Goal: Task Accomplishment & Management: Complete application form

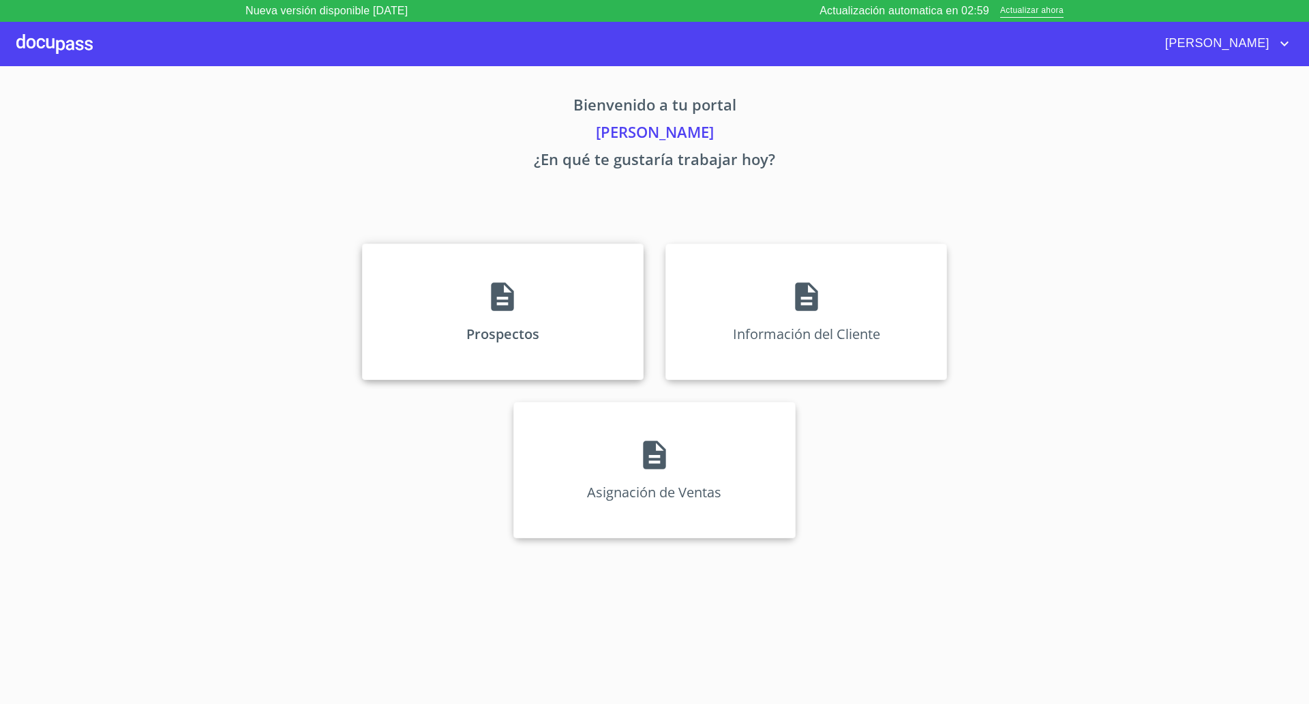
click at [496, 308] on icon at bounding box center [503, 296] width 23 height 29
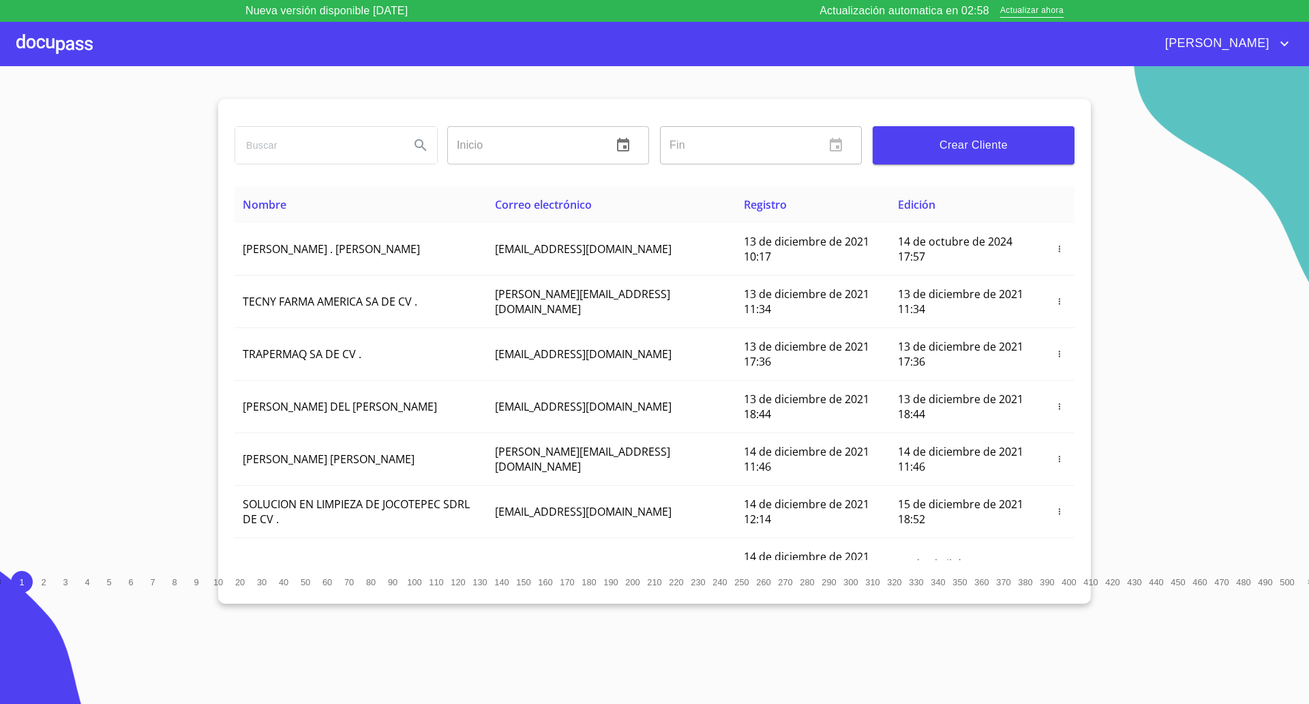
click at [970, 155] on button "Crear Cliente" at bounding box center [974, 145] width 202 height 38
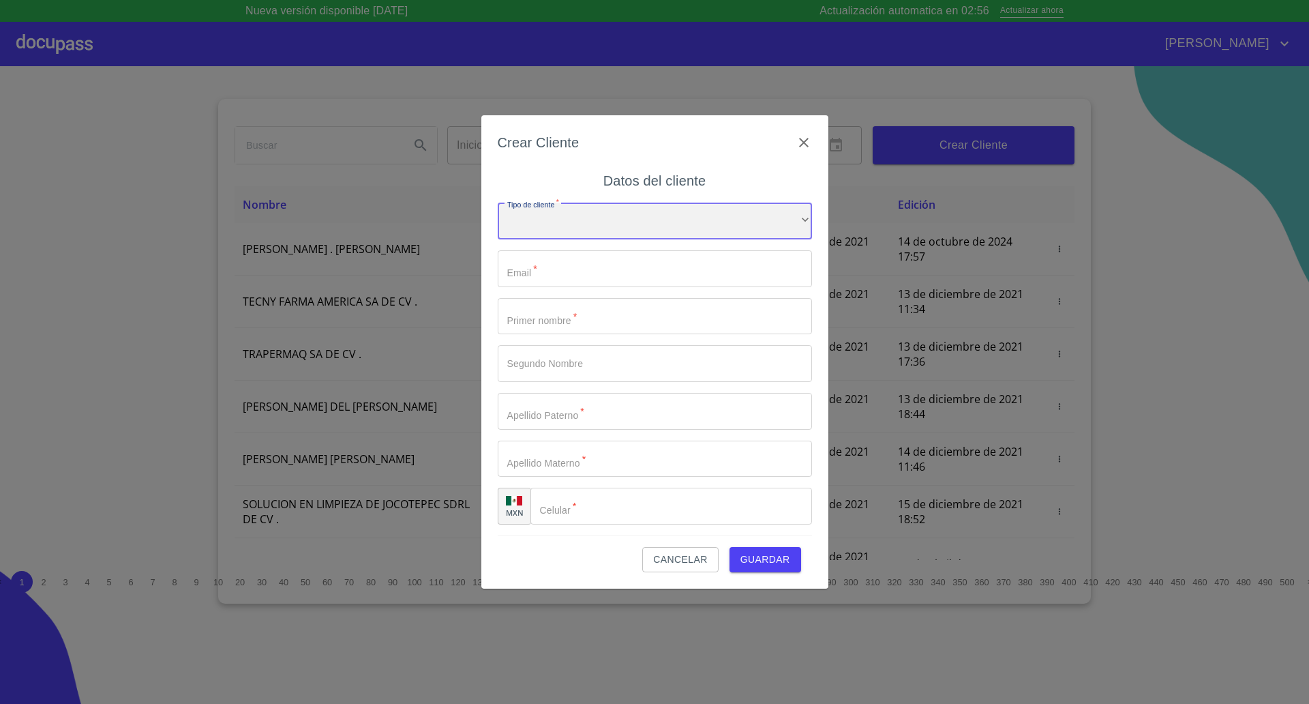
click at [604, 229] on div "​" at bounding box center [655, 221] width 314 height 37
click at [557, 233] on li "Persona Física" at bounding box center [648, 230] width 301 height 25
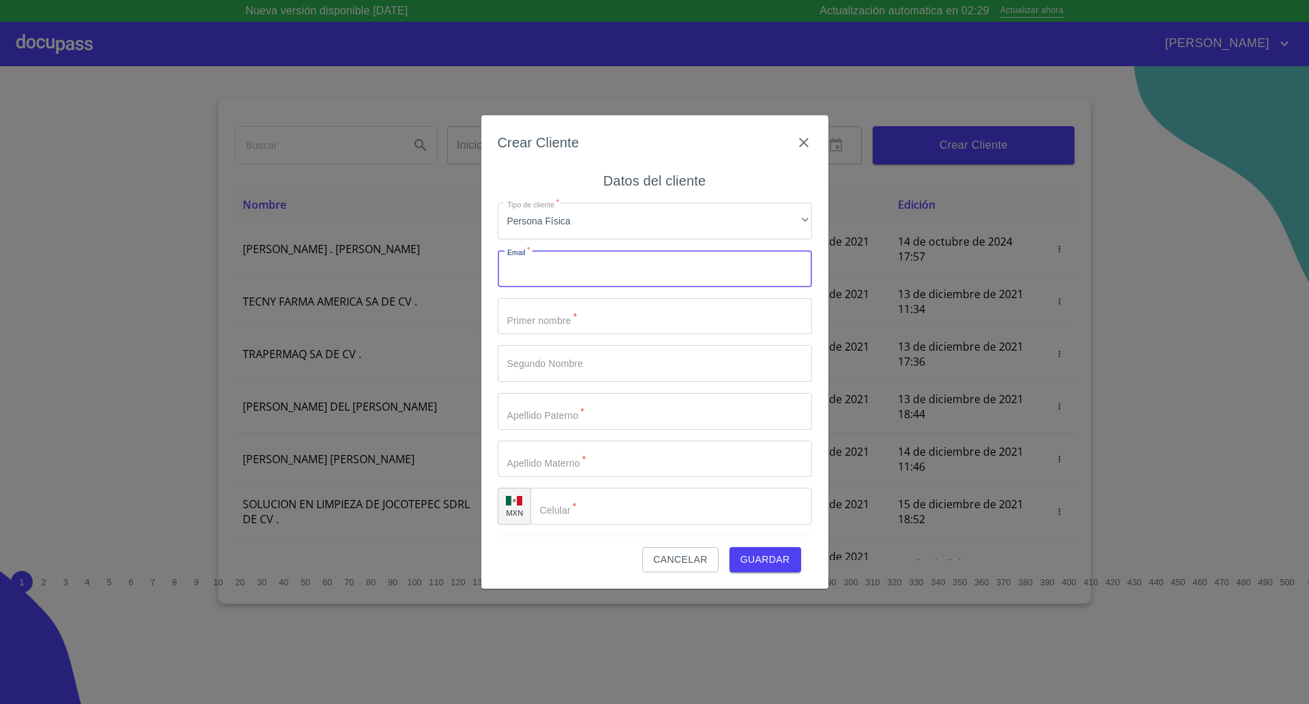
click at [582, 267] on input "Tipo de cliente   *" at bounding box center [655, 268] width 314 height 37
paste input "calocaalexis@gmail.com"
type input "calocaalexis@gmail.com"
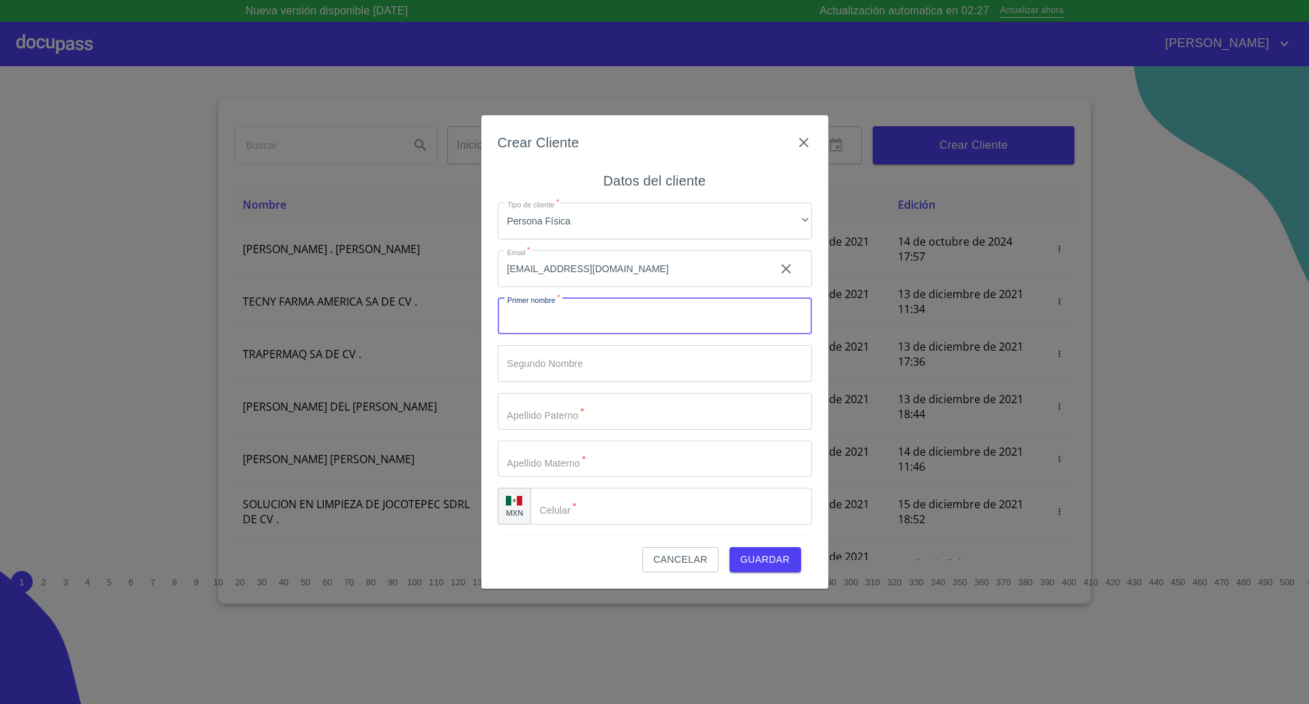
click at [571, 324] on input "Tipo de cliente   *" at bounding box center [655, 316] width 314 height 37
type input "[PERSON_NAME]"
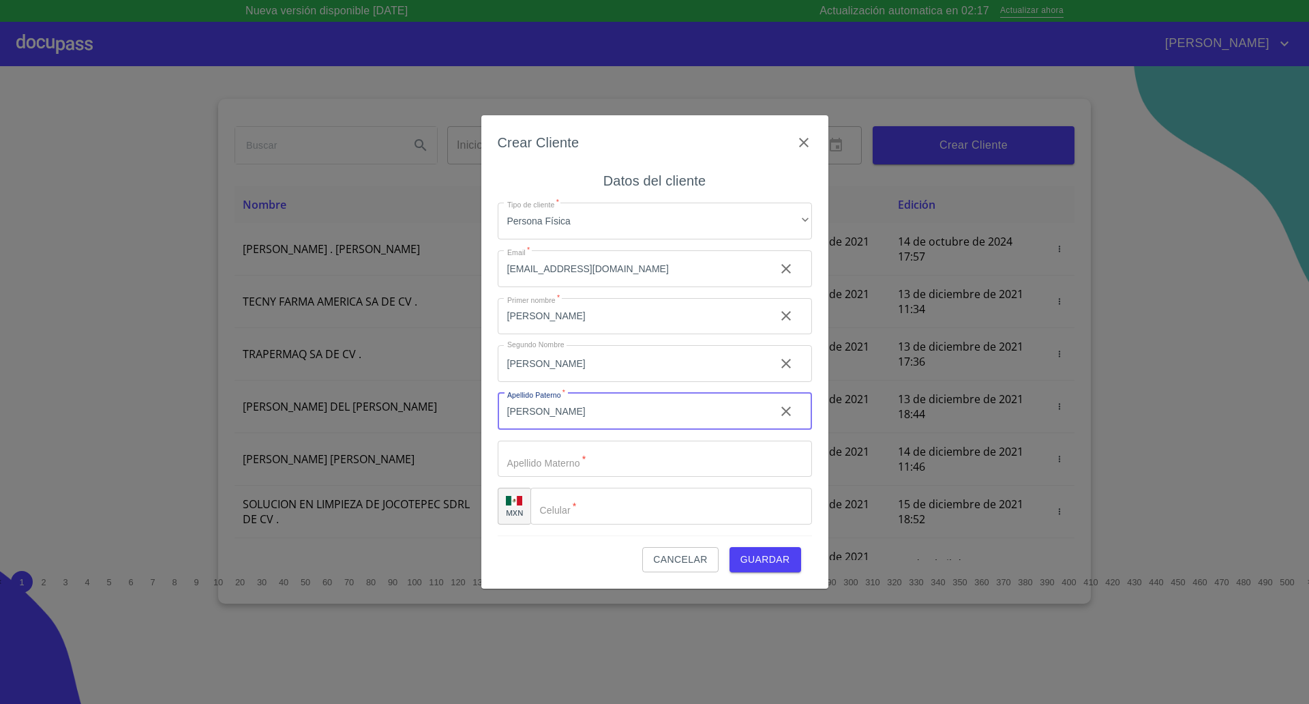
type input "[PERSON_NAME]"
click at [623, 509] on input "Tipo de cliente   *" at bounding box center [671, 506] width 282 height 37
type input "[PHONE_NUMBER]"
click at [776, 562] on span "Guardar" at bounding box center [765, 559] width 50 height 17
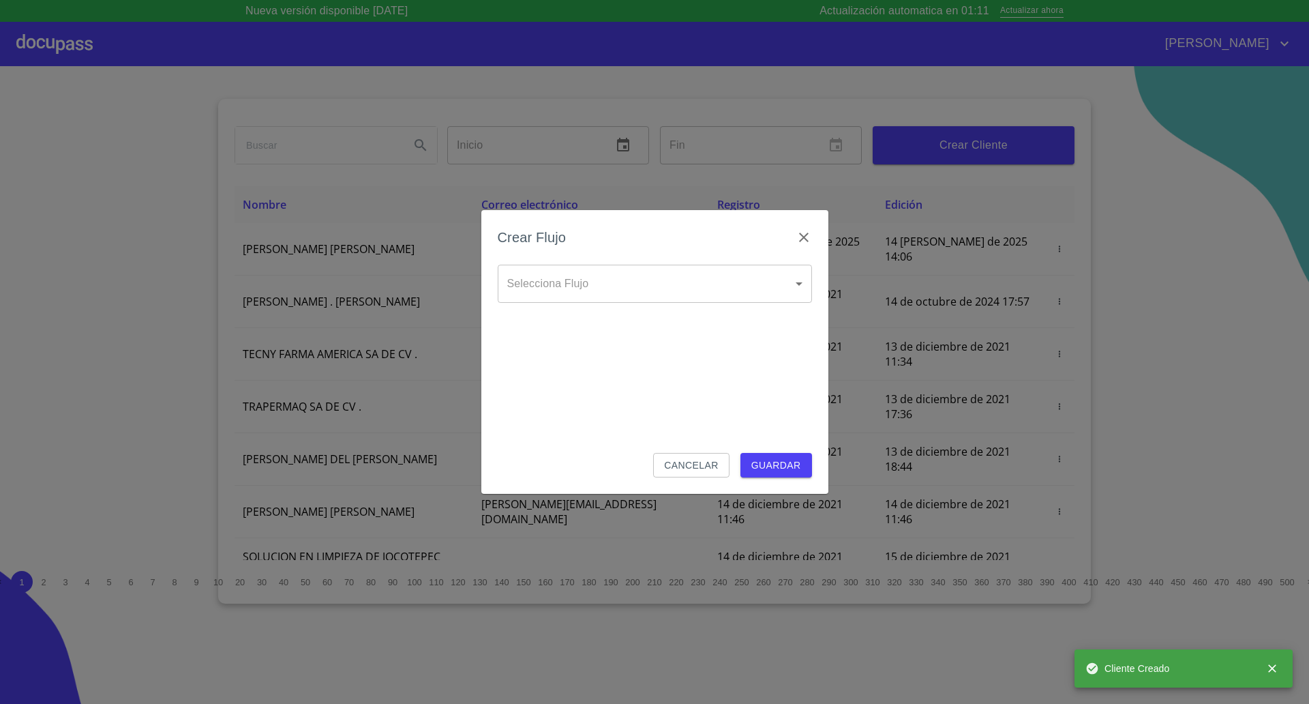
click at [562, 280] on body "Nueva versión disponible 4.01.13 Actualización automatica en 01:11 Actualizar a…" at bounding box center [654, 352] width 1309 height 704
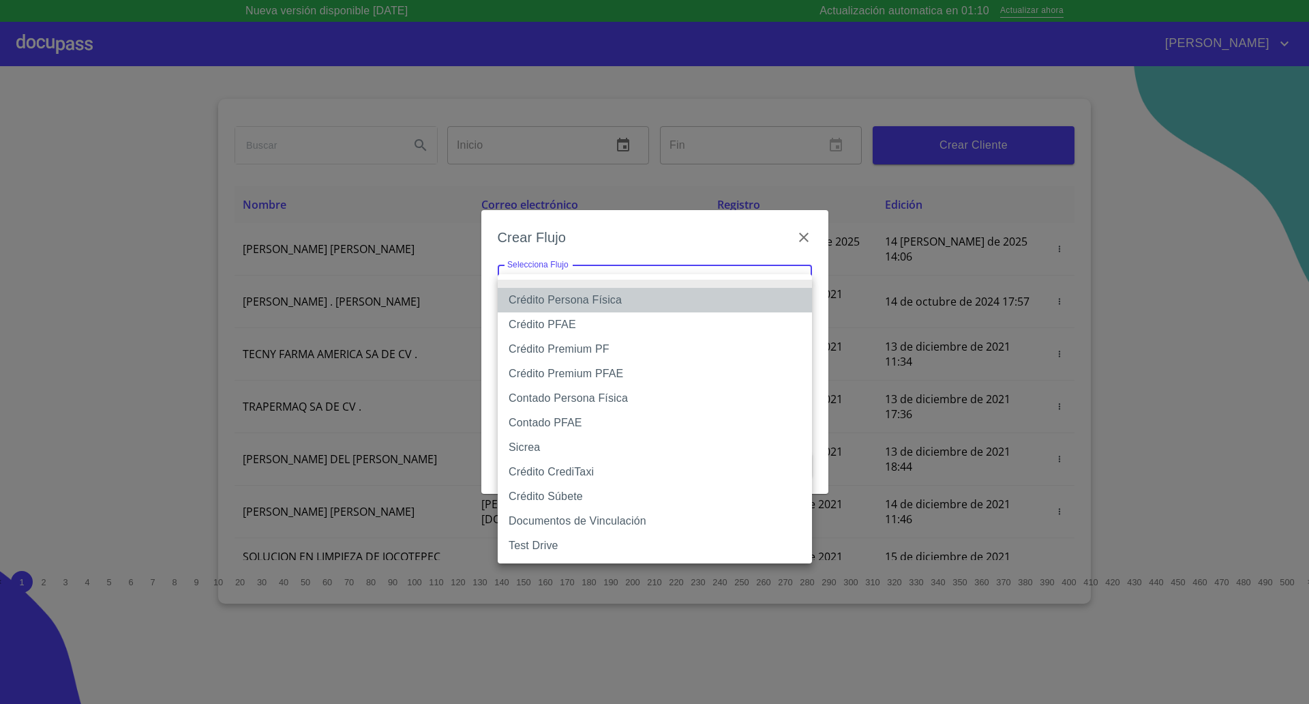
click at [562, 301] on li "Crédito Persona Física" at bounding box center [655, 300] width 314 height 25
type input "61b033e49b8c202ad5bb7912"
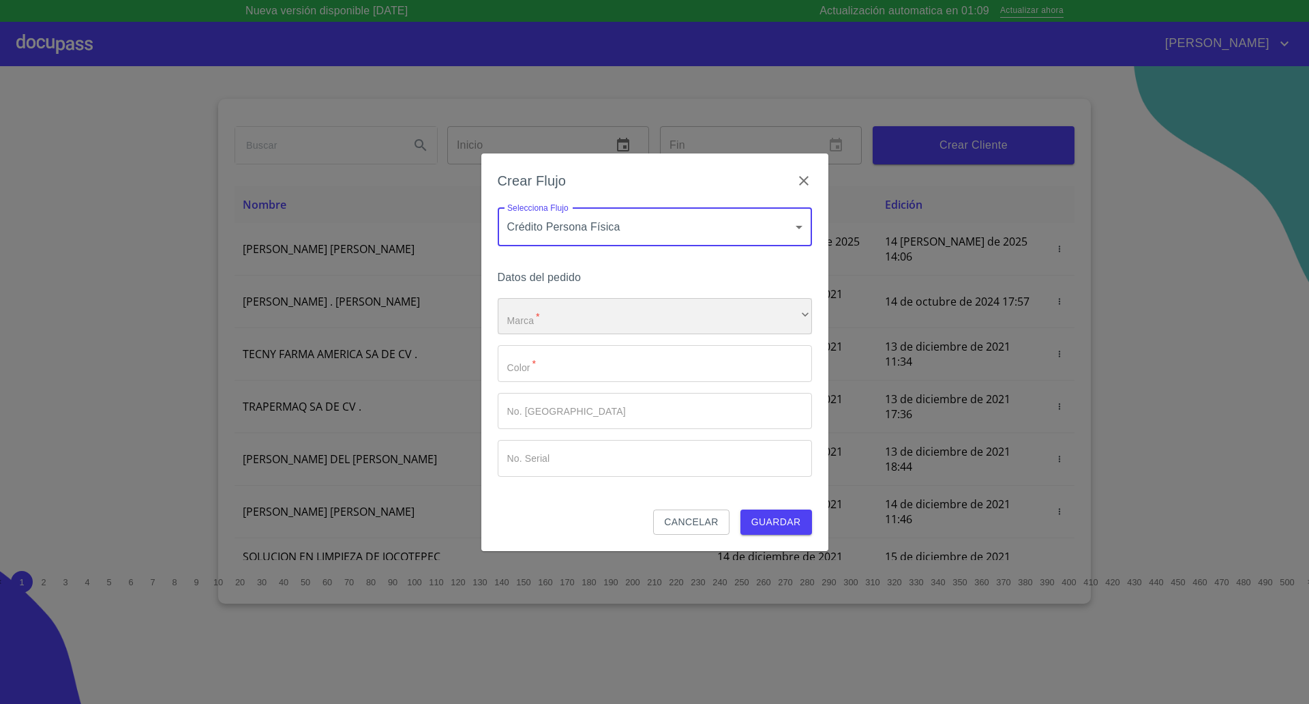
click at [560, 313] on div "​" at bounding box center [655, 316] width 314 height 37
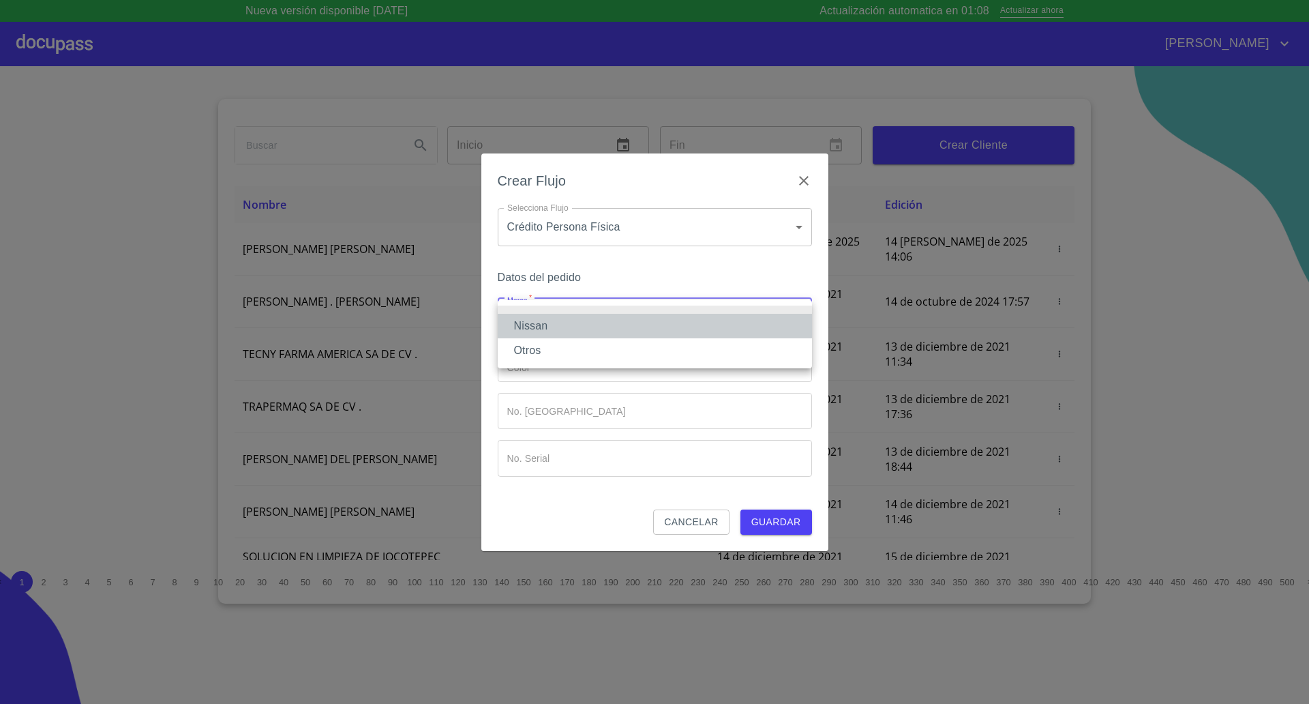
click at [555, 323] on li "Nissan" at bounding box center [655, 326] width 314 height 25
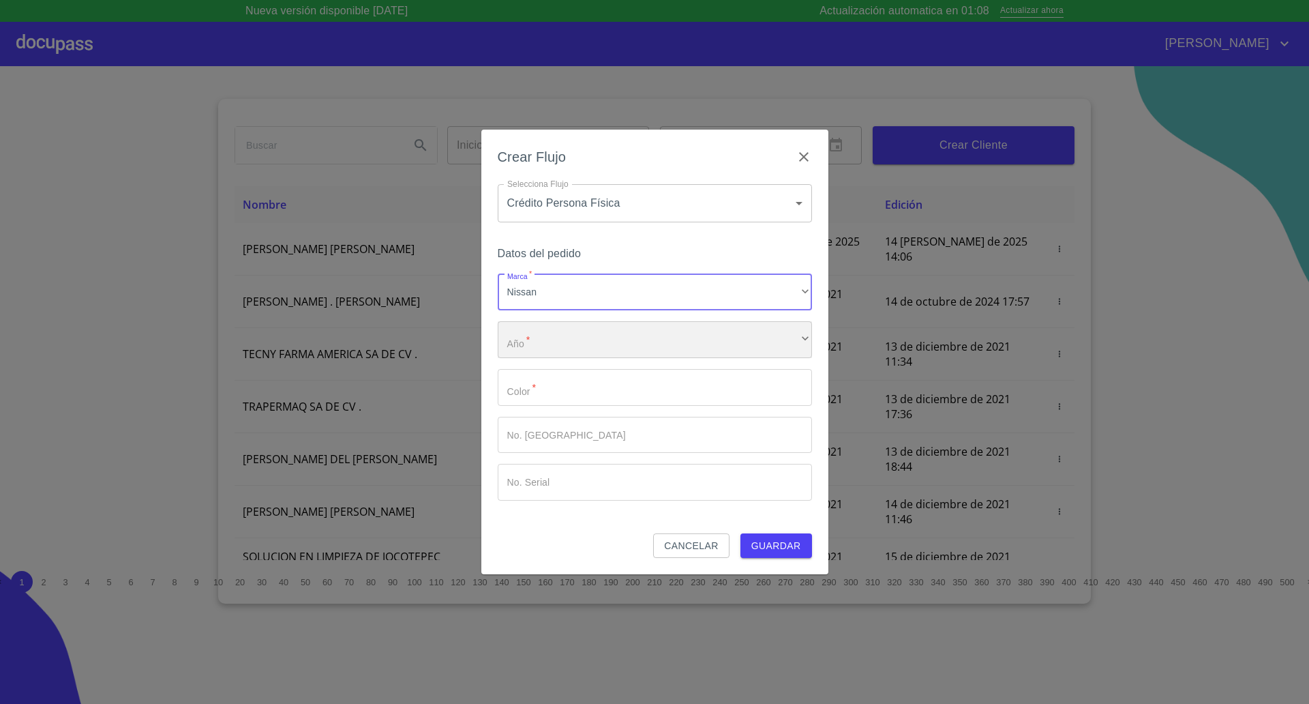
click at [554, 335] on div "​" at bounding box center [655, 339] width 314 height 37
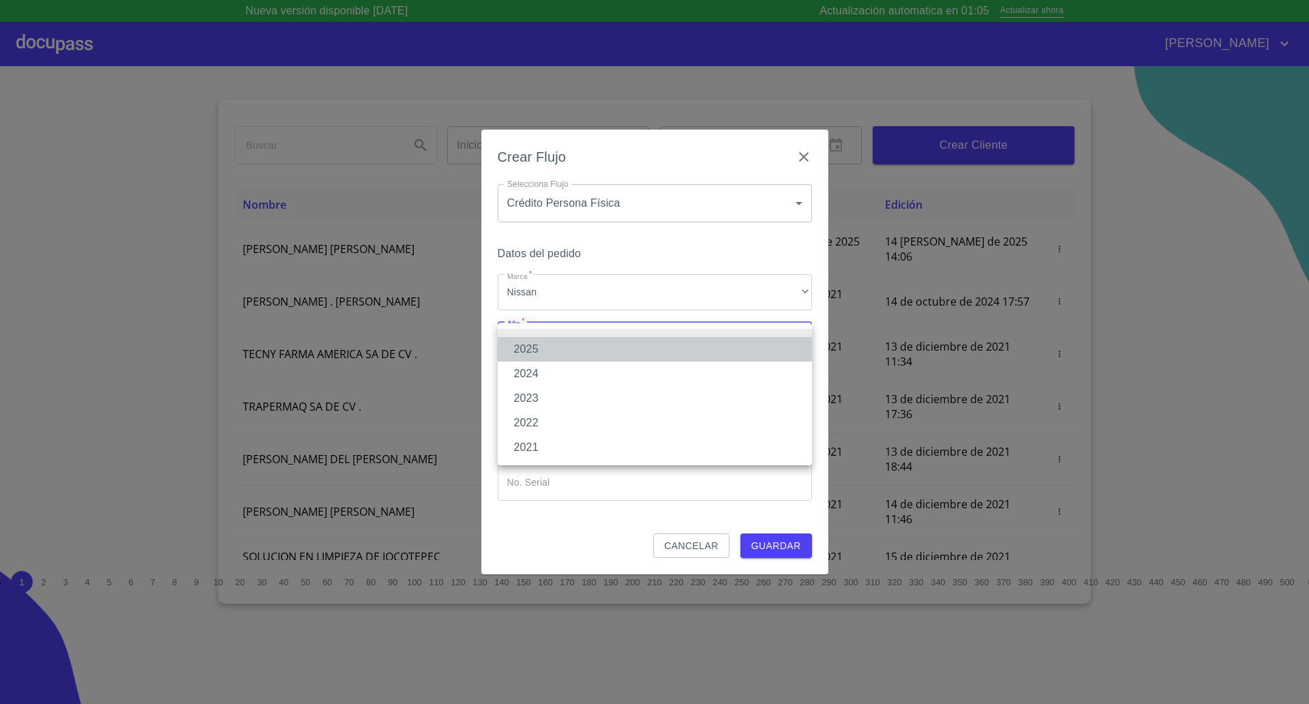
click at [549, 346] on li "2025" at bounding box center [655, 349] width 314 height 25
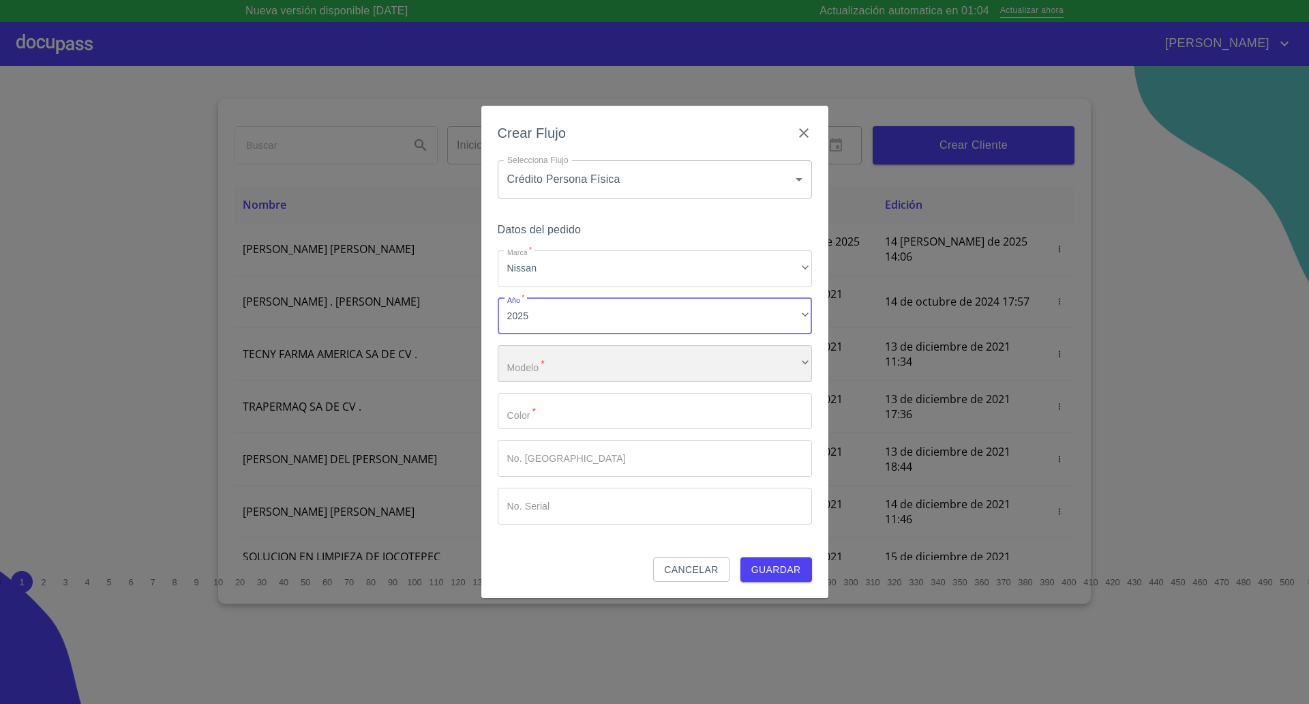
click at [550, 368] on div "​" at bounding box center [655, 363] width 314 height 37
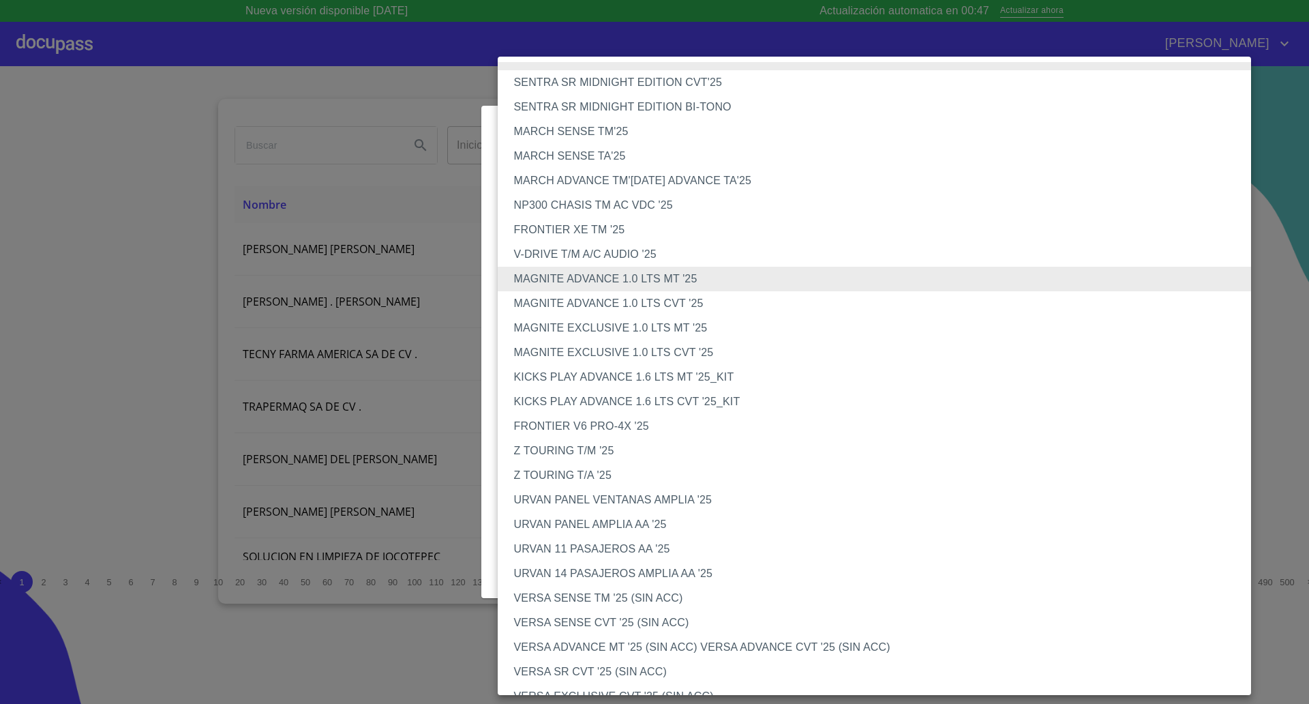
click at [644, 311] on li "MAGNITE ADVANCE 1.0 LTS CVT '25" at bounding box center [881, 303] width 767 height 25
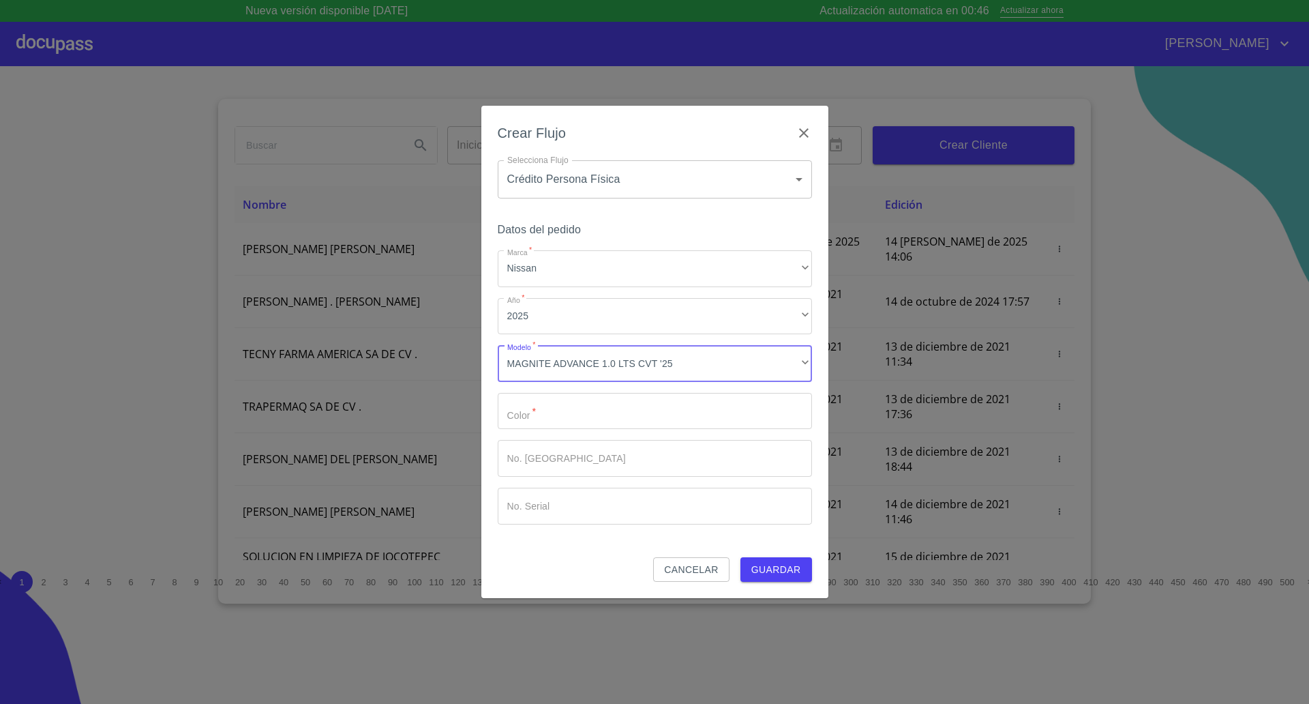
click at [601, 428] on input "Marca   *" at bounding box center [655, 411] width 314 height 37
type input "[PERSON_NAME]"
click at [775, 569] on span "Guardar" at bounding box center [776, 569] width 50 height 17
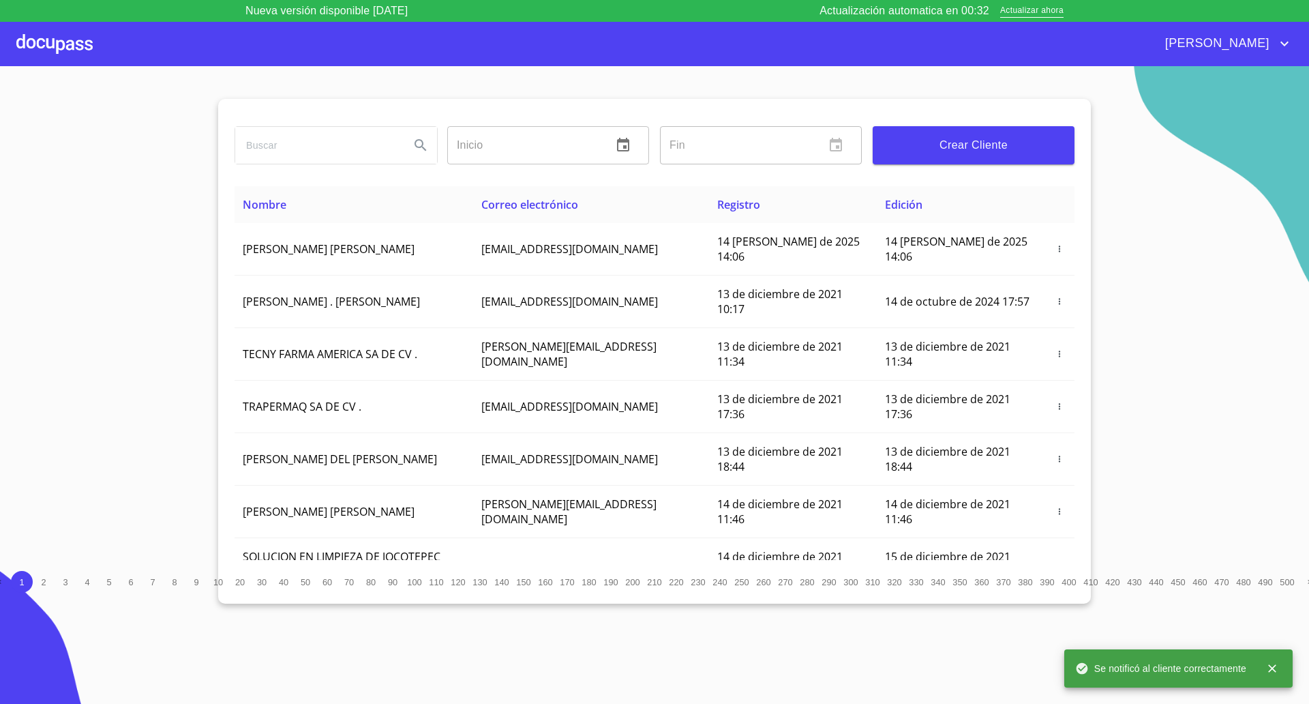
click at [988, 149] on span "Crear Cliente" at bounding box center [974, 145] width 180 height 19
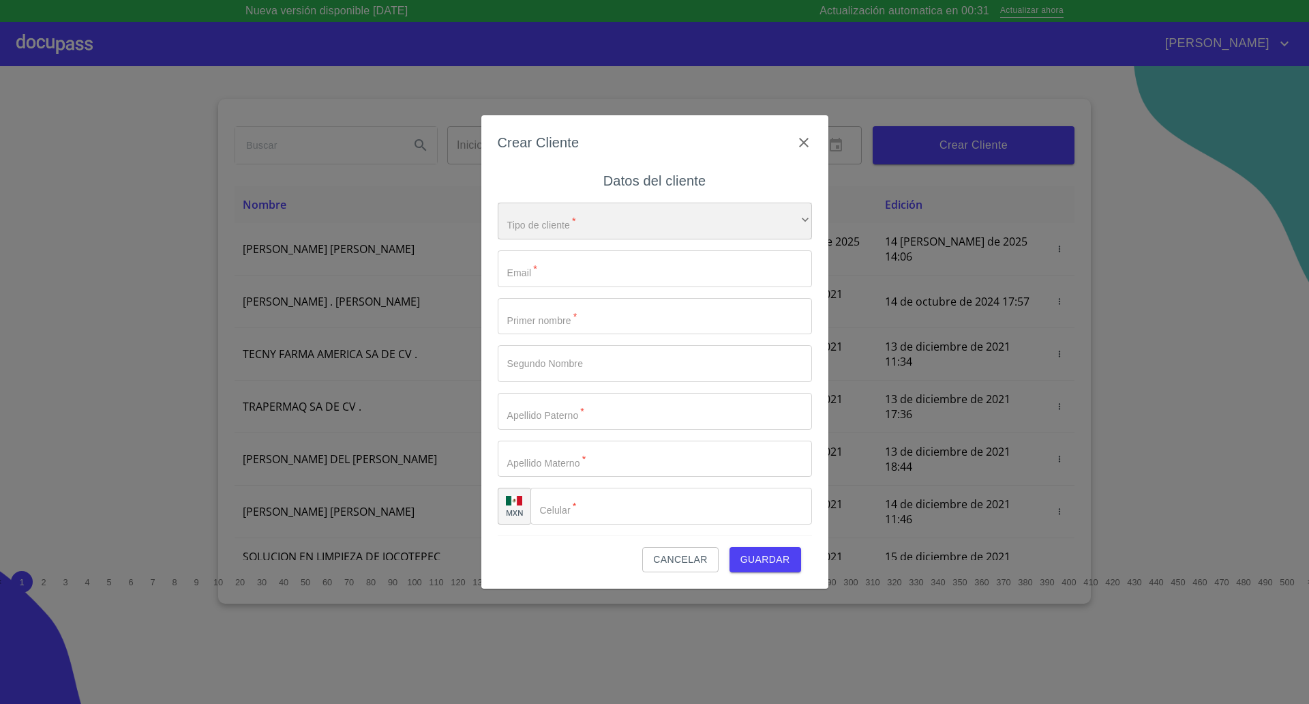
click at [583, 215] on div "​" at bounding box center [655, 221] width 314 height 37
click at [578, 235] on li "Persona Física" at bounding box center [648, 230] width 301 height 25
click at [572, 265] on input "Tipo de cliente   *" at bounding box center [655, 268] width 314 height 37
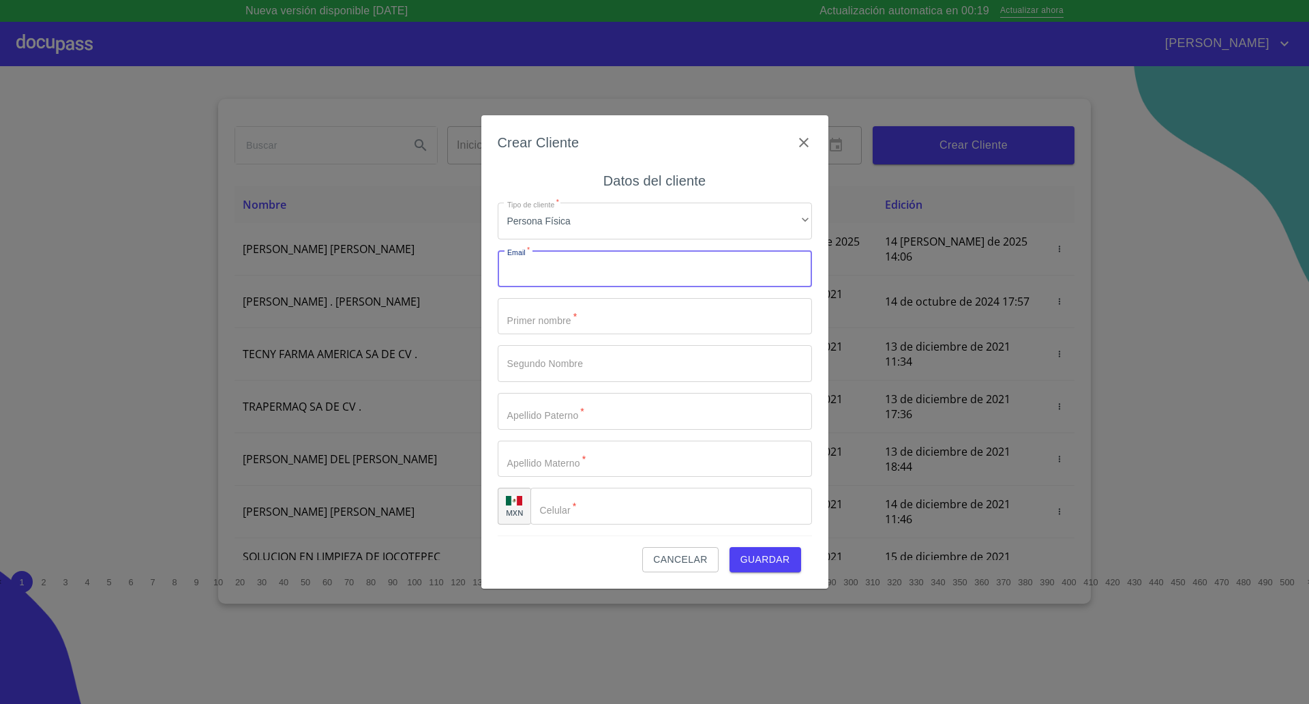
paste input "[EMAIL_ADDRESS][DOMAIN_NAME]"
type input "[EMAIL_ADDRESS][DOMAIN_NAME]"
click at [593, 315] on input "Tipo de cliente   *" at bounding box center [655, 316] width 314 height 37
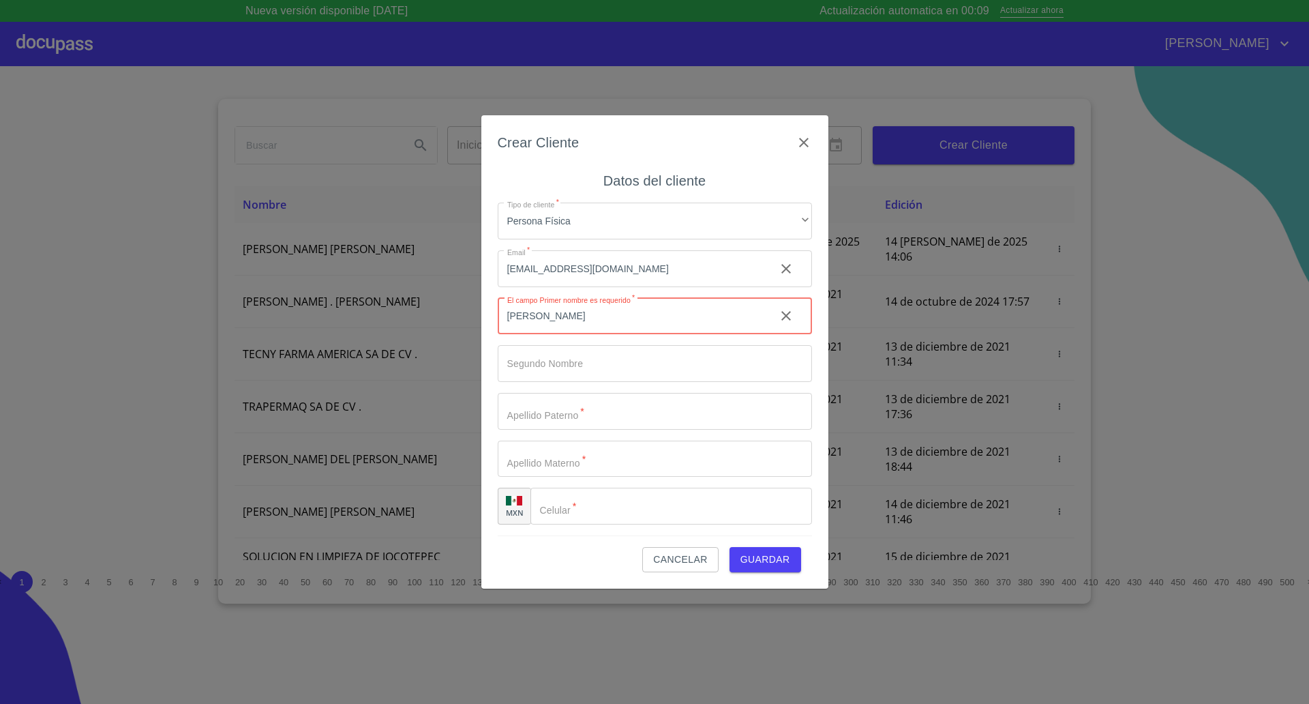
type input "[PERSON_NAME]"
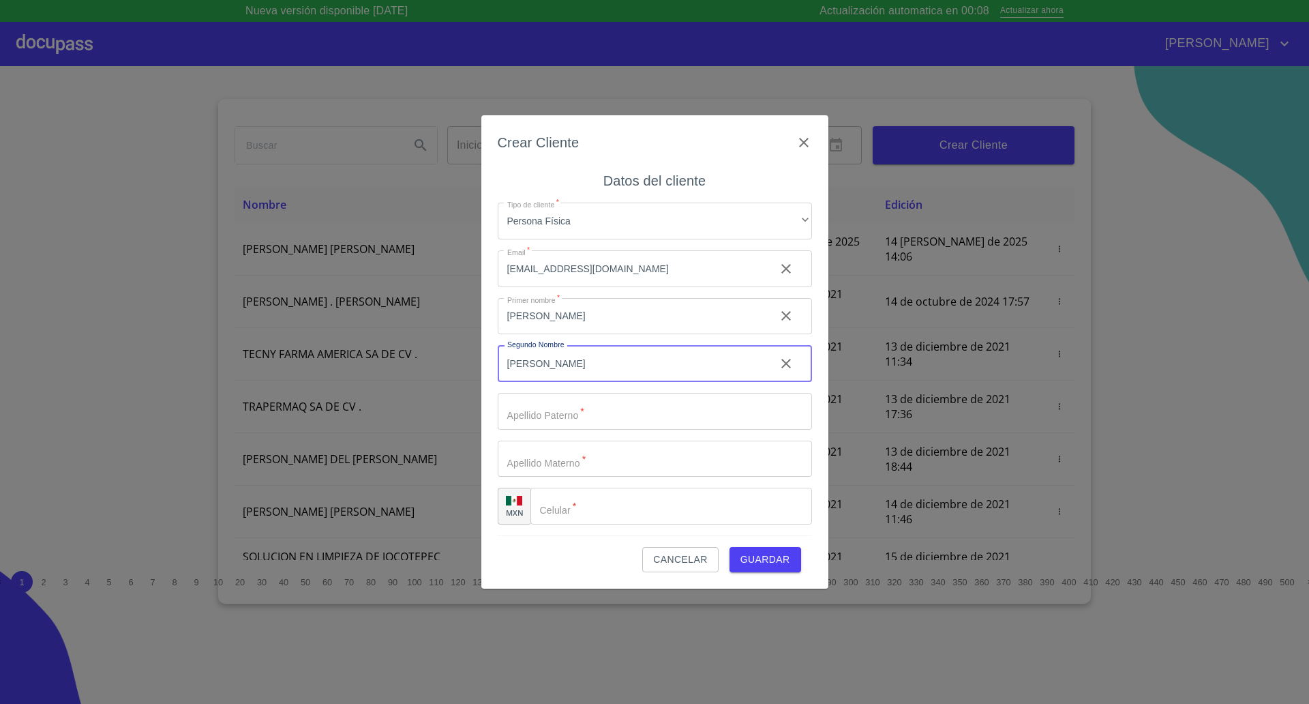
type input "[PERSON_NAME]"
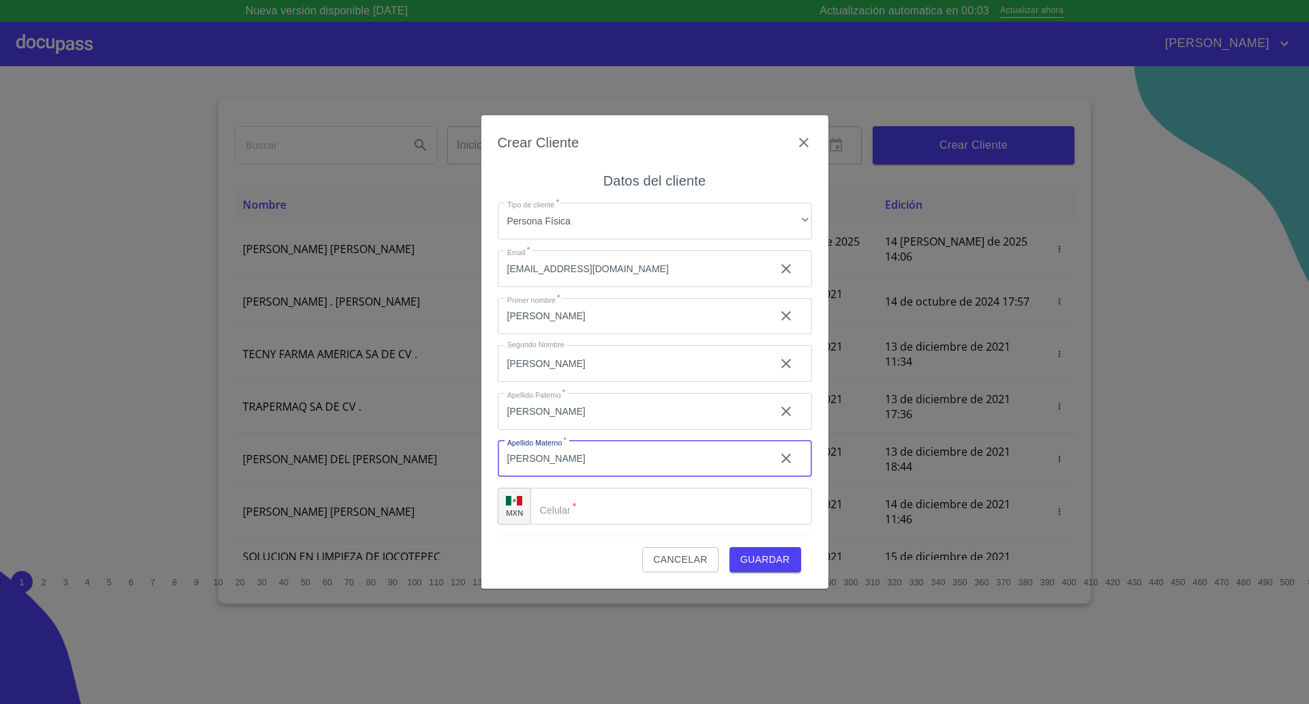
type input "[PERSON_NAME]"
click at [622, 504] on input "Tipo de cliente   *" at bounding box center [671, 506] width 282 height 37
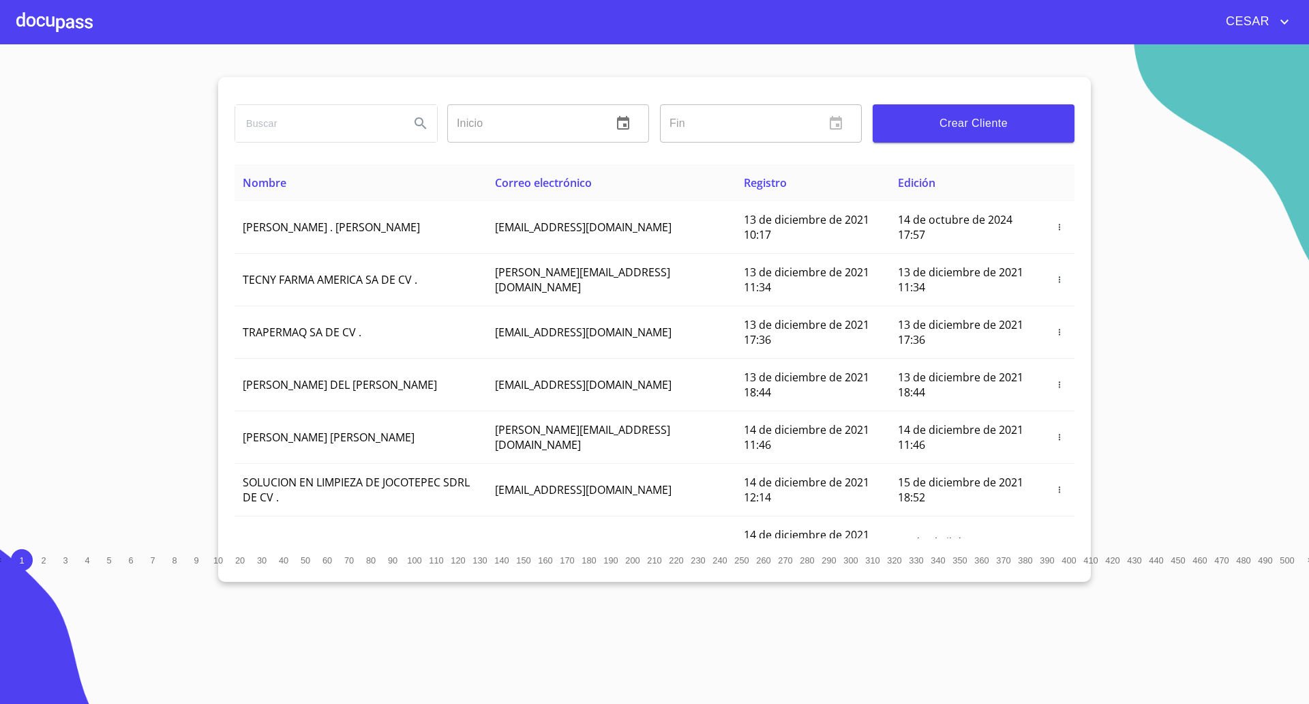
click at [108, 229] on section "Inicio ​ Fin ​ Crear Cliente Nombre Correo electrónico Registro Edición ROMEO .…" at bounding box center [654, 373] width 1309 height 659
click at [959, 130] on span "Crear Cliente" at bounding box center [974, 123] width 180 height 19
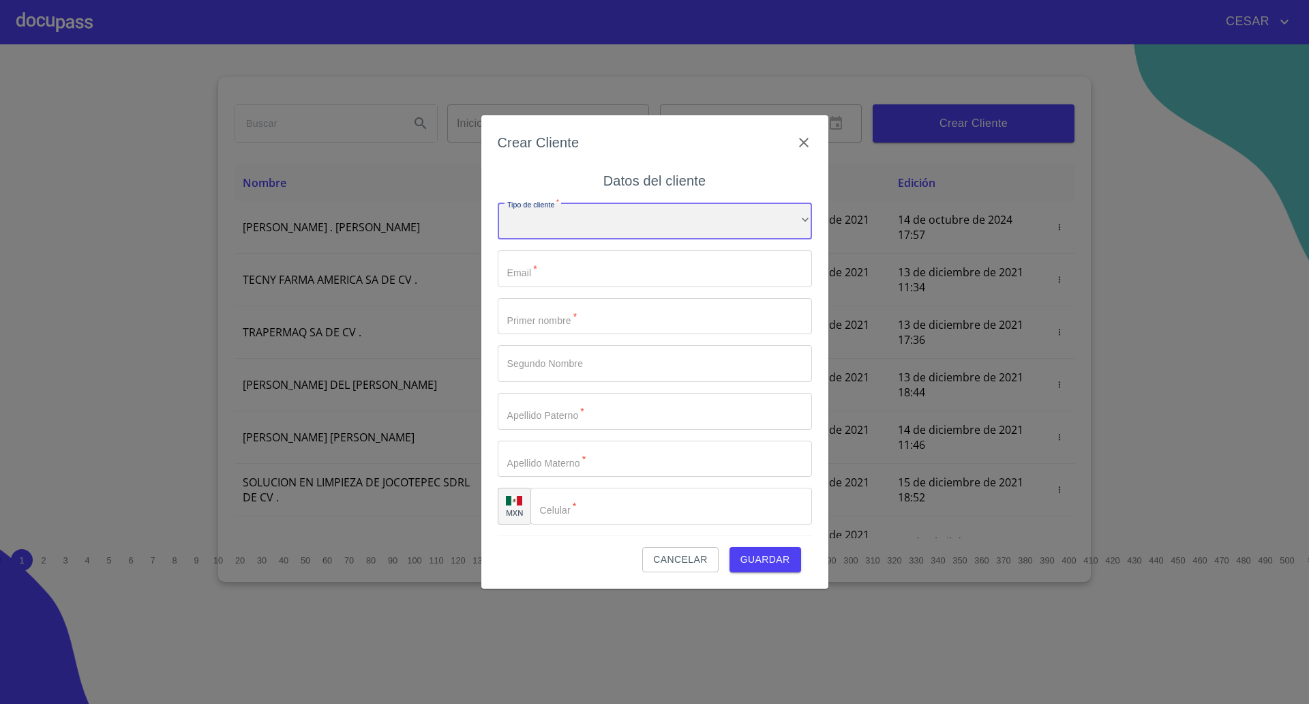
click at [612, 217] on div "​" at bounding box center [655, 221] width 314 height 37
click at [567, 224] on li "Persona Física" at bounding box center [648, 230] width 301 height 25
click at [616, 518] on input "Tipo de cliente   *" at bounding box center [671, 506] width 282 height 37
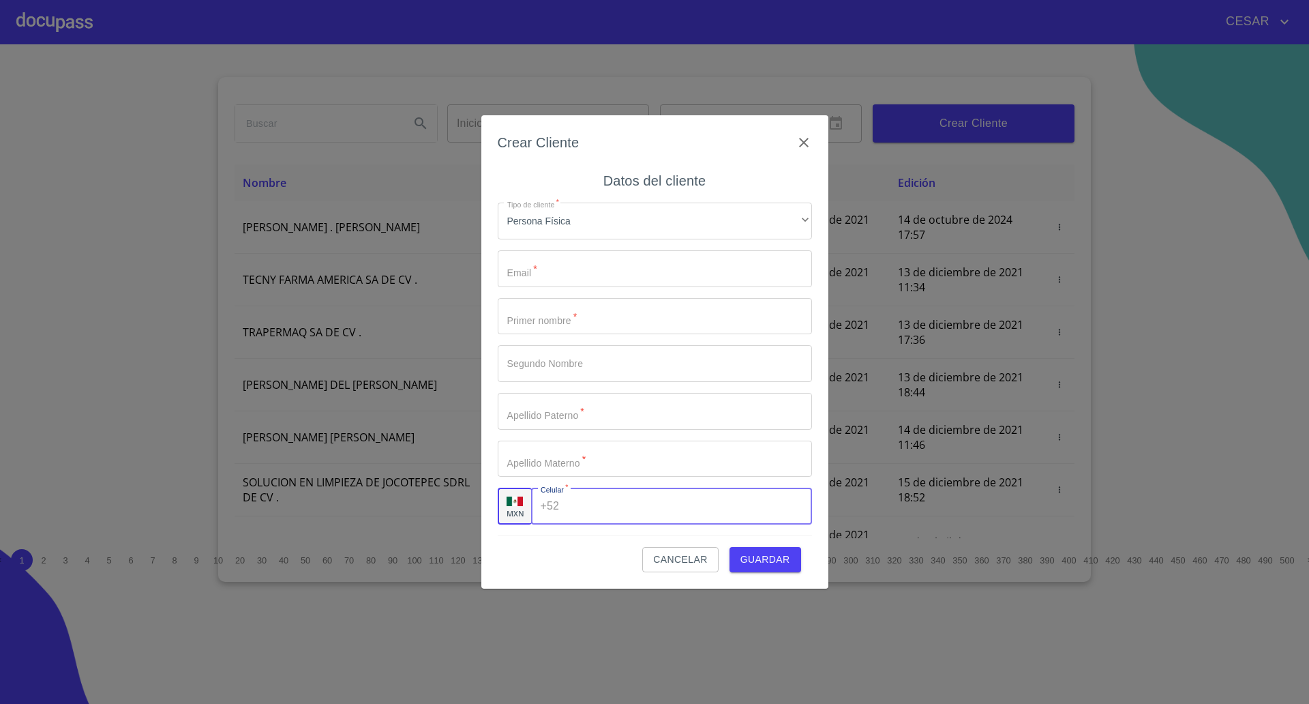
click at [601, 507] on input "Tipo de cliente   *" at bounding box center [688, 506] width 247 height 37
click at [595, 509] on input "Tipo de cliente   *" at bounding box center [671, 506] width 282 height 37
type input "[PHONE_NUMBER]"
click at [549, 272] on input "Tipo de cliente   *" at bounding box center [655, 268] width 314 height 37
click at [609, 267] on input "Tipo de cliente   *" at bounding box center [655, 268] width 314 height 37
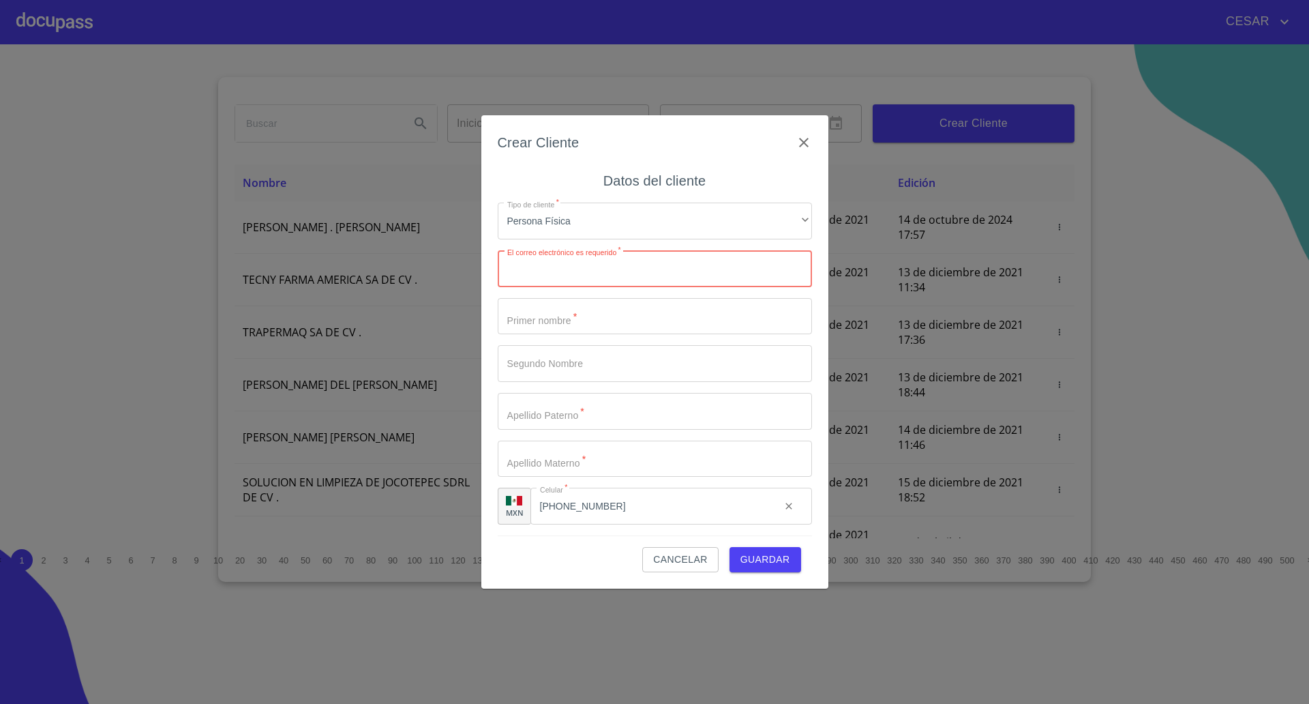
paste input "[EMAIL_ADDRESS][DOMAIN_NAME]"
type input "[EMAIL_ADDRESS][DOMAIN_NAME]"
click at [558, 314] on input "Tipo de cliente   *" at bounding box center [655, 316] width 314 height 37
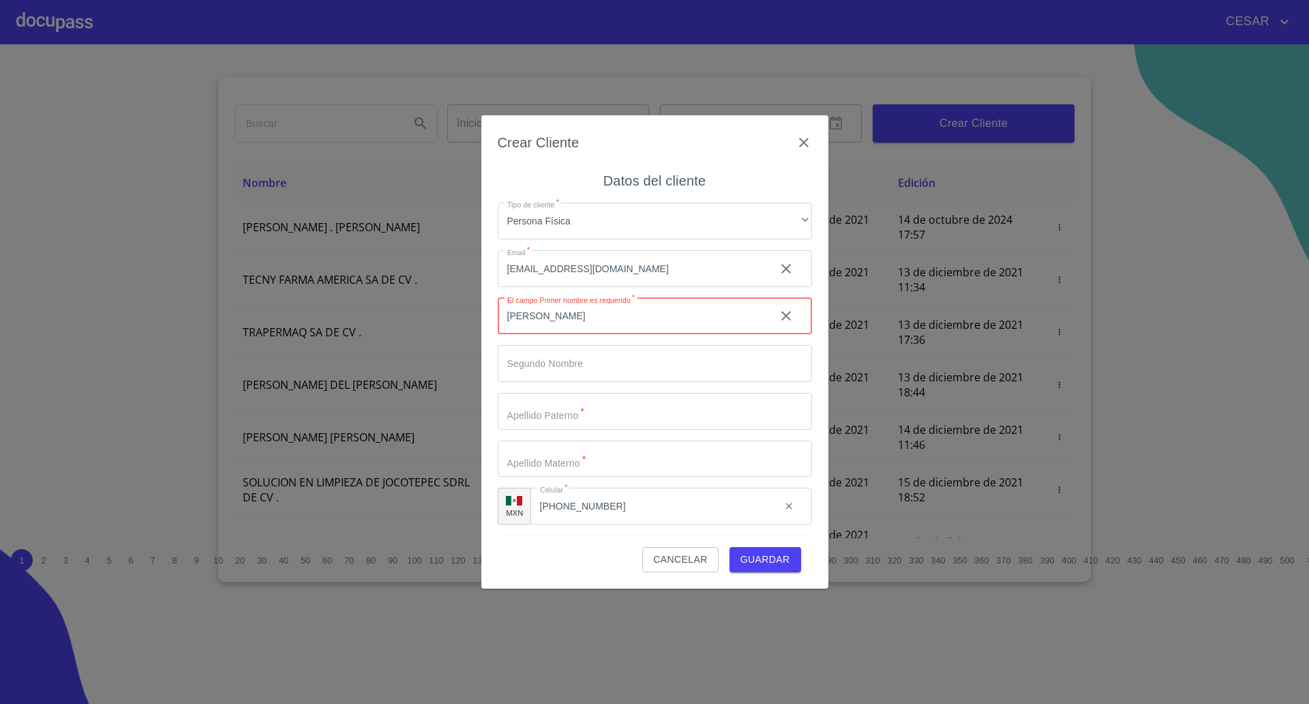
type input "[PERSON_NAME]"
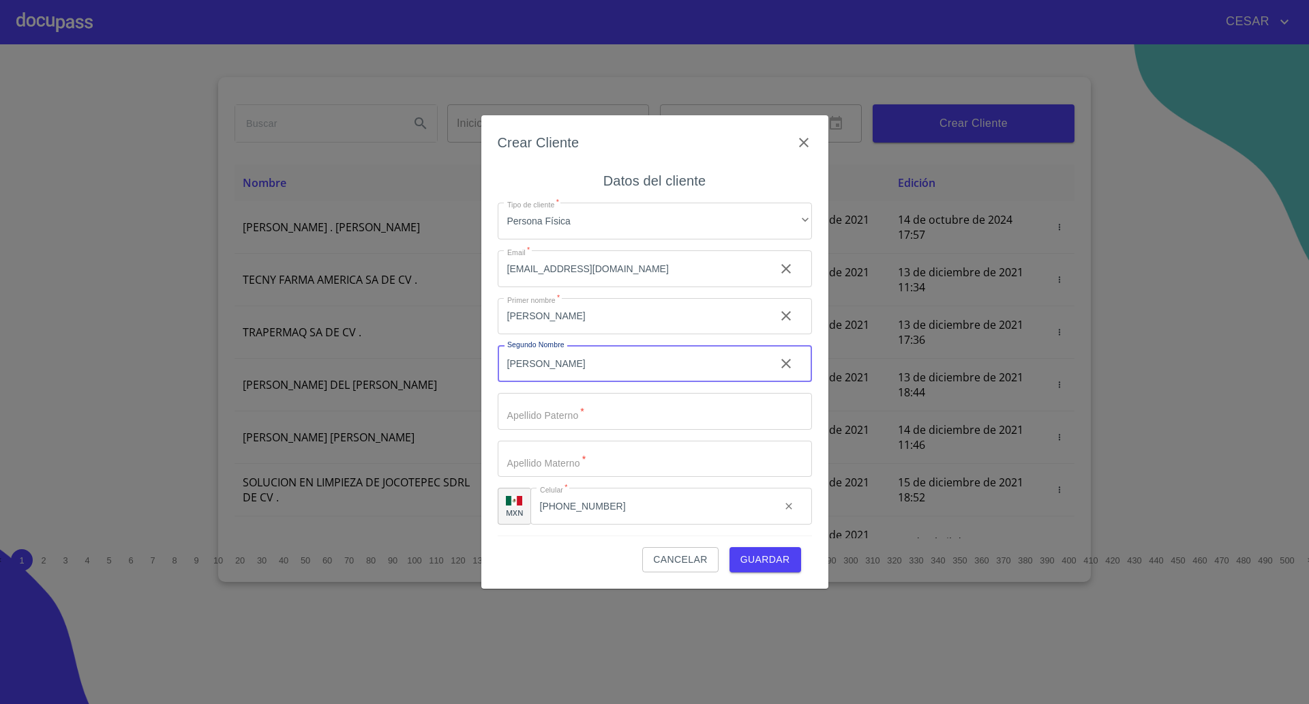
type input "[PERSON_NAME]"
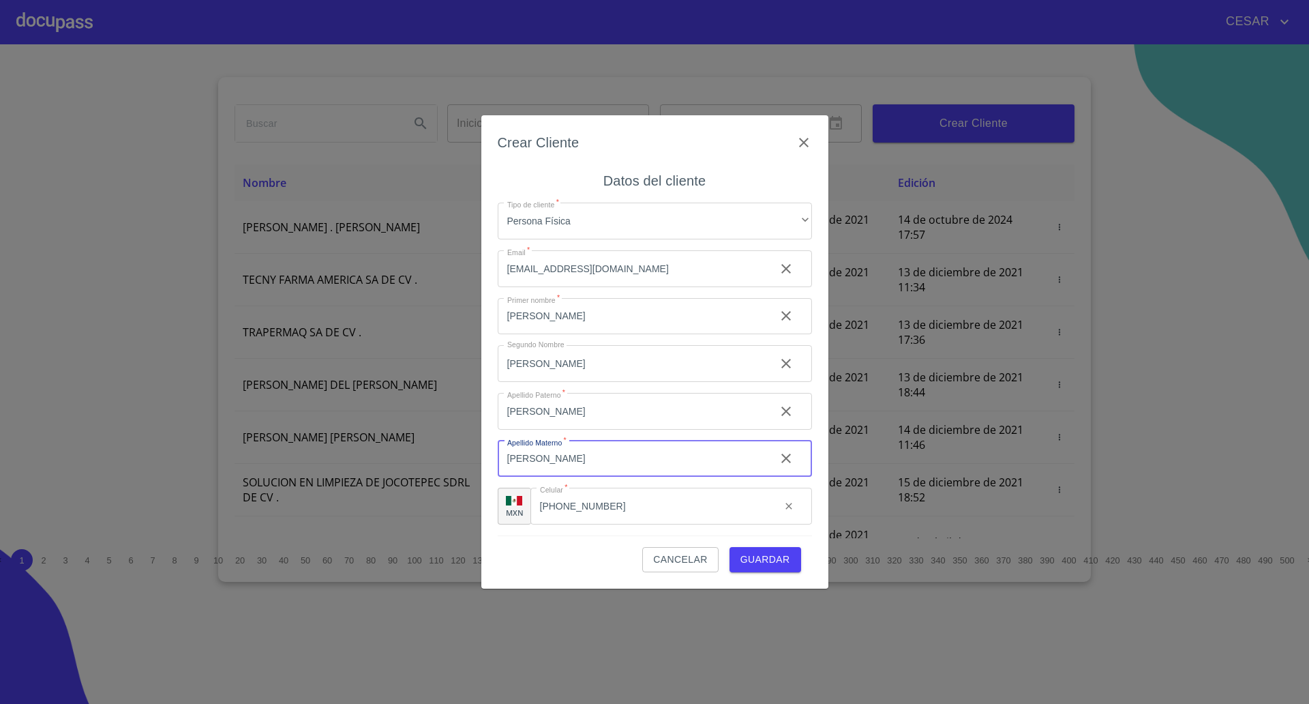
type input "[PERSON_NAME]"
click at [751, 567] on span "Guardar" at bounding box center [765, 559] width 50 height 17
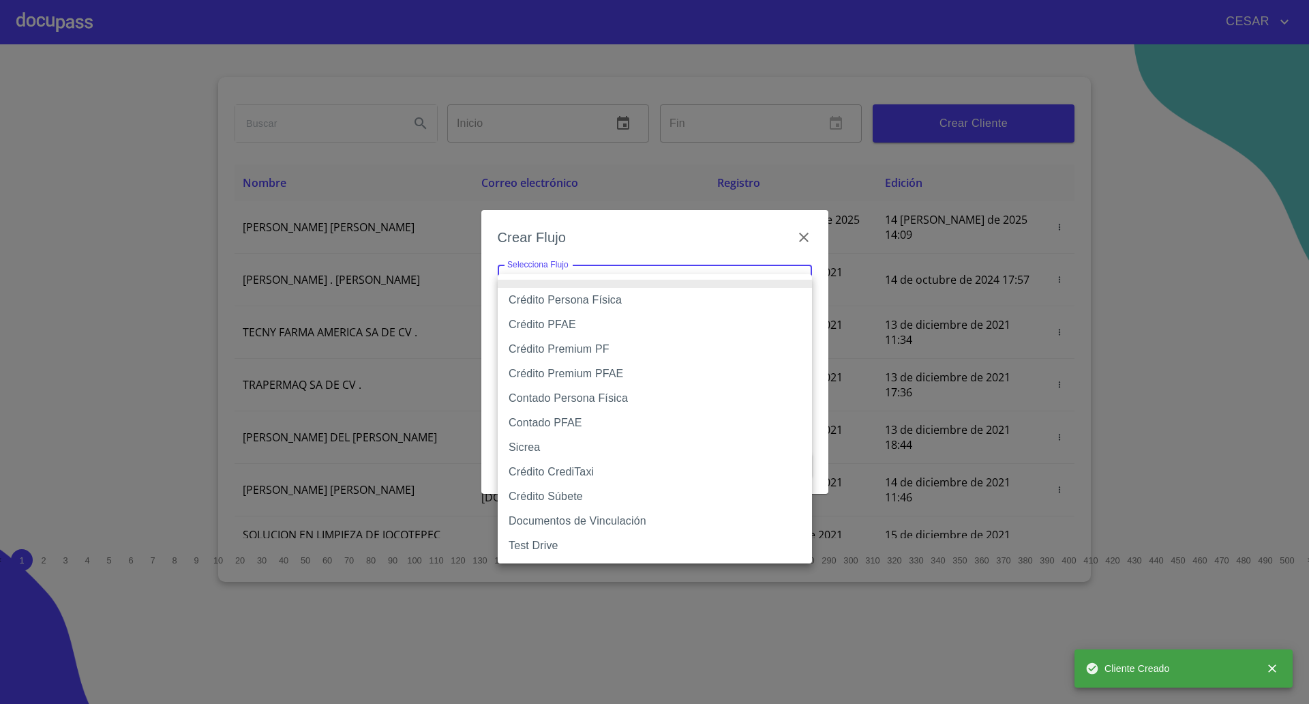
click at [590, 290] on body "[PERSON_NAME] ​ Fin ​ Crear Cliente Nombre Correo electrónico Registro Edición …" at bounding box center [654, 352] width 1309 height 704
click at [575, 297] on li "Crédito Persona Física" at bounding box center [655, 300] width 314 height 25
type input "61b033e49b8c202ad5bb7912"
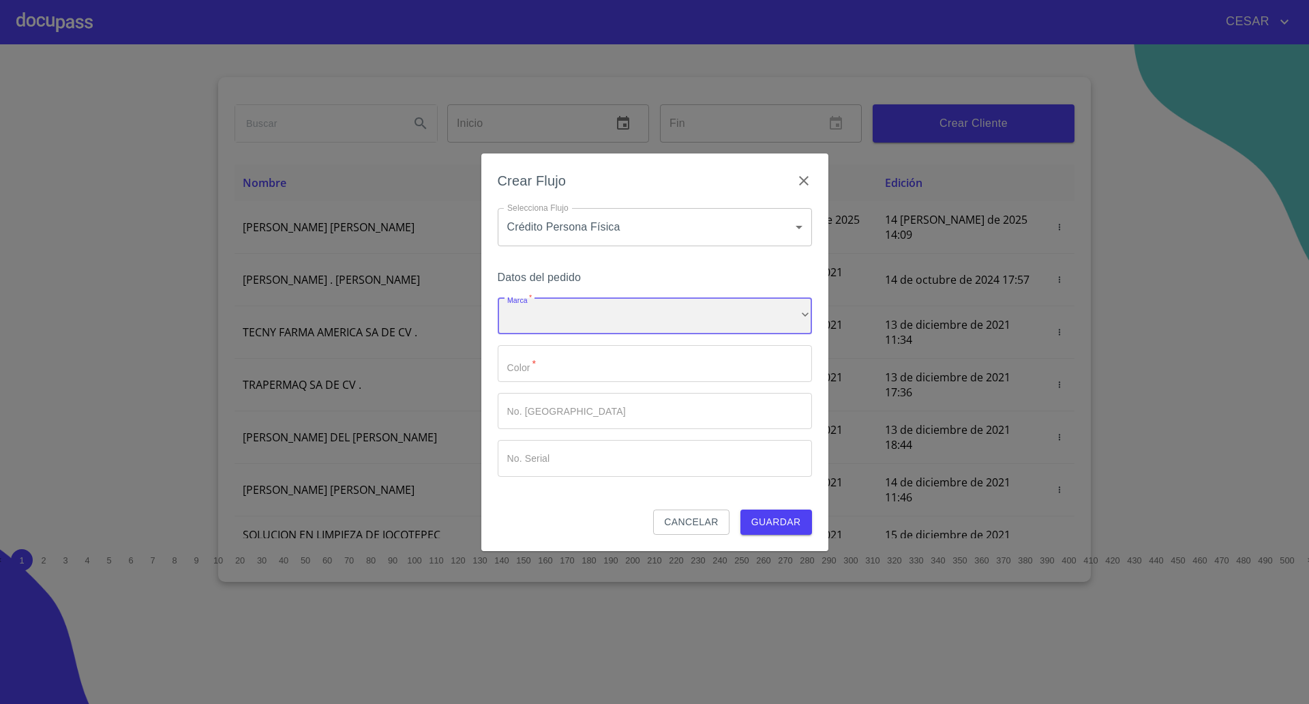
click at [551, 312] on div "​" at bounding box center [655, 316] width 314 height 37
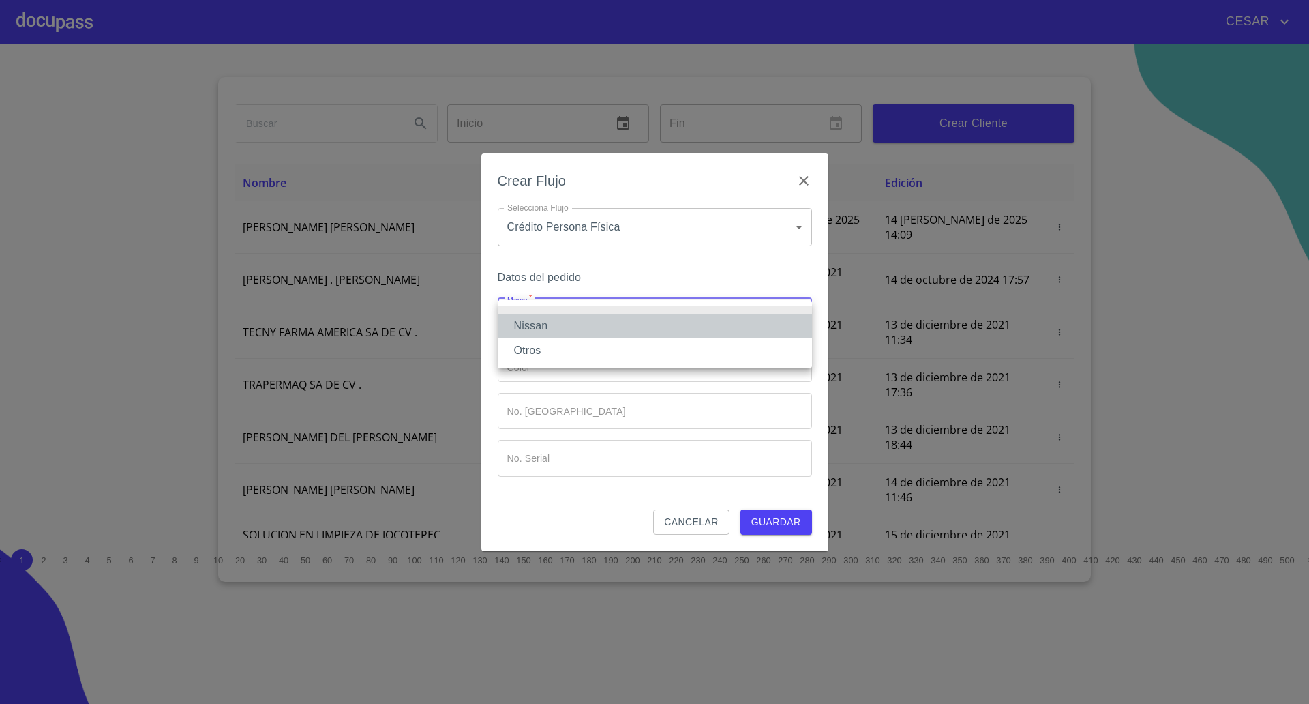
click at [543, 325] on li "Nissan" at bounding box center [655, 326] width 314 height 25
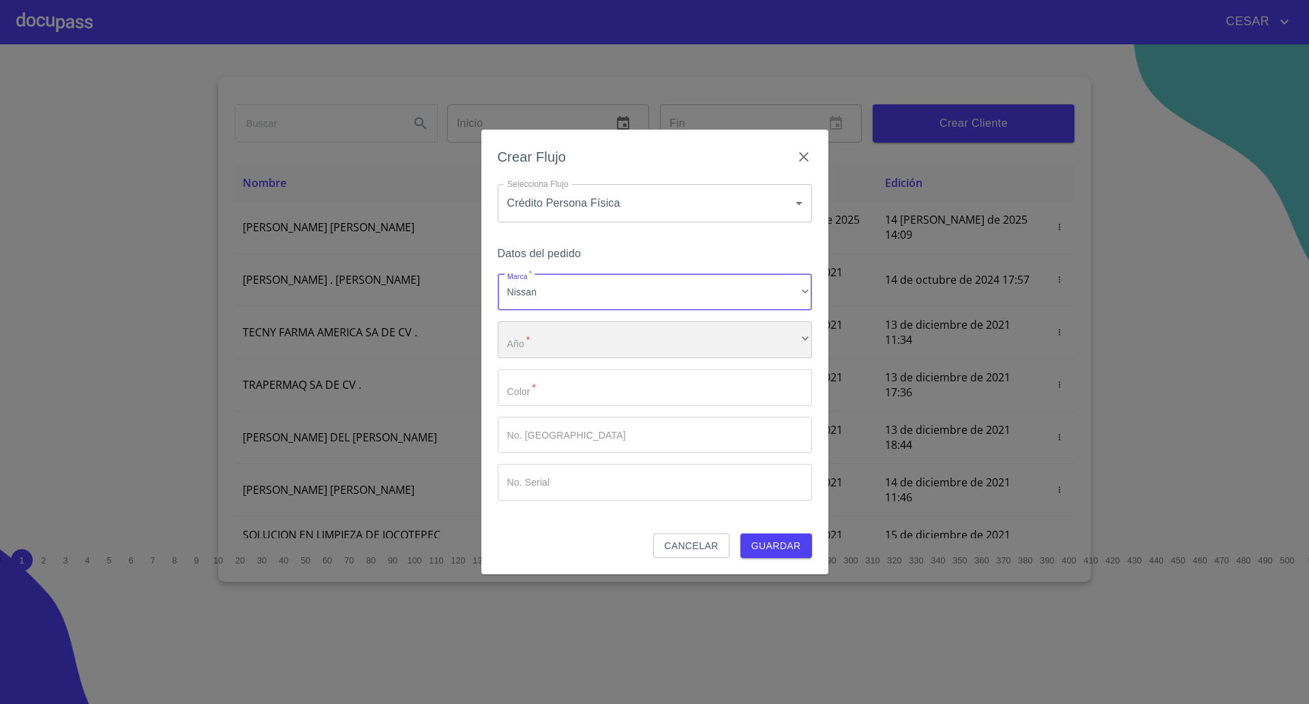
click at [543, 344] on div "​" at bounding box center [655, 339] width 314 height 37
click at [544, 348] on li "2025" at bounding box center [655, 349] width 314 height 25
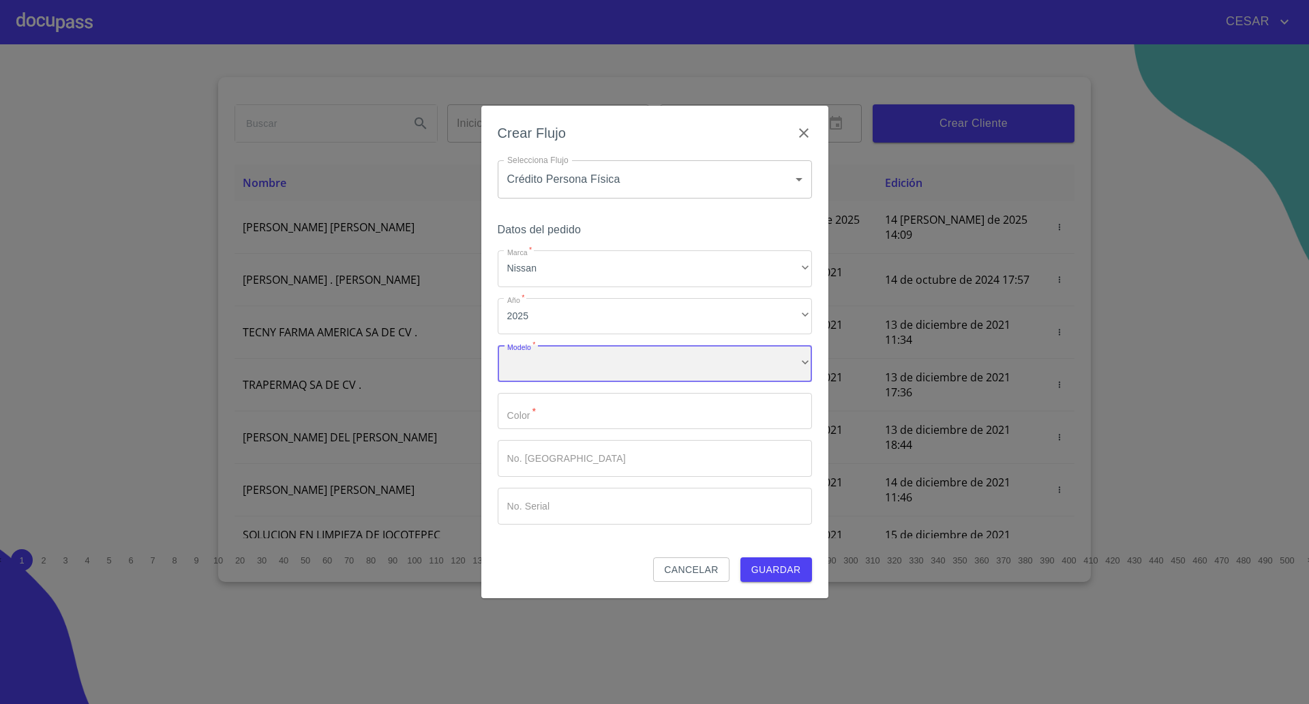
click at [535, 365] on div "​" at bounding box center [655, 363] width 314 height 37
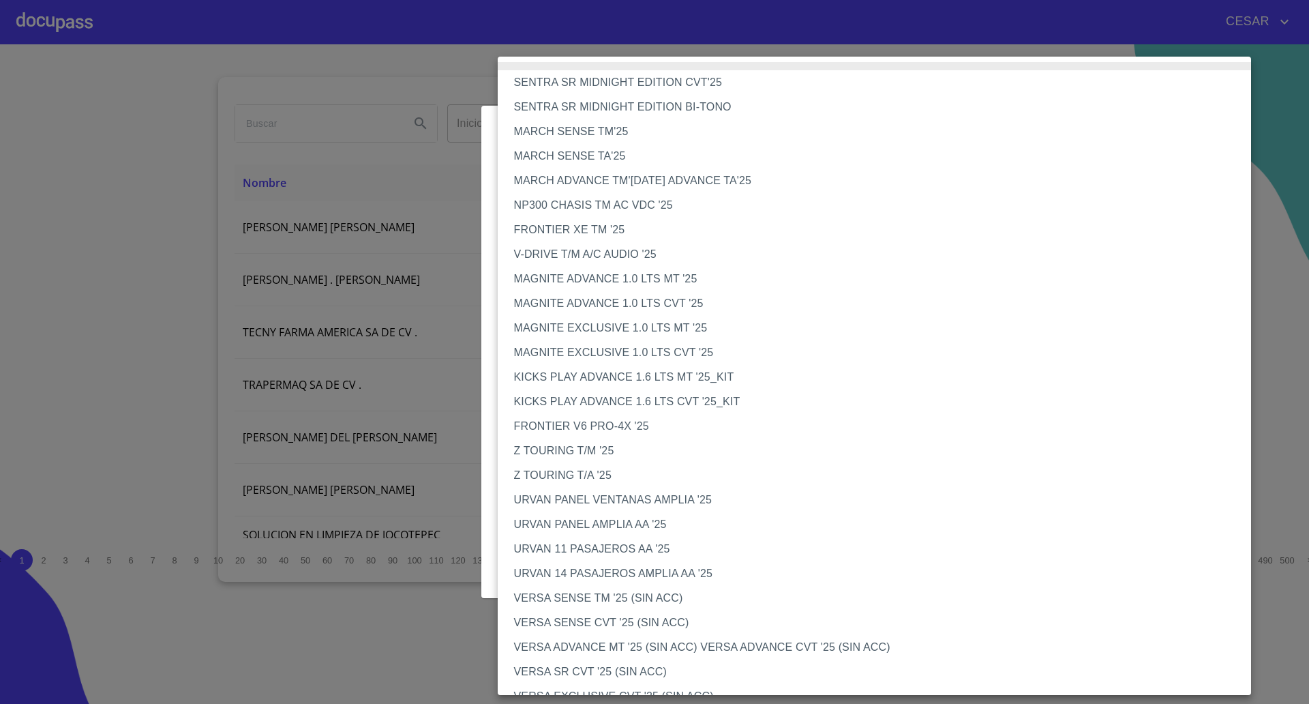
click at [562, 300] on li "MAGNITE ADVANCE 1.0 LTS CVT '25" at bounding box center [881, 303] width 767 height 25
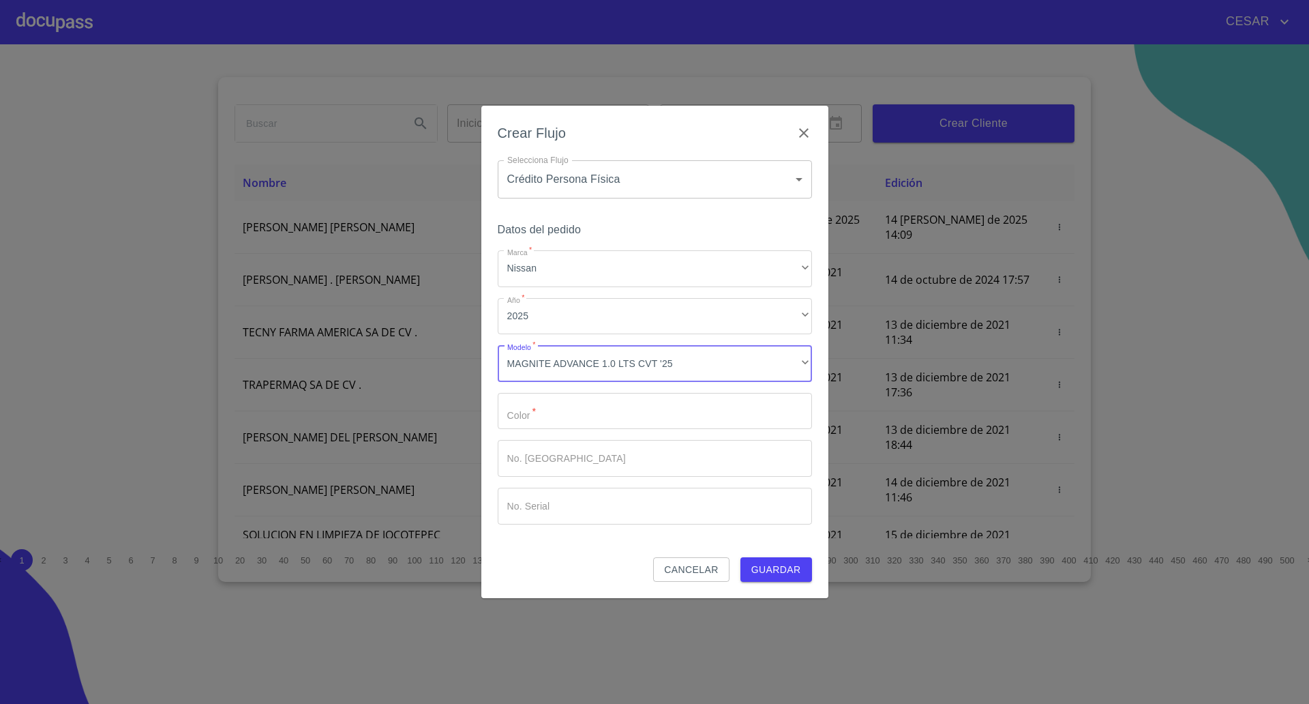
click at [550, 408] on input "Marca   *" at bounding box center [655, 411] width 314 height 37
type input "[PERSON_NAME]"
click at [797, 577] on span "Guardar" at bounding box center [776, 569] width 50 height 17
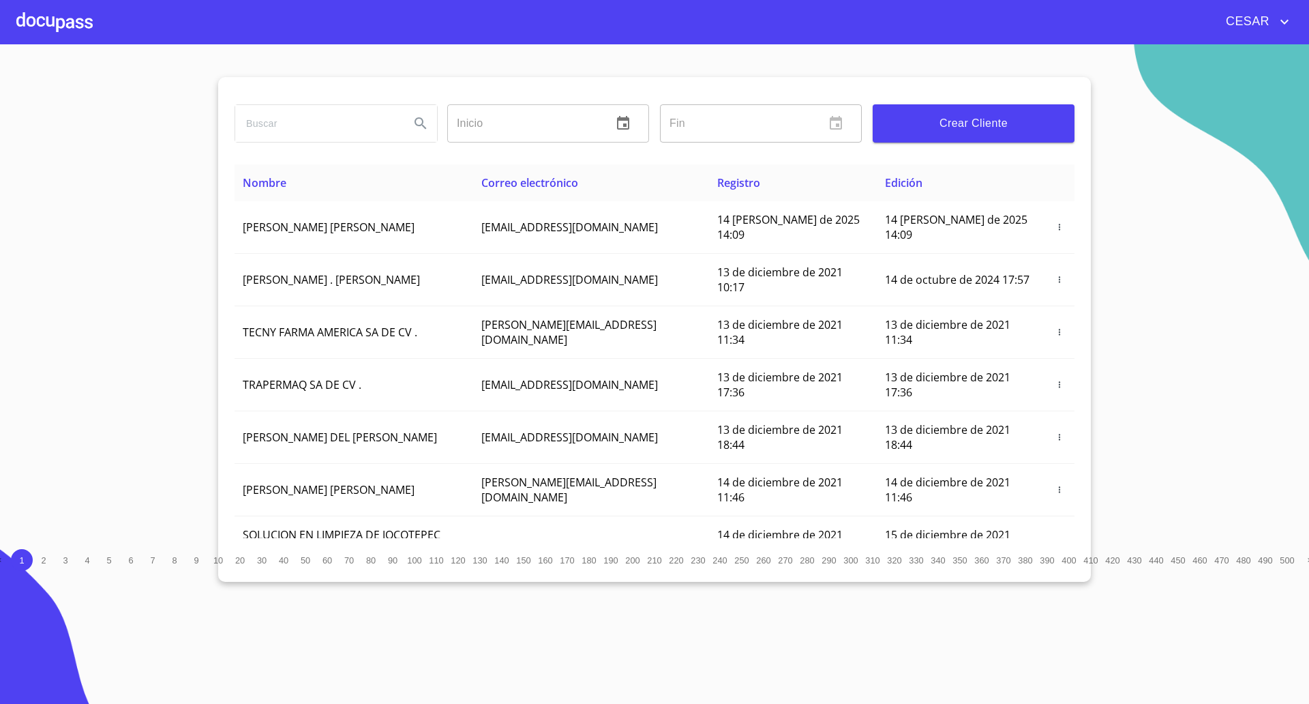
drag, startPoint x: 65, startPoint y: 261, endPoint x: 70, endPoint y: 269, distance: 8.9
click at [70, 269] on section "Inicio ​ Fin ​ Crear Cliente Nombre Correo electrónico Registro Edición [PERSON…" at bounding box center [654, 373] width 1309 height 659
click at [27, 23] on div at bounding box center [54, 22] width 76 height 44
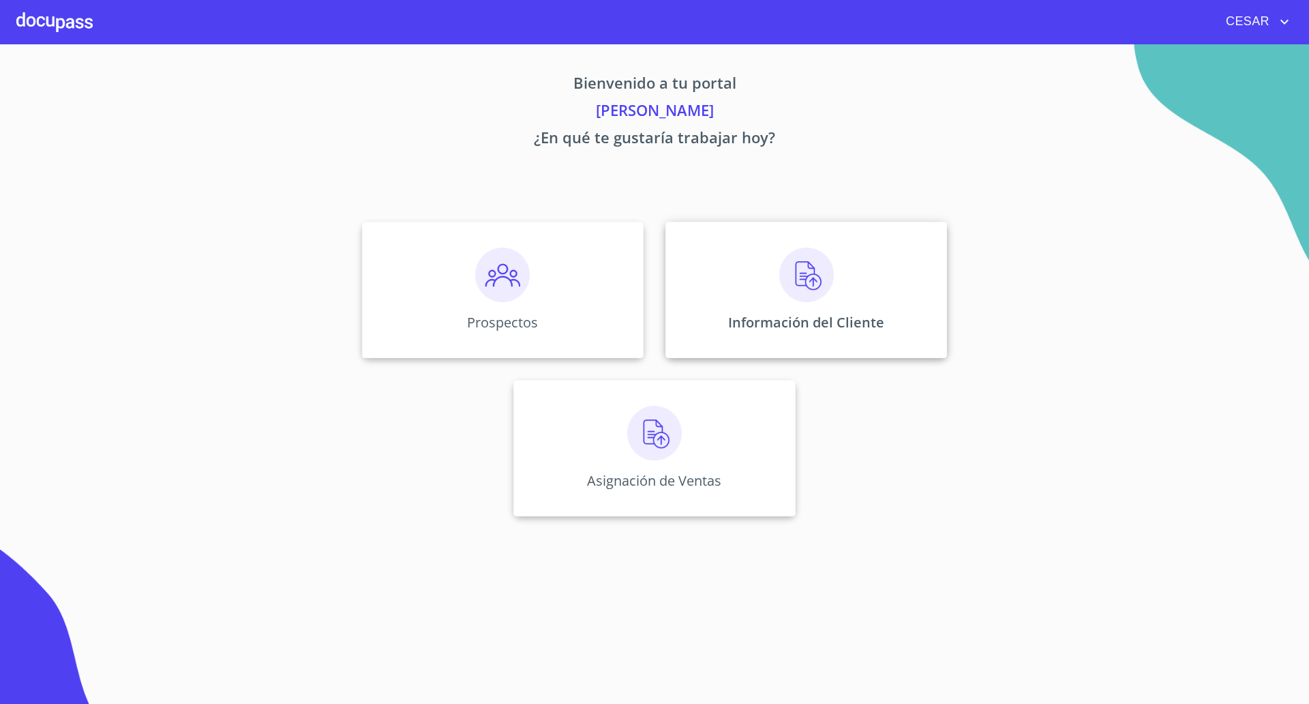
click at [826, 281] on img at bounding box center [806, 275] width 55 height 55
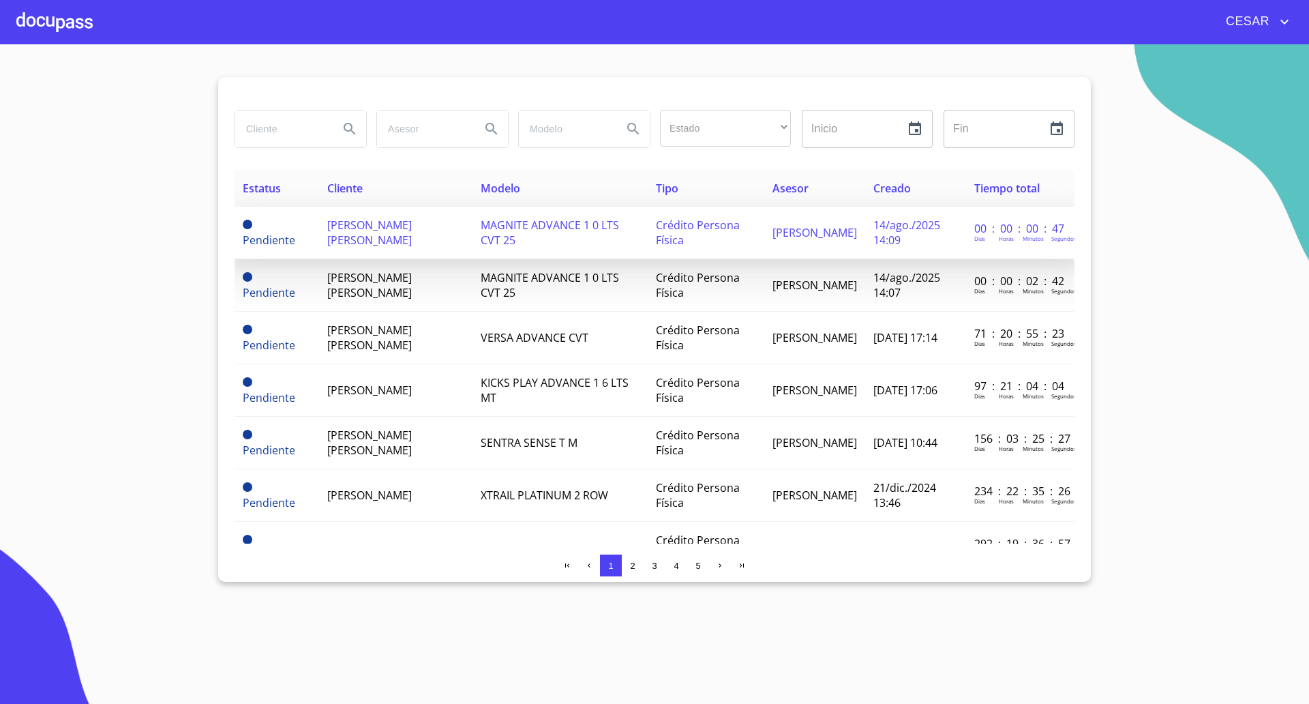
click at [395, 243] on td "[PERSON_NAME] [PERSON_NAME]" at bounding box center [395, 233] width 153 height 53
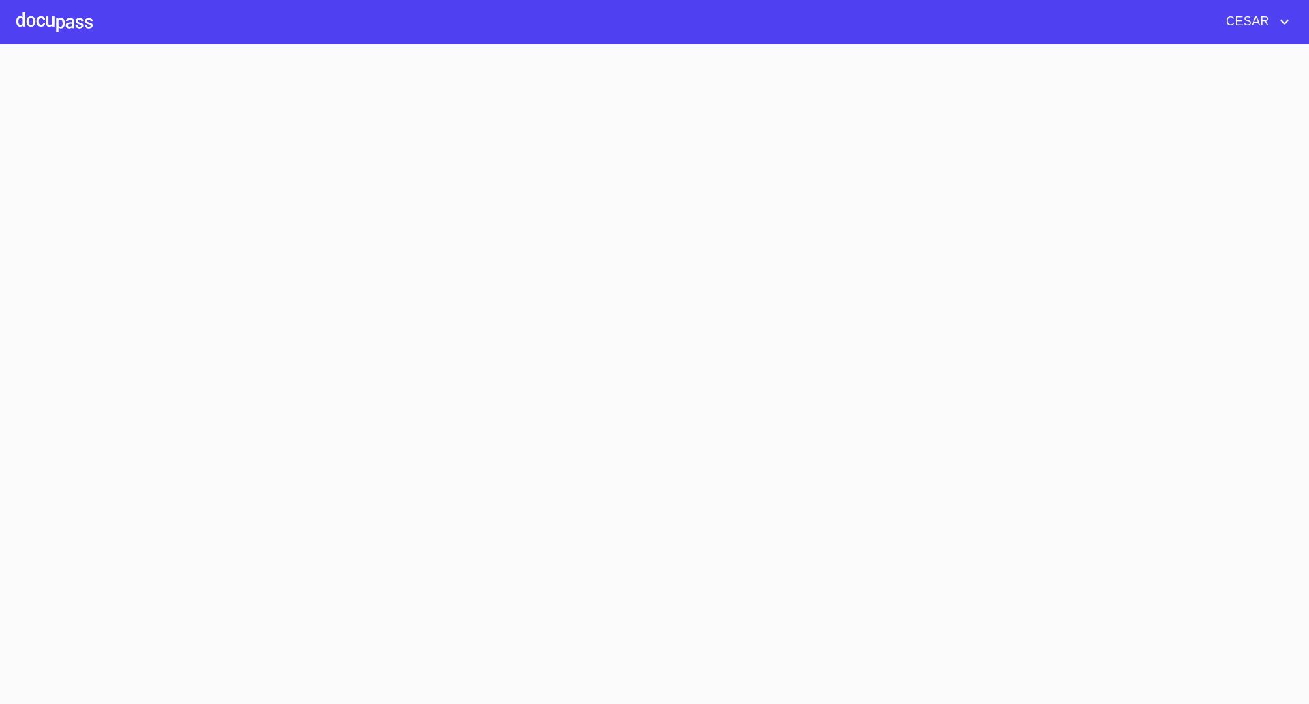
click at [395, 243] on section at bounding box center [654, 373] width 1309 height 659
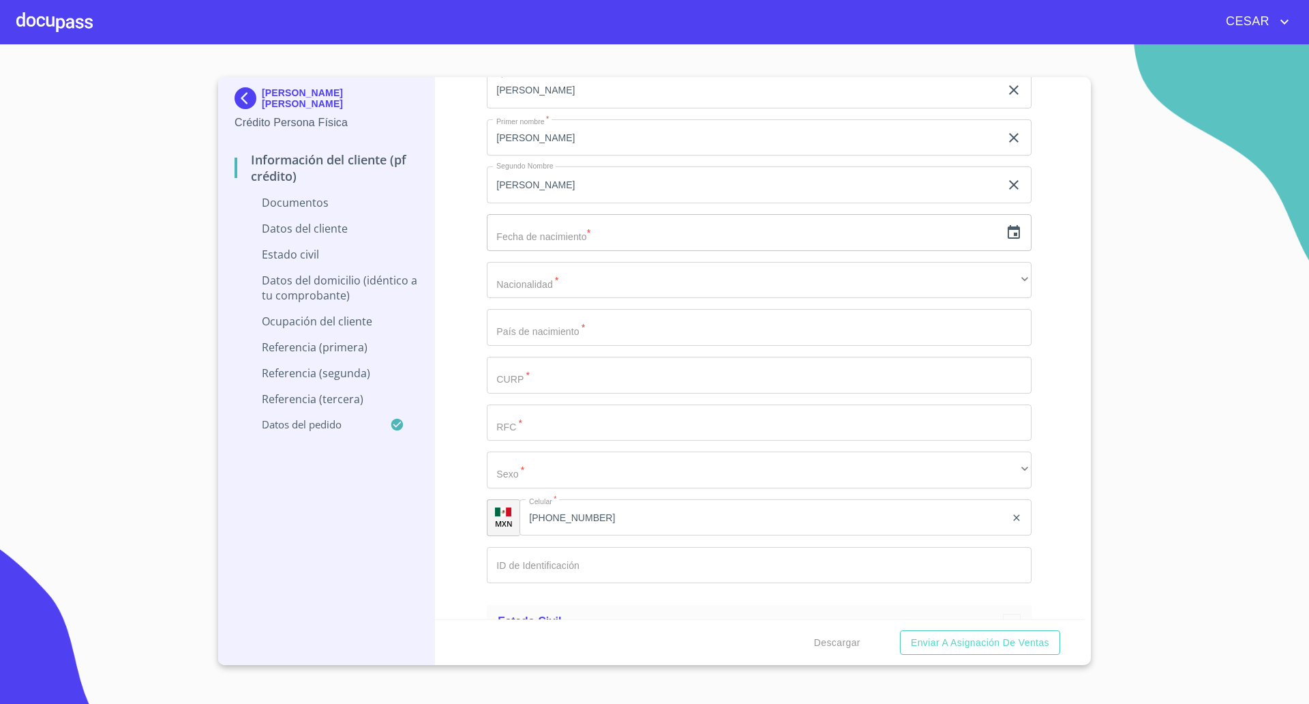
scroll to position [1790, 0]
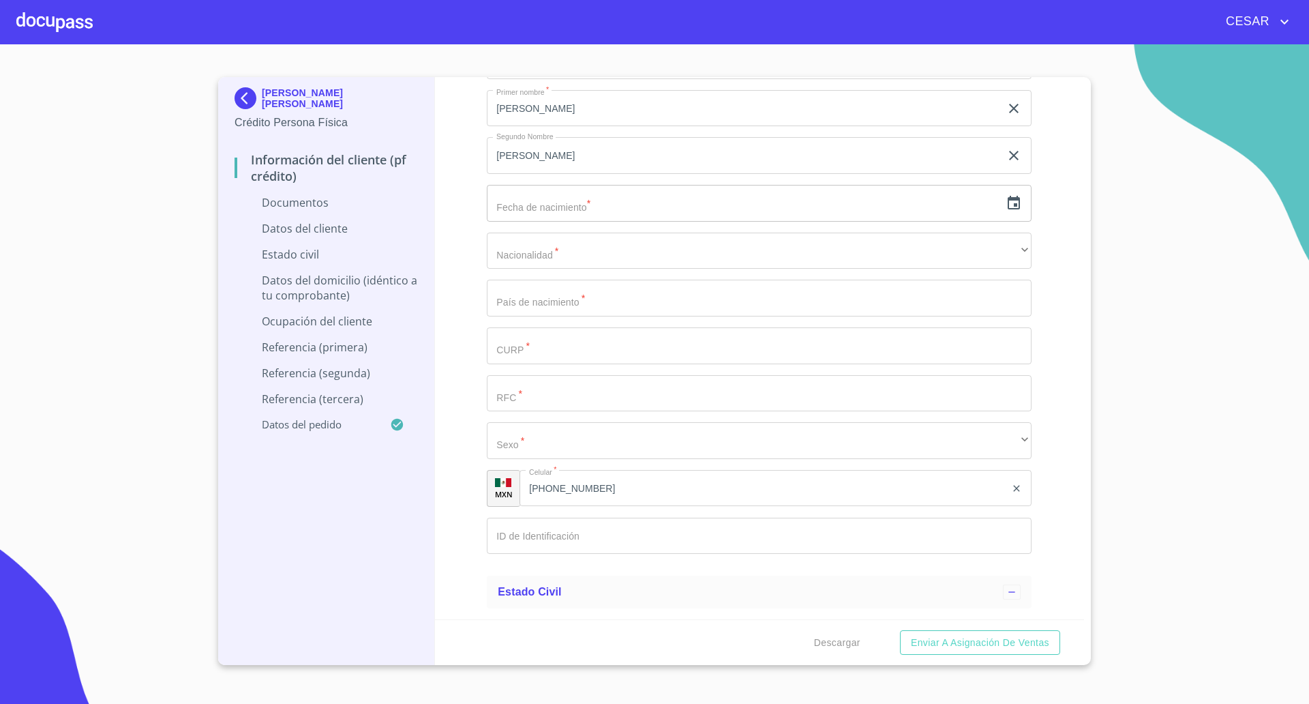
click at [455, 344] on div "Información del cliente (PF crédito) Documentos Documento de identificación   *…" at bounding box center [760, 348] width 650 height 542
click at [1006, 201] on icon "button" at bounding box center [1014, 203] width 16 height 16
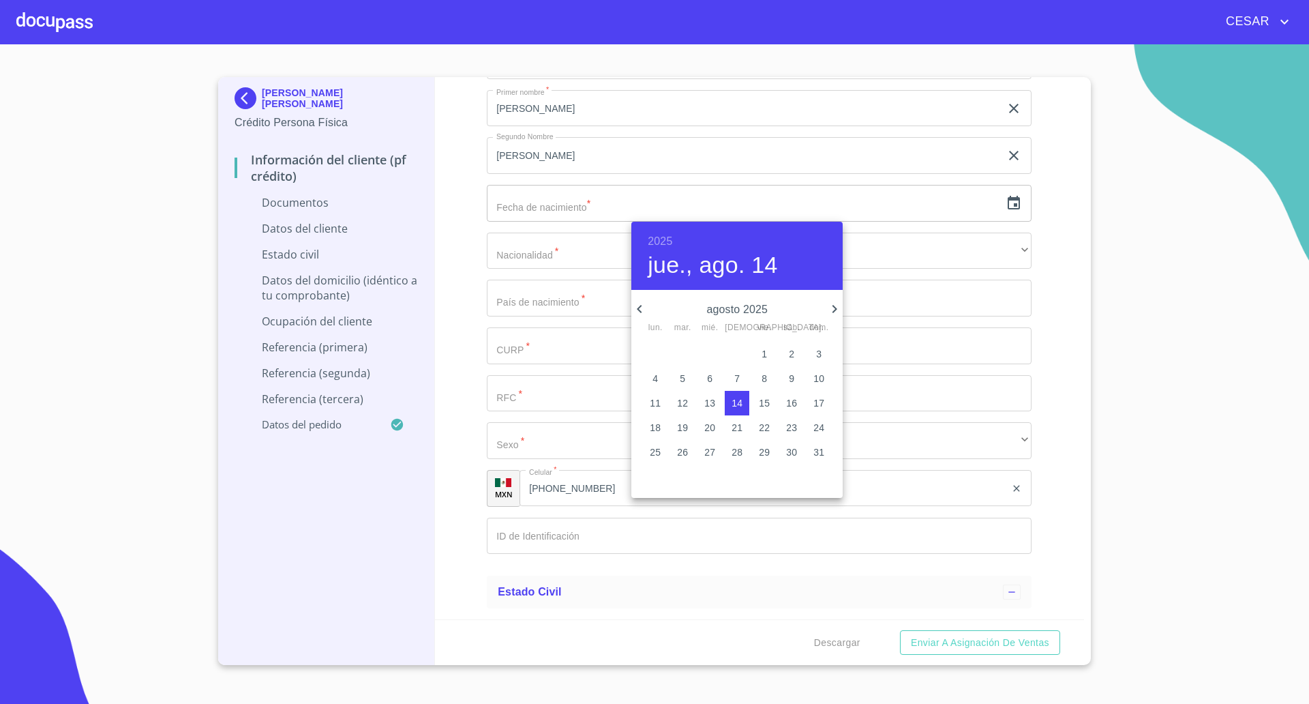
click at [839, 305] on icon "button" at bounding box center [834, 309] width 16 height 16
click at [686, 385] on span "4" at bounding box center [682, 379] width 25 height 14
click at [665, 240] on h6 "2025" at bounding box center [660, 241] width 25 height 19
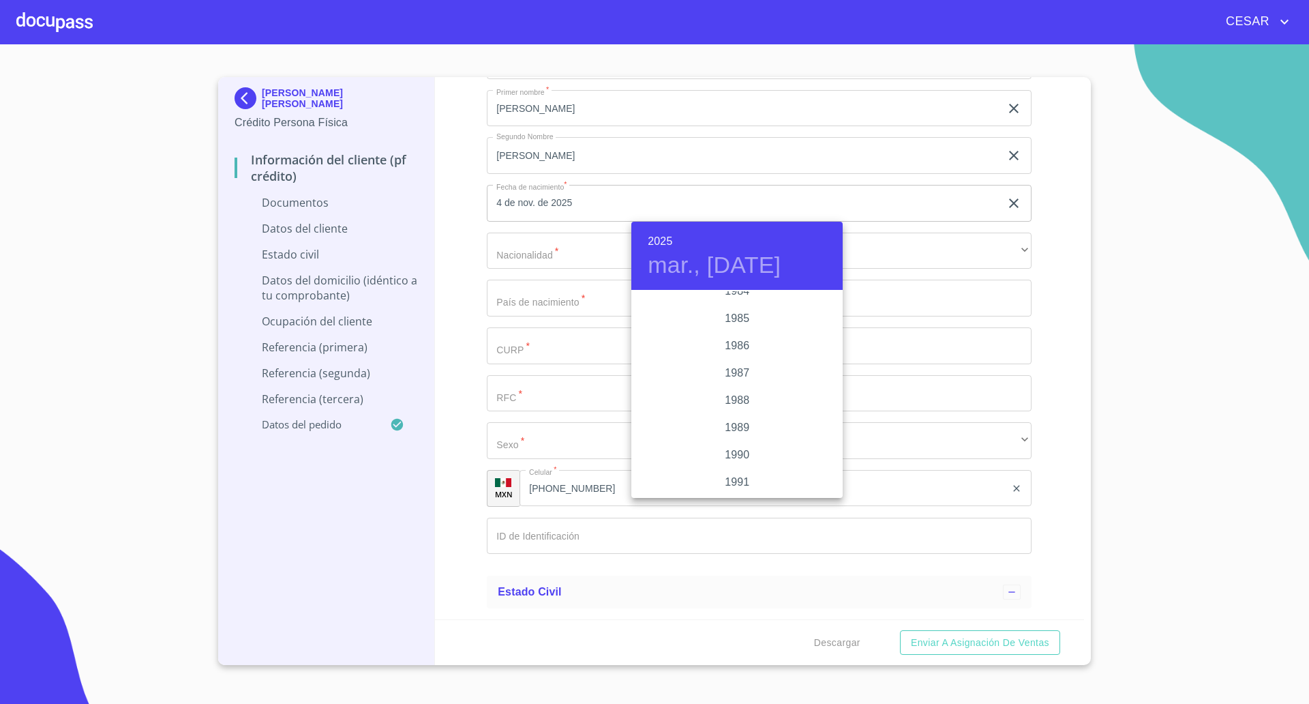
scroll to position [1793, 0]
click at [734, 447] on div "1996" at bounding box center [736, 447] width 211 height 27
type input "4 de nov. de 1996"
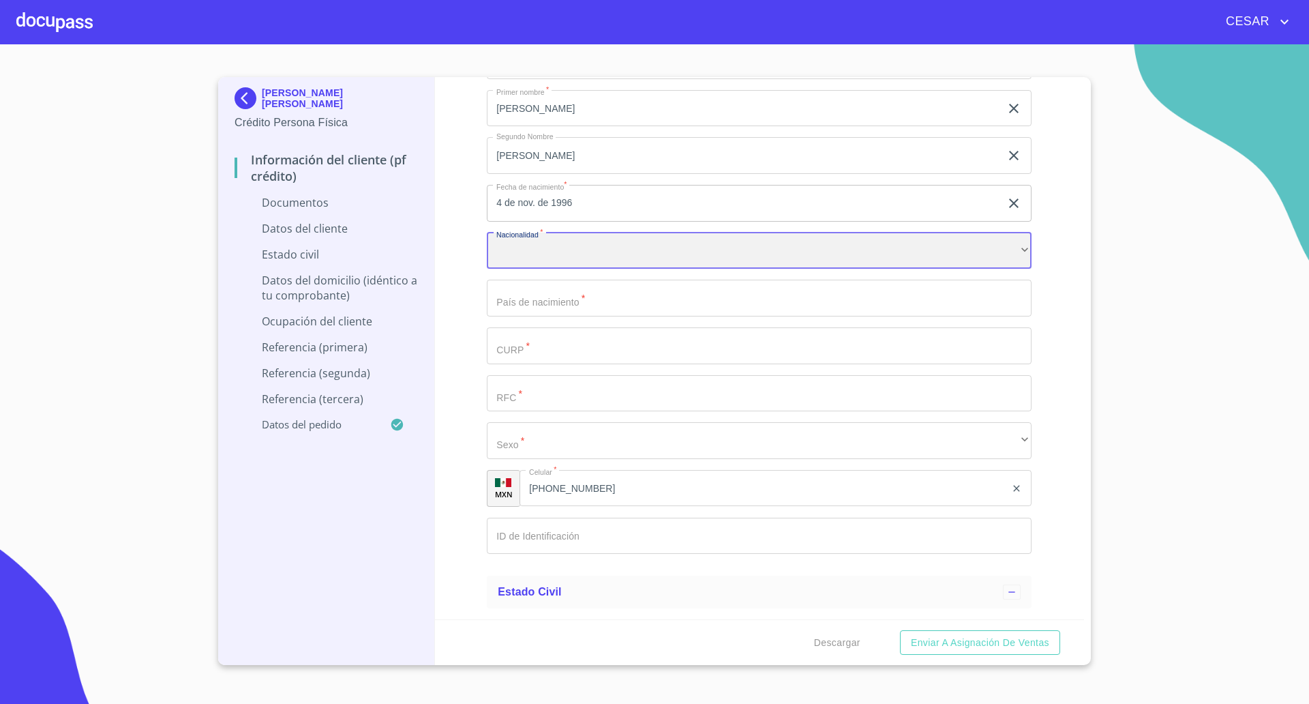
click at [572, 256] on div "​" at bounding box center [759, 251] width 545 height 37
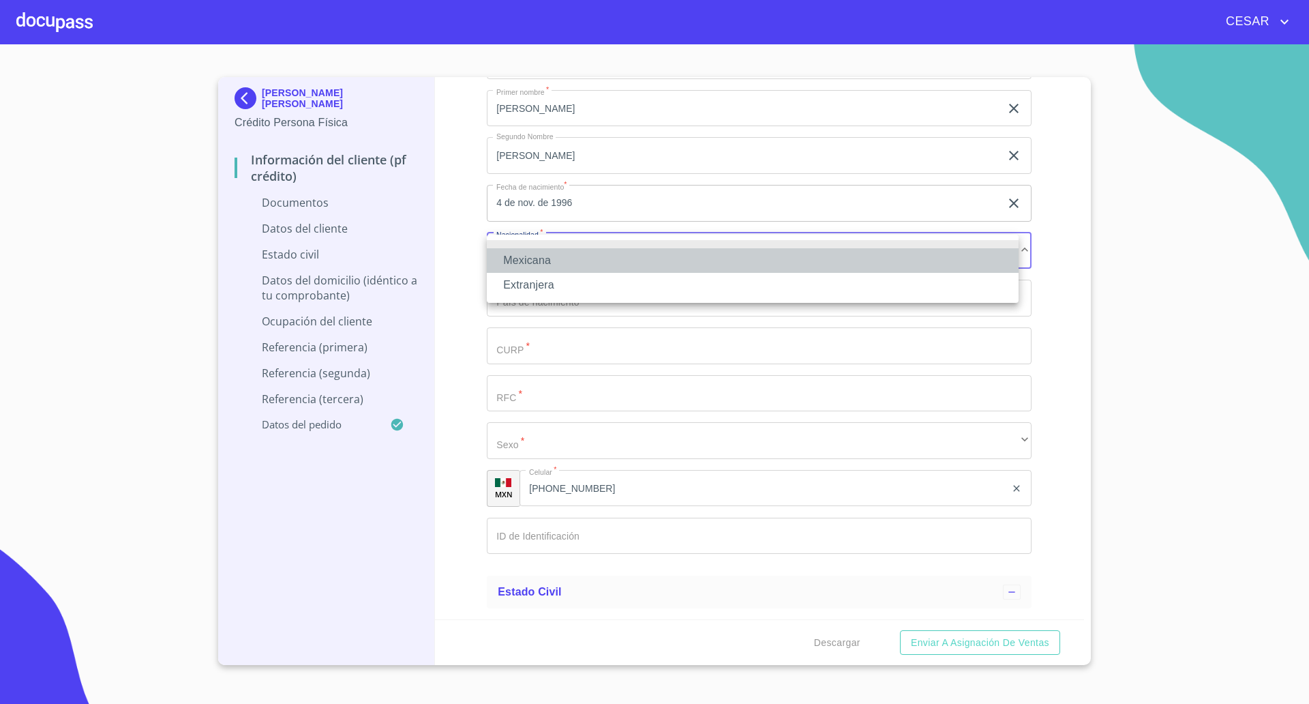
click at [545, 260] on li "Mexicana" at bounding box center [753, 260] width 532 height 25
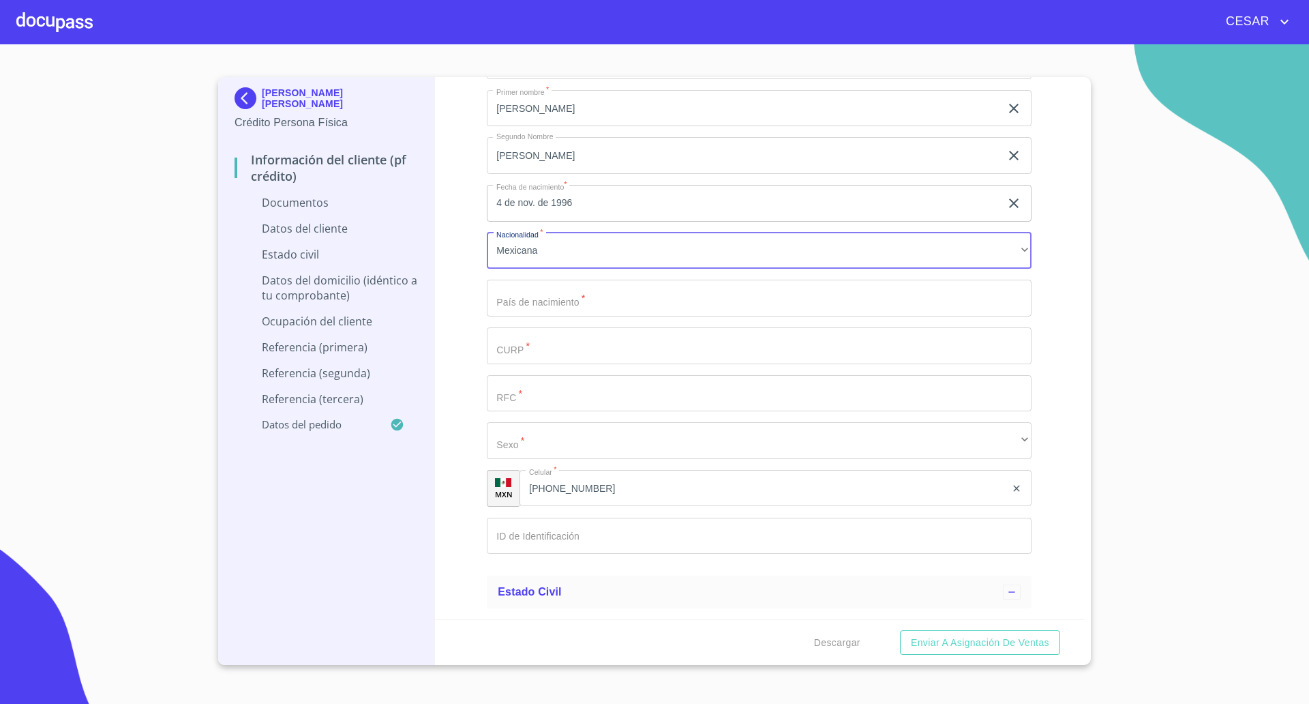
click at [569, 32] on input "Documento de identificación   *" at bounding box center [743, 13] width 513 height 37
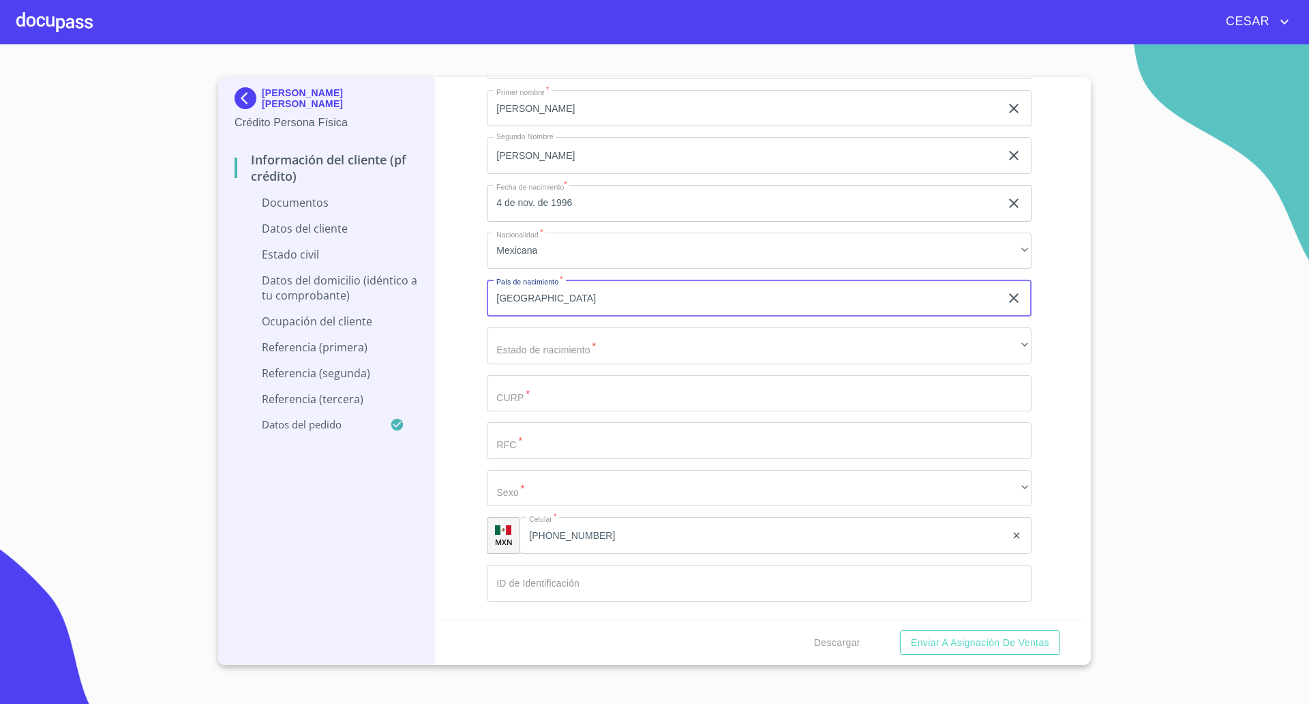
type input "[GEOGRAPHIC_DATA]"
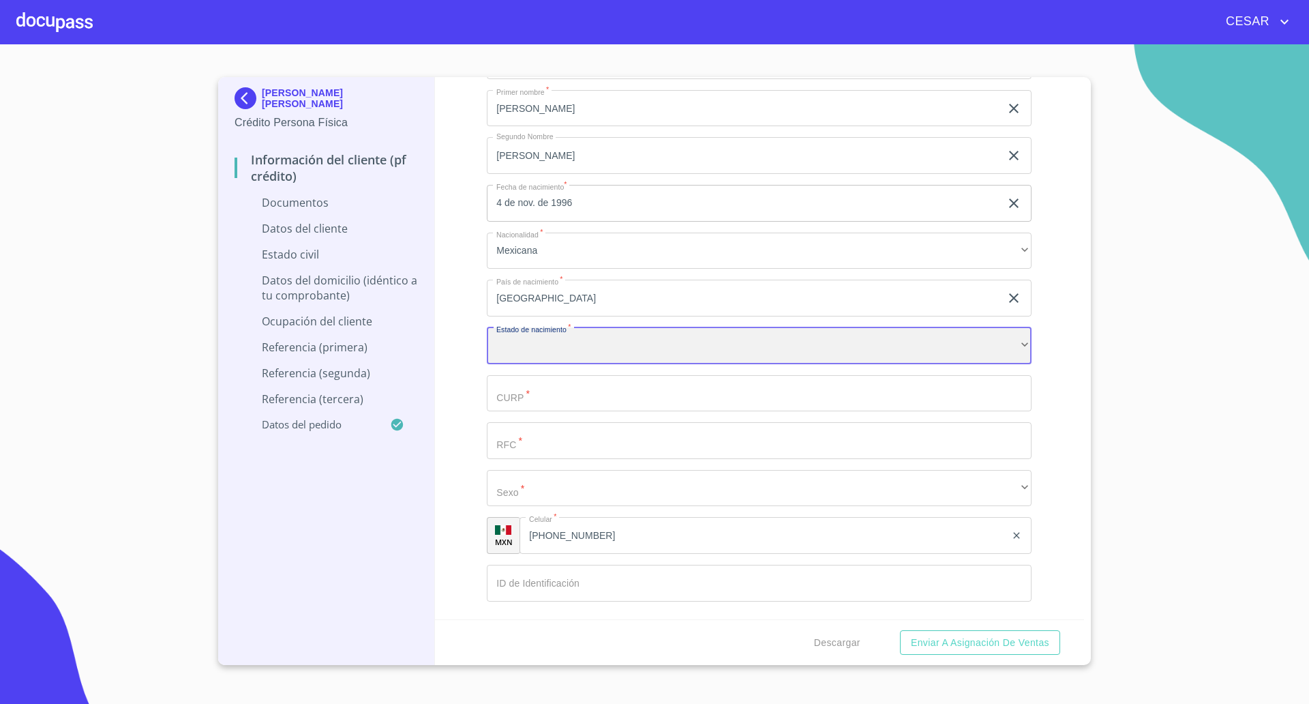
click at [557, 350] on div "​" at bounding box center [759, 345] width 545 height 37
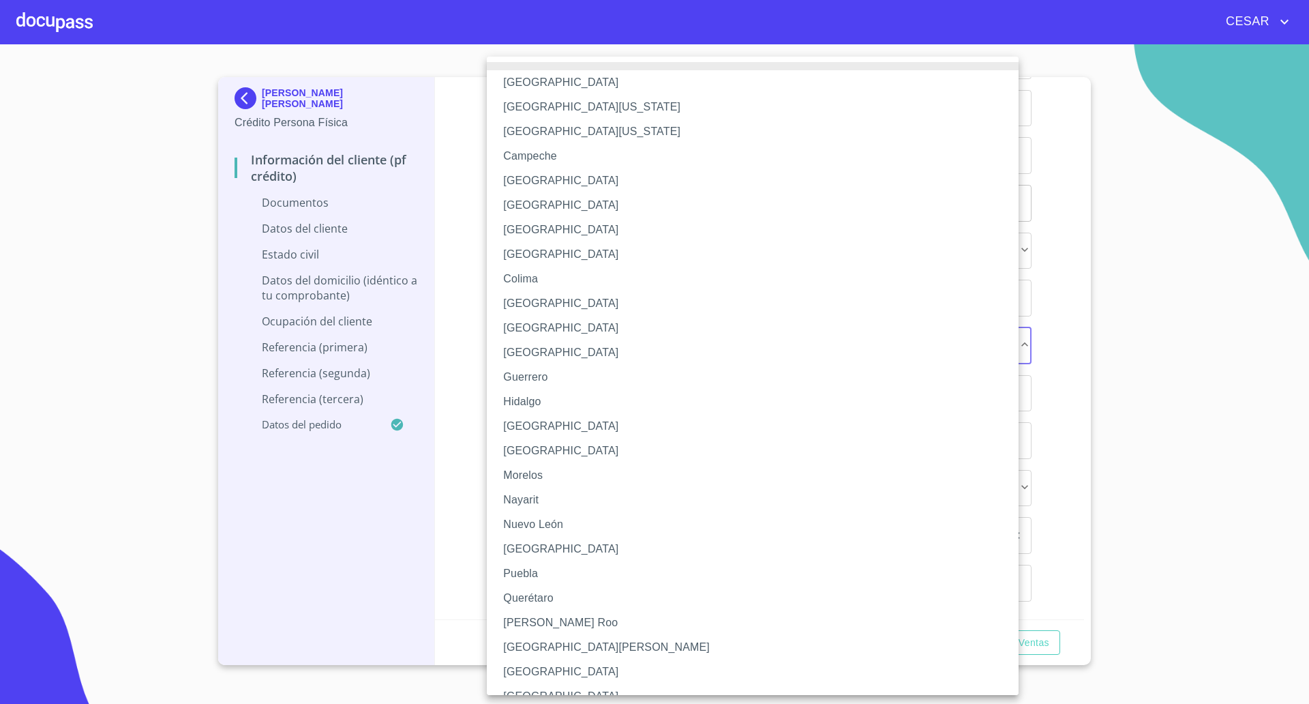
click at [543, 182] on li "[GEOGRAPHIC_DATA]" at bounding box center [759, 180] width 545 height 25
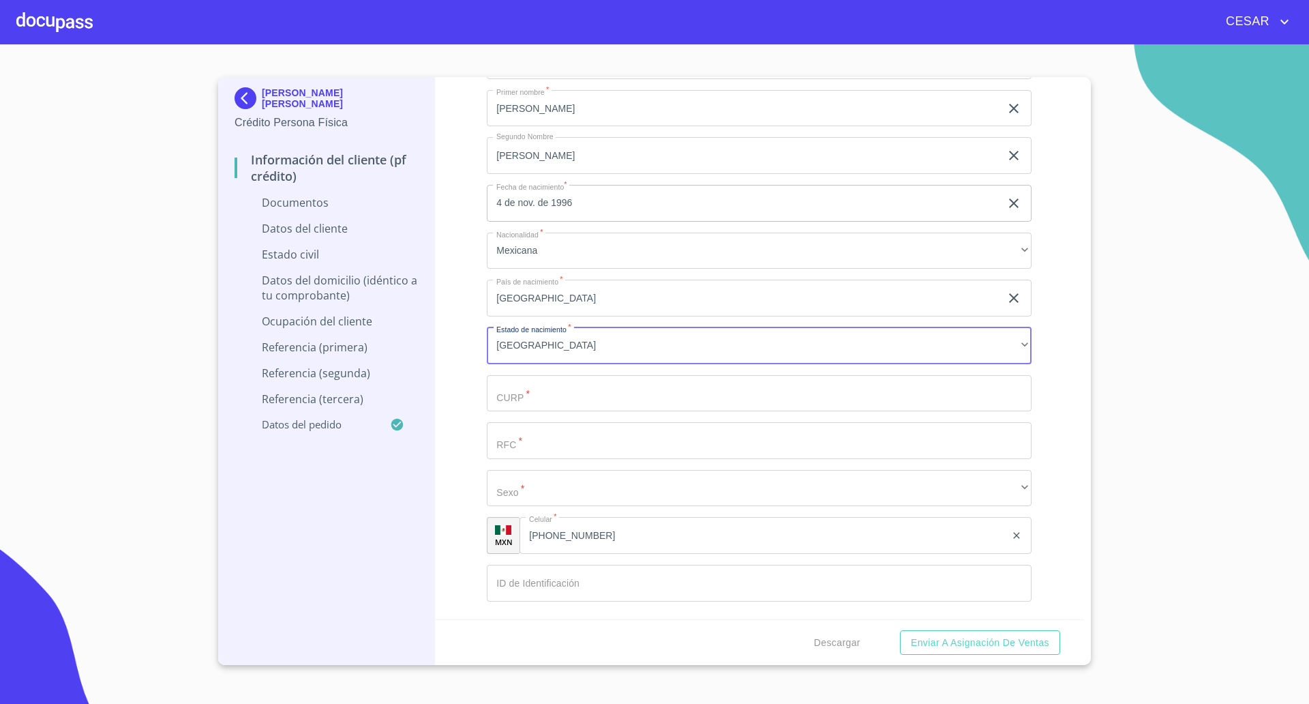
click at [567, 32] on input "Documento de identificación   *" at bounding box center [743, 13] width 513 height 37
paste input "SAVE961104MCSNRL09"
type input "SAVE961104MCSNRL09"
click at [582, 32] on input "Documento de identificación   *" at bounding box center [743, 13] width 513 height 37
paste input "SAVE961104D29"
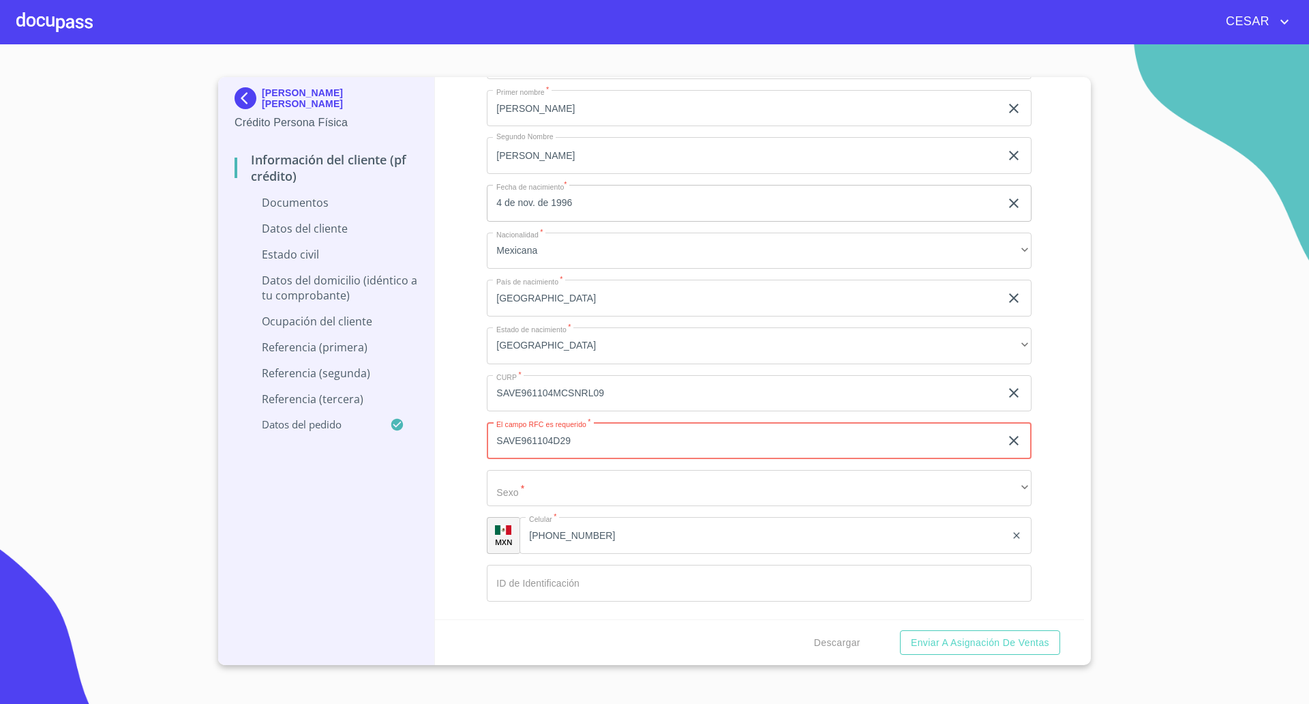
type input "SAVE961104D29"
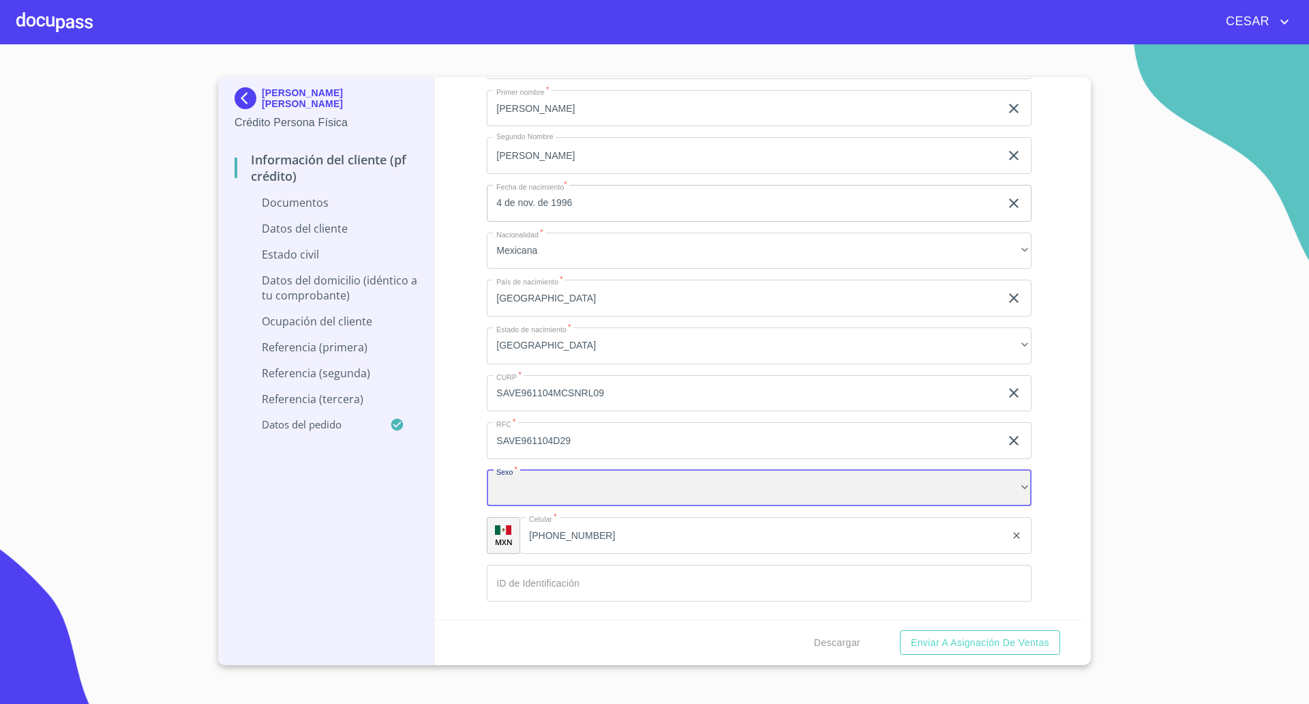
click at [591, 494] on div "​" at bounding box center [759, 488] width 545 height 37
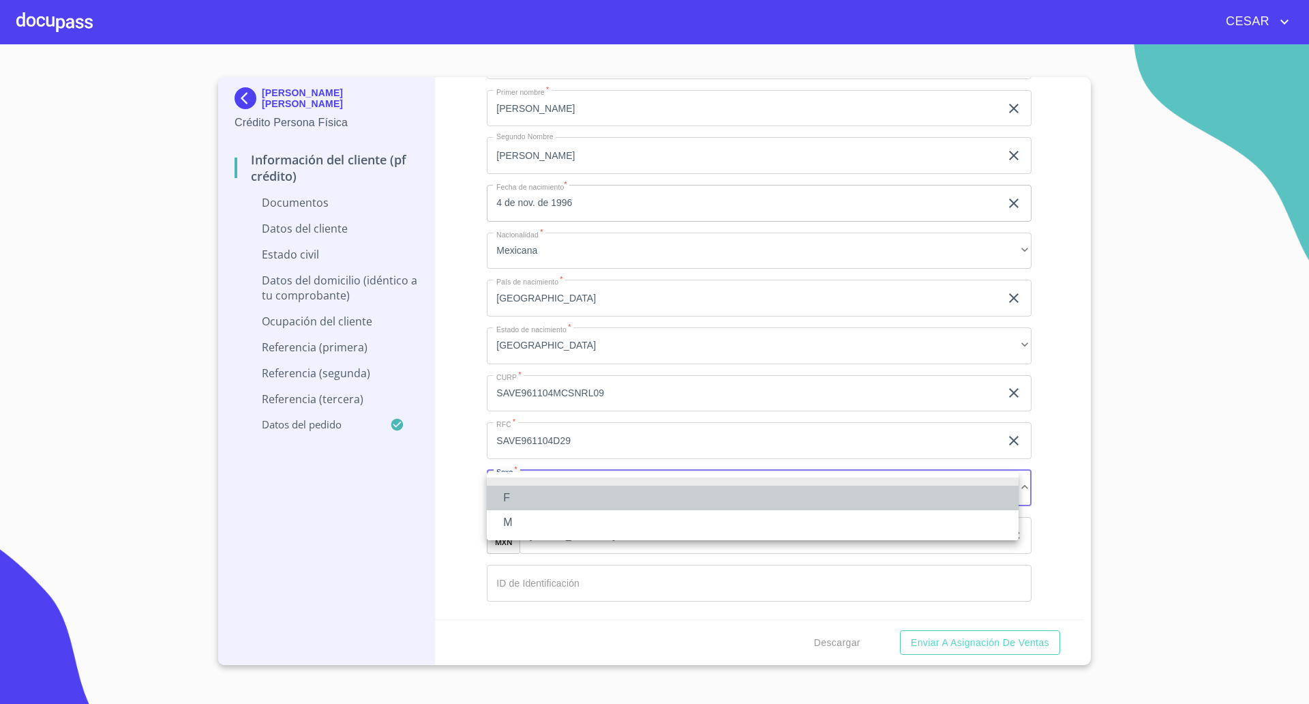
click at [542, 490] on li "F" at bounding box center [753, 497] width 532 height 25
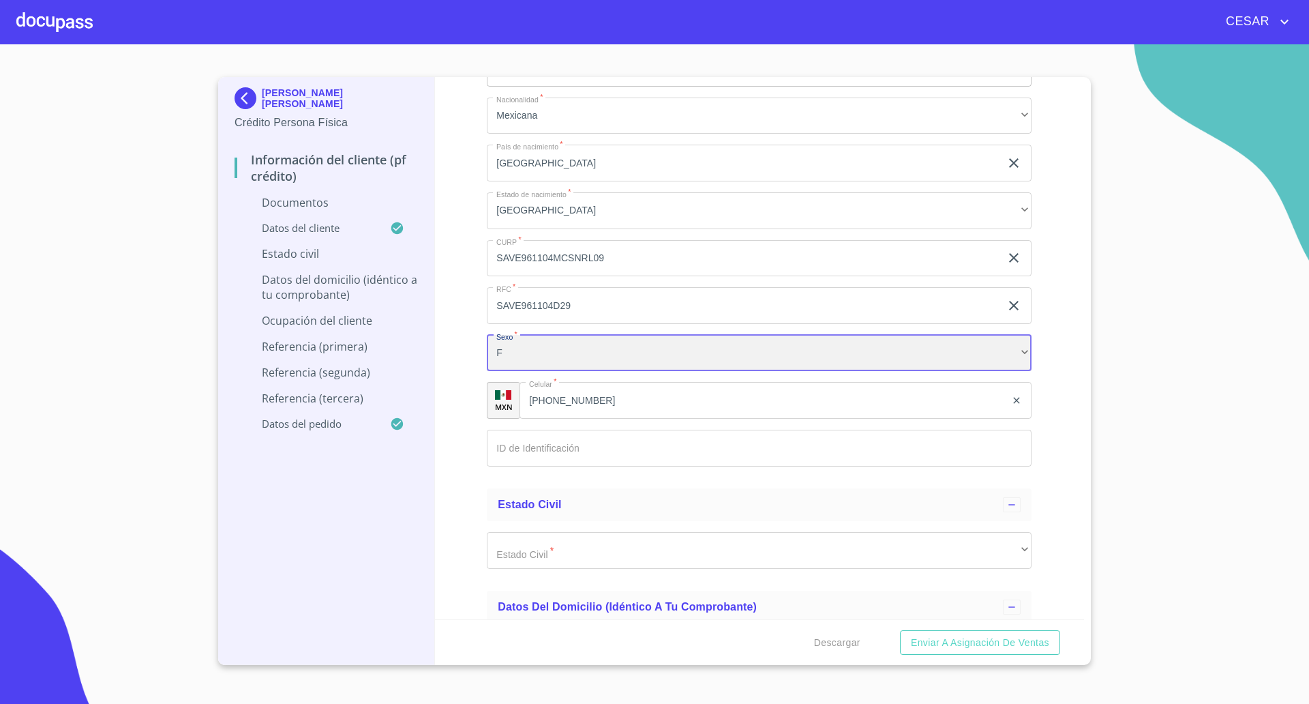
scroll to position [1960, 0]
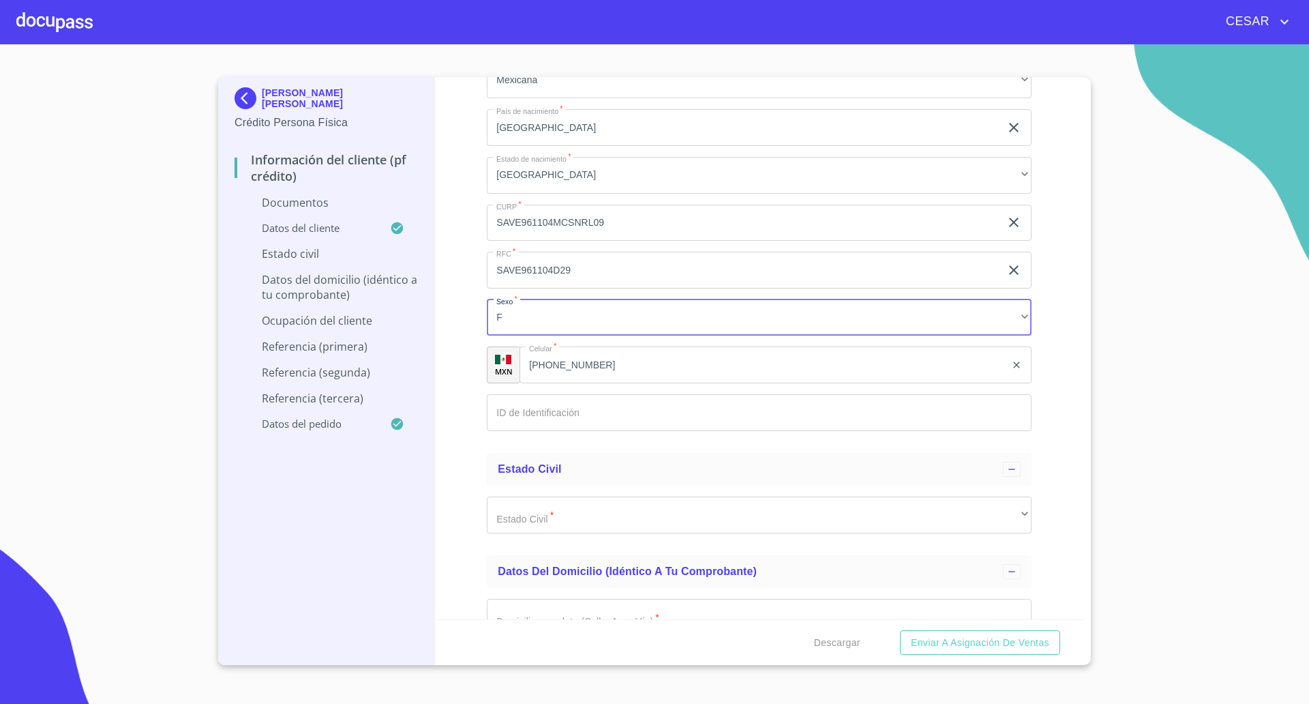
type input "2359765069"
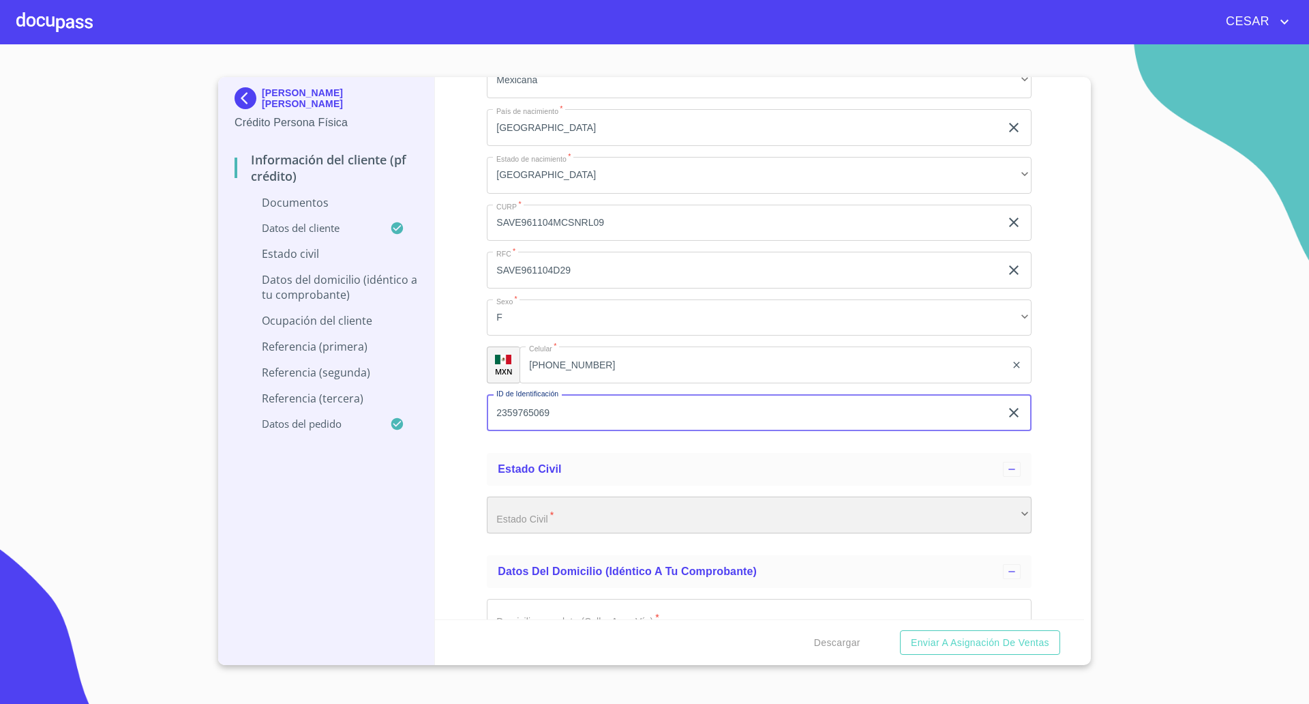
click at [559, 526] on div "​" at bounding box center [759, 514] width 545 height 37
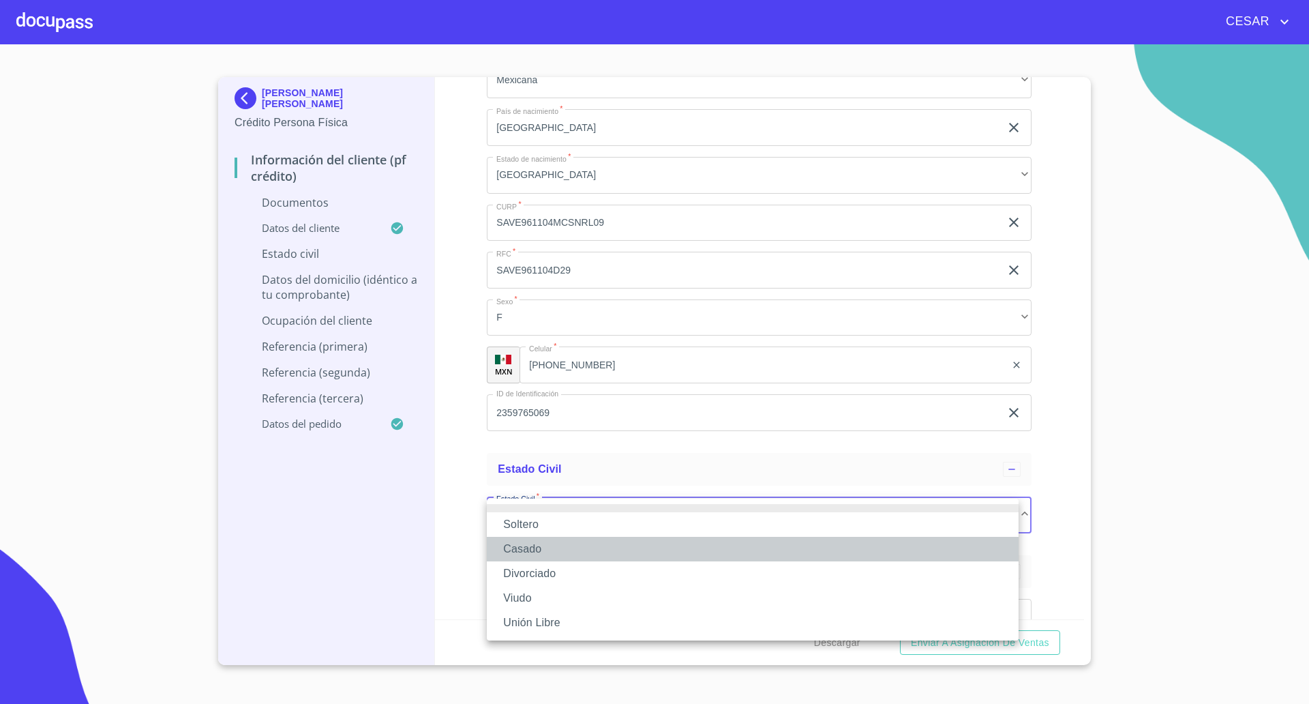
click at [517, 545] on li "Casado" at bounding box center [753, 549] width 532 height 25
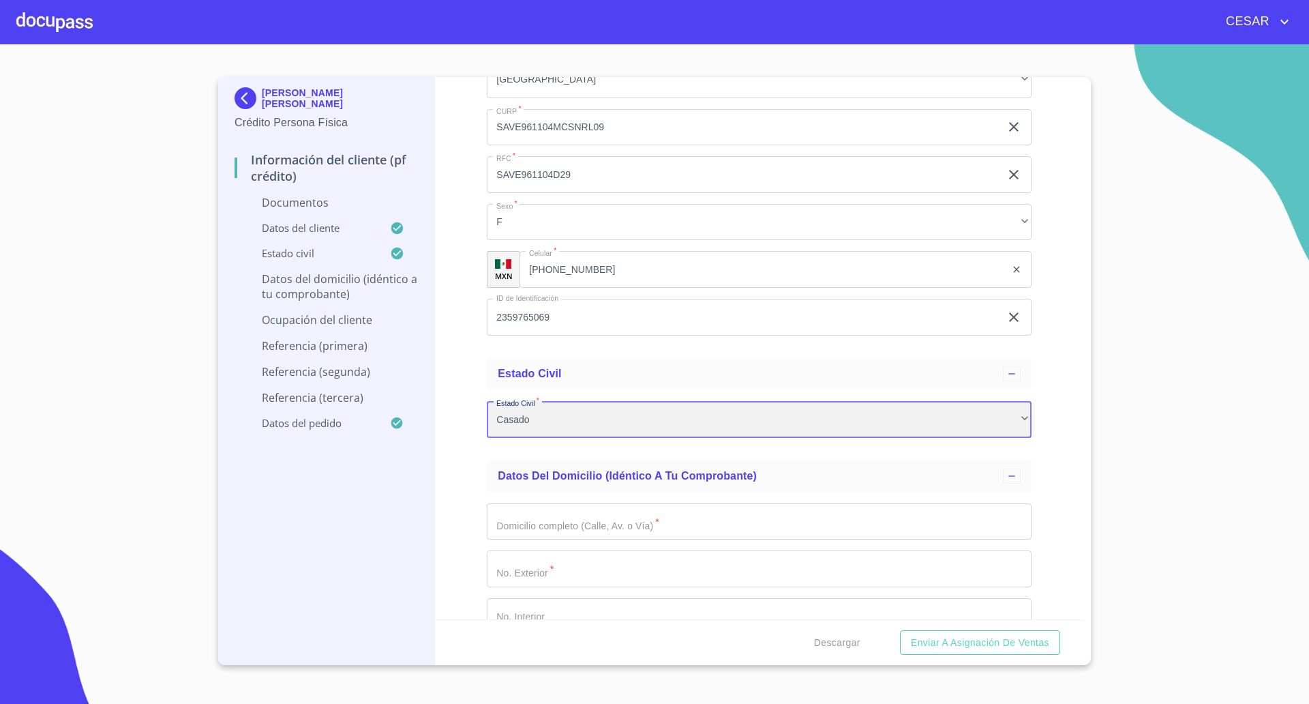
scroll to position [2216, 0]
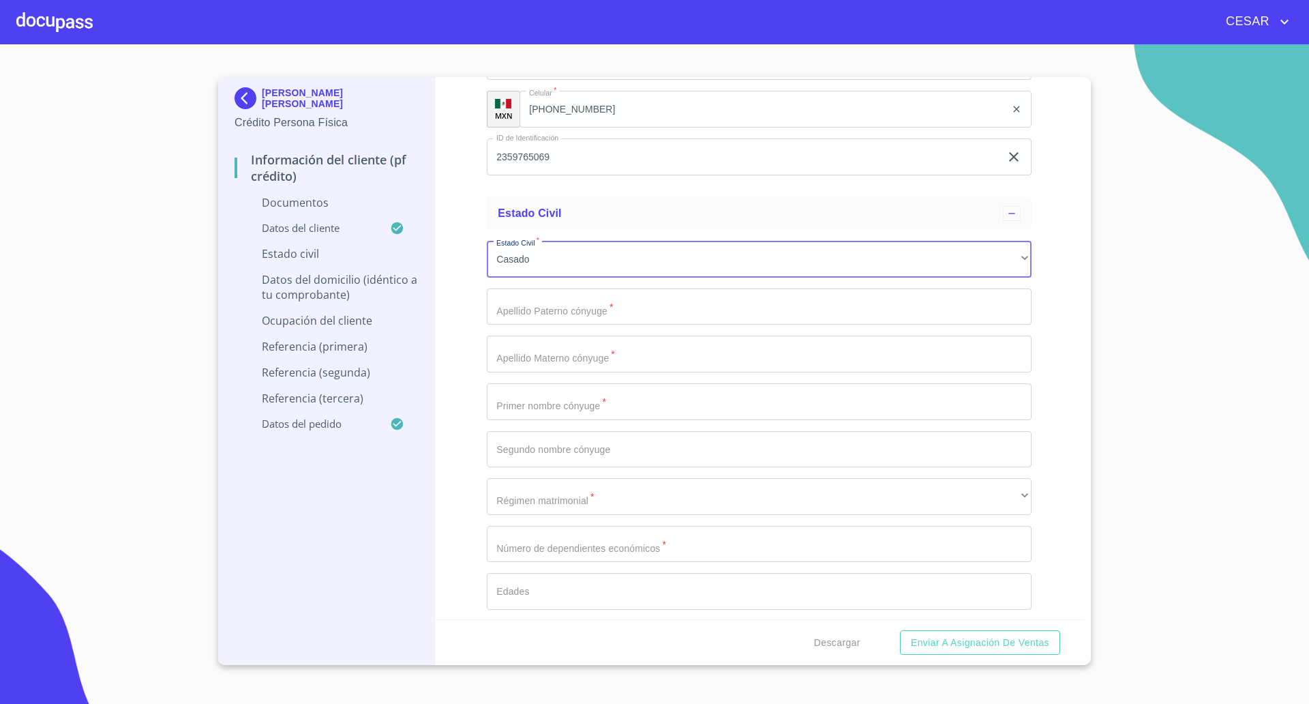
click at [564, 374] on div "Estado Civil   * [PERSON_NAME] ​ Apellido [PERSON_NAME] cónyuge   * ​ Apellido …" at bounding box center [759, 425] width 545 height 391
click at [558, 310] on input "Documento de identificación   *" at bounding box center [759, 306] width 545 height 37
type input "[PERSON_NAME]"
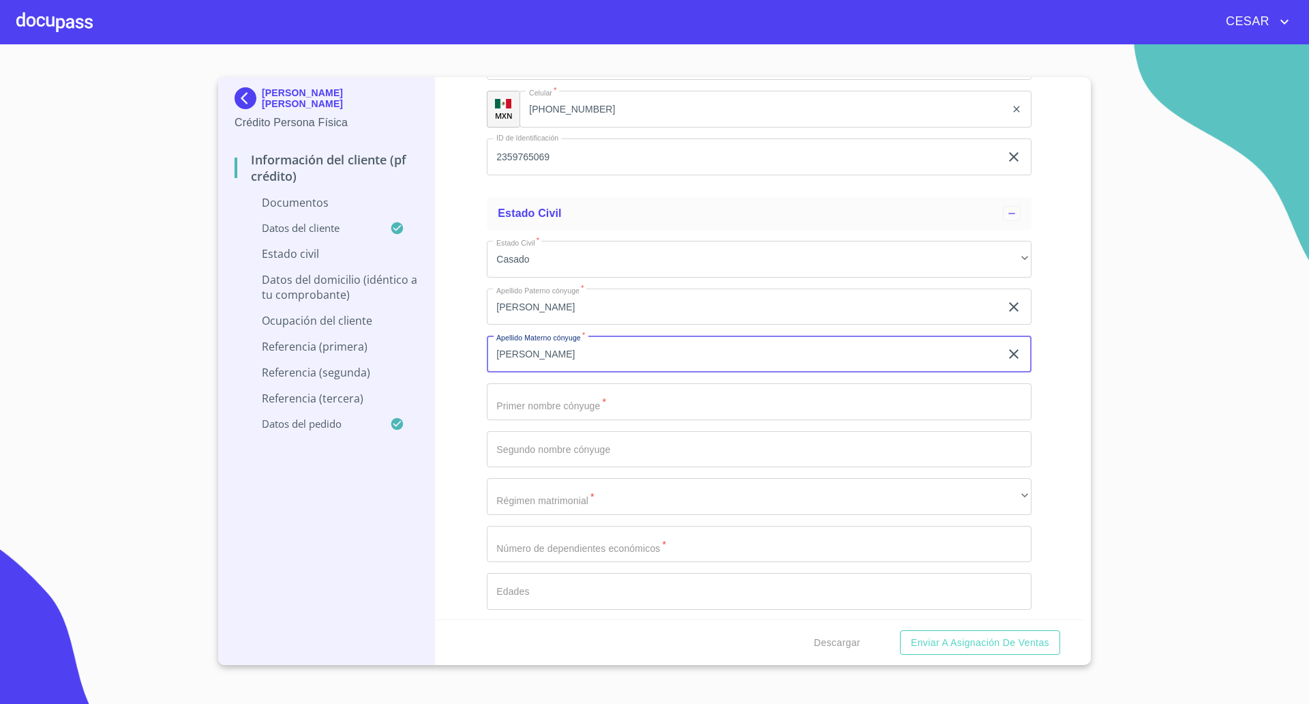
type input "[PERSON_NAME]"
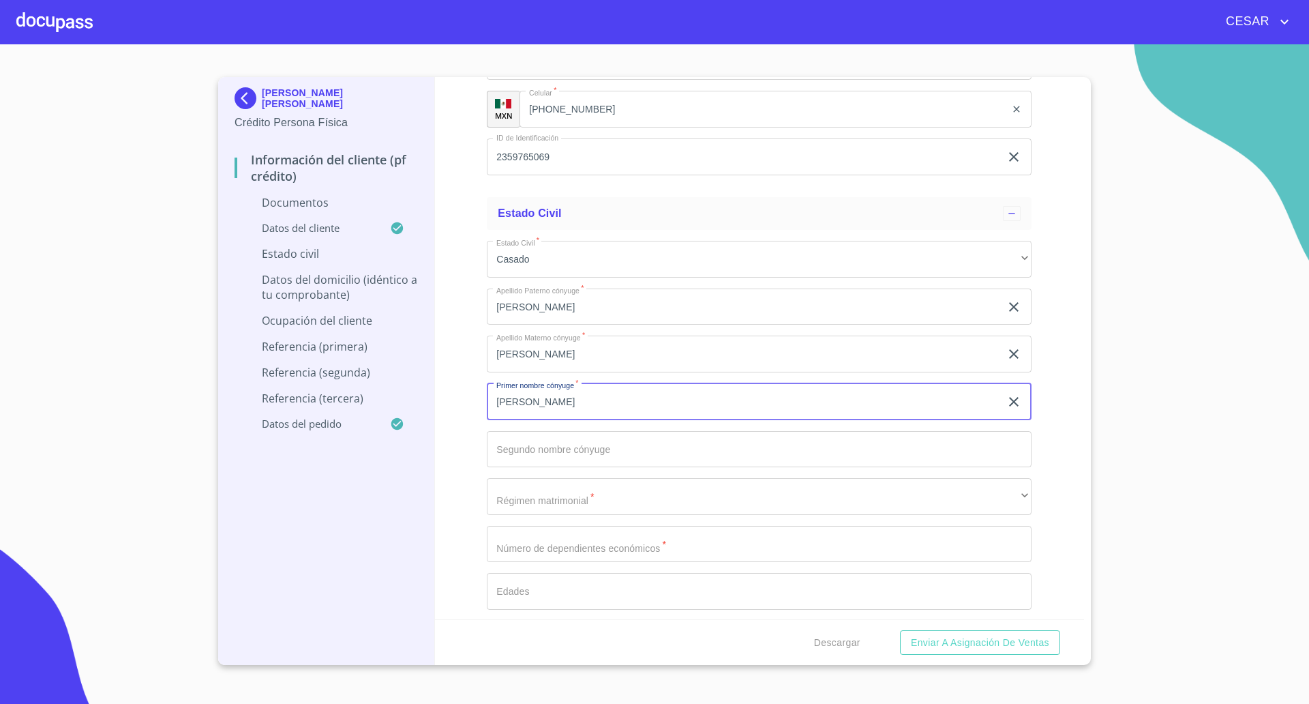
type input "[PERSON_NAME]"
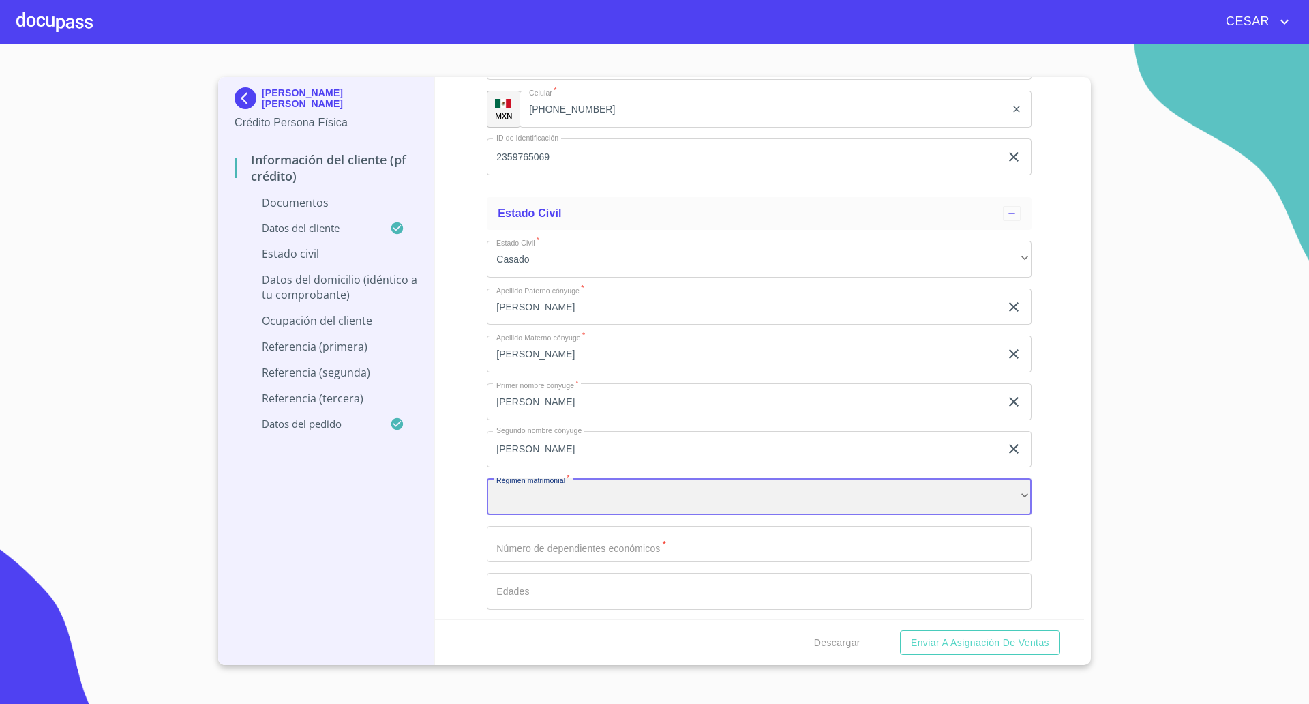
click at [590, 501] on div "​" at bounding box center [759, 496] width 545 height 37
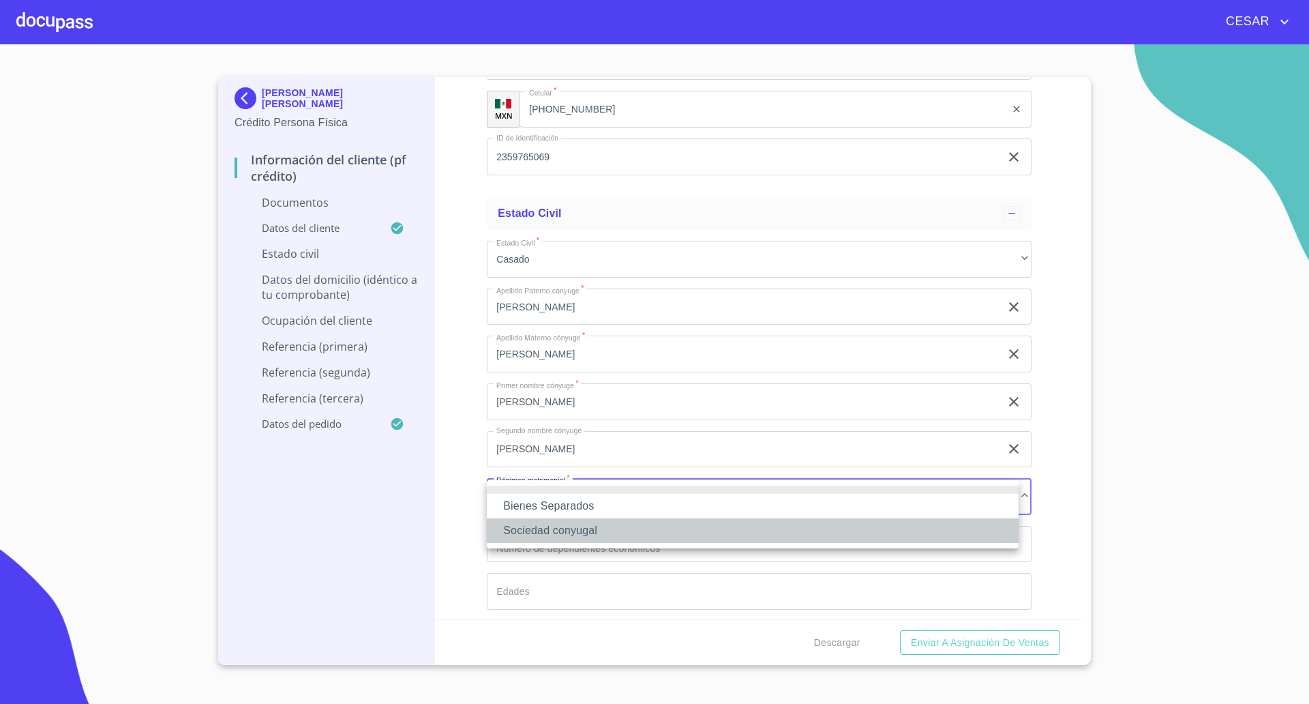
click at [541, 527] on li "Sociedad conyugal" at bounding box center [753, 530] width 532 height 25
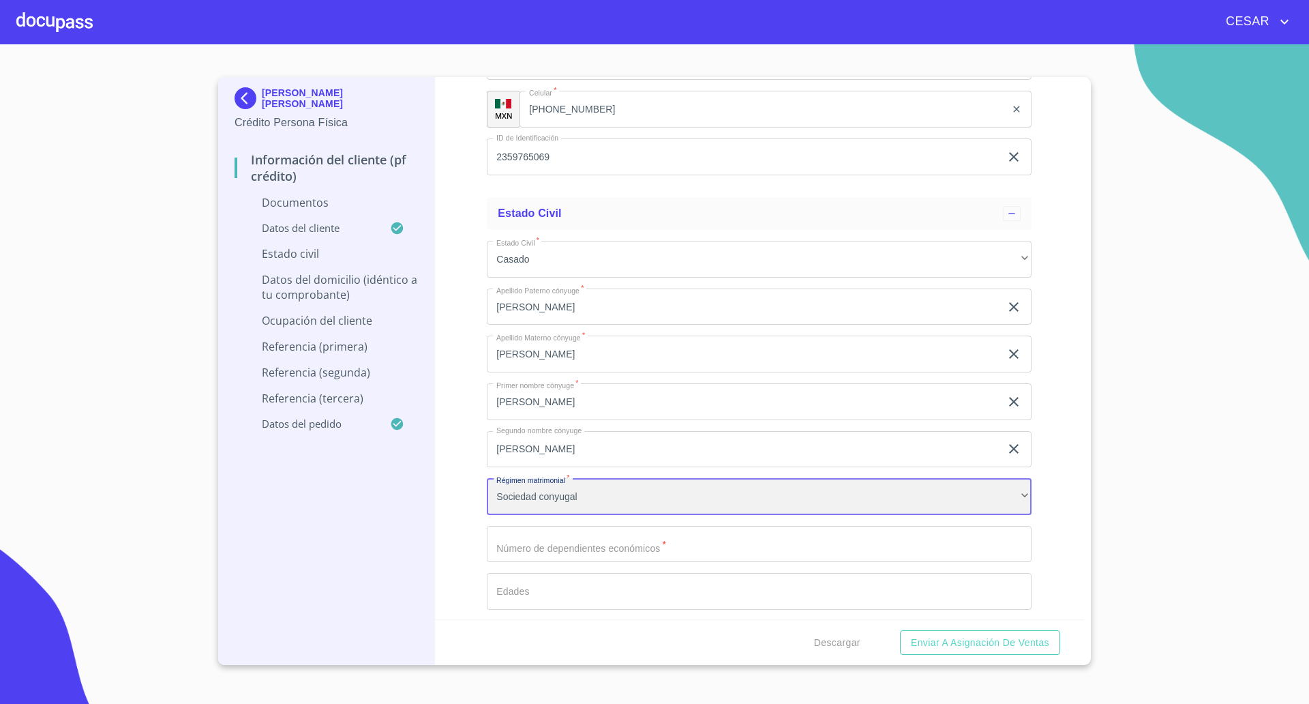
scroll to position [2386, 0]
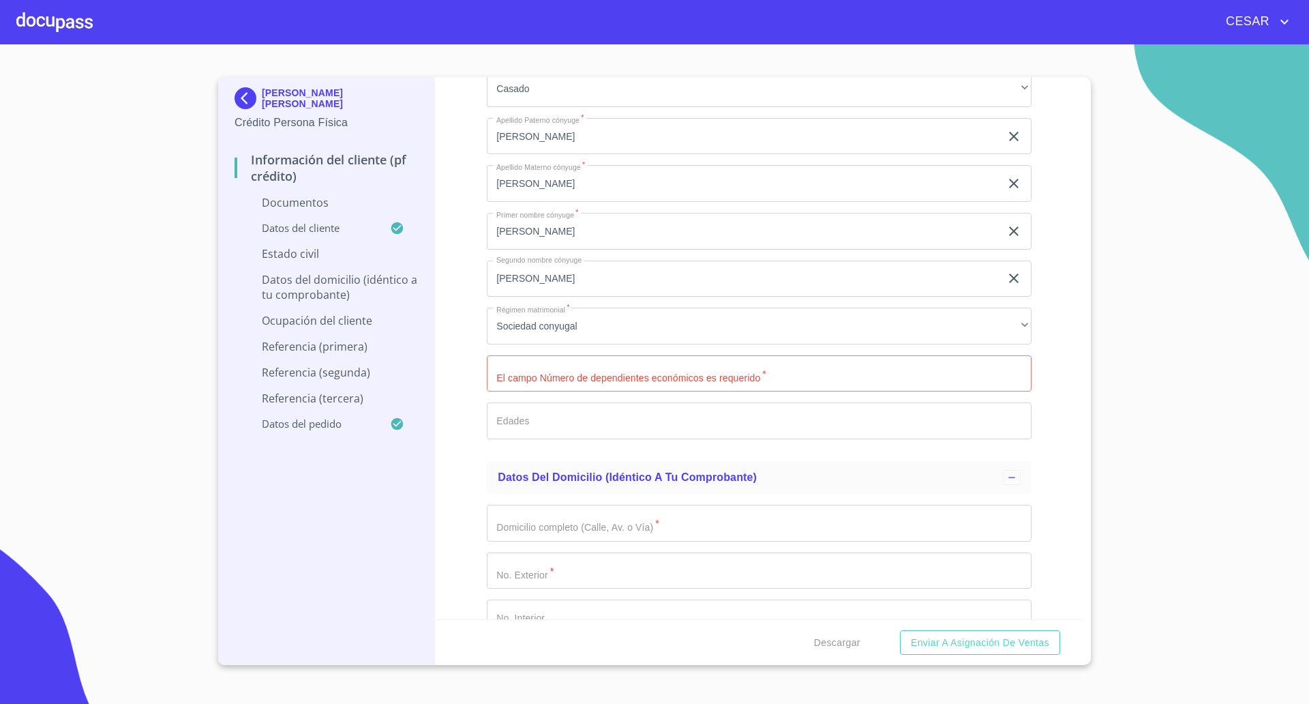
click at [535, 394] on div "Estado Civil   * [PERSON_NAME] ​ Apellido [PERSON_NAME] cónyuge   * [PERSON_NAM…" at bounding box center [759, 254] width 545 height 391
click at [527, 376] on input "Documento de identificación   *" at bounding box center [759, 373] width 545 height 37
type input "0"
click at [438, 423] on div "Información del cliente (PF crédito) Documentos Documento de identificación   *…" at bounding box center [760, 348] width 650 height 542
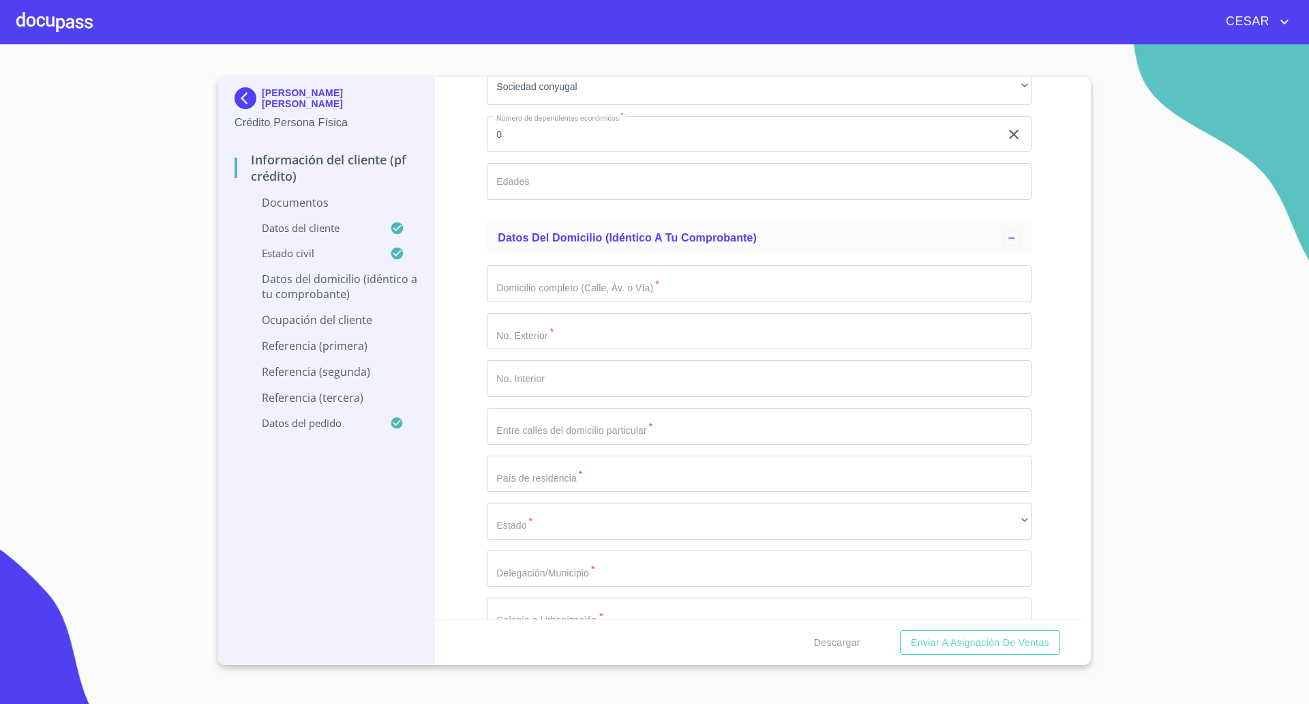
scroll to position [2642, 0]
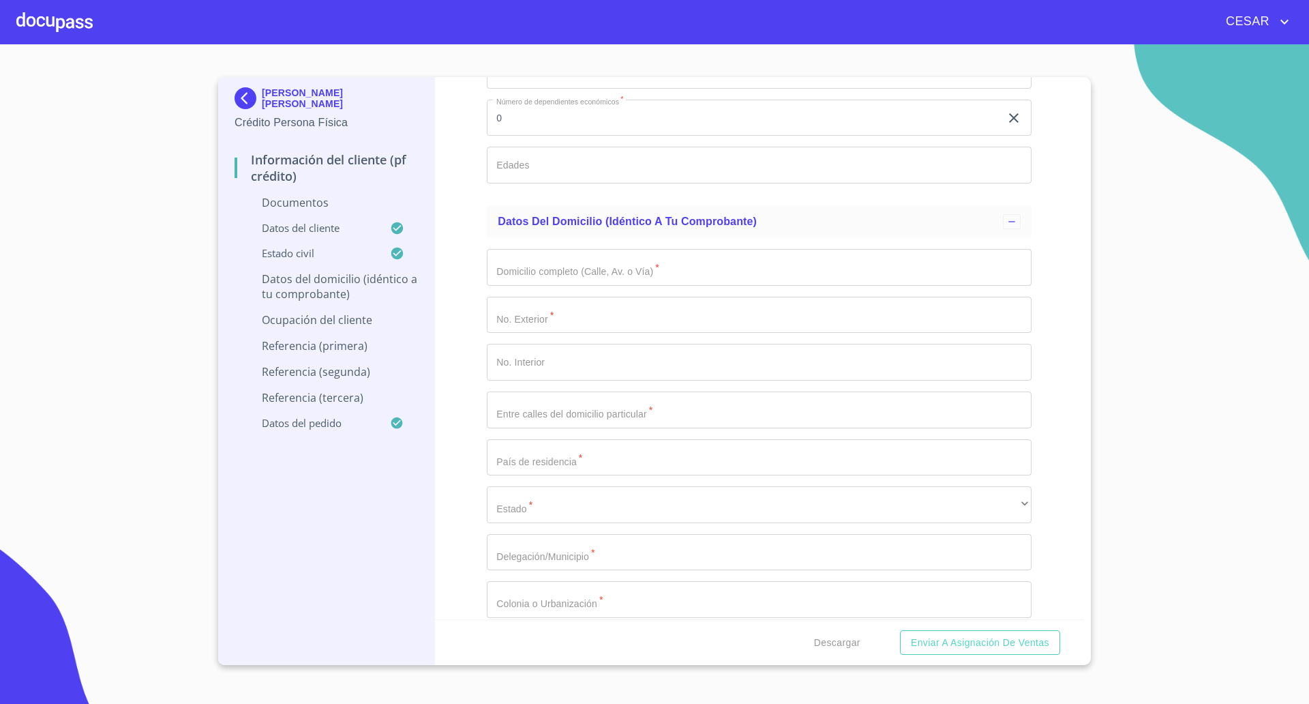
type input "Circuito del [PERSON_NAME]"
type input "130"
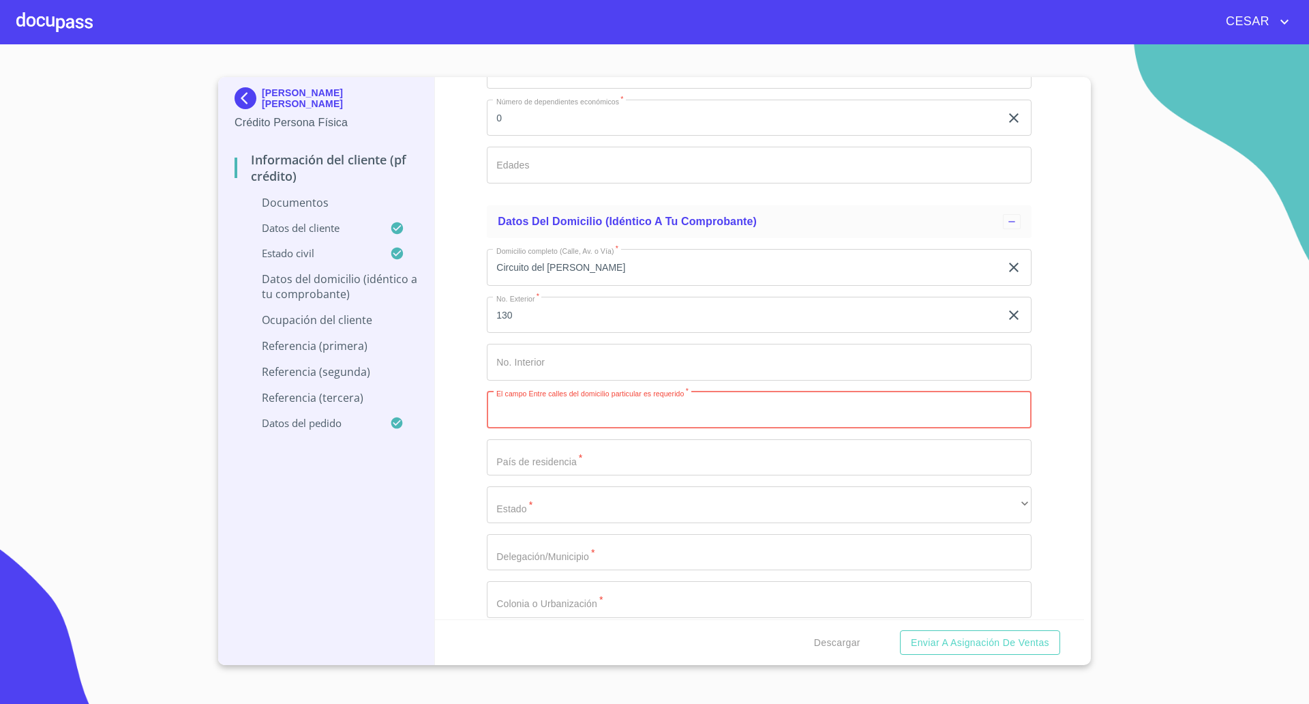
paste input "[PERSON_NAME] [PERSON_NAME] y [PERSON_NAME]"
type input "[PERSON_NAME] [PERSON_NAME] y [PERSON_NAME]"
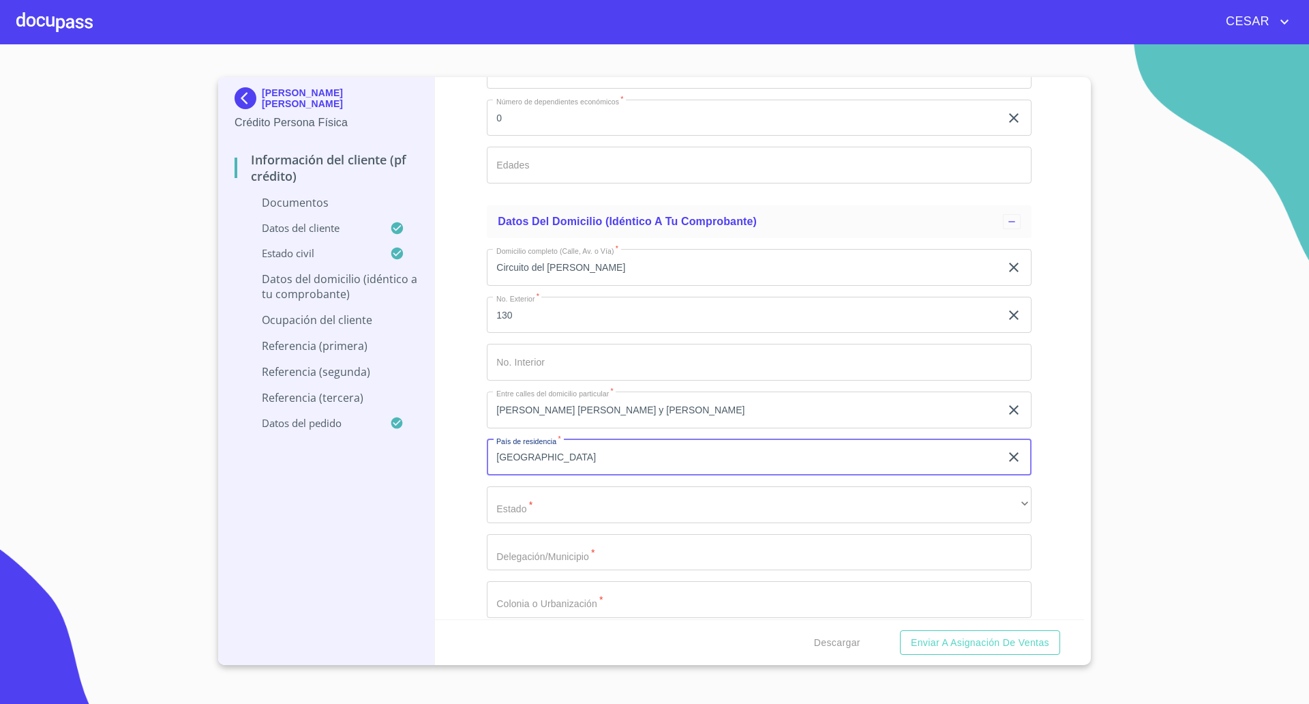
type input "[GEOGRAPHIC_DATA]"
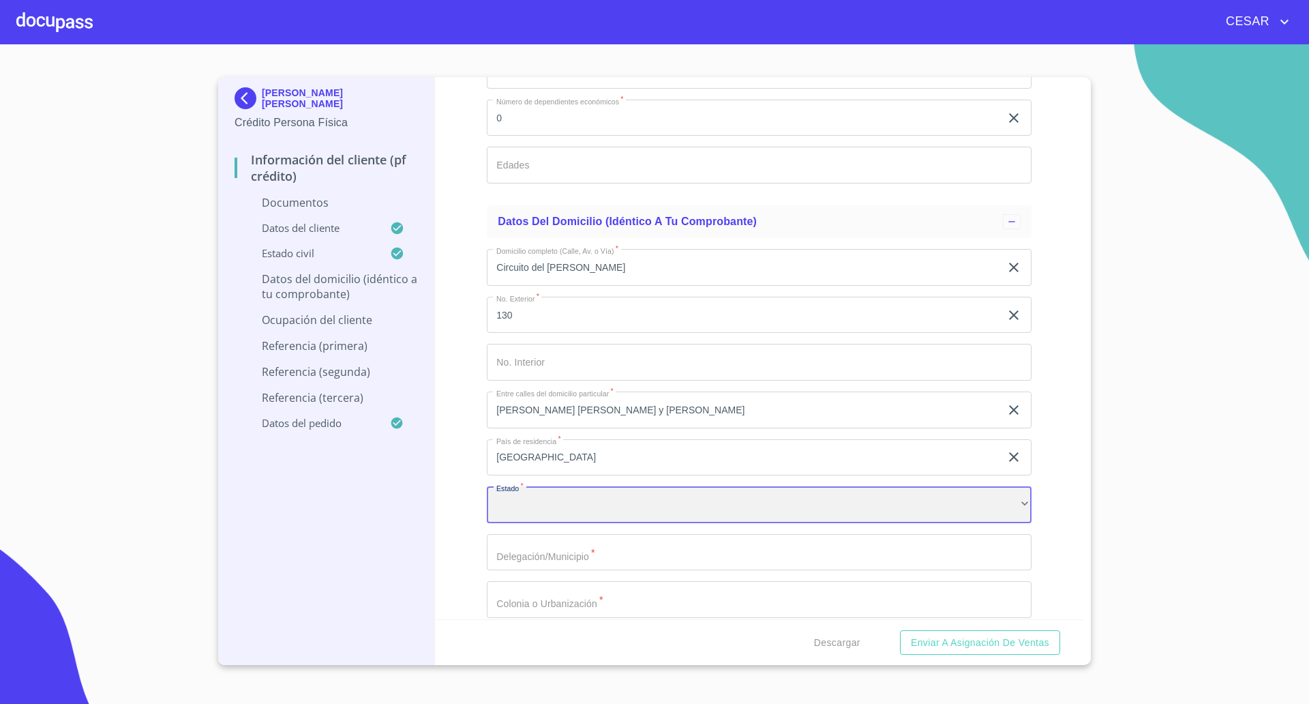
click at [653, 513] on div "​" at bounding box center [759, 504] width 545 height 37
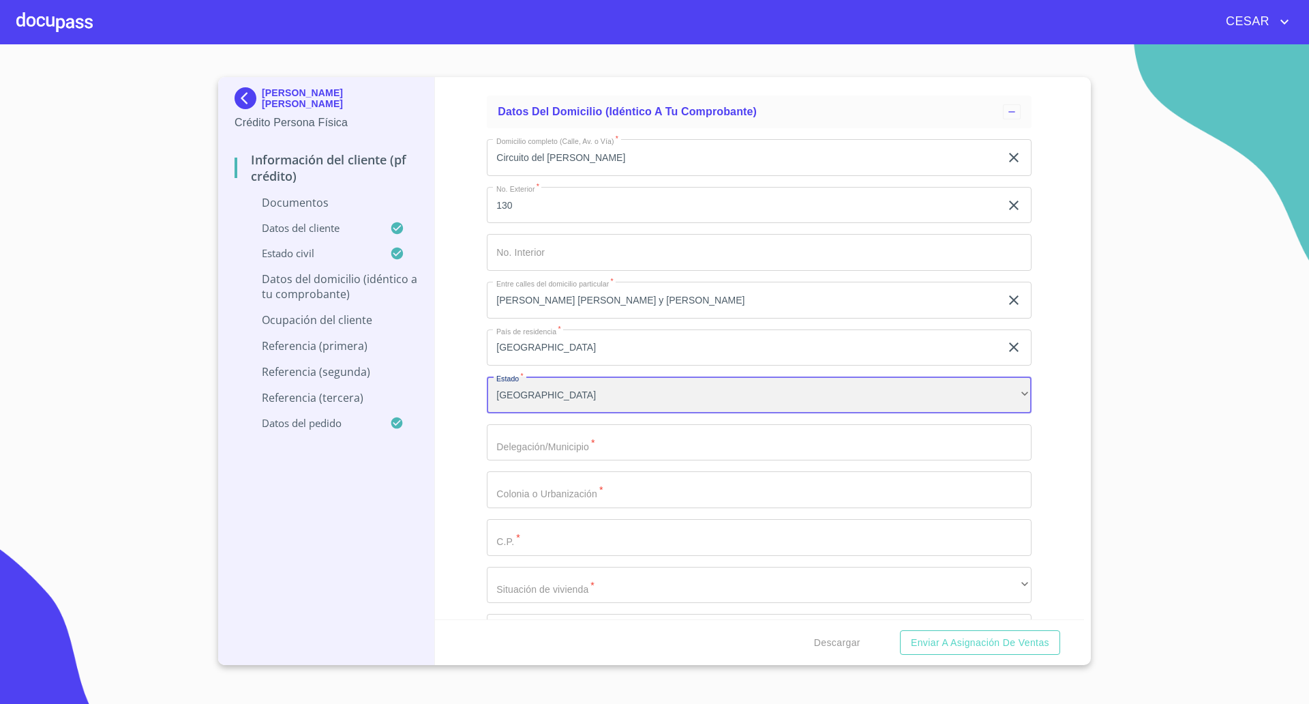
scroll to position [2898, 0]
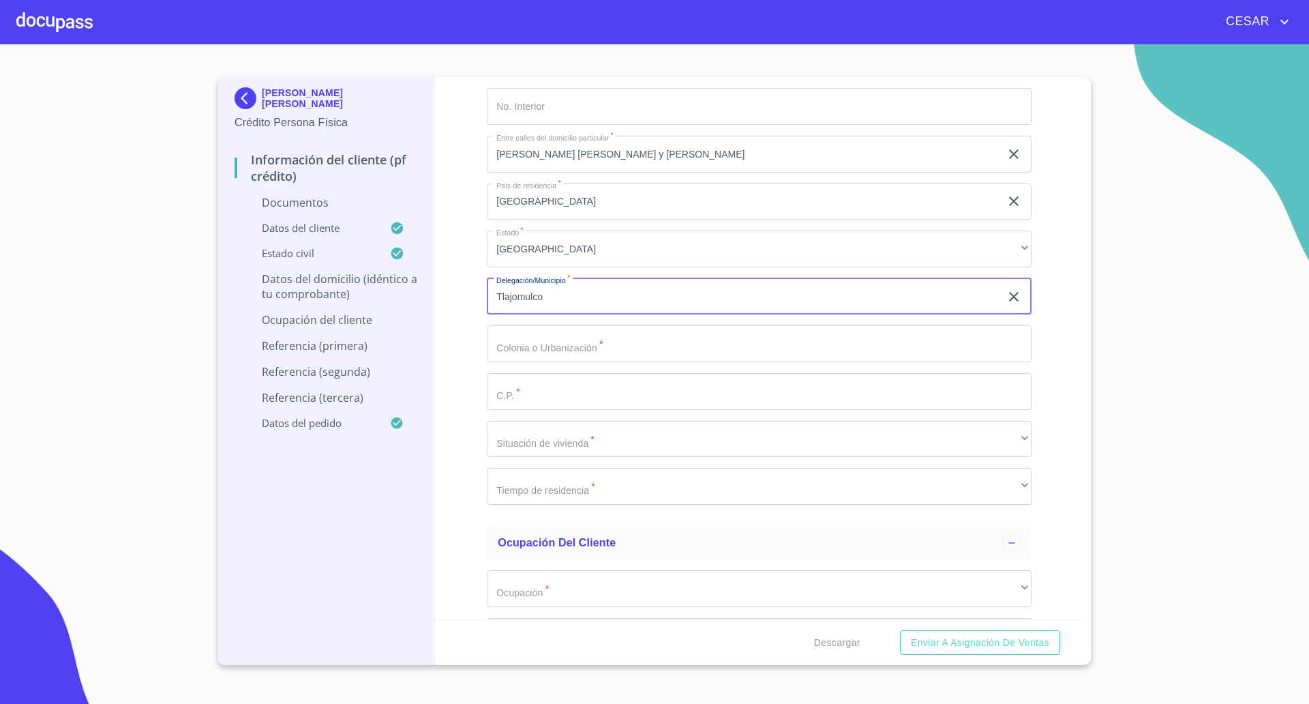
type input "Tlajomulco"
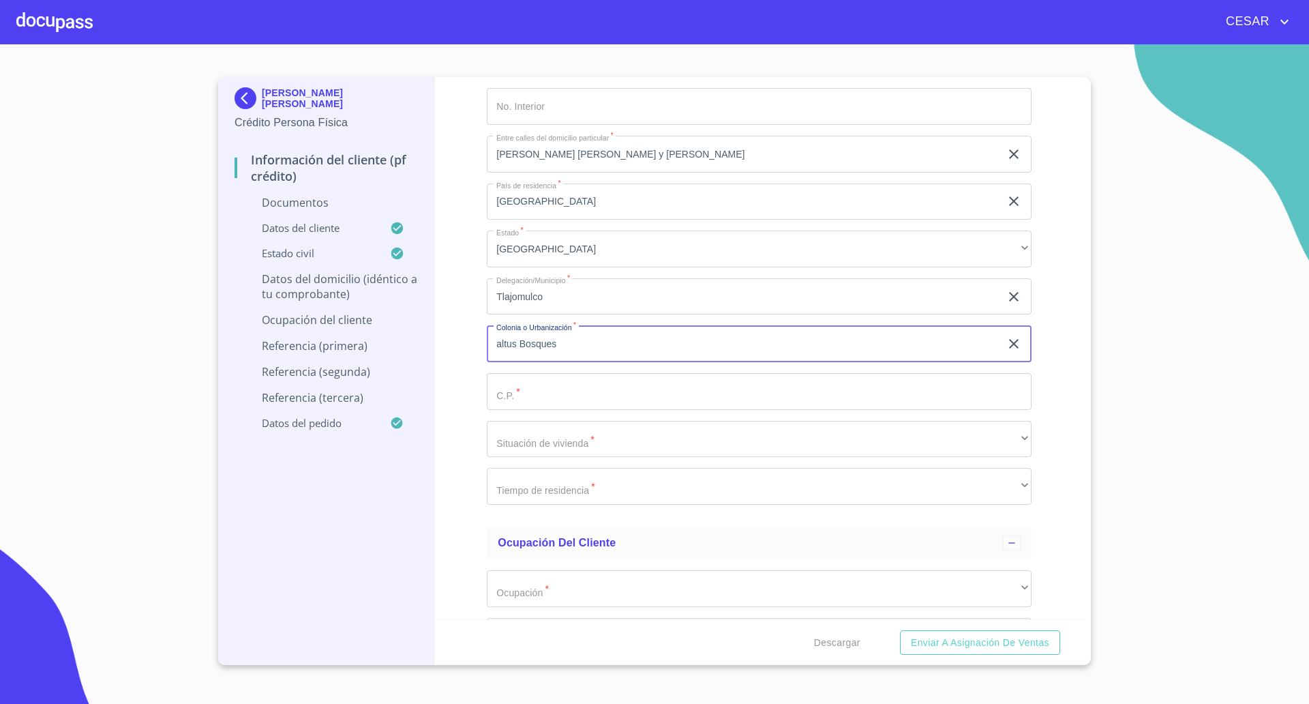
type input "altus Bosques"
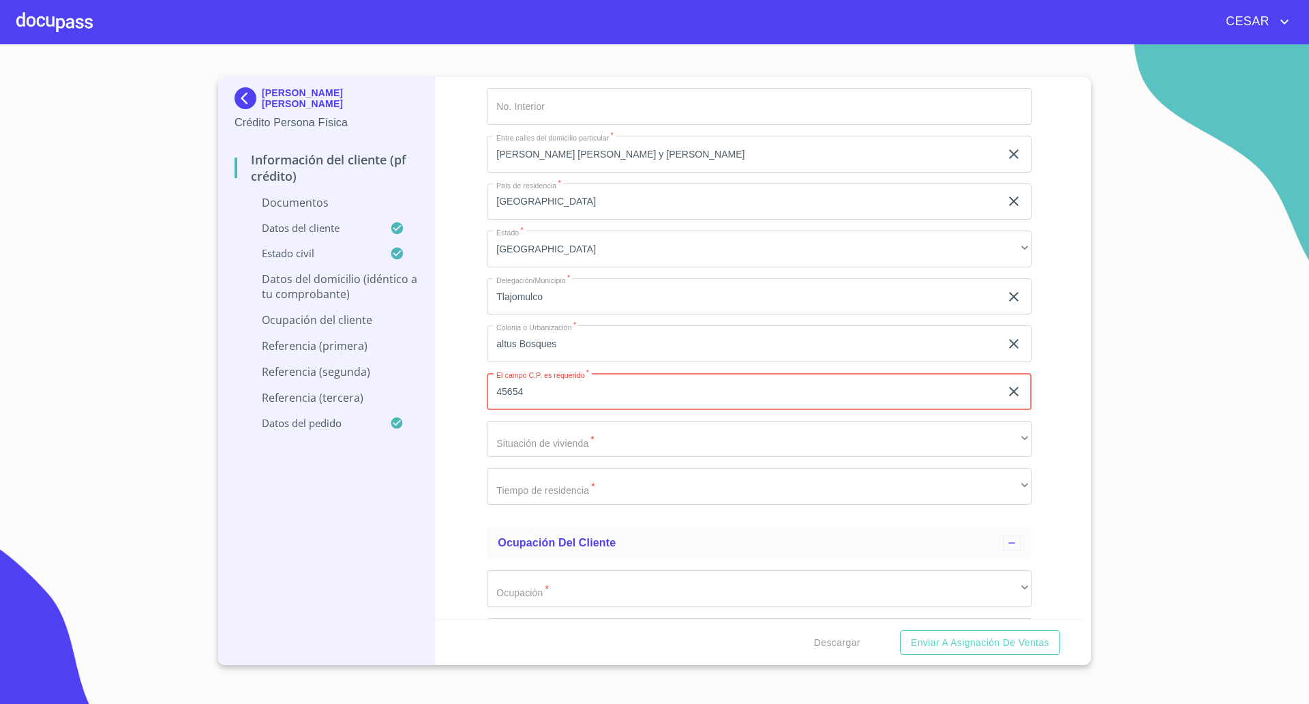
type input "45654"
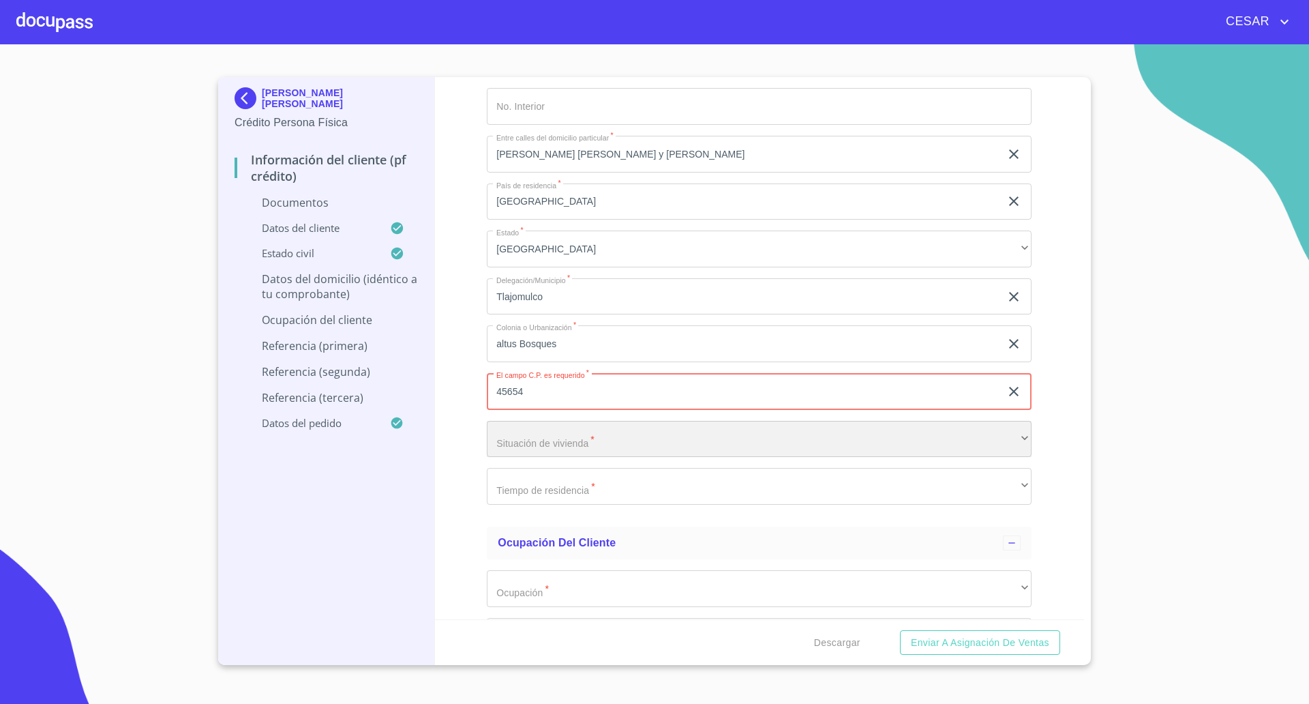
click at [587, 447] on div "​" at bounding box center [759, 439] width 545 height 37
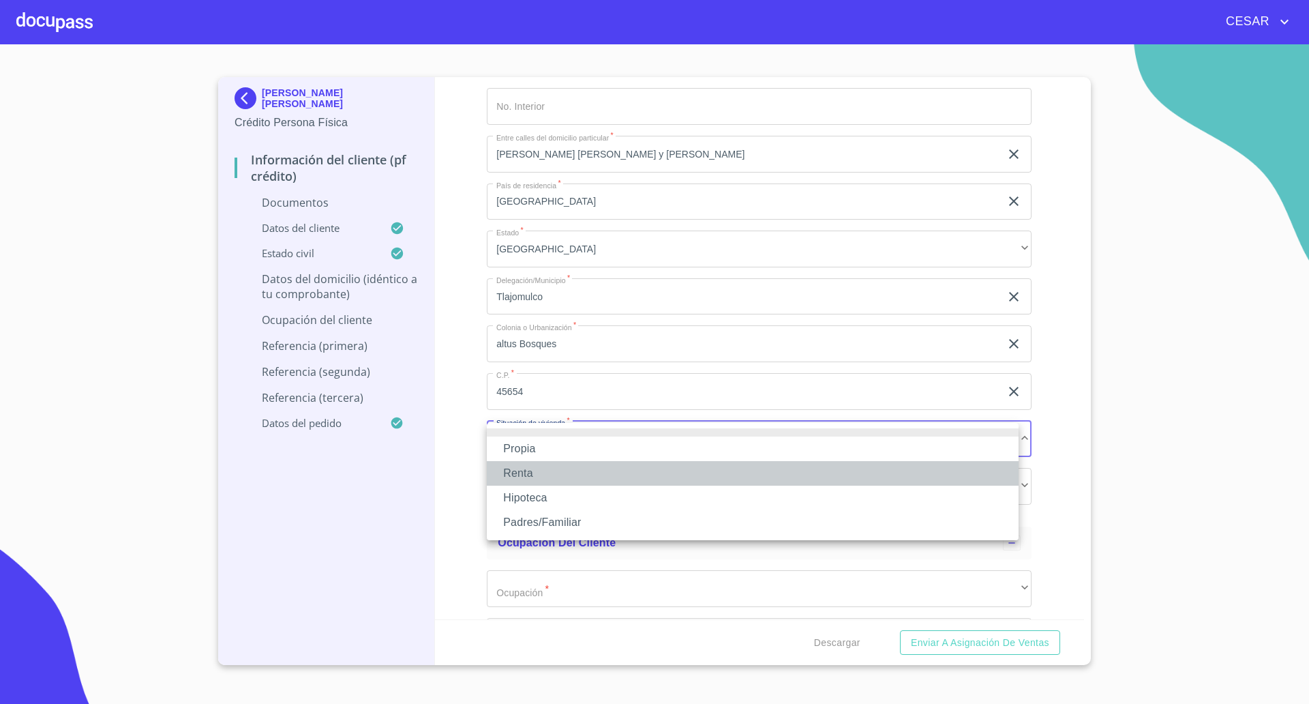
click at [518, 473] on li "Renta" at bounding box center [753, 473] width 532 height 25
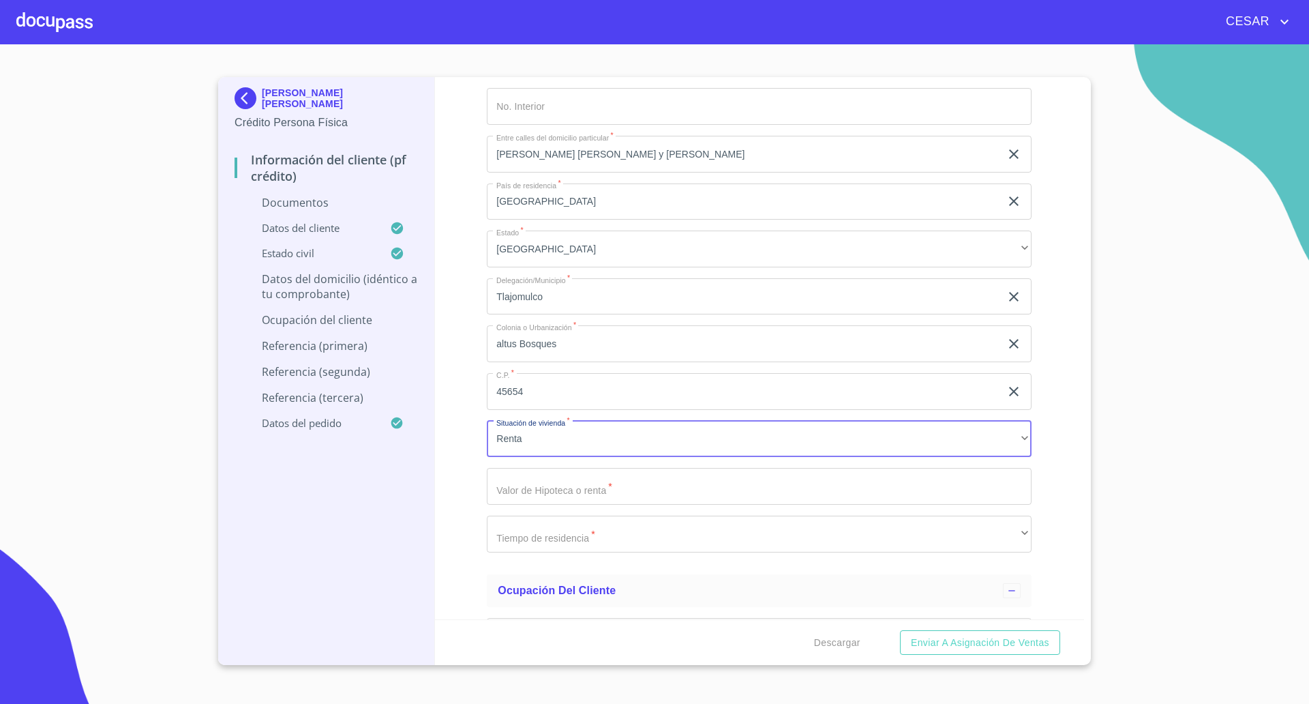
type input "$7,000"
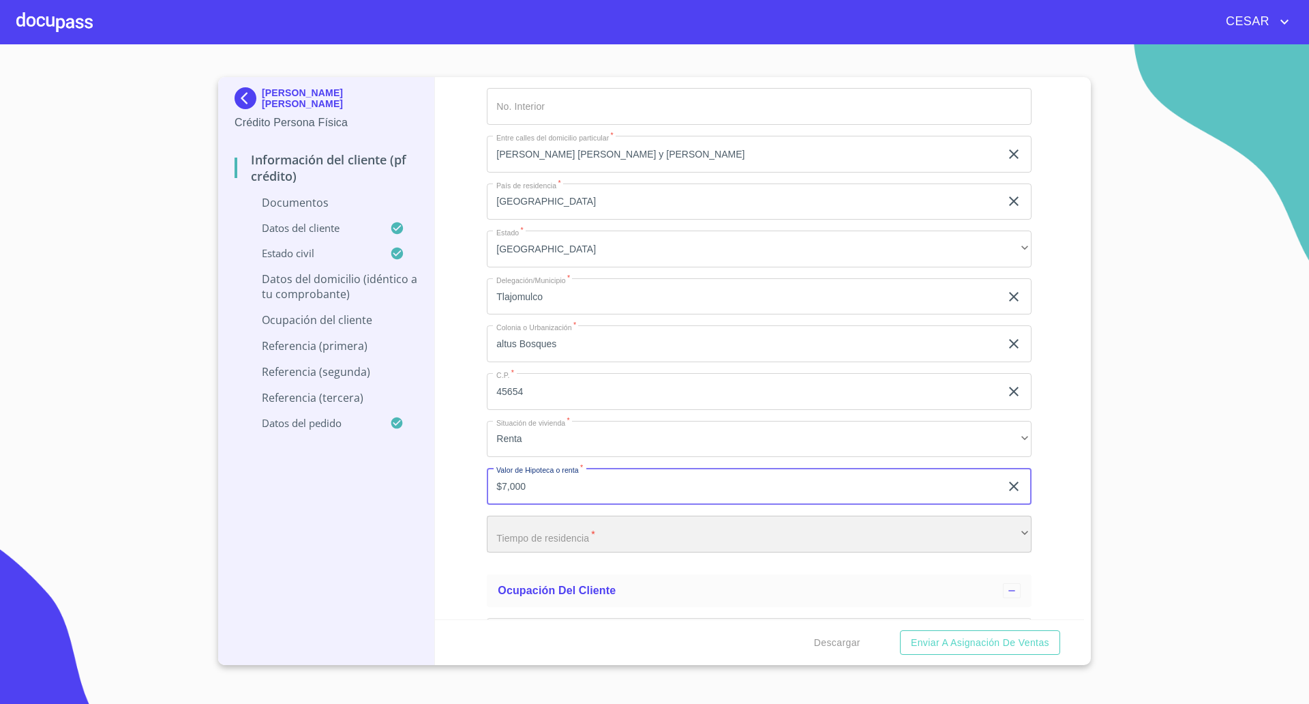
click at [549, 528] on div "​" at bounding box center [759, 533] width 545 height 37
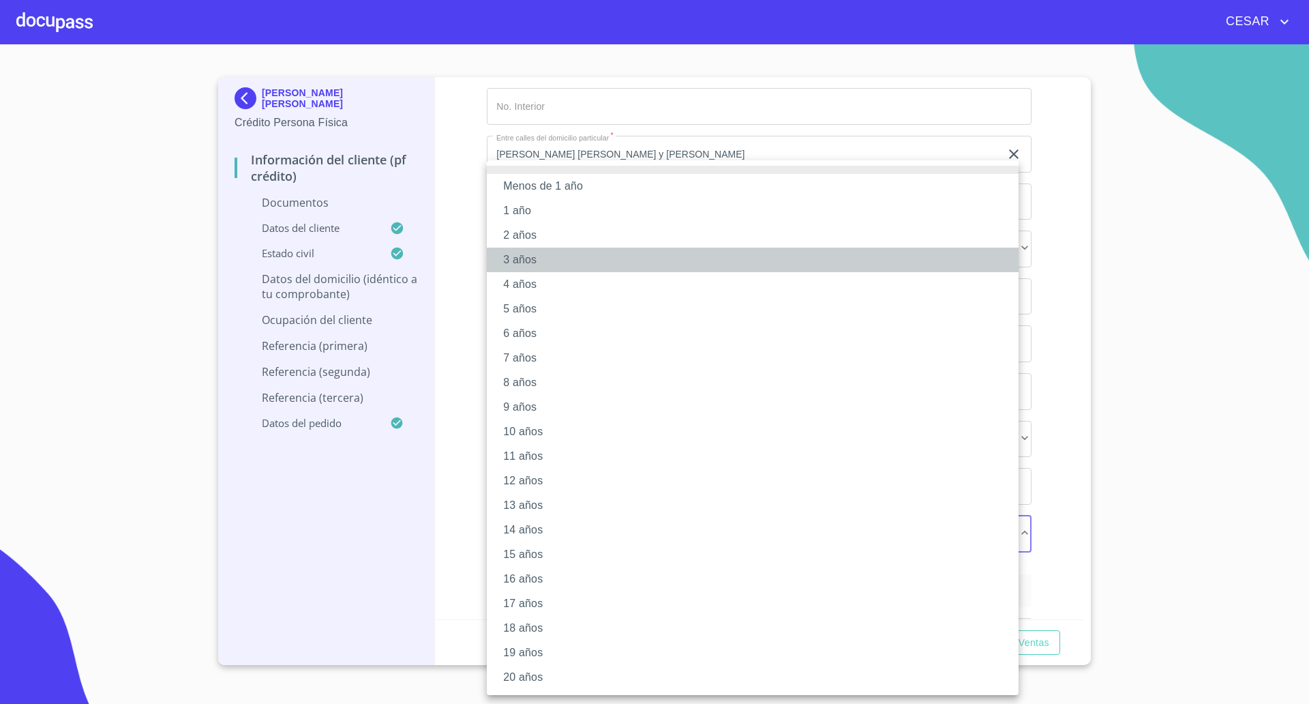
click at [524, 256] on li "3 años" at bounding box center [753, 260] width 532 height 25
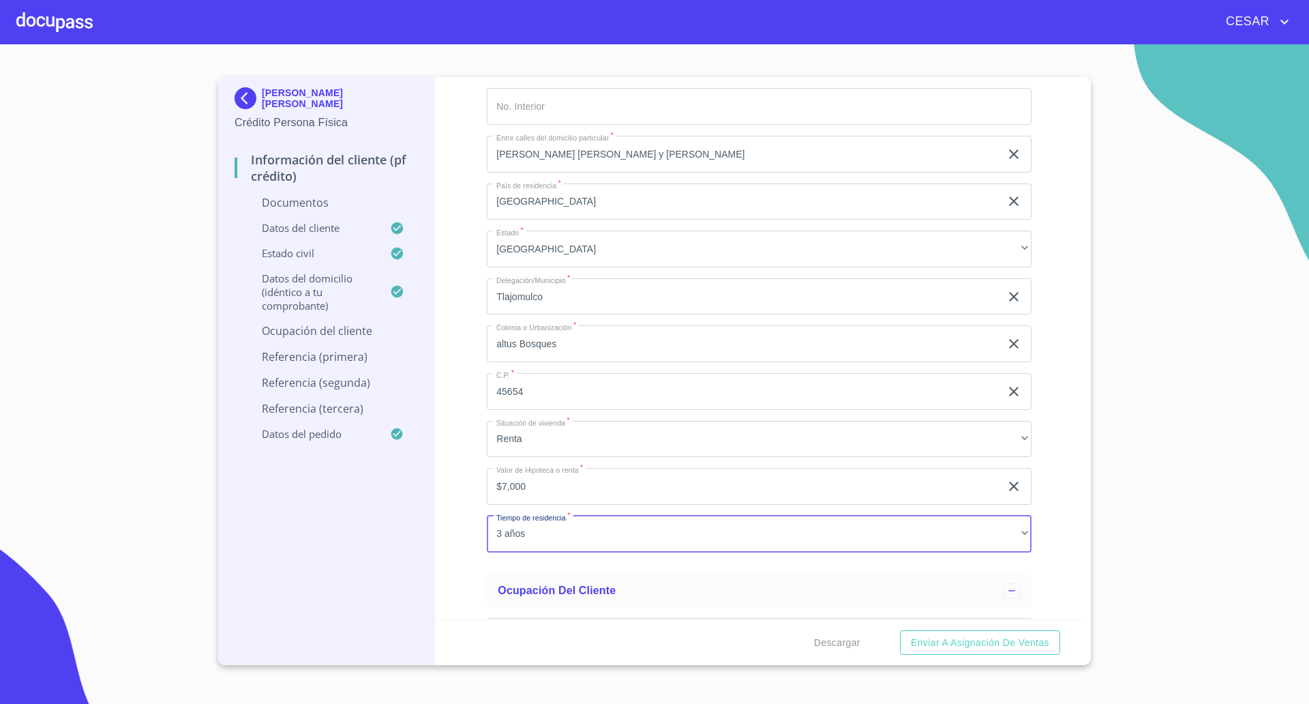
click at [471, 397] on div "Información del cliente (PF crédito) Documentos Documento de identificación   *…" at bounding box center [760, 348] width 650 height 542
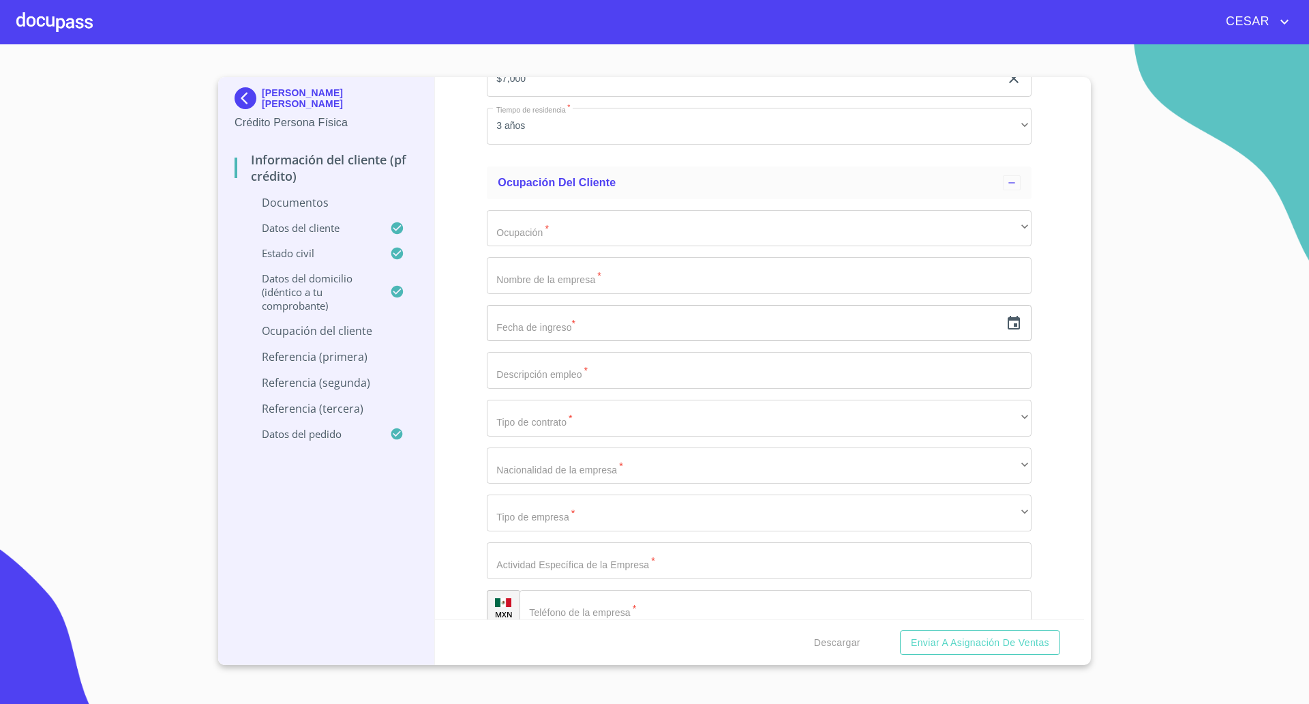
scroll to position [3324, 0]
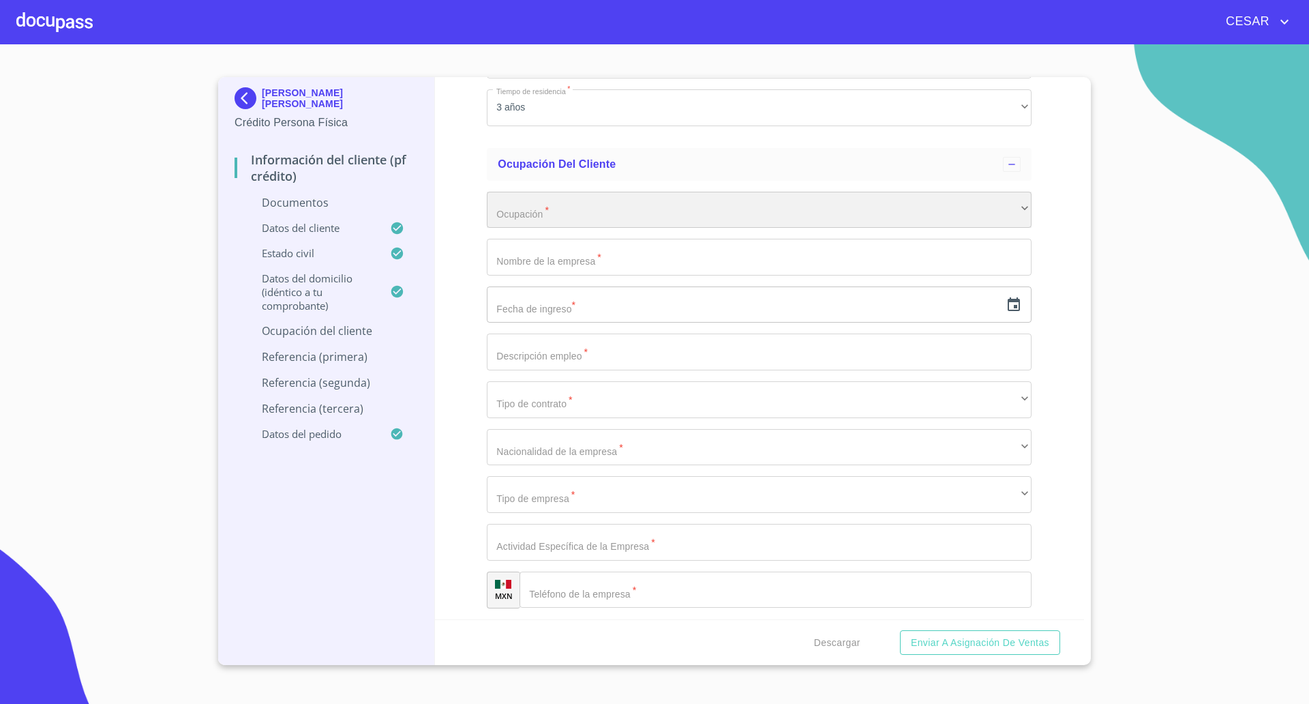
click at [558, 205] on div "​" at bounding box center [759, 210] width 545 height 37
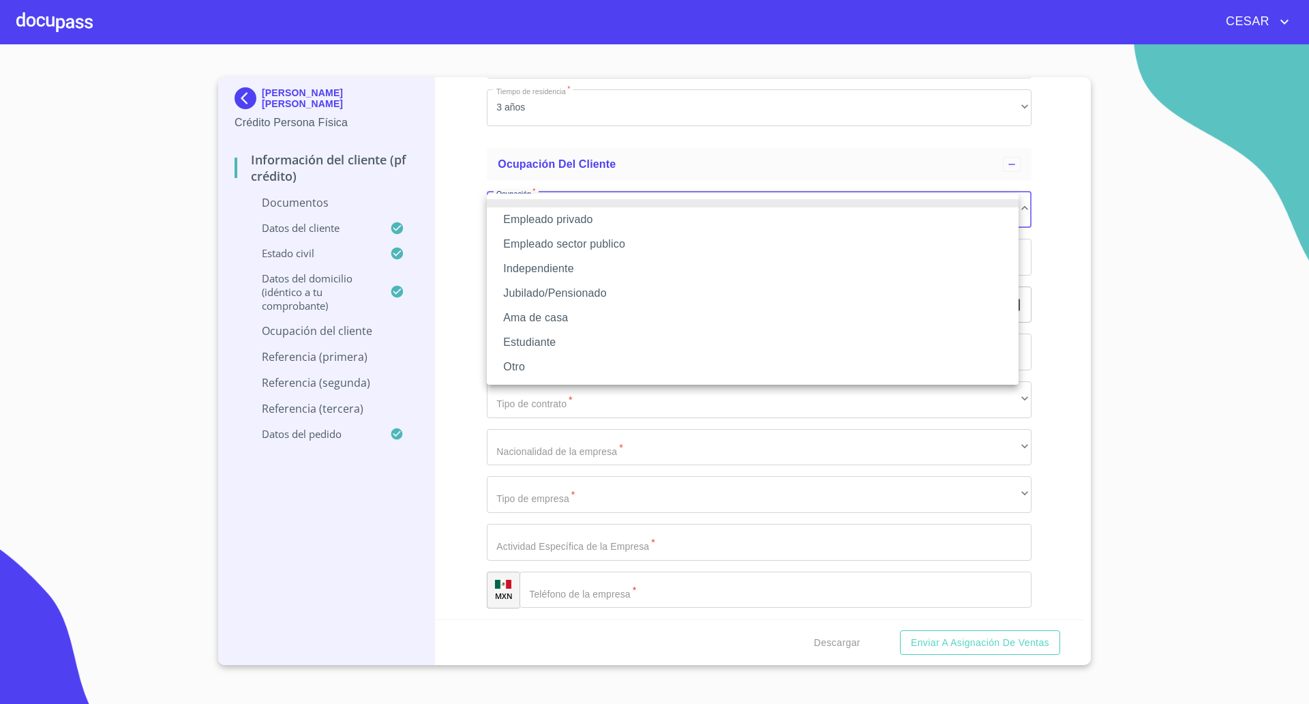
click at [542, 226] on li "Empleado privado" at bounding box center [753, 219] width 532 height 25
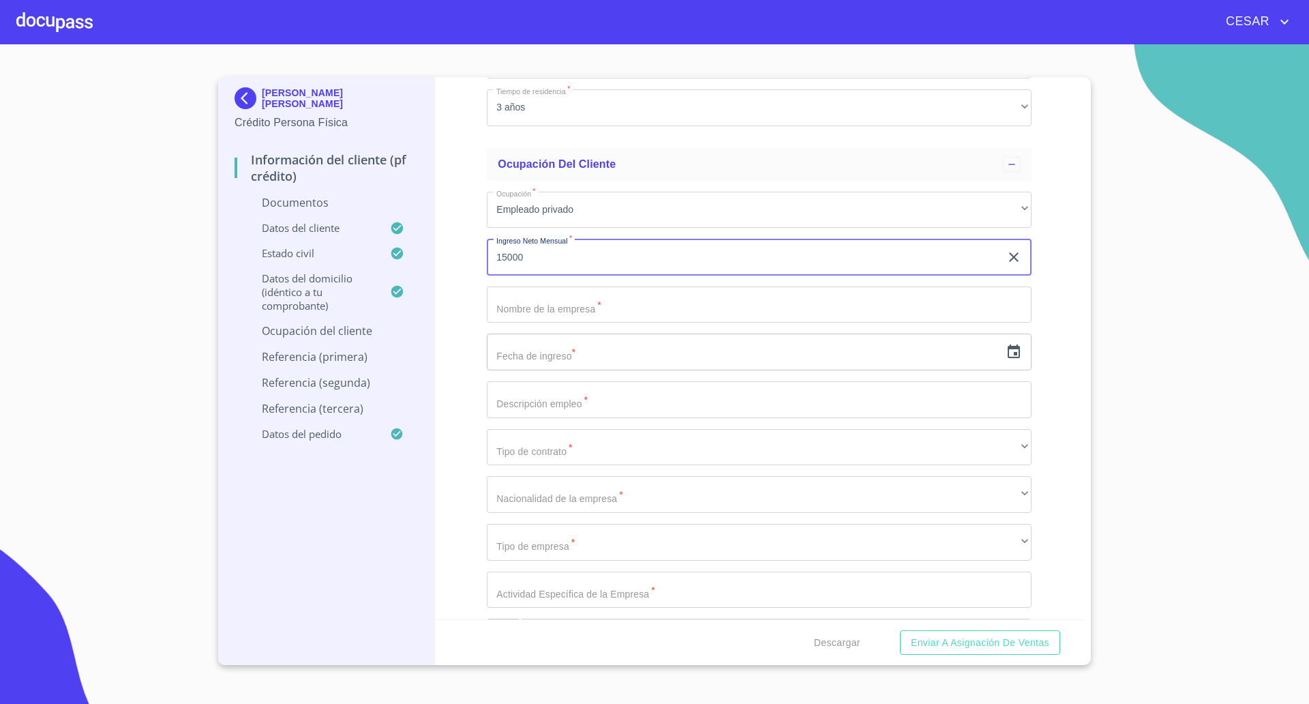
type input "15000"
type input "Graphic Arte y Diseño"
click at [670, 358] on input "text" at bounding box center [743, 351] width 513 height 37
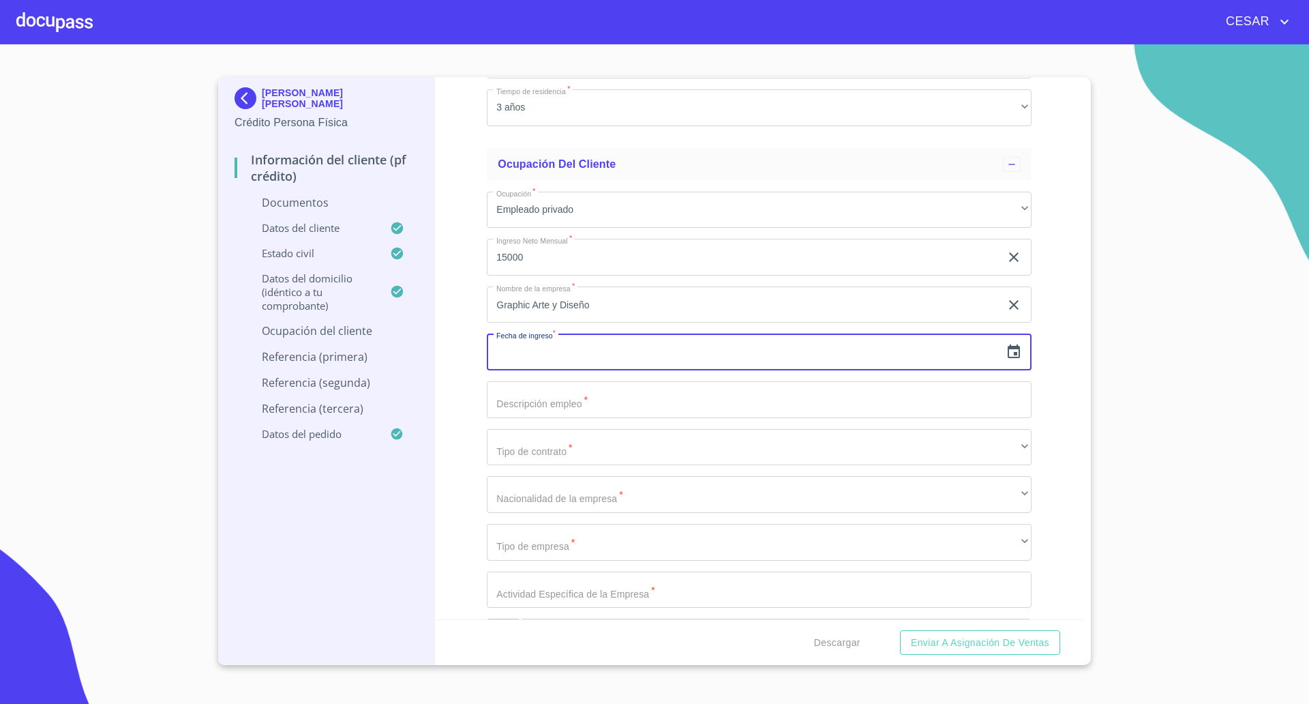
click at [1008, 358] on icon "button" at bounding box center [1014, 351] width 12 height 14
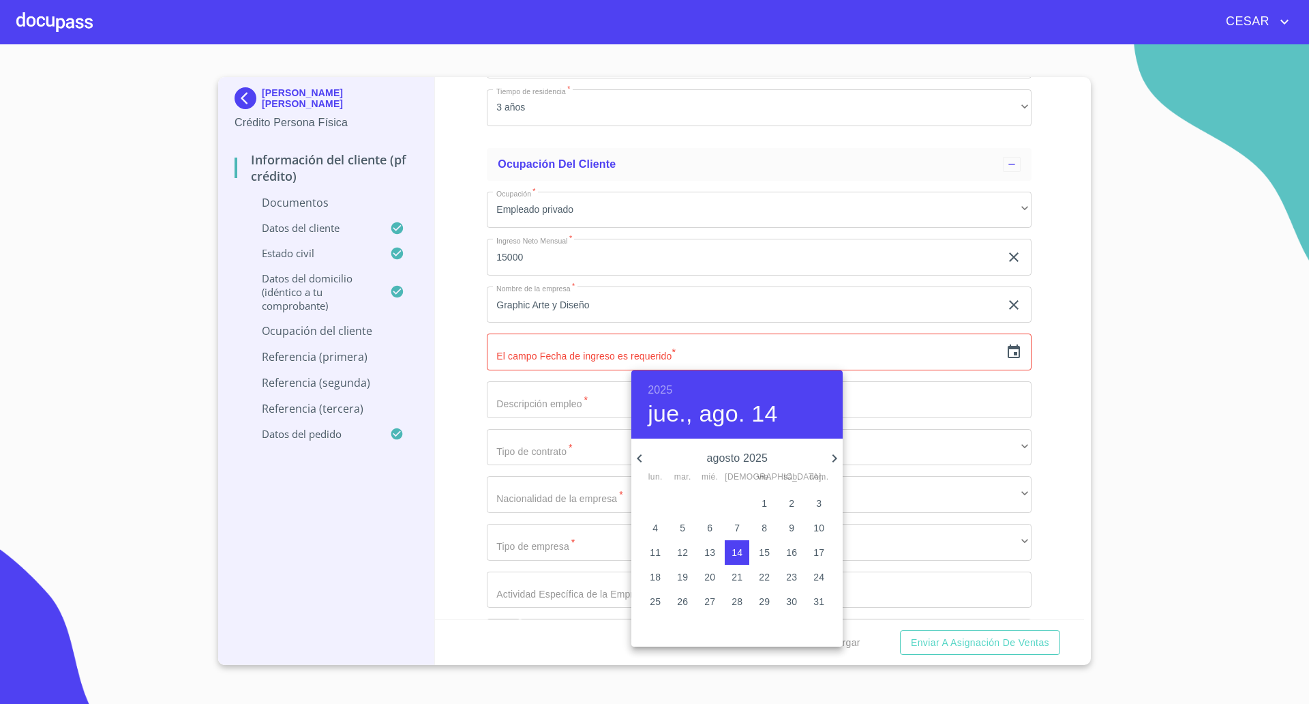
click at [738, 552] on p "14" at bounding box center [737, 552] width 11 height 14
click at [663, 385] on h6 "2025" at bounding box center [660, 389] width 25 height 19
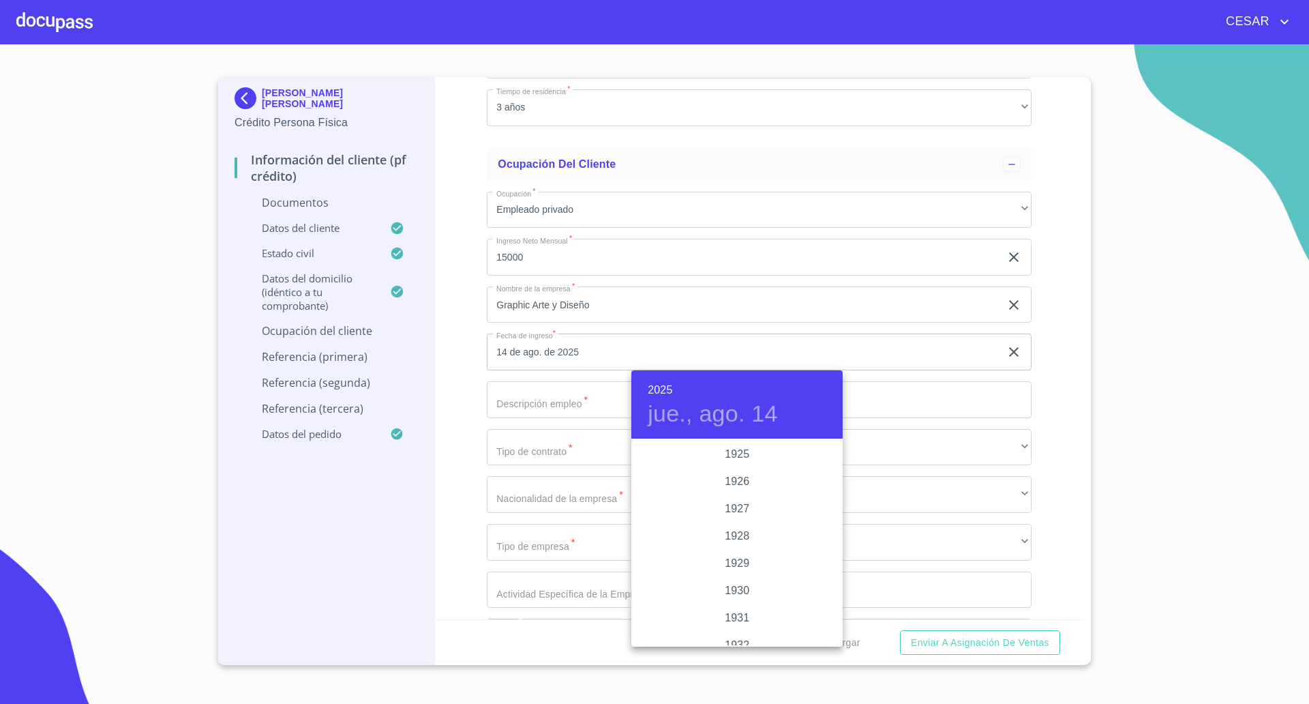
scroll to position [2646, 0]
click at [728, 483] on div "2023" at bounding box center [736, 481] width 211 height 27
type input "14 de ago. de 2023"
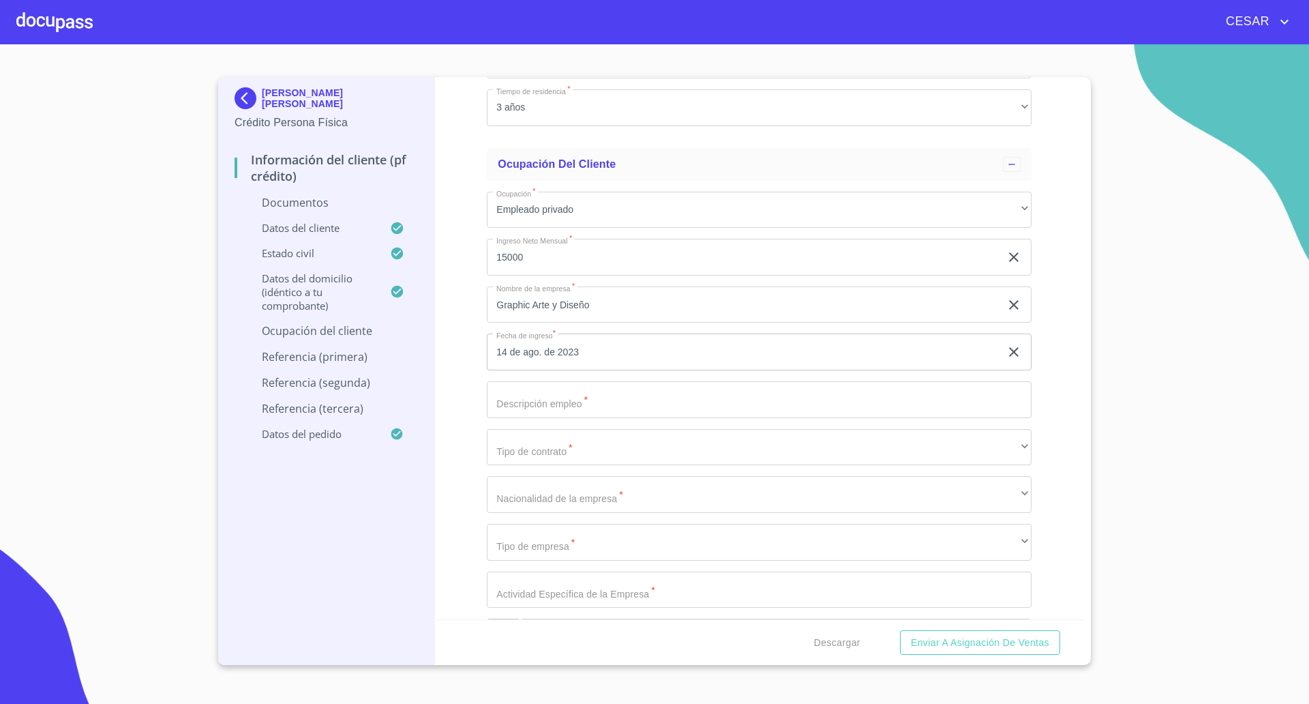
type input "Enfermera"
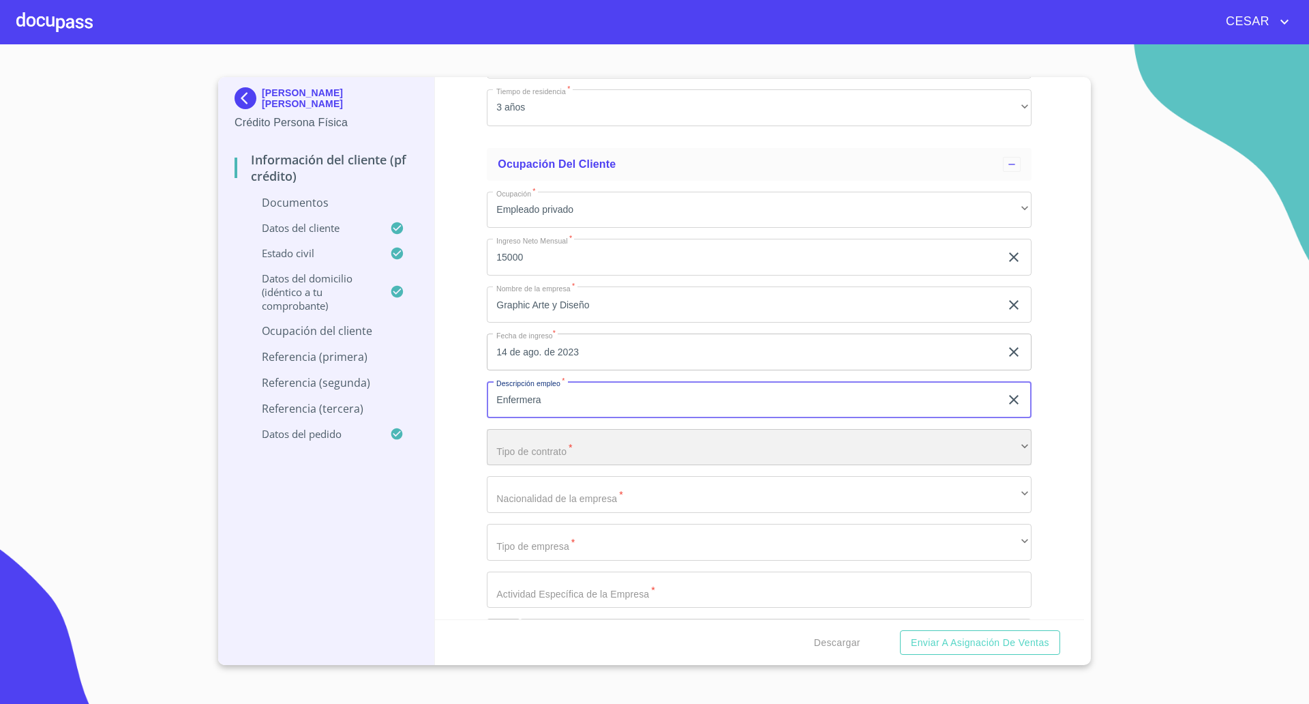
click at [531, 451] on div "​" at bounding box center [759, 447] width 545 height 37
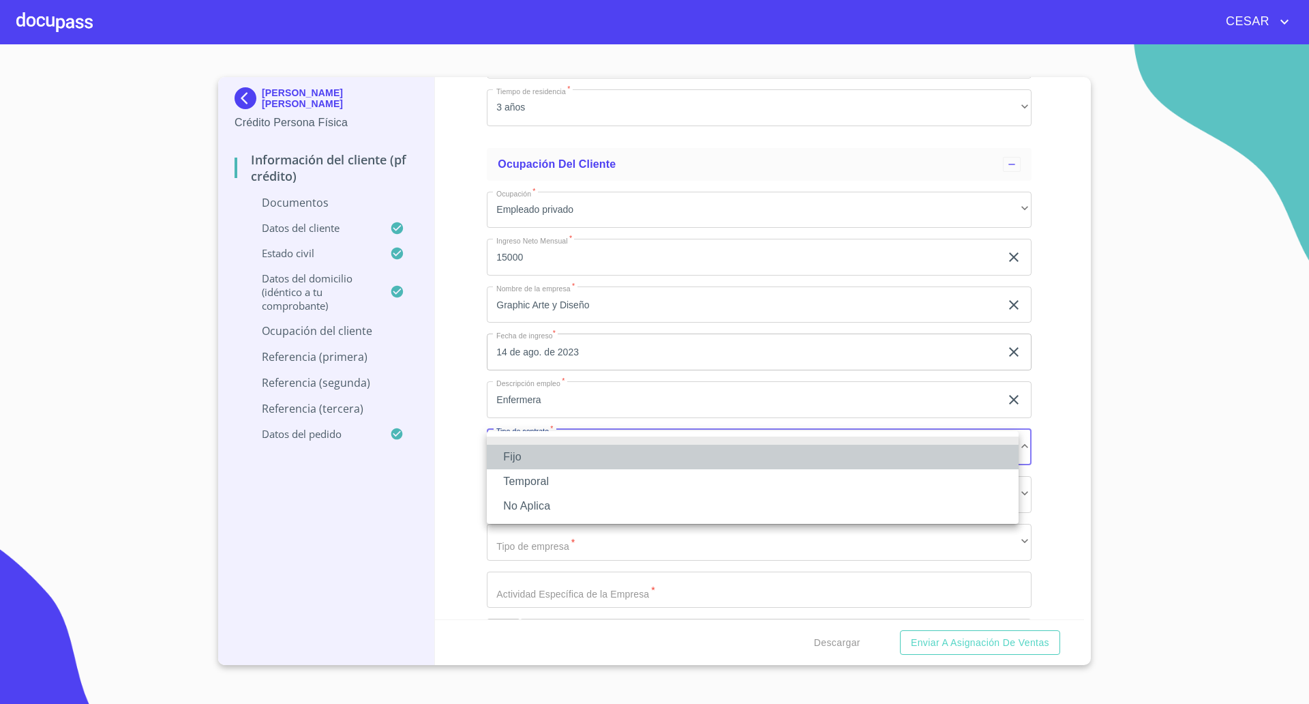
click at [529, 462] on li "Fijo" at bounding box center [753, 457] width 532 height 25
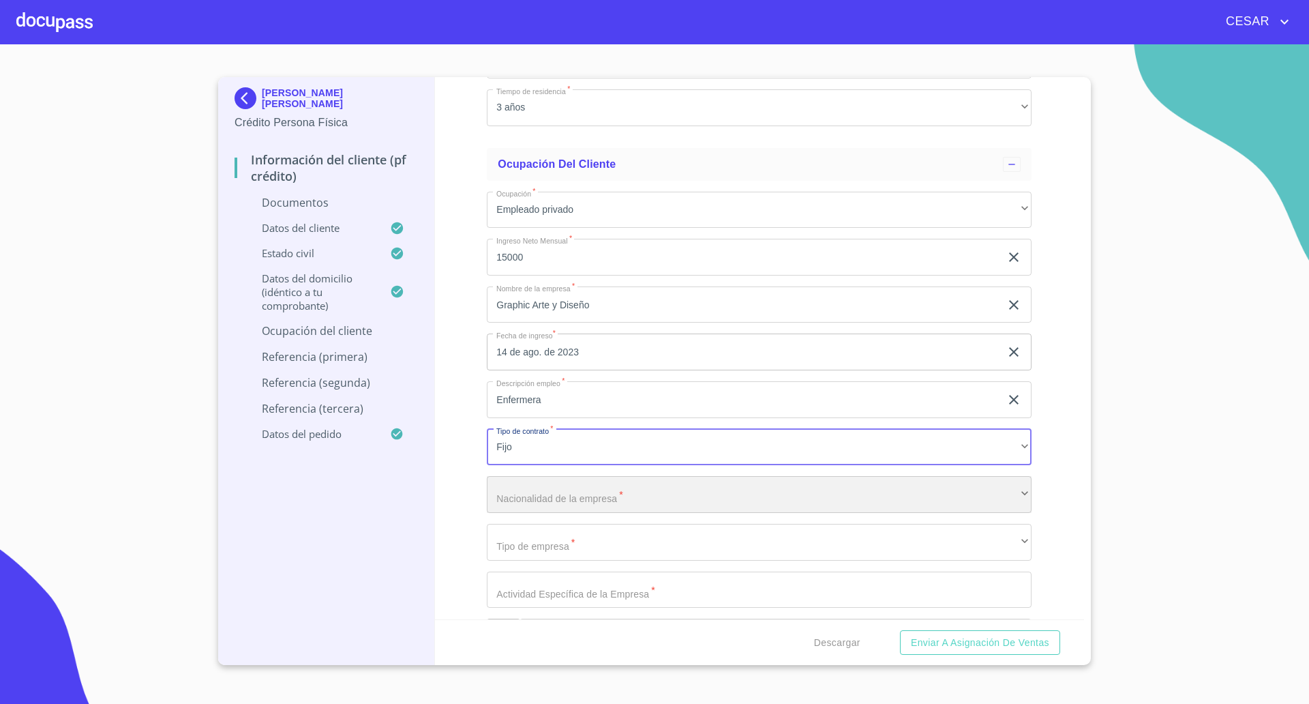
click at [537, 499] on div "​" at bounding box center [759, 494] width 545 height 37
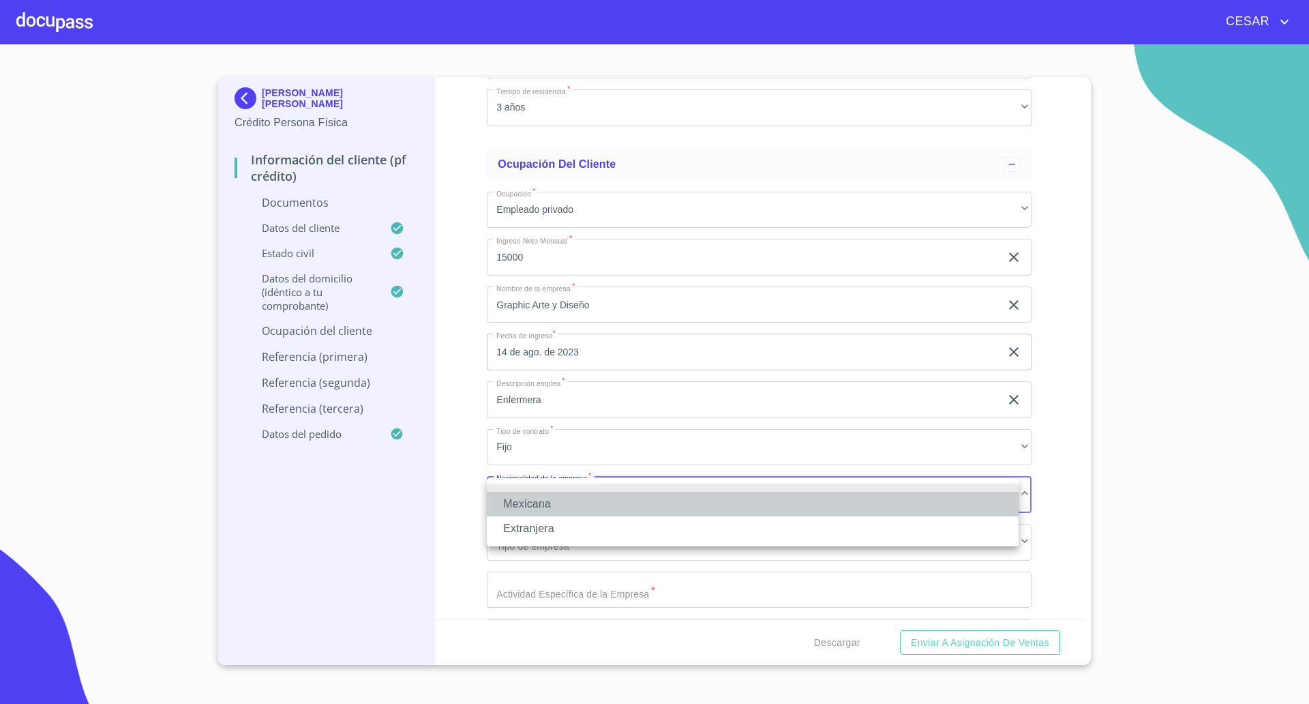
click at [537, 499] on li "Mexicana" at bounding box center [753, 504] width 532 height 25
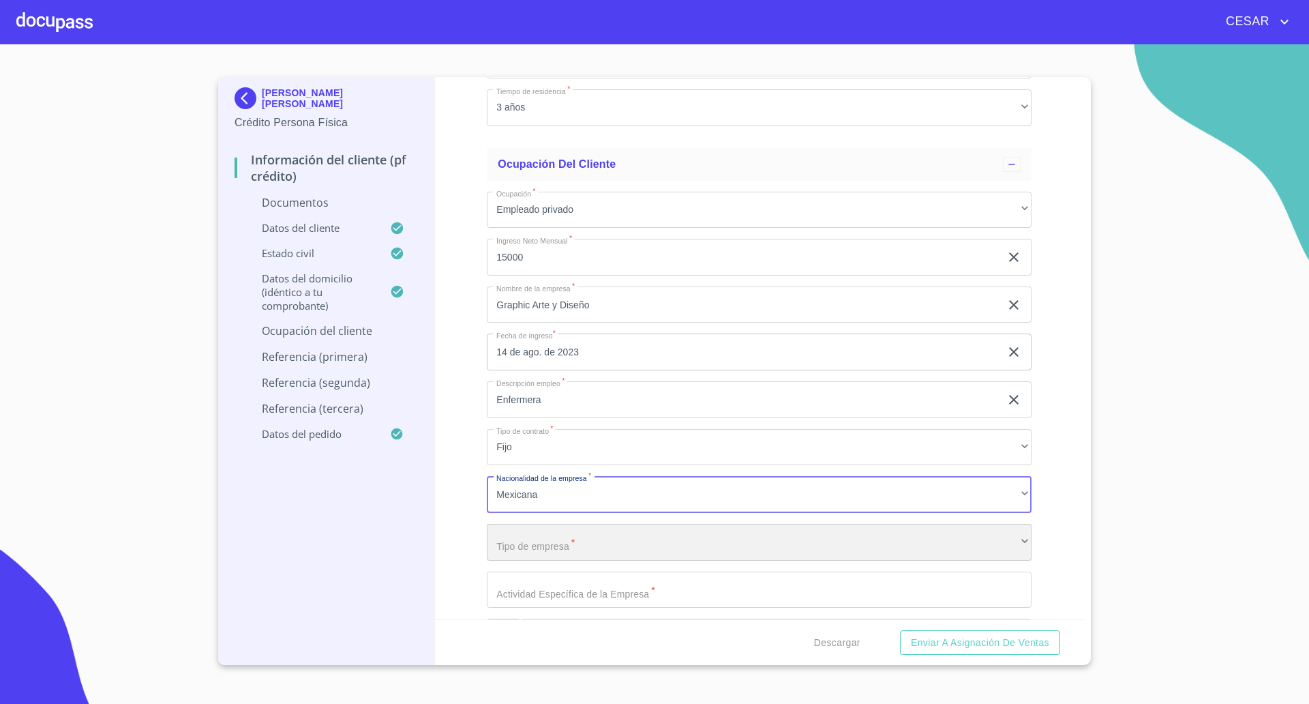
click at [549, 542] on div "​" at bounding box center [759, 542] width 545 height 37
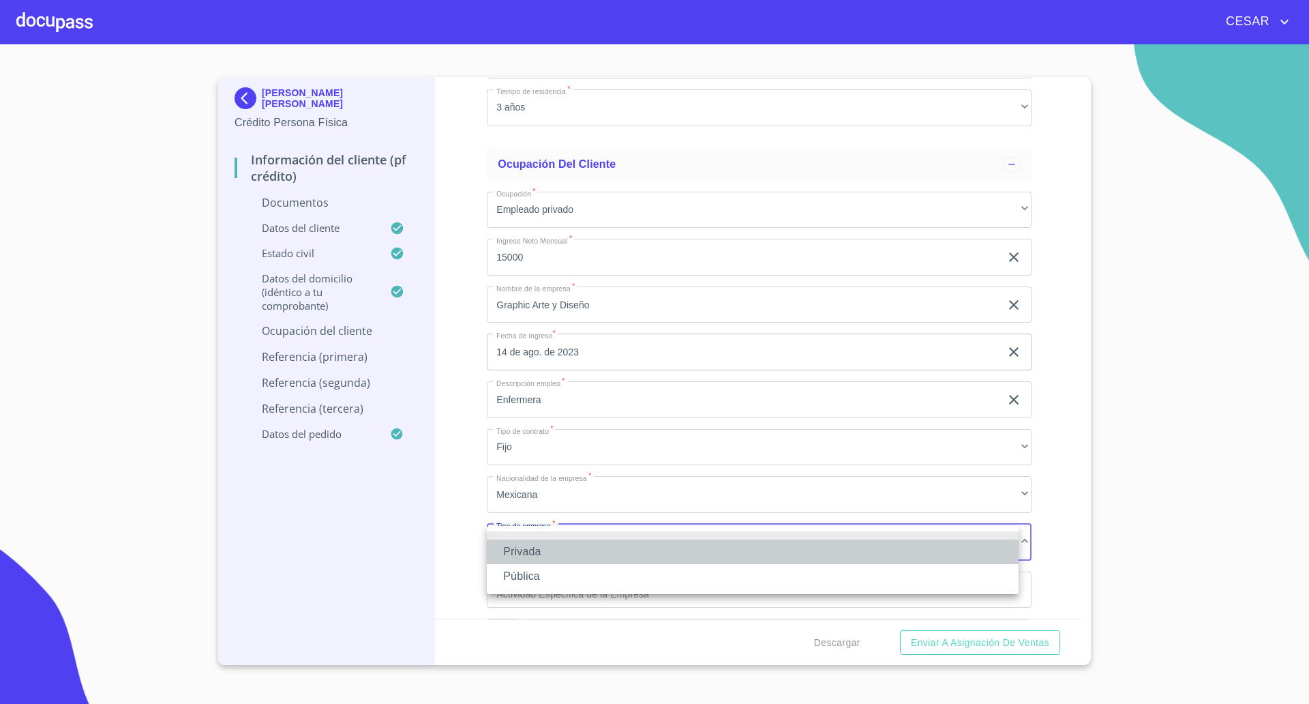
click at [537, 552] on li "Privada" at bounding box center [753, 551] width 532 height 25
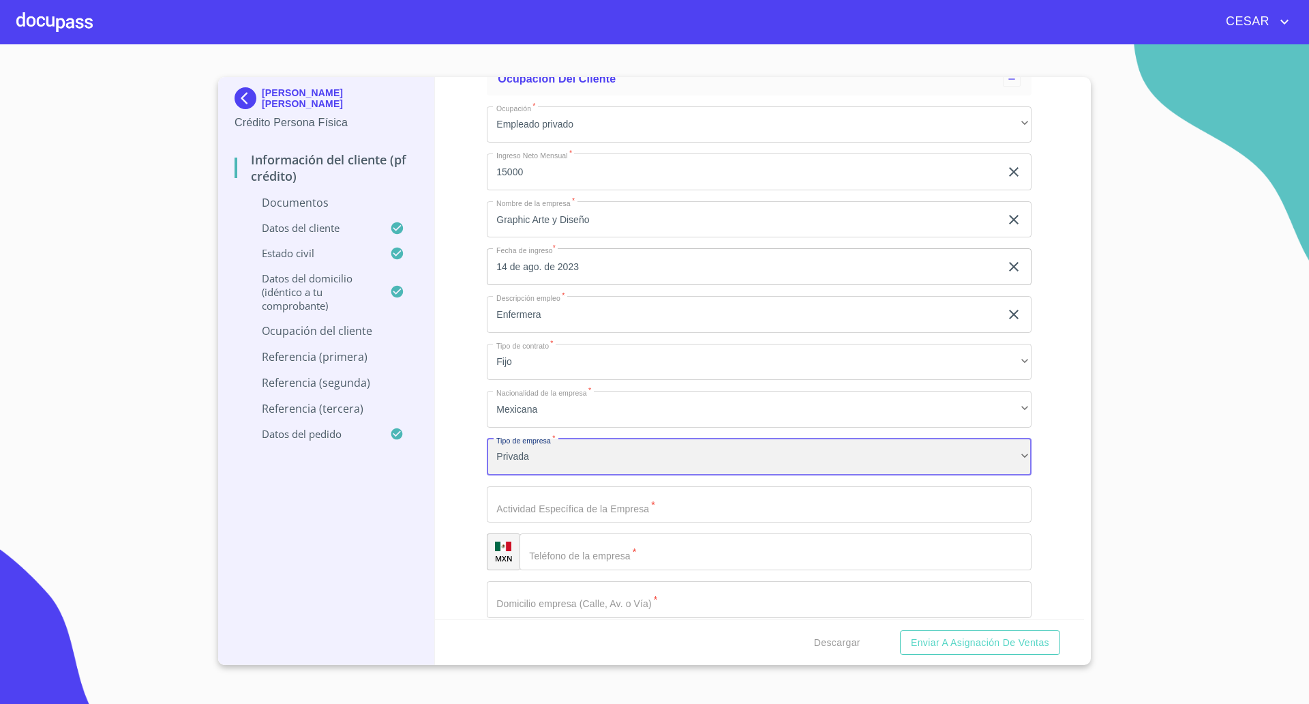
scroll to position [3580, 0]
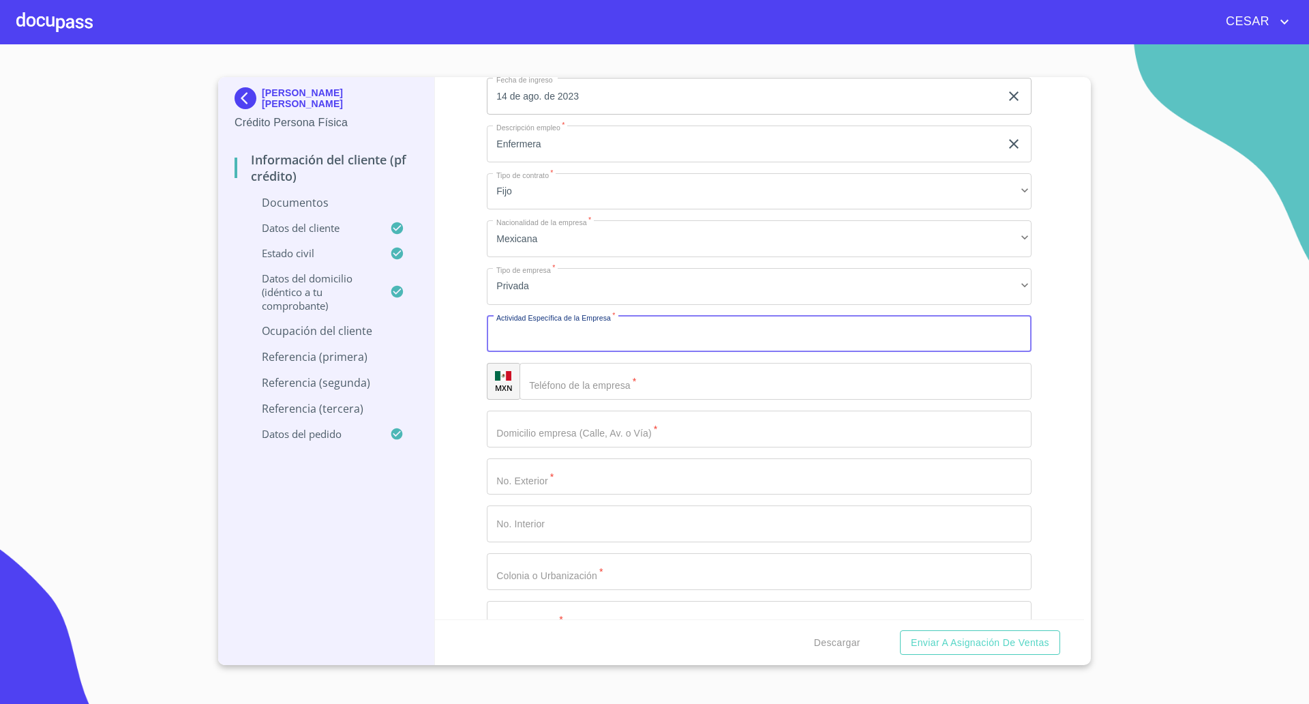
click at [570, 347] on input "Documento de identificación   *" at bounding box center [759, 334] width 545 height 37
type input "Diseño"
click at [577, 380] on input "Documento de identificación   *" at bounding box center [776, 381] width 512 height 37
paste input "[PHONE_NUMBER]"
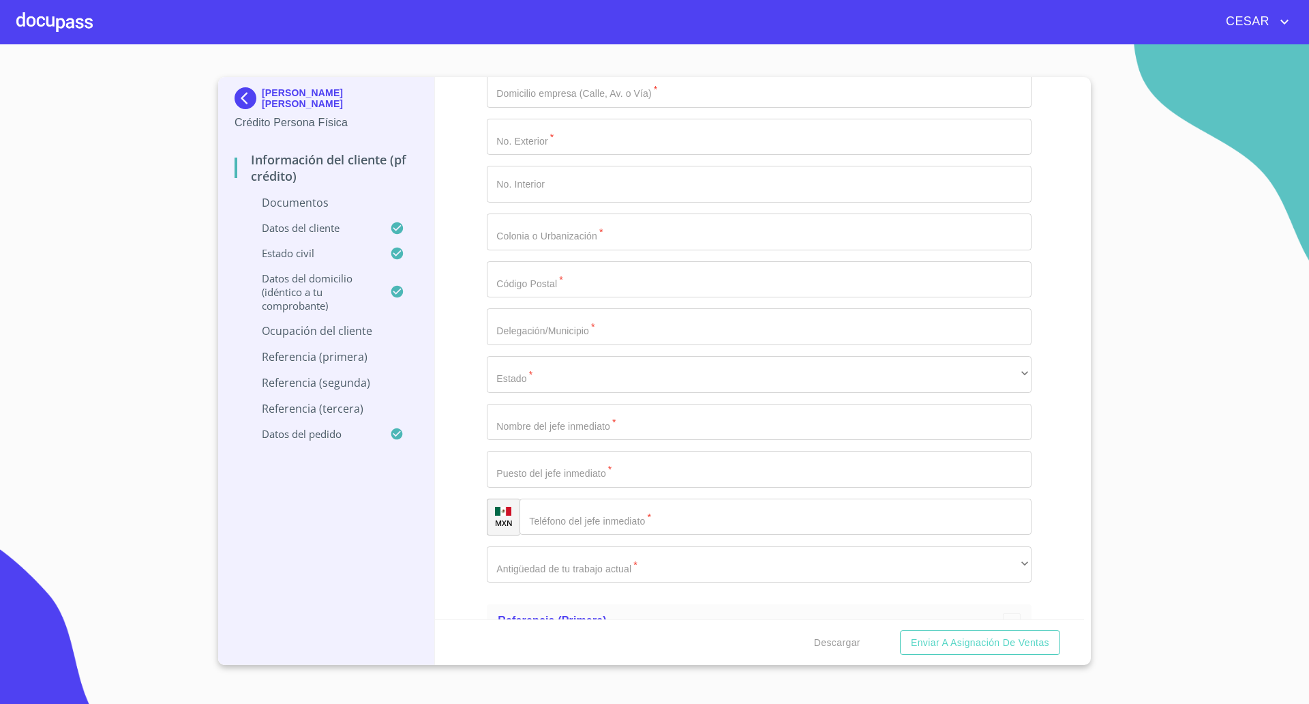
scroll to position [3921, 0]
type input "[PHONE_NUMBER]"
click at [650, 565] on div "​" at bounding box center [759, 563] width 545 height 37
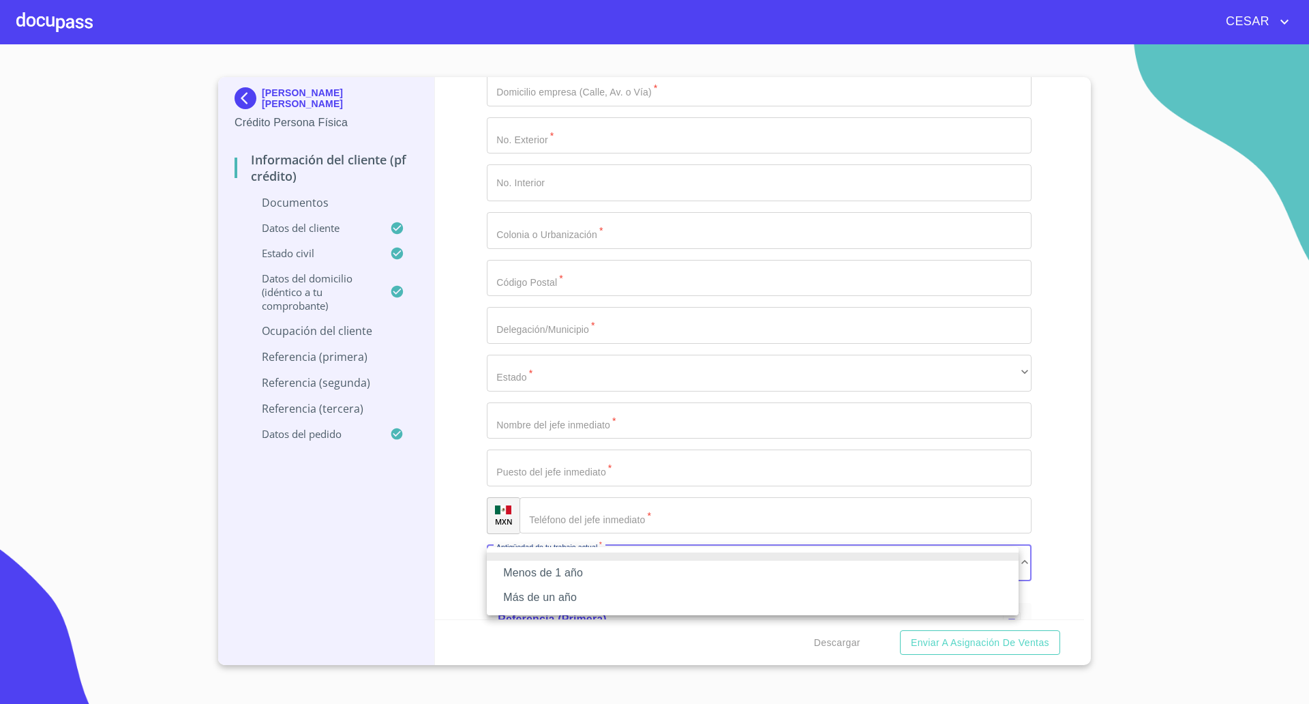
click at [601, 520] on div at bounding box center [654, 352] width 1309 height 704
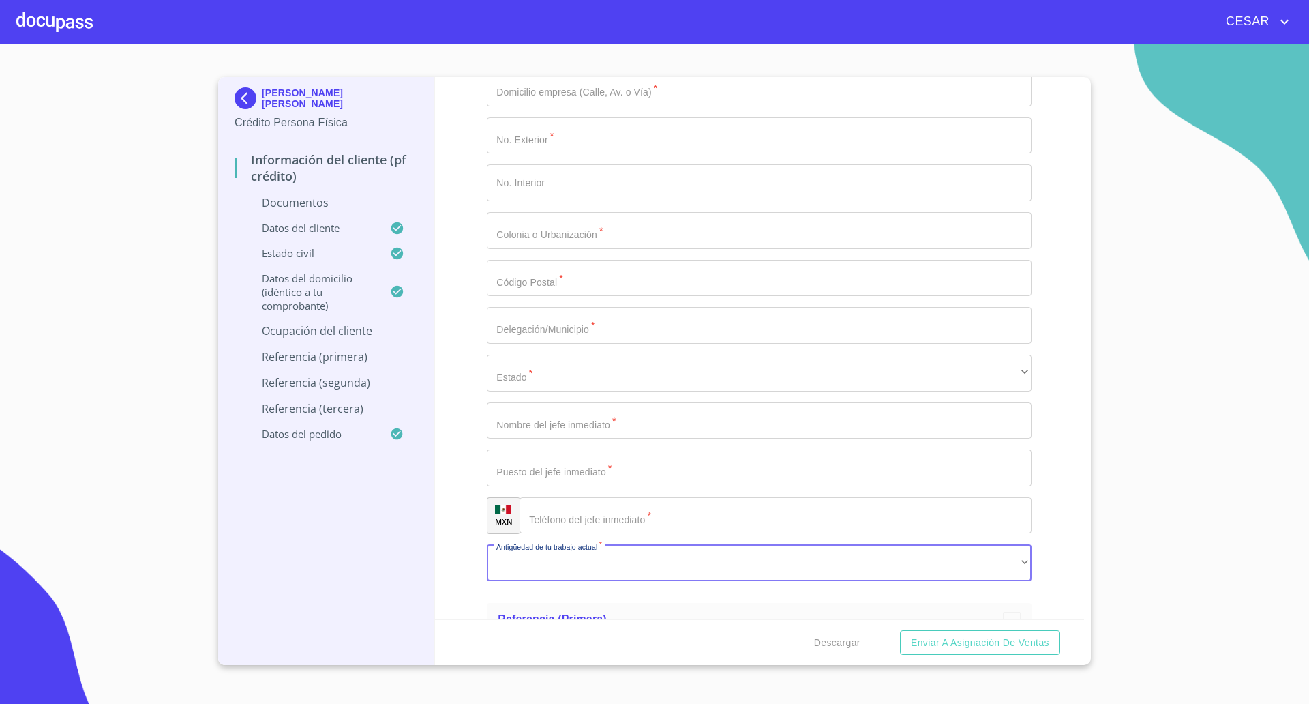
click at [623, 521] on input "Documento de identificación   *" at bounding box center [776, 515] width 512 height 37
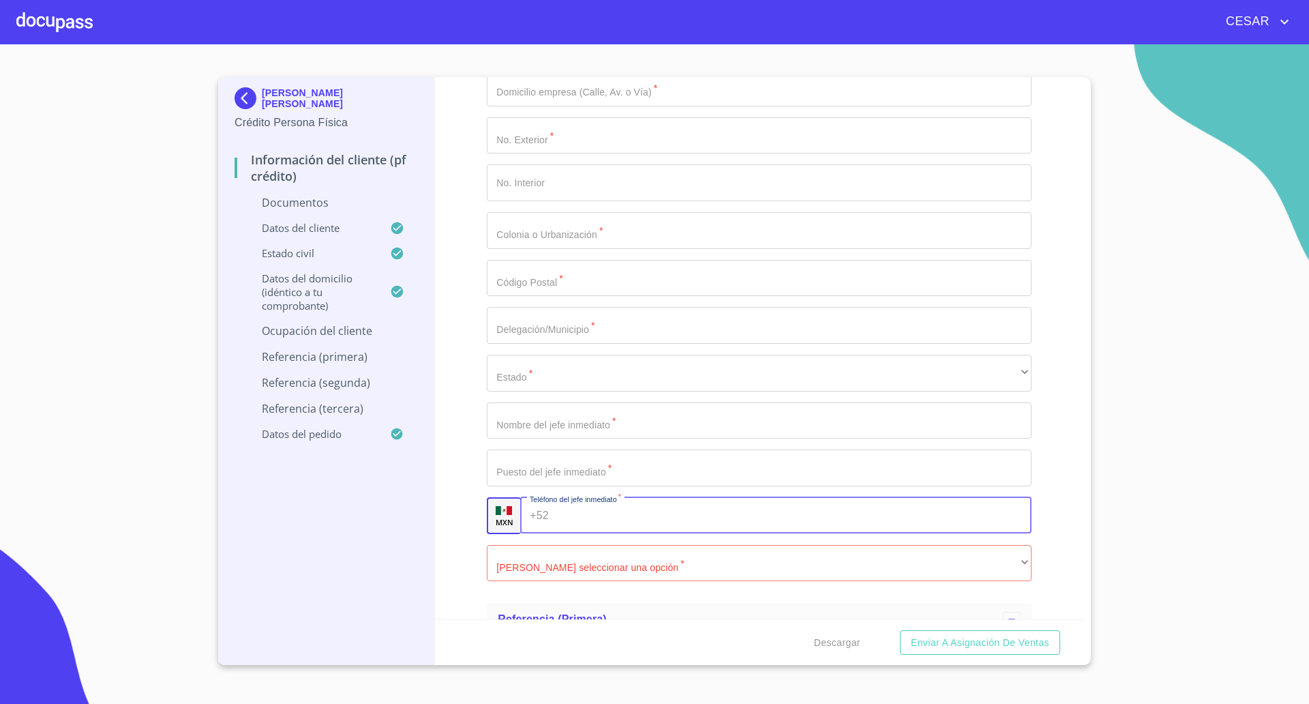
paste input "[PHONE_NUMBER]"
type input "[PHONE_NUMBER]"
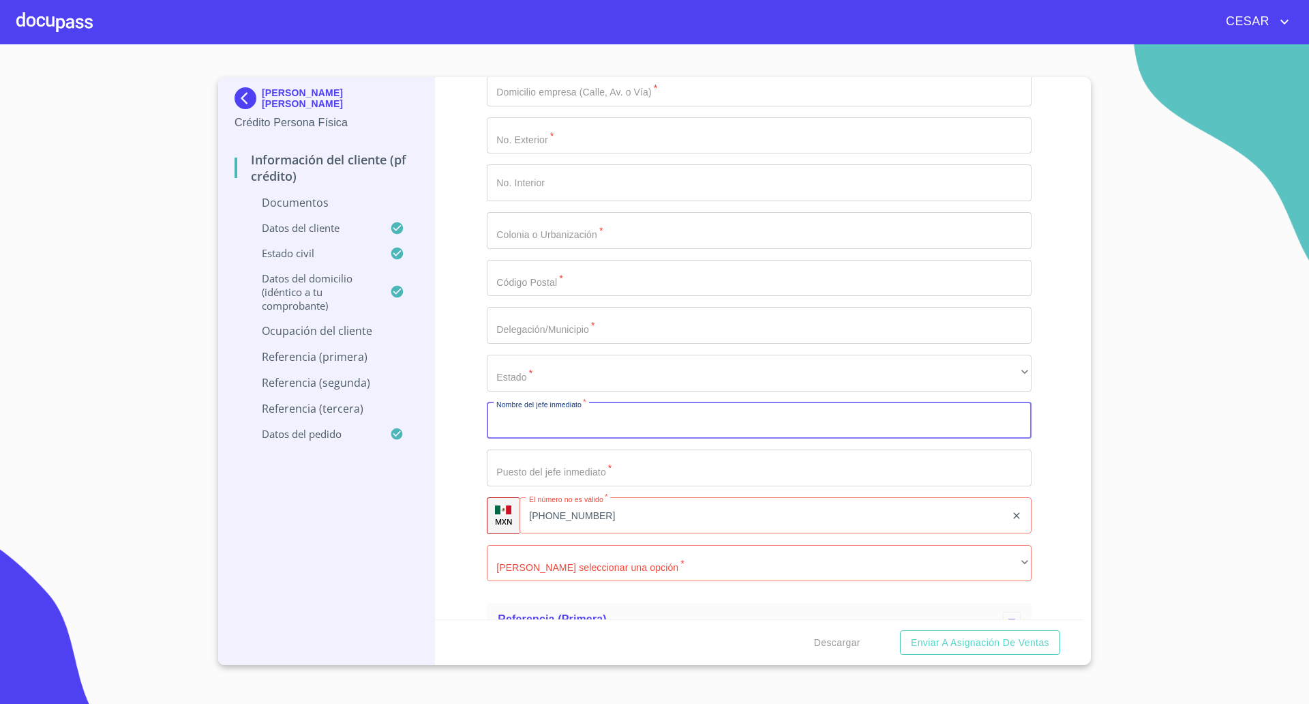
click at [575, 427] on input "Documento de identificación   *" at bounding box center [759, 420] width 545 height 37
type input "[PERSON_NAME]"
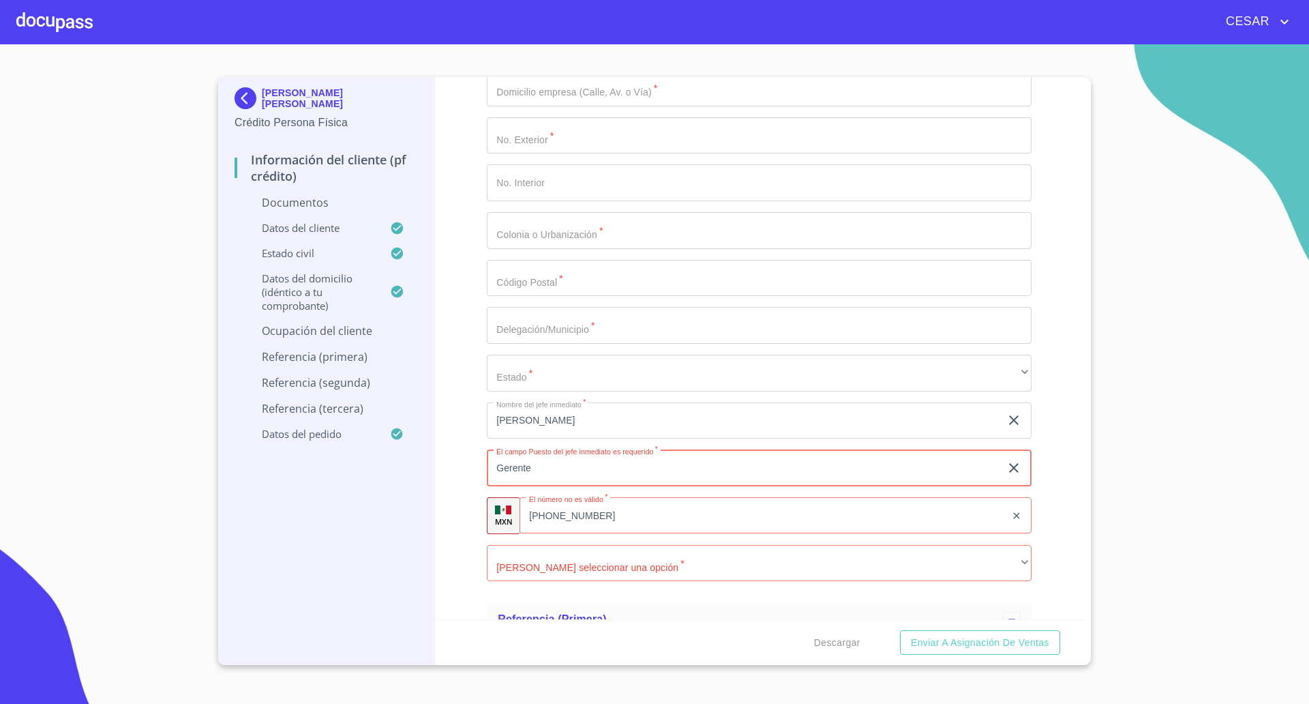
type input "Gerente"
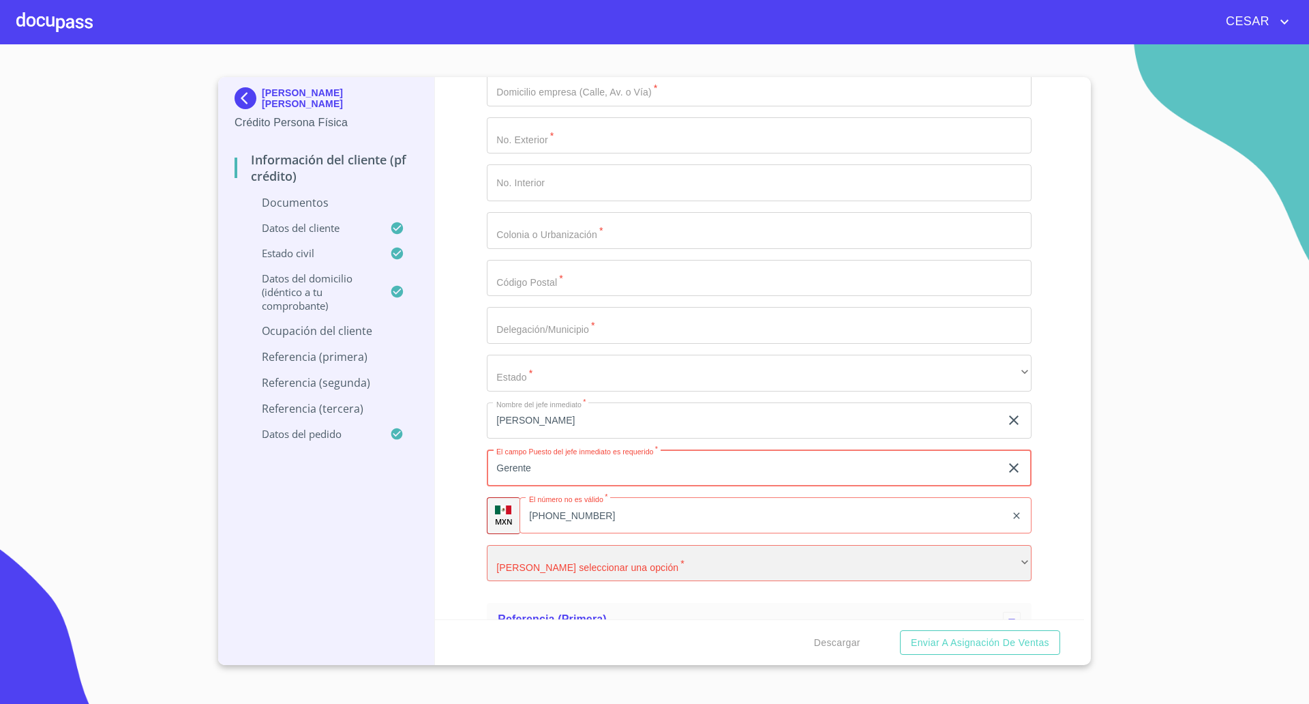
click at [603, 567] on div "​" at bounding box center [759, 563] width 545 height 37
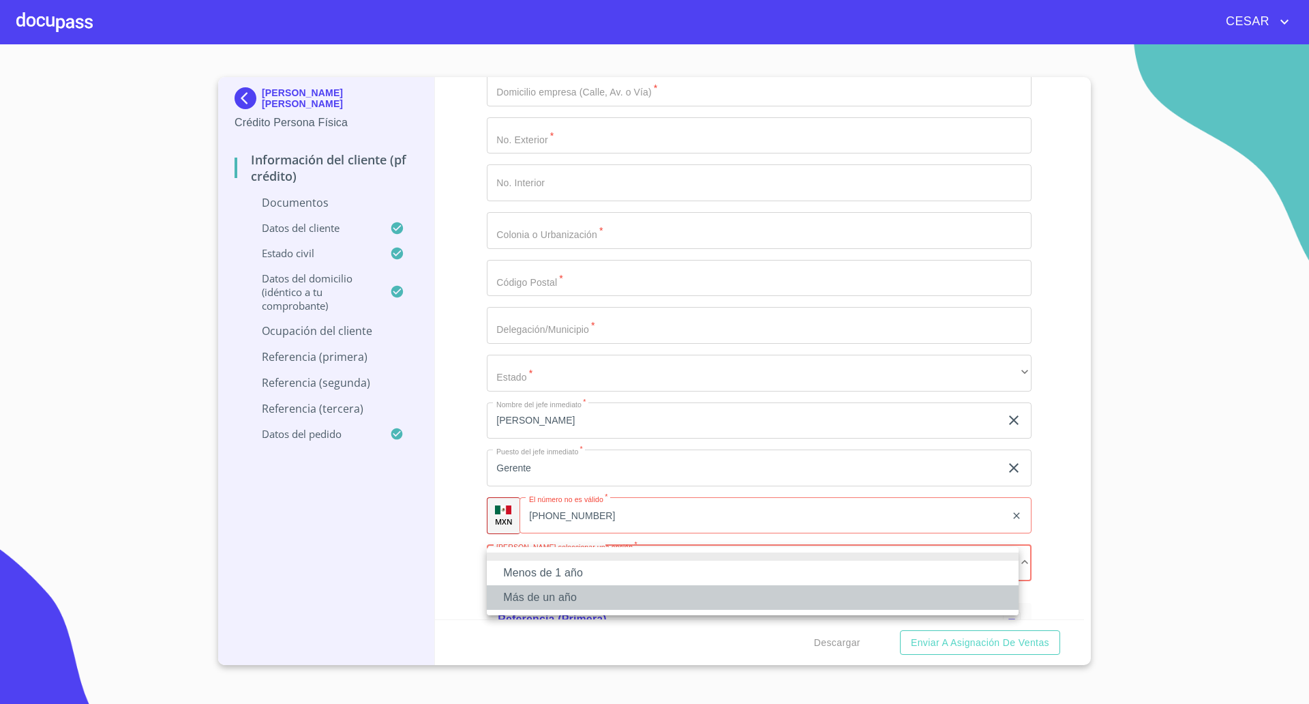
click at [538, 594] on li "Más de un año" at bounding box center [753, 597] width 532 height 25
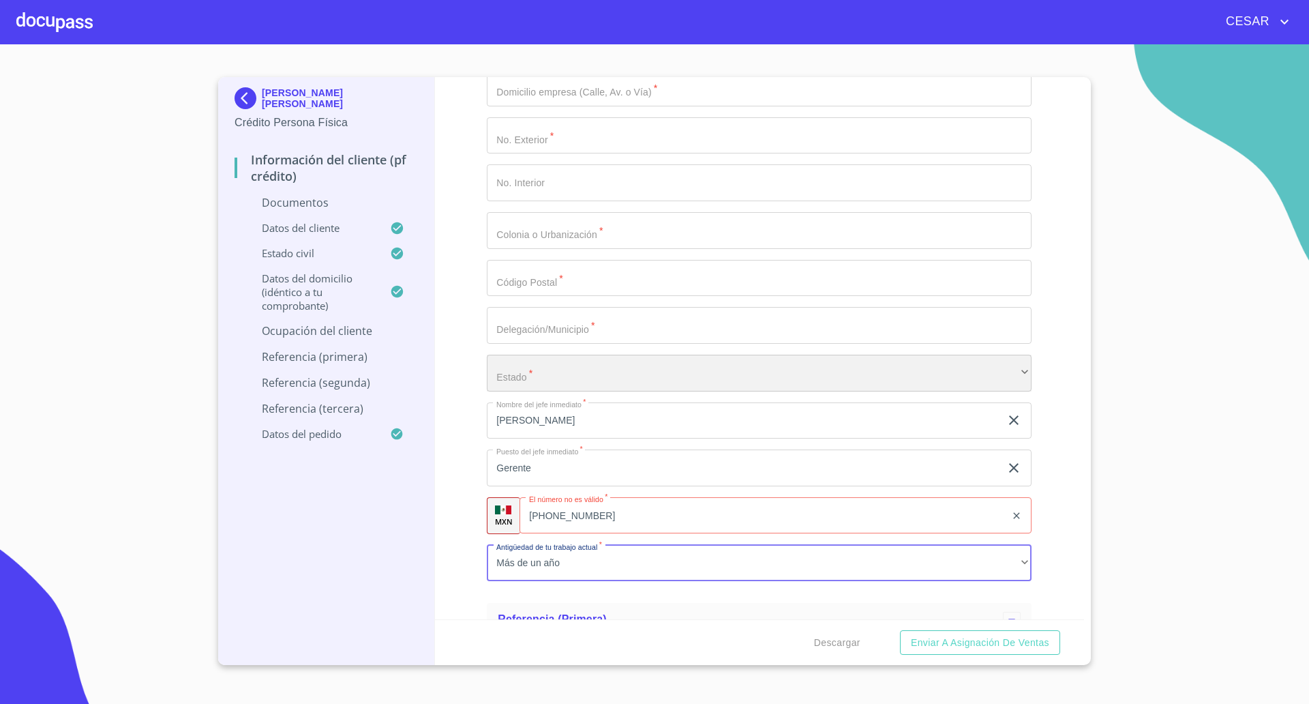
click at [539, 376] on div "​" at bounding box center [759, 373] width 545 height 37
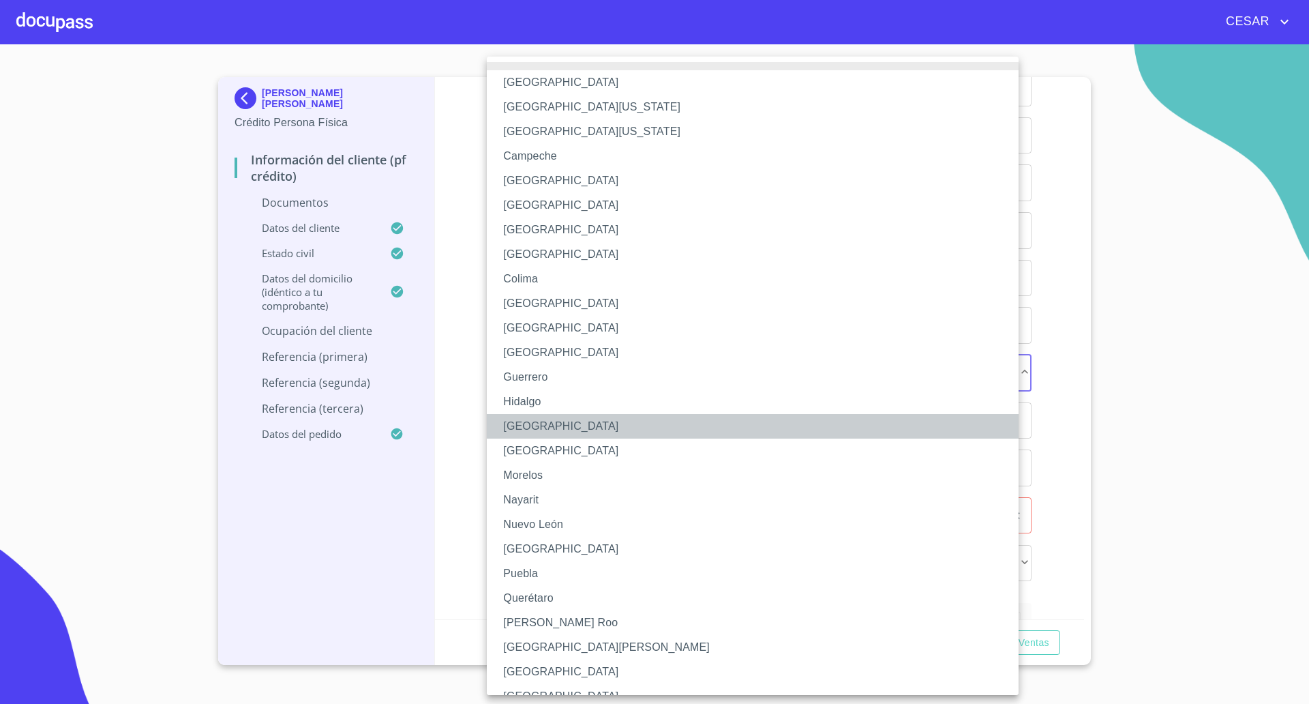
click at [528, 432] on li "[GEOGRAPHIC_DATA]" at bounding box center [759, 426] width 545 height 25
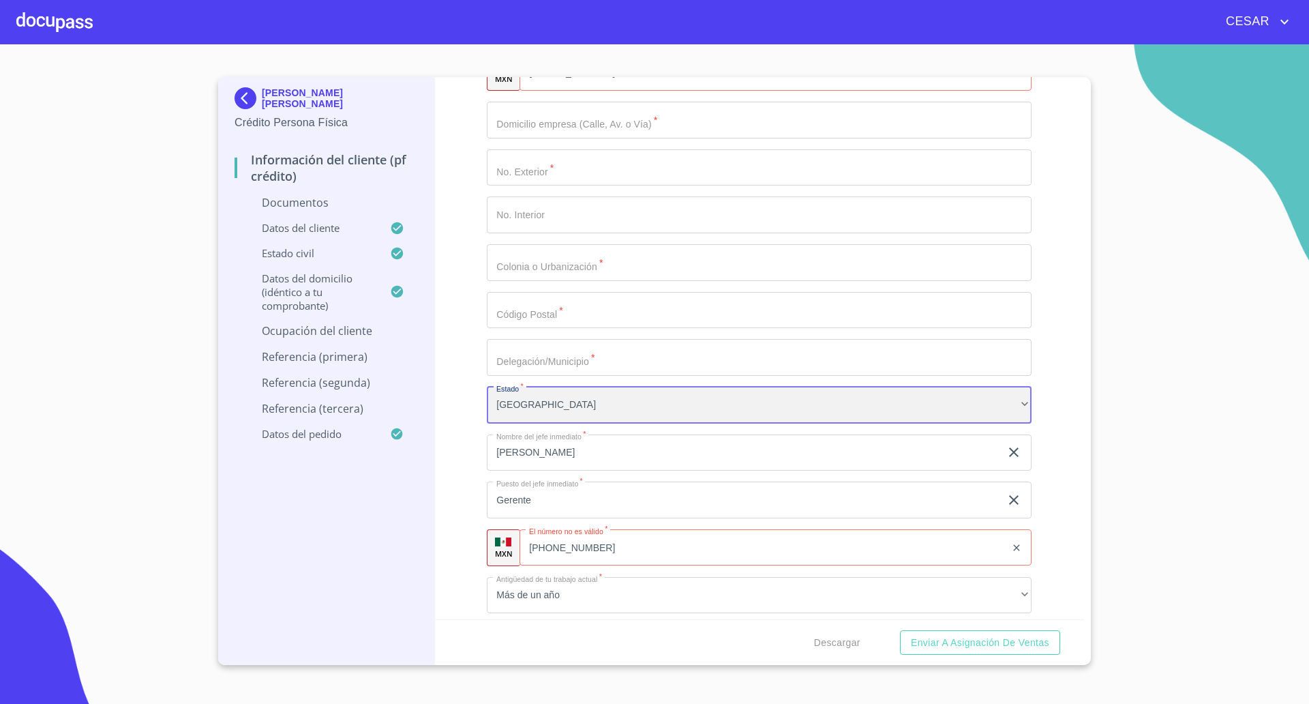
scroll to position [3835, 0]
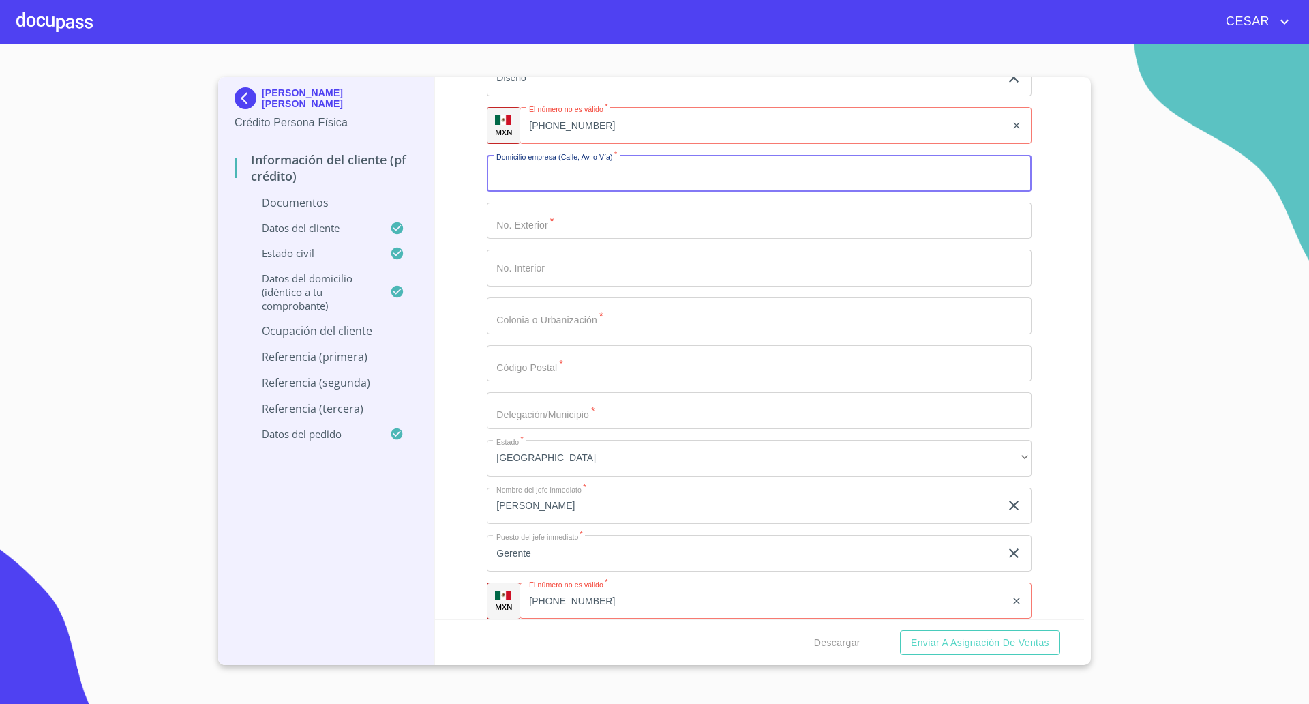
click at [563, 166] on input "Documento de identificación   *" at bounding box center [759, 173] width 545 height 37
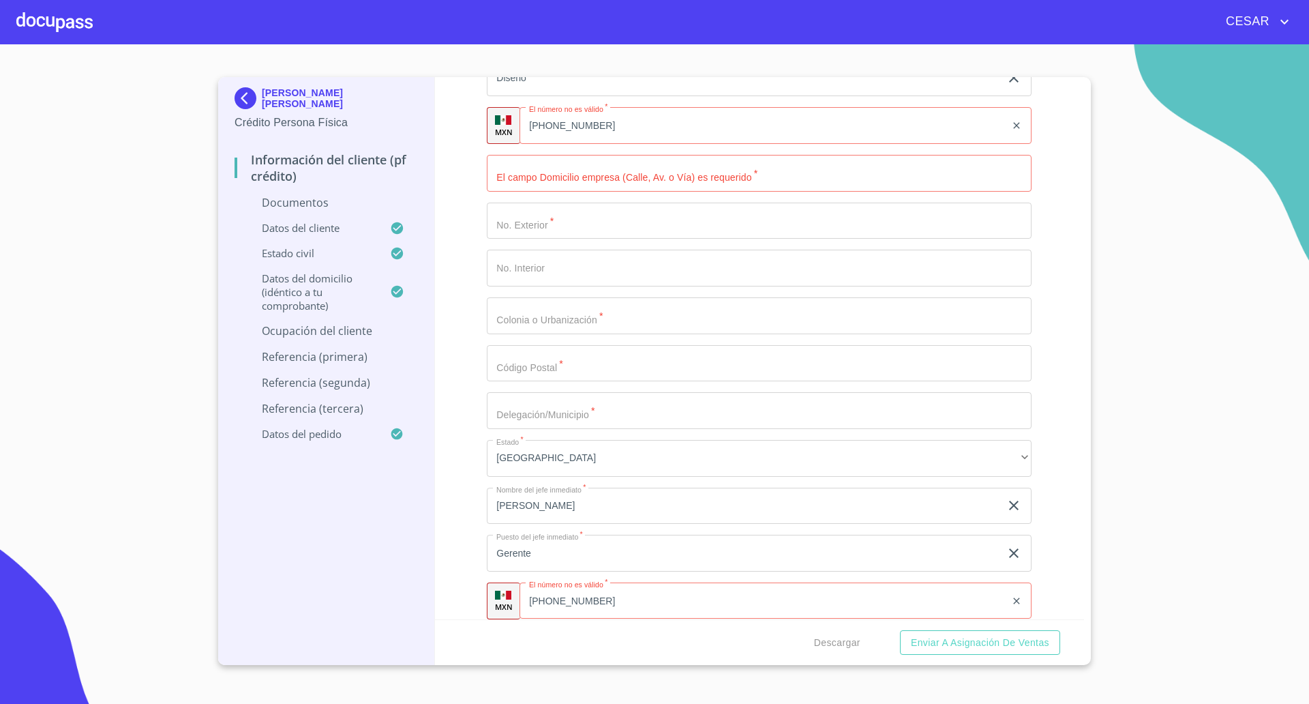
click at [549, 605] on div "[PHONE_NUMBER] ​" at bounding box center [776, 600] width 512 height 37
type input "[PHONE_NUMBER]"
click at [575, 582] on input "[PHONE_NUMBER]" at bounding box center [780, 600] width 452 height 37
type input "[PHONE_NUMBER]"
click at [671, 167] on input "Documento de identificación   *" at bounding box center [759, 173] width 545 height 37
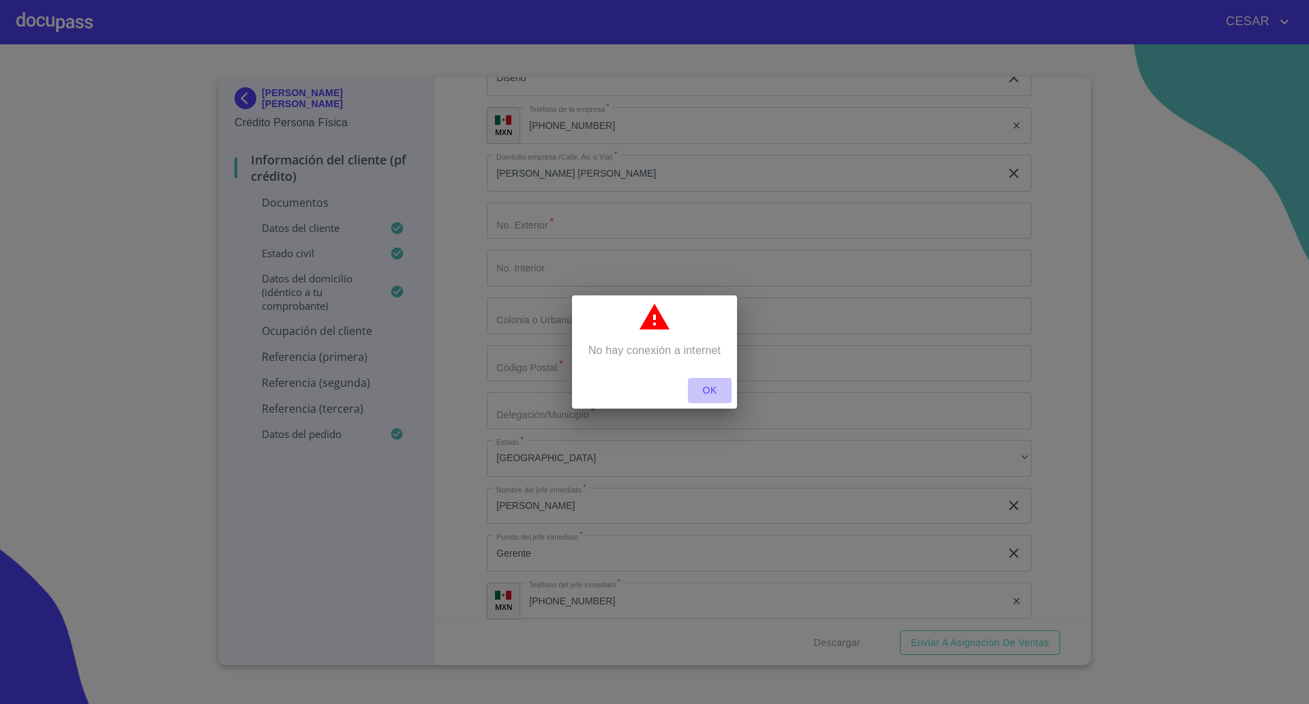
click at [710, 390] on span "OK" at bounding box center [709, 390] width 33 height 17
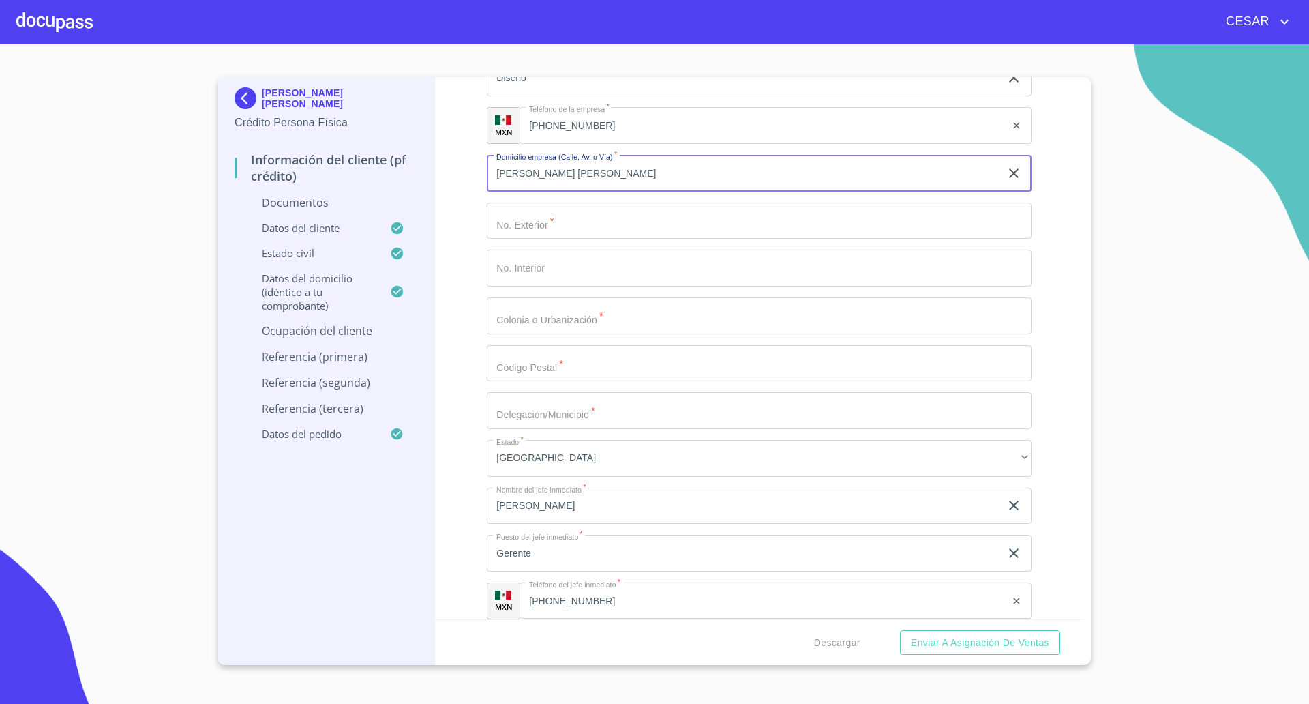
type input "[PERSON_NAME] [PERSON_NAME]"
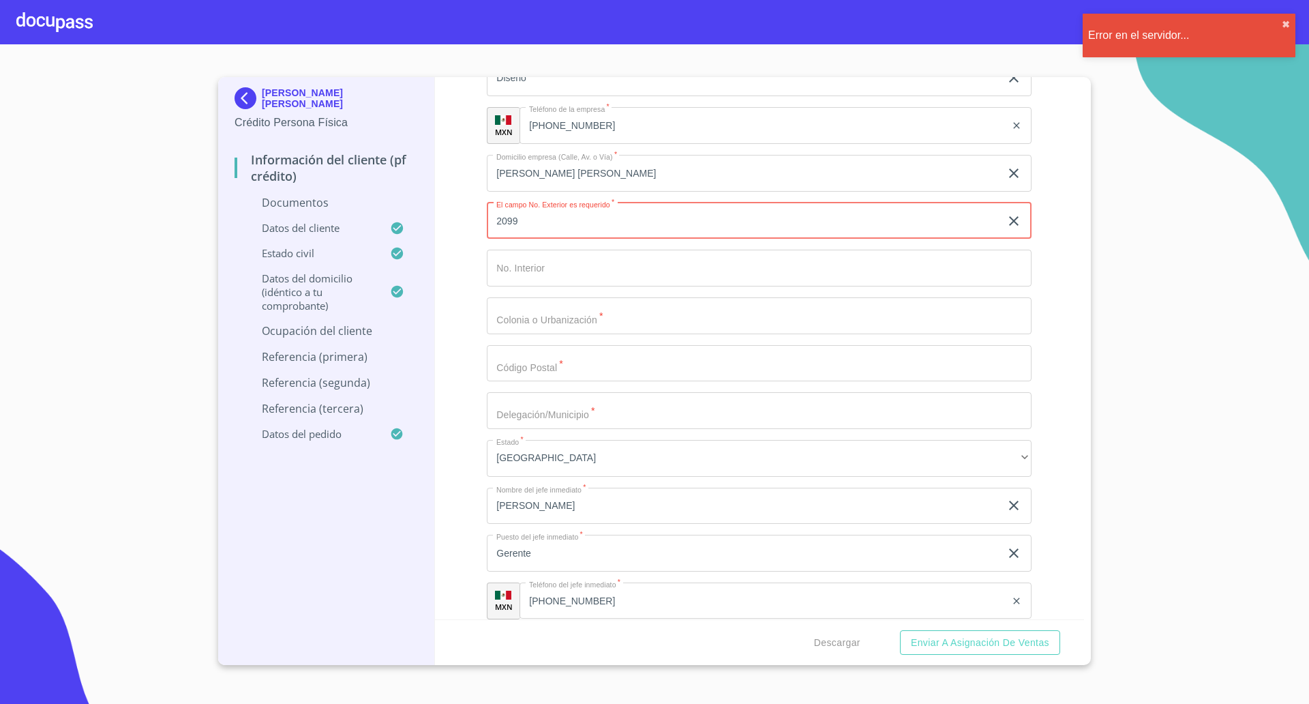
type input "2099"
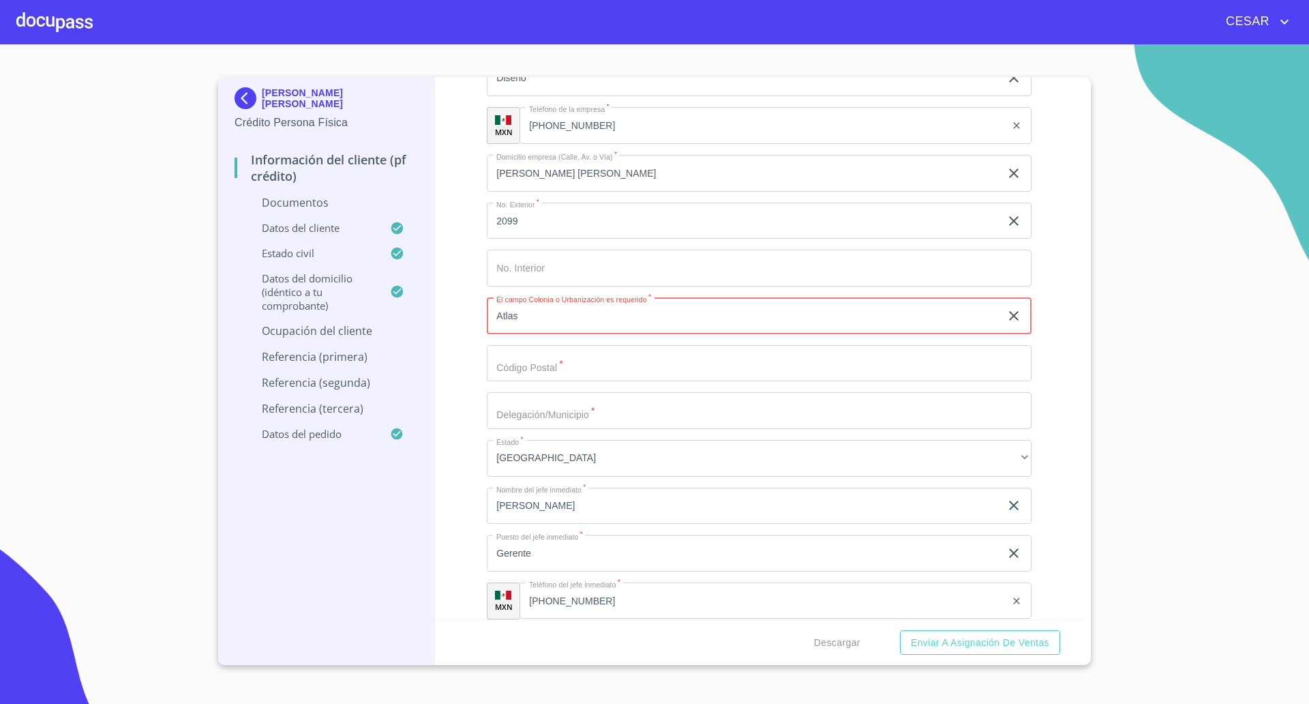
type input "Atlas"
type input "44870"
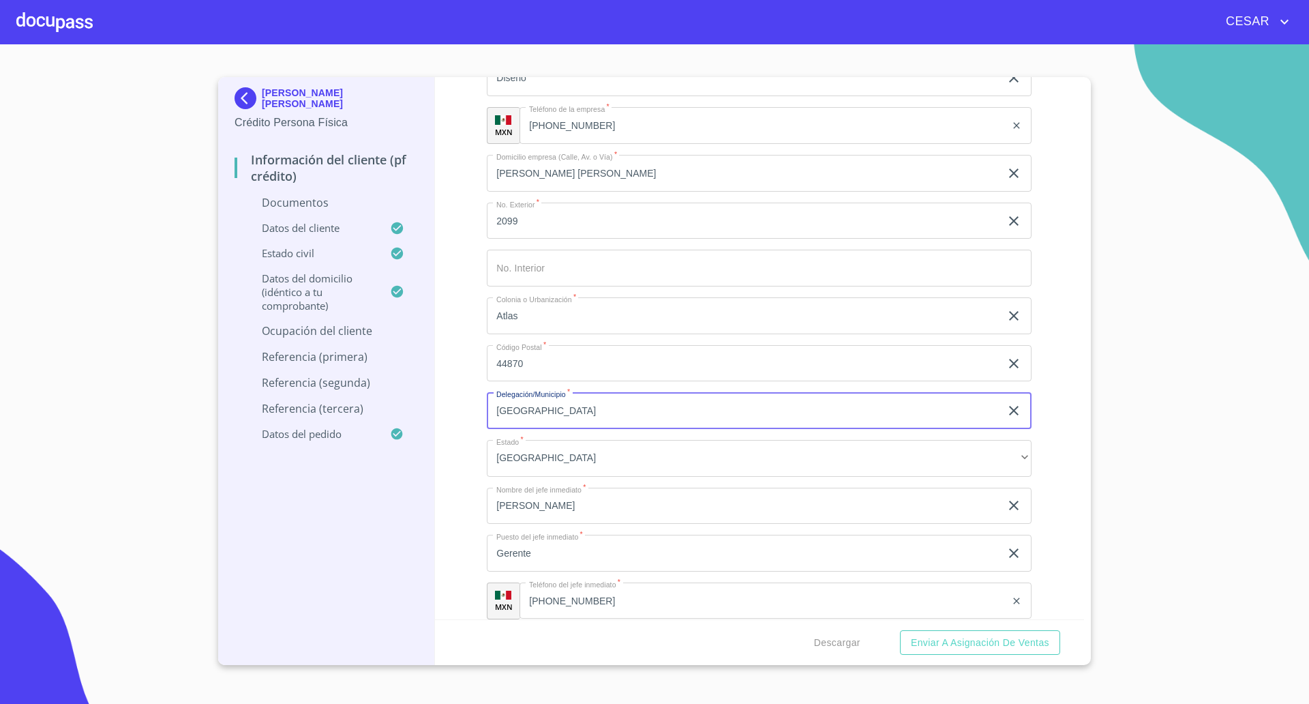
type input "[GEOGRAPHIC_DATA]"
click at [464, 374] on div "Información del cliente (PF crédito) Documentos Documento de identificación   *…" at bounding box center [760, 348] width 650 height 542
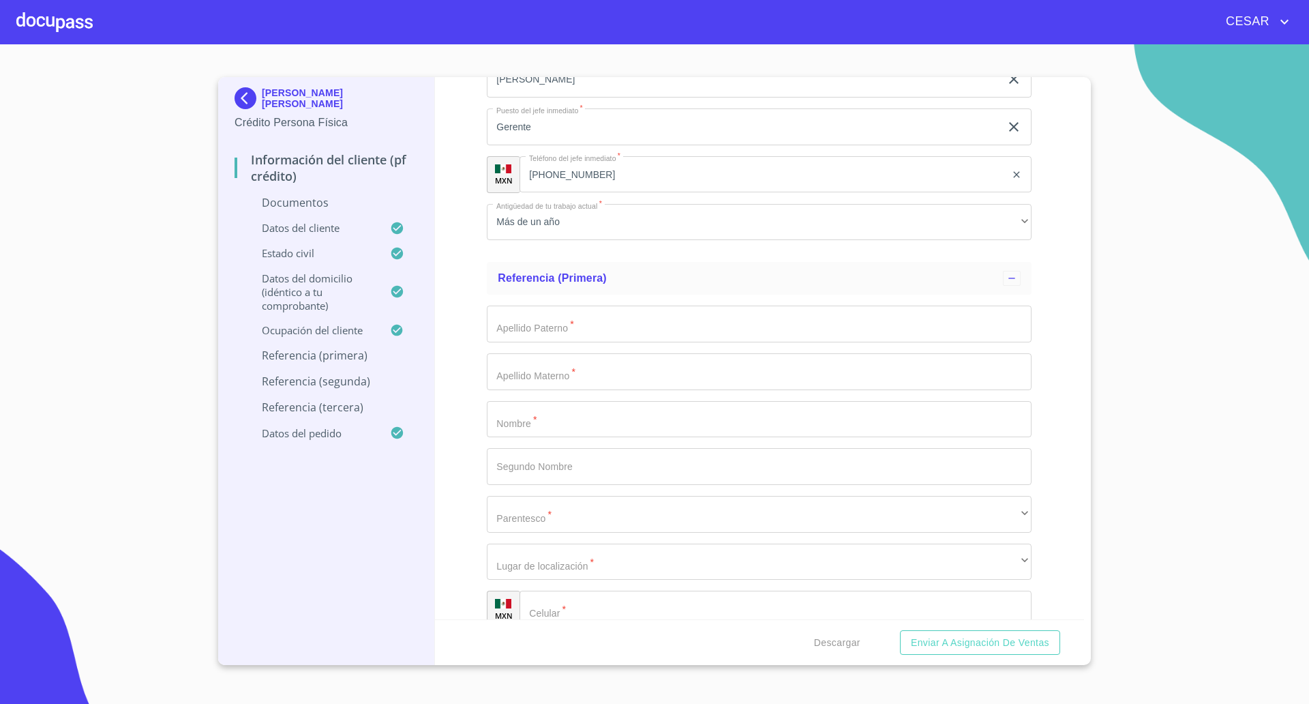
scroll to position [4347, 0]
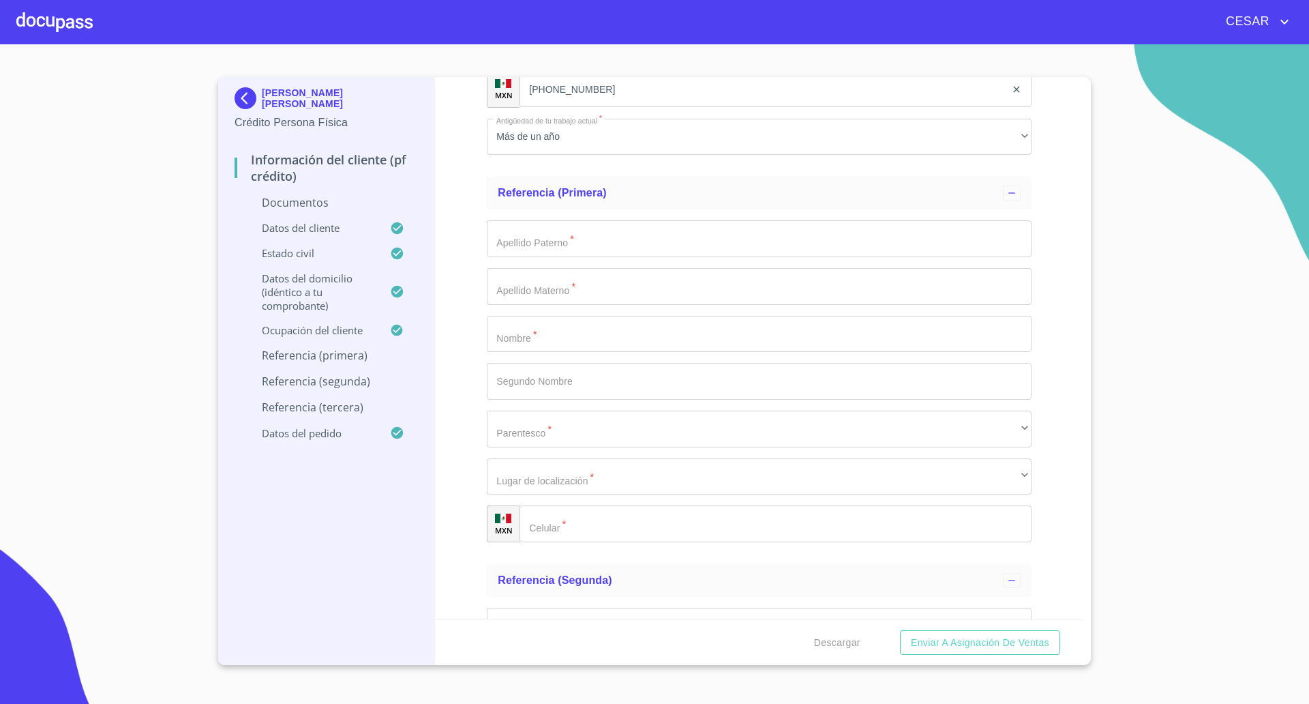
type input "[PERSON_NAME]"
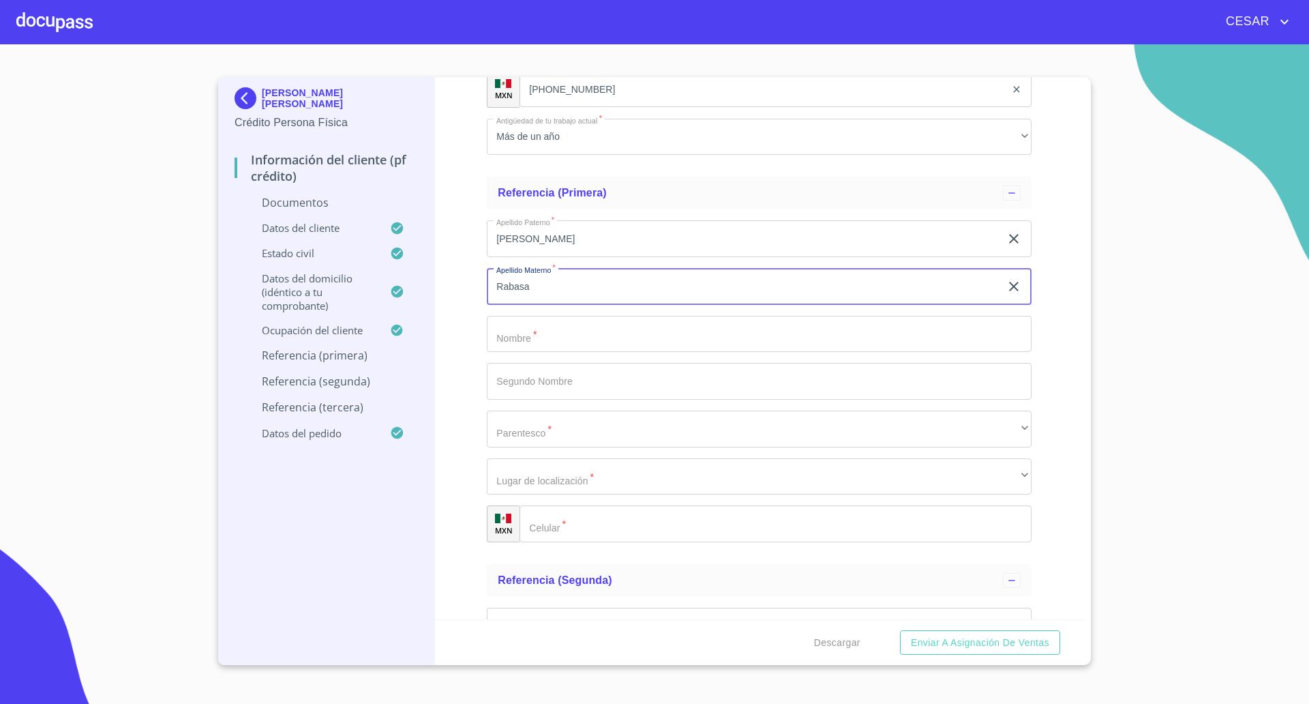
type input "Rabasa"
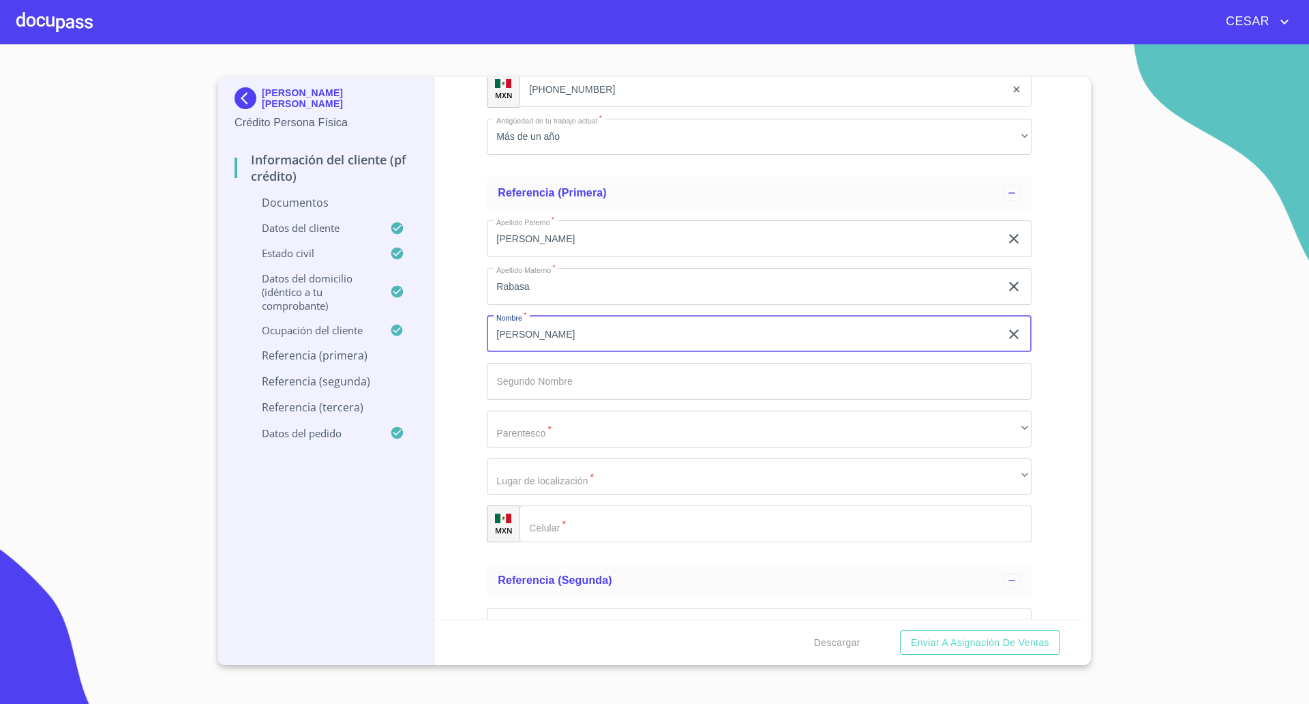
type input "[PERSON_NAME]"
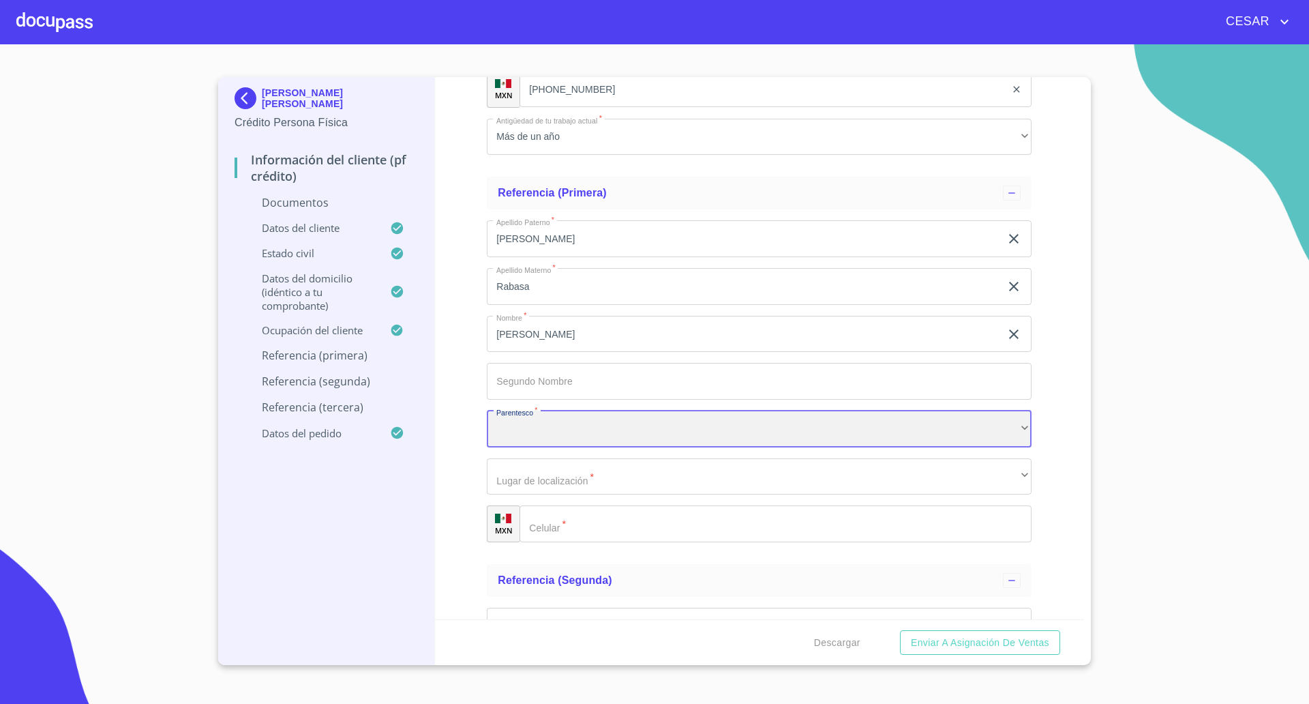
click at [738, 436] on div "​" at bounding box center [759, 428] width 545 height 37
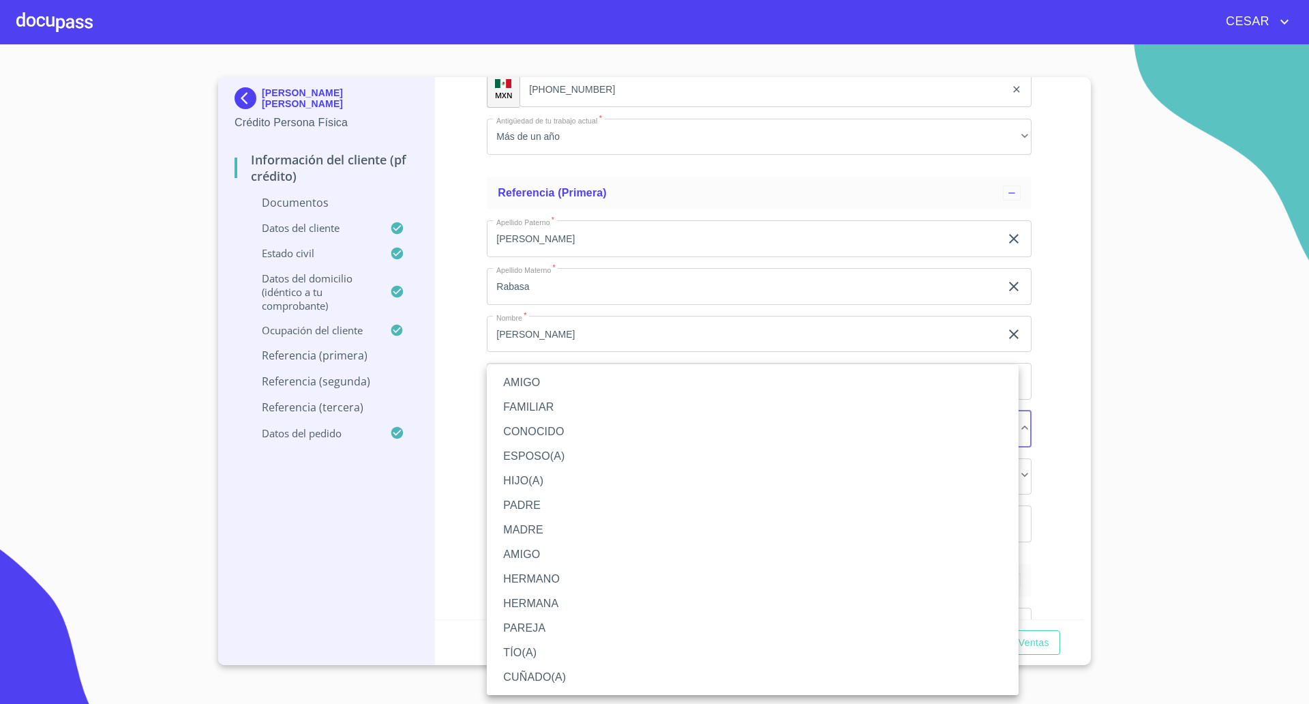
click at [522, 511] on li "PADRE" at bounding box center [753, 505] width 532 height 25
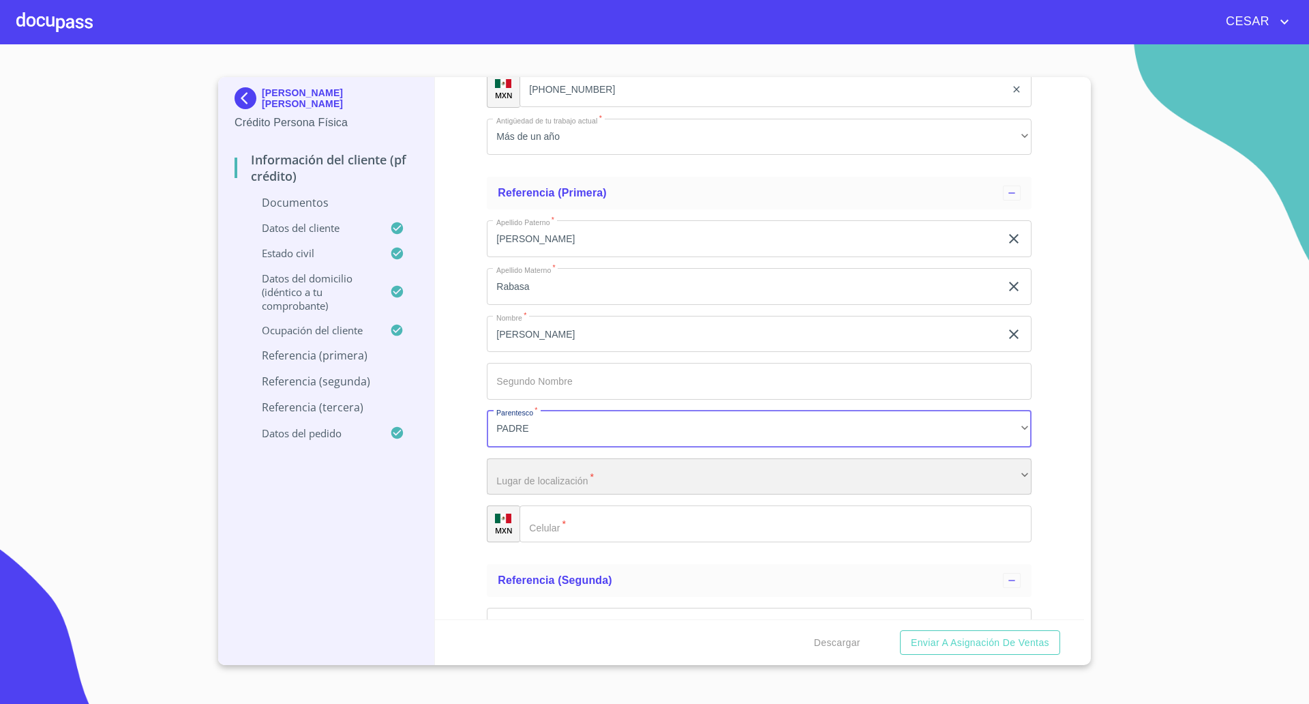
click at [556, 490] on div "​" at bounding box center [759, 476] width 545 height 37
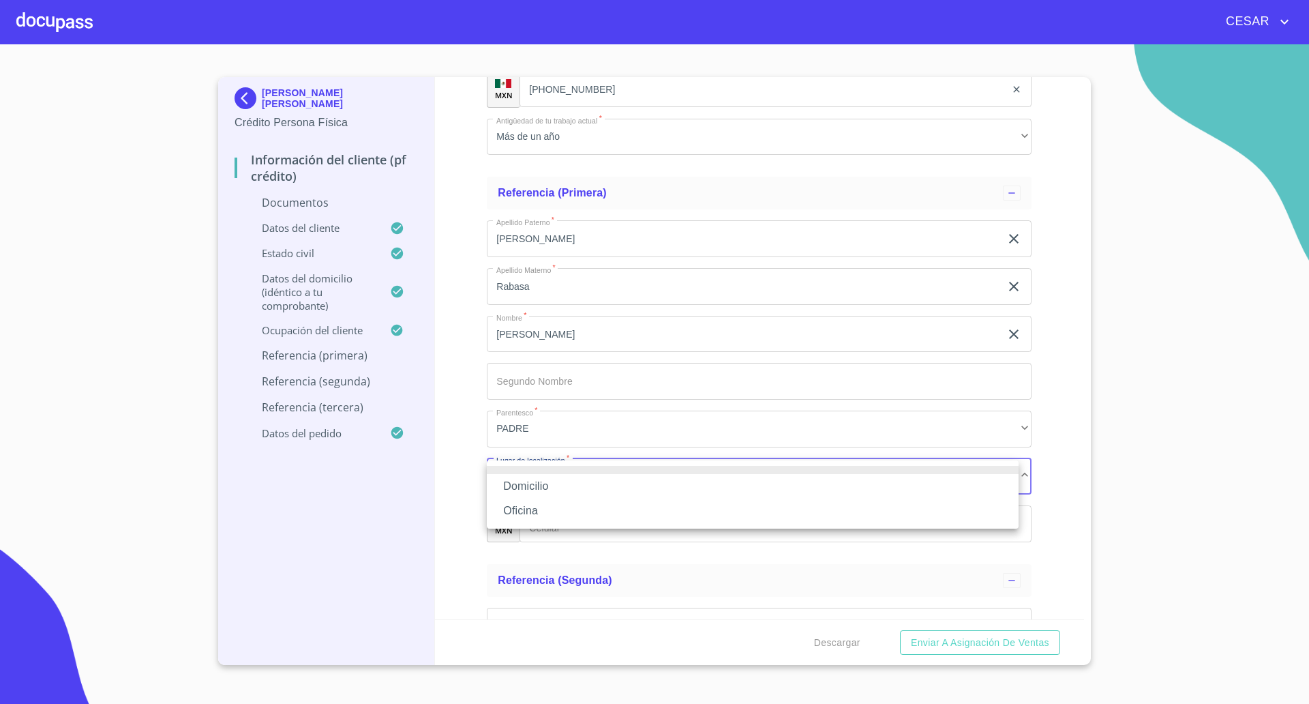
click at [537, 506] on li "Oficina" at bounding box center [753, 510] width 532 height 25
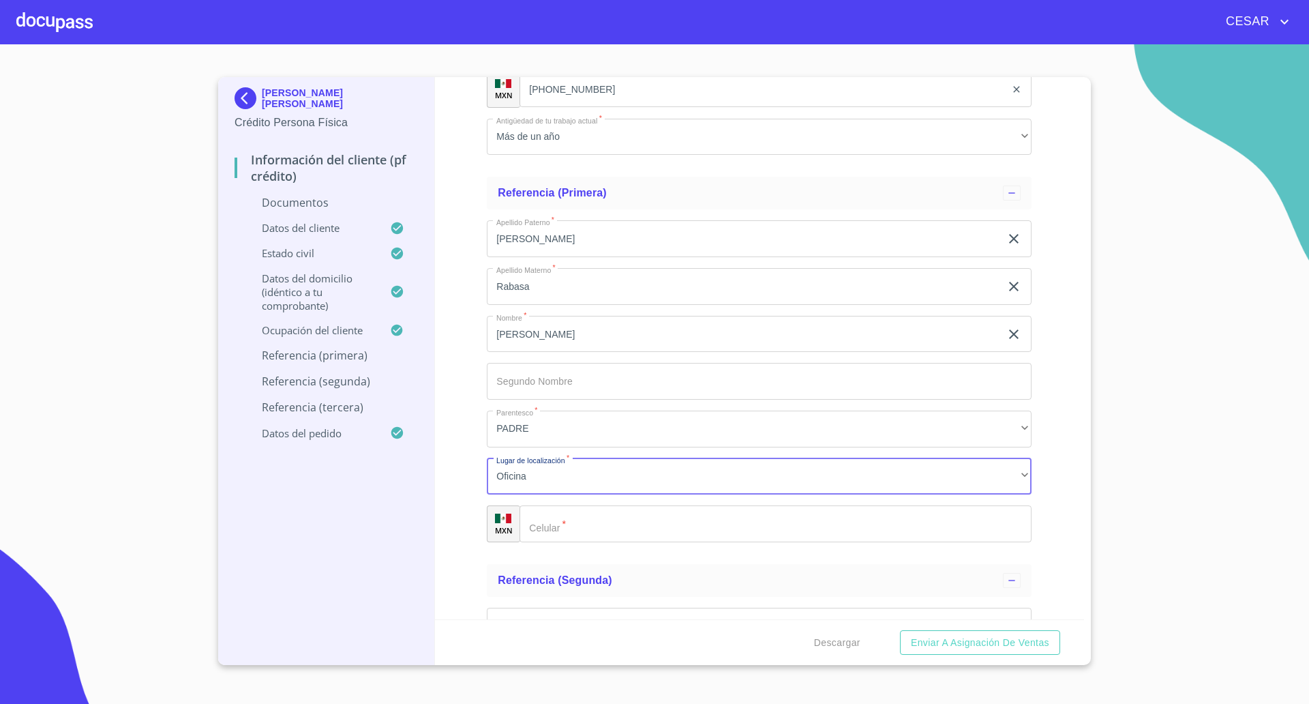
click at [618, 526] on input "Documento de identificación   *" at bounding box center [776, 523] width 512 height 37
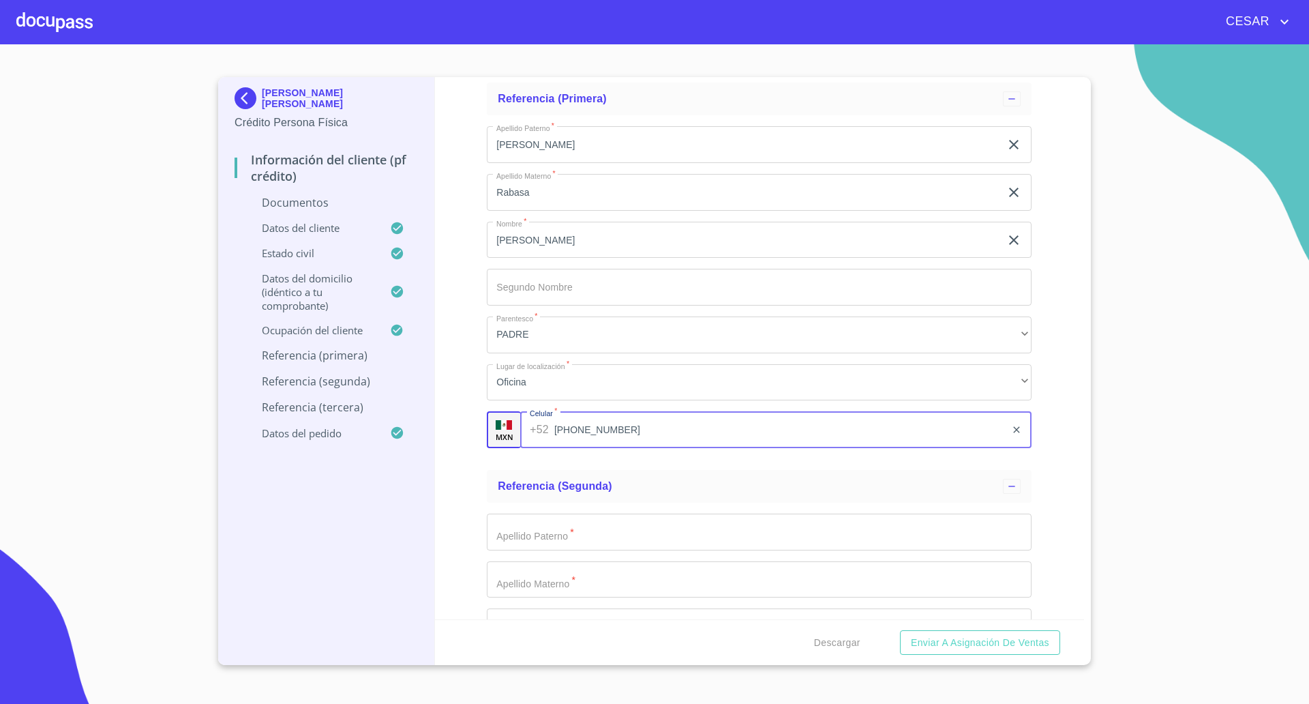
scroll to position [4602, 0]
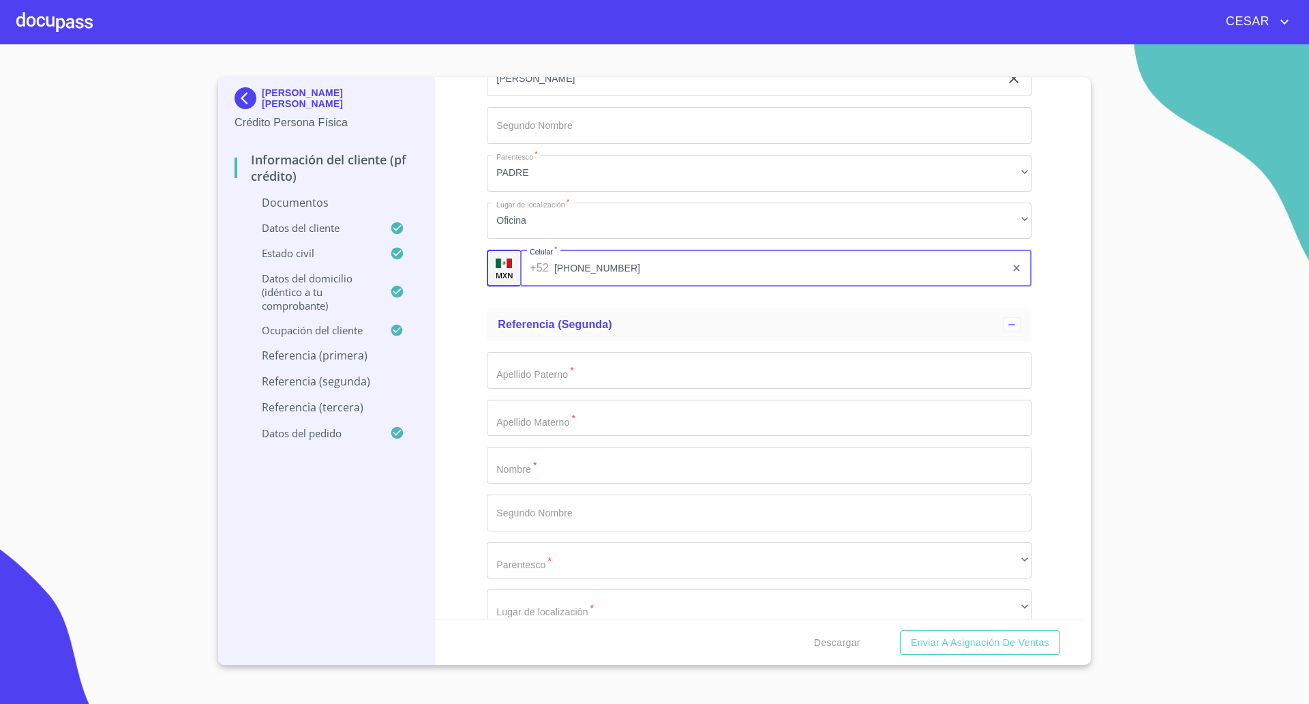
type input "[PHONE_NUMBER]"
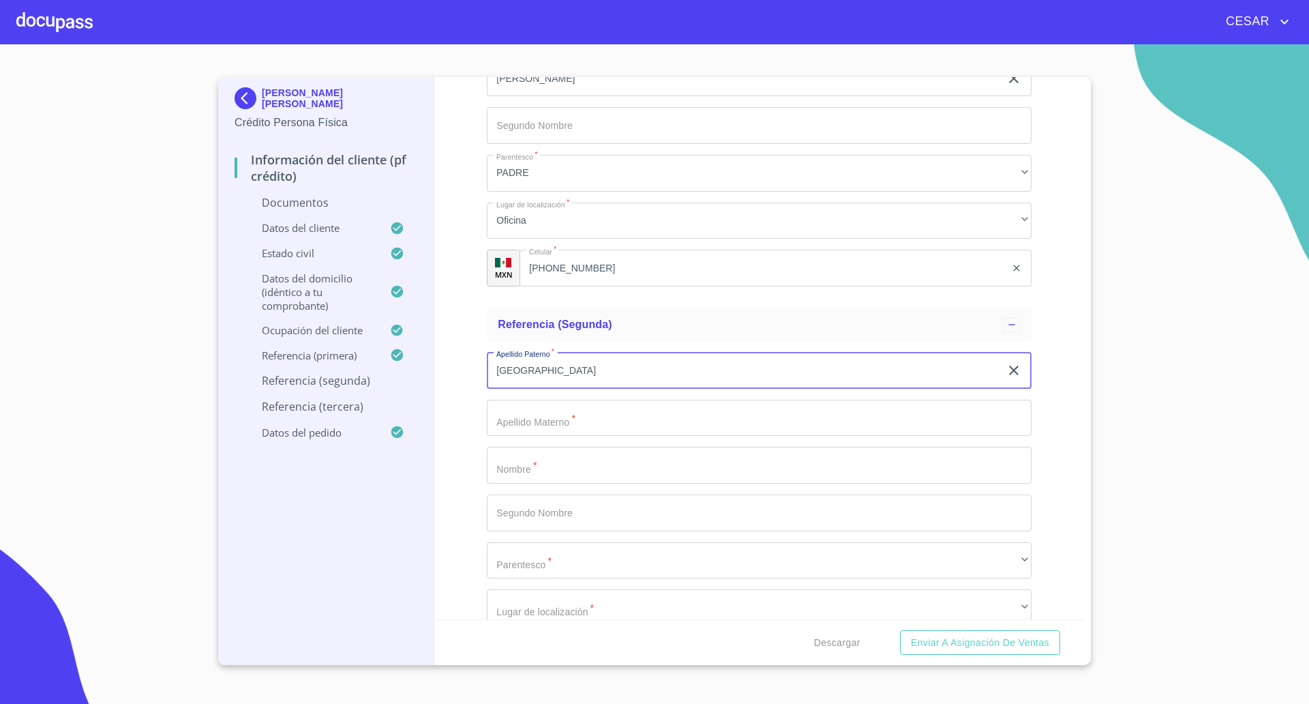
type input "[GEOGRAPHIC_DATA]"
type input "."
type input "[PERSON_NAME]"
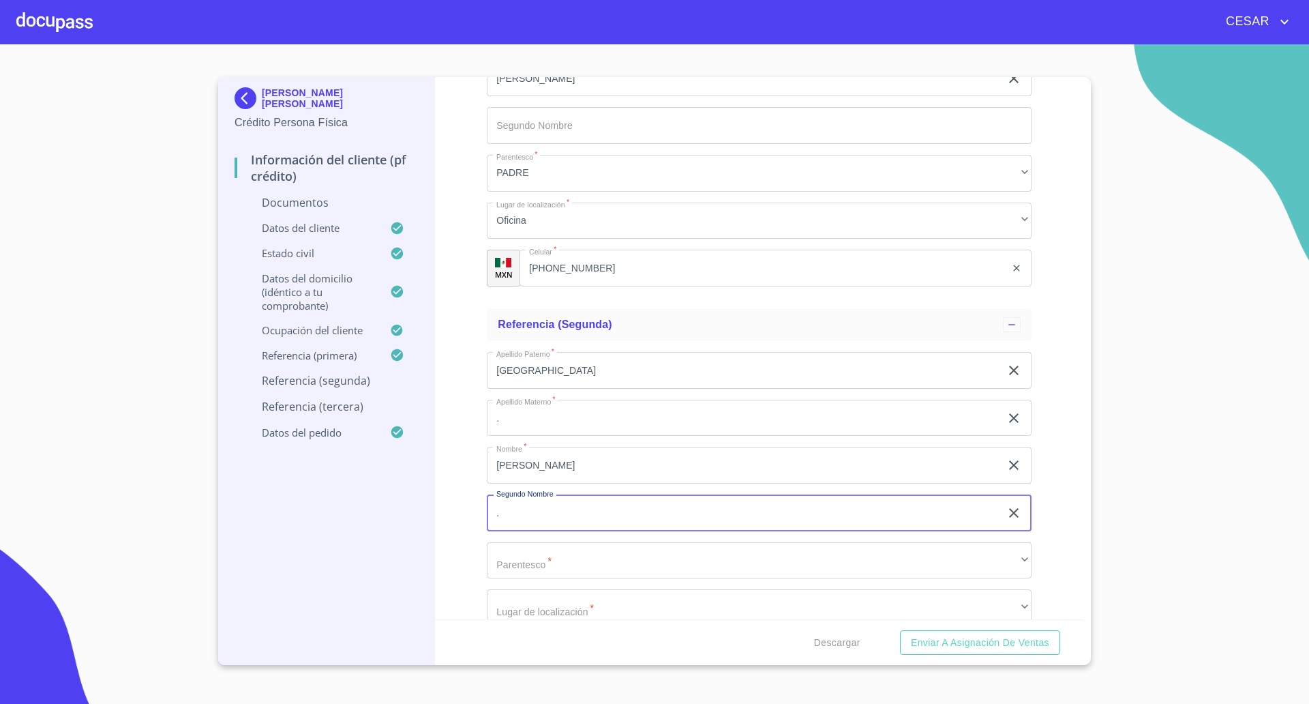
type input "."
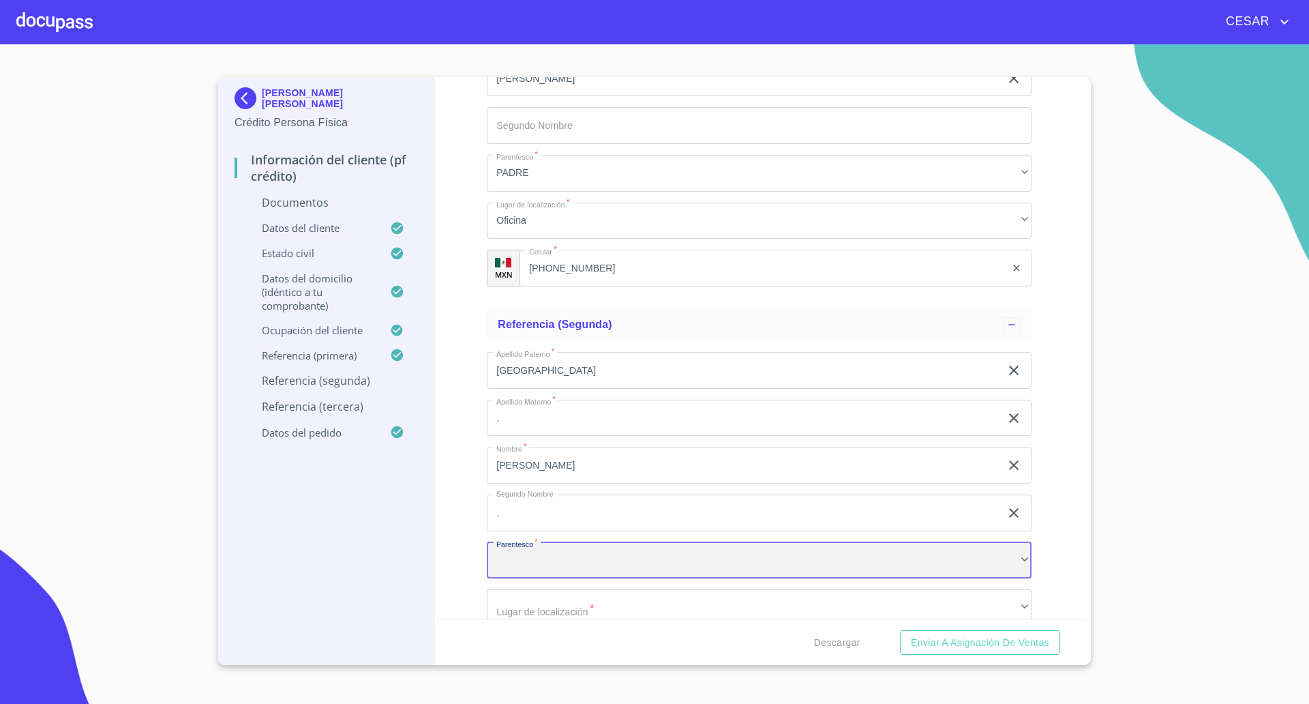
click at [554, 563] on div "​" at bounding box center [759, 560] width 545 height 37
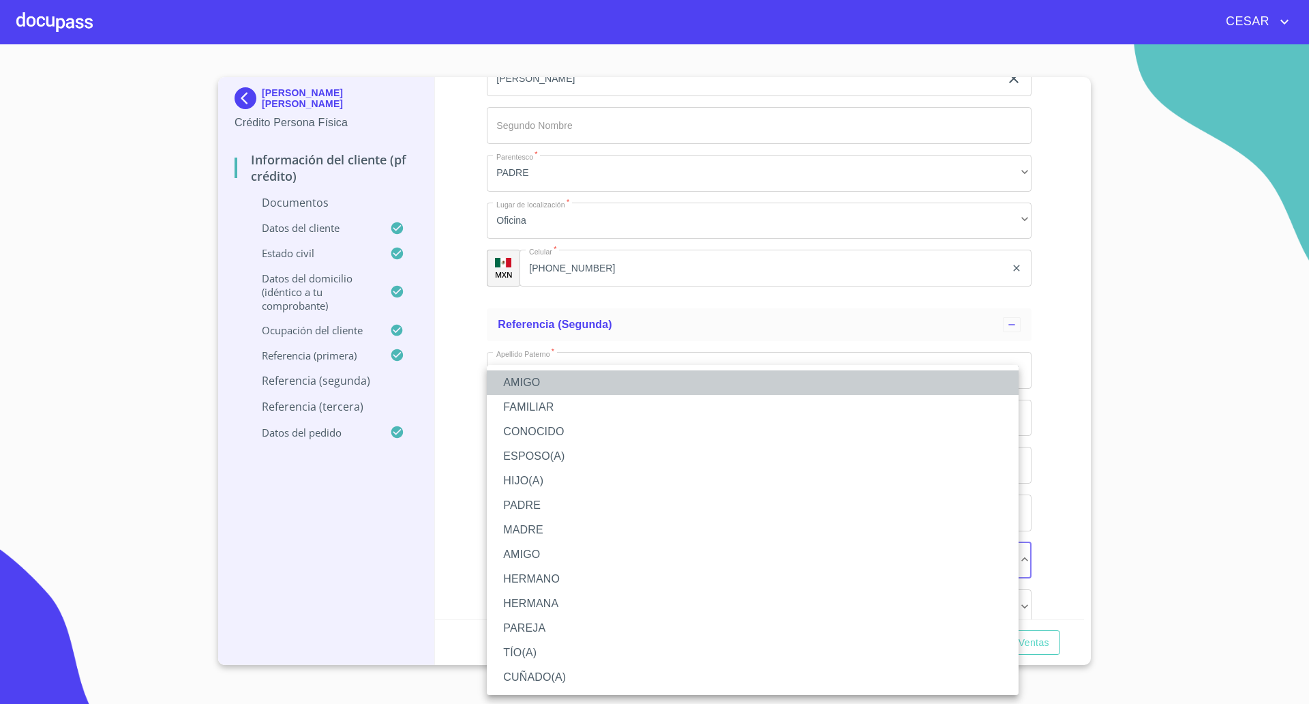
click at [541, 380] on li "AMIGO" at bounding box center [753, 382] width 532 height 25
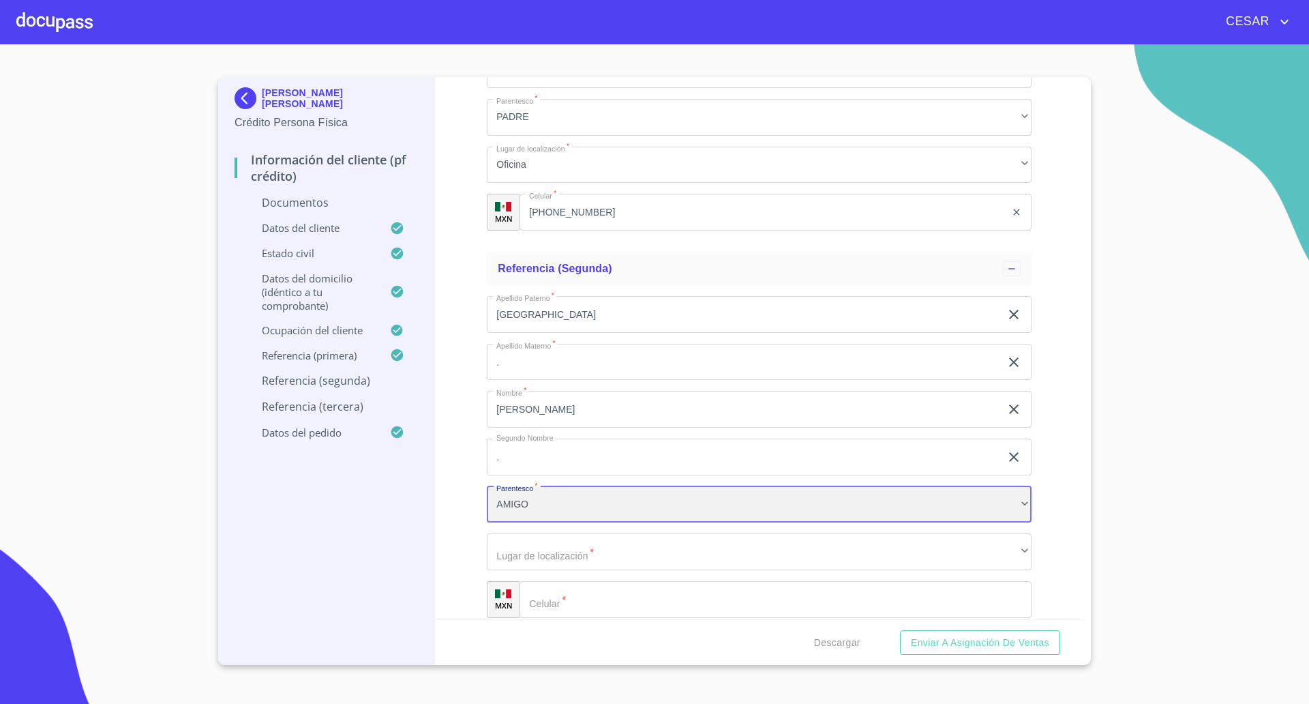
scroll to position [4688, 0]
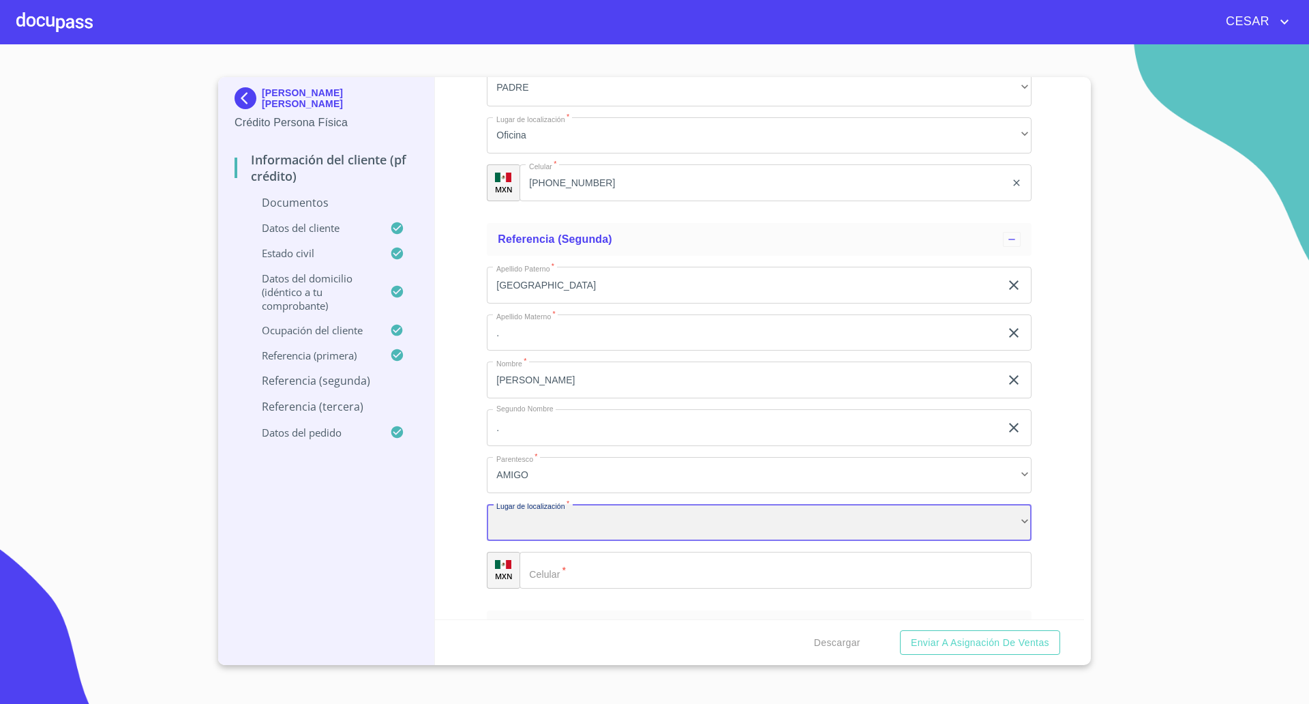
click at [591, 518] on div "​" at bounding box center [759, 522] width 545 height 37
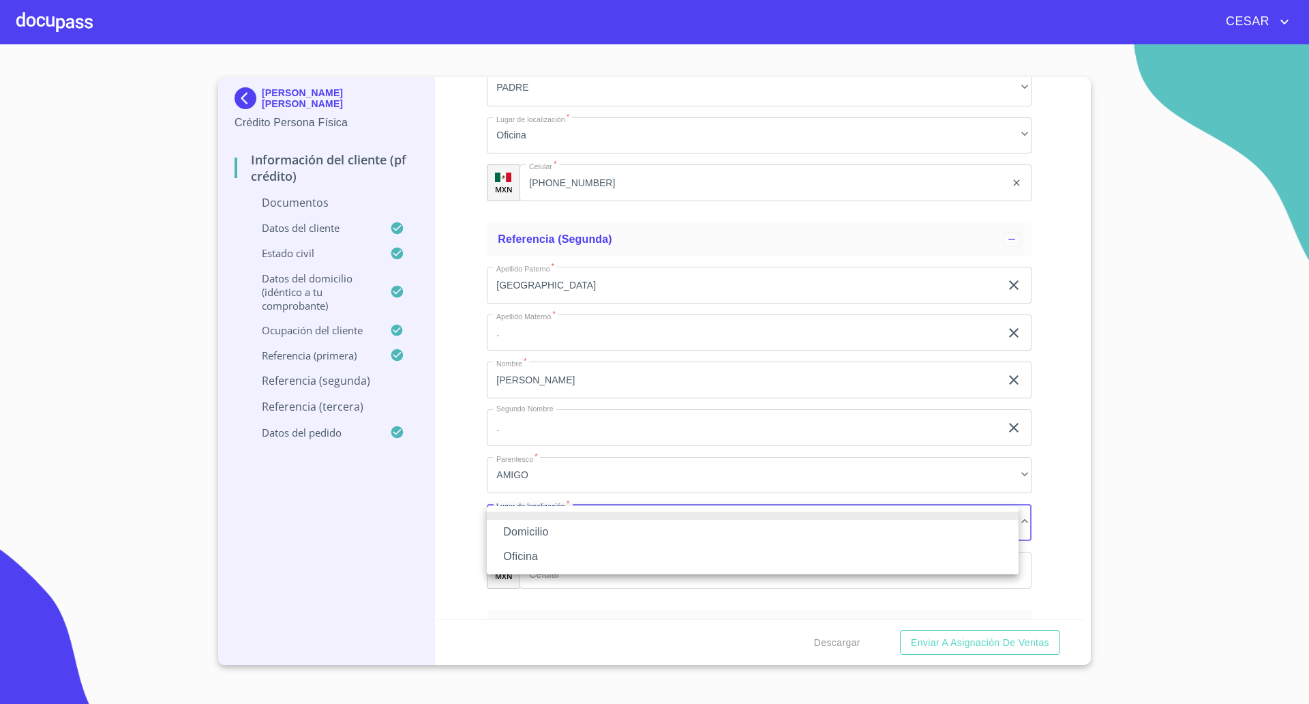
click at [546, 554] on li "Oficina" at bounding box center [753, 556] width 532 height 25
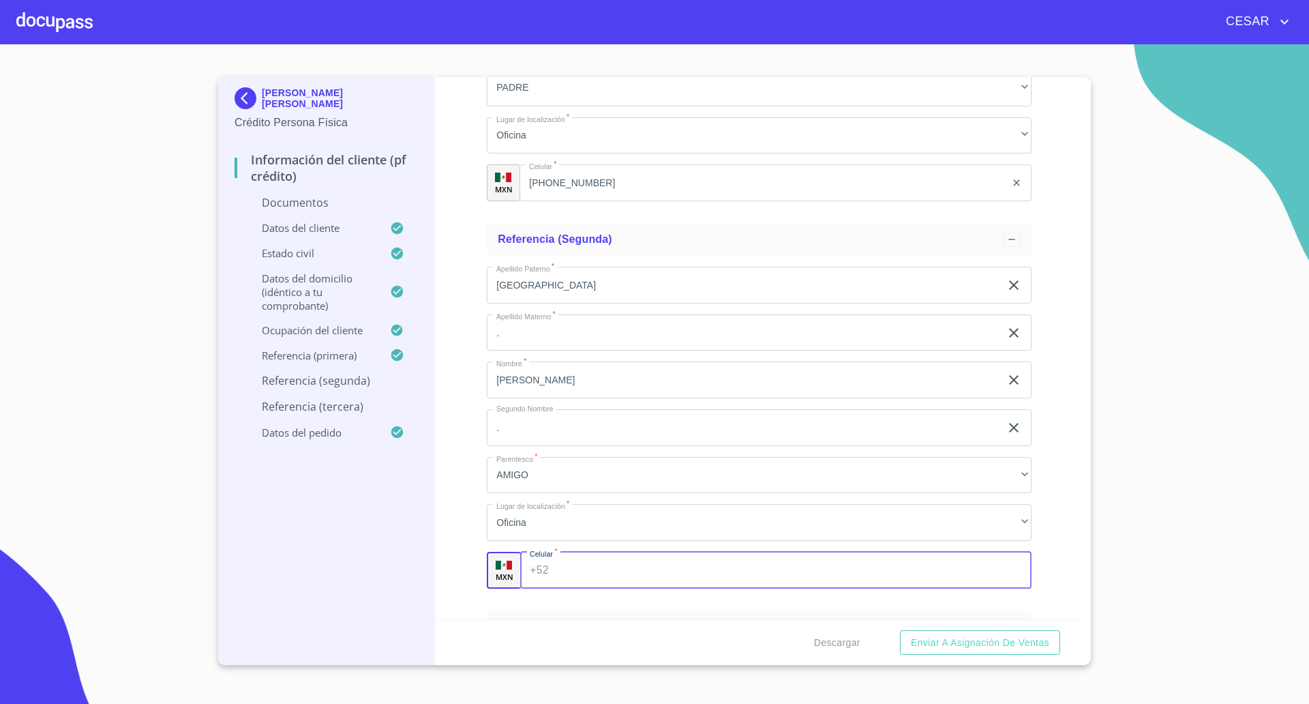
click at [591, 559] on input "Documento de identificación   *" at bounding box center [792, 570] width 477 height 37
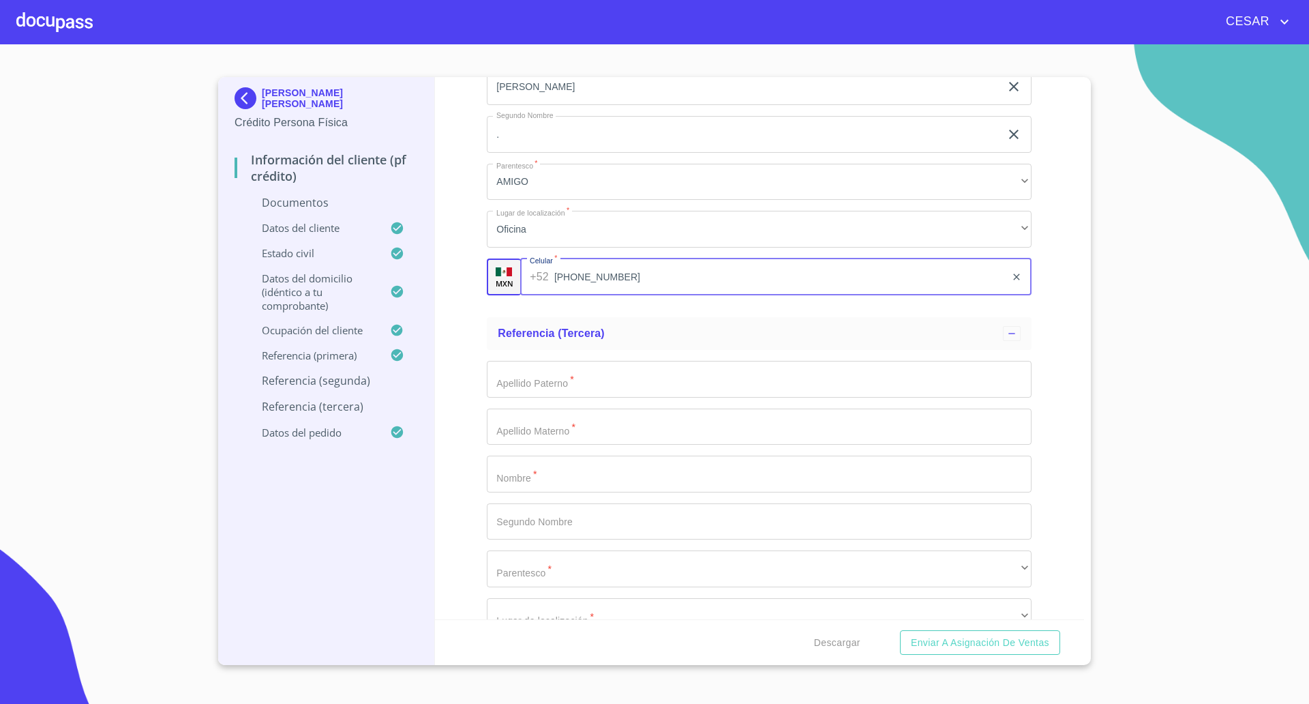
scroll to position [5029, 0]
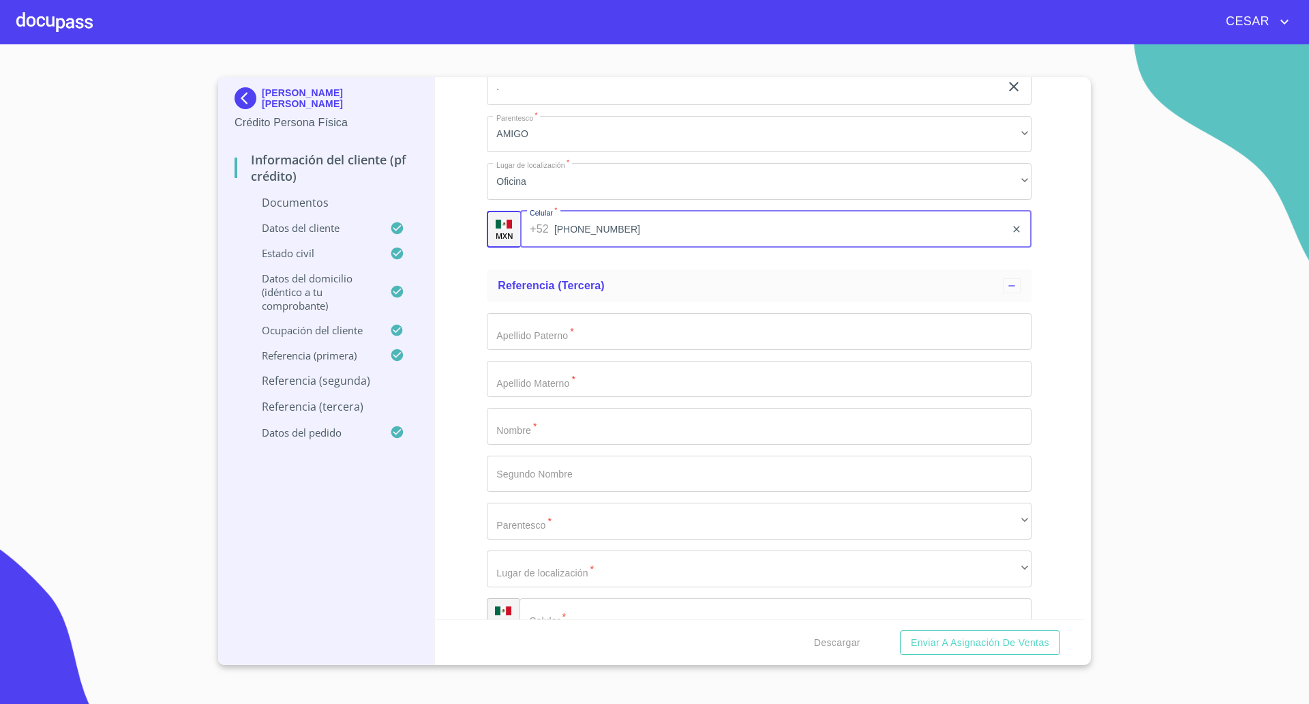
type input "[PHONE_NUMBER]"
click at [469, 393] on div "Información del cliente (PF crédito) Documentos Documento de identificación   *…" at bounding box center [760, 348] width 650 height 542
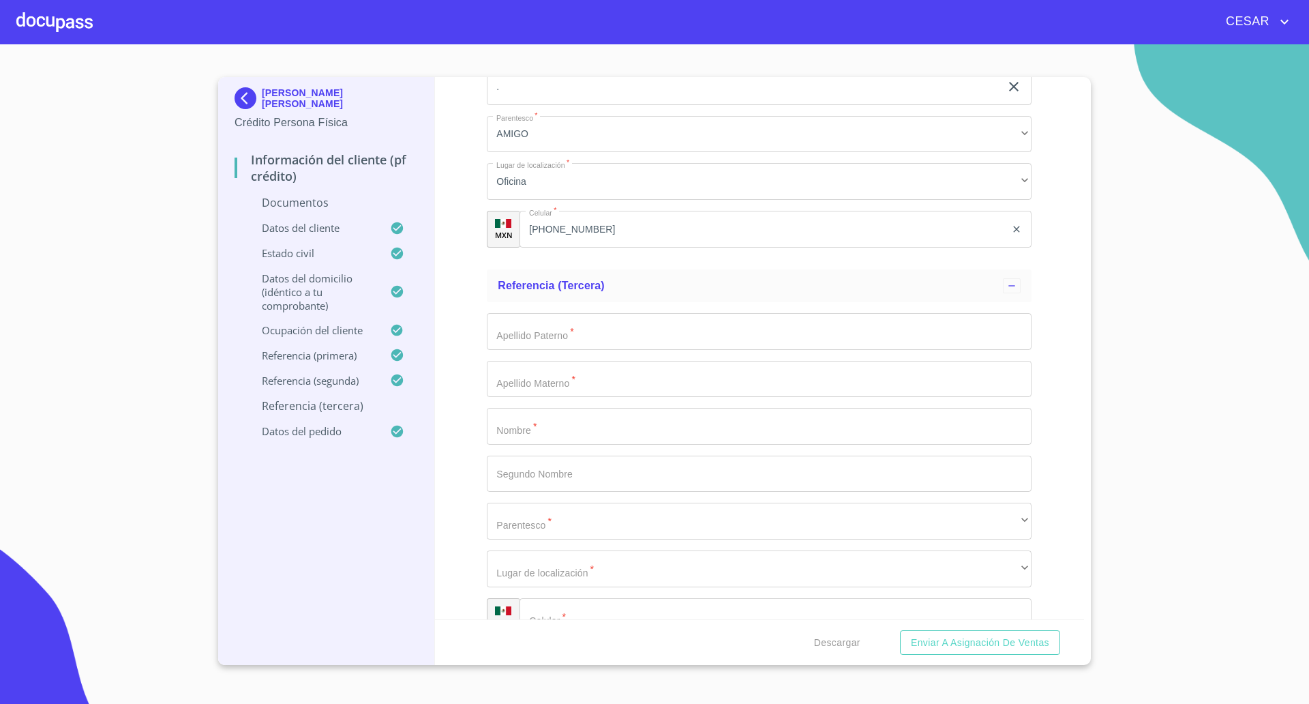
type input "Solar"
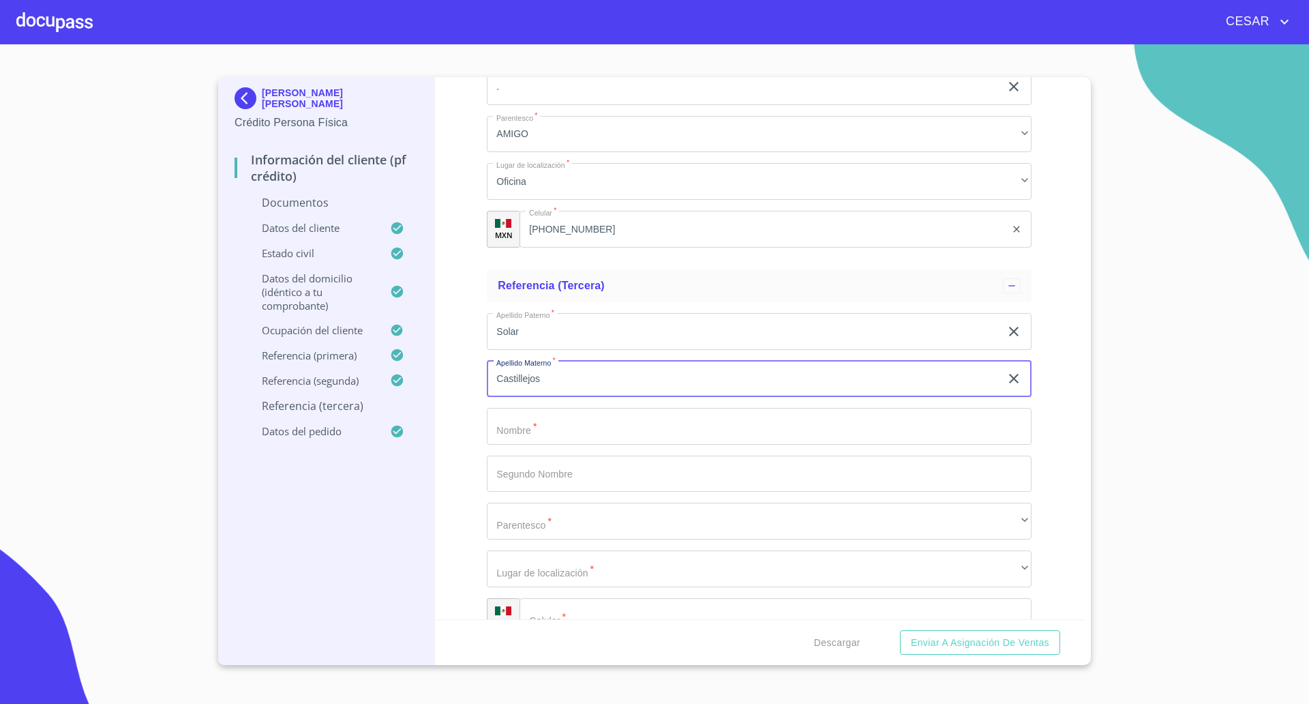
type input "Castillejos"
type input "JAel"
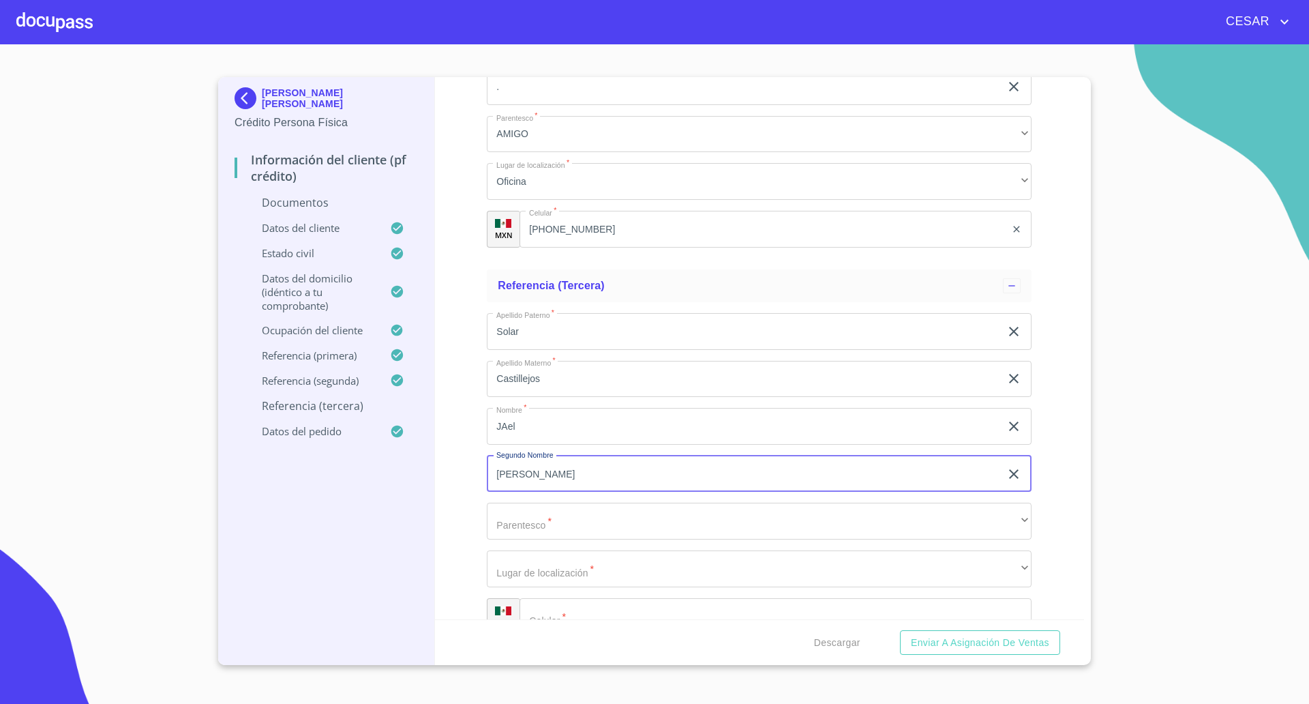
type input "[PERSON_NAME]"
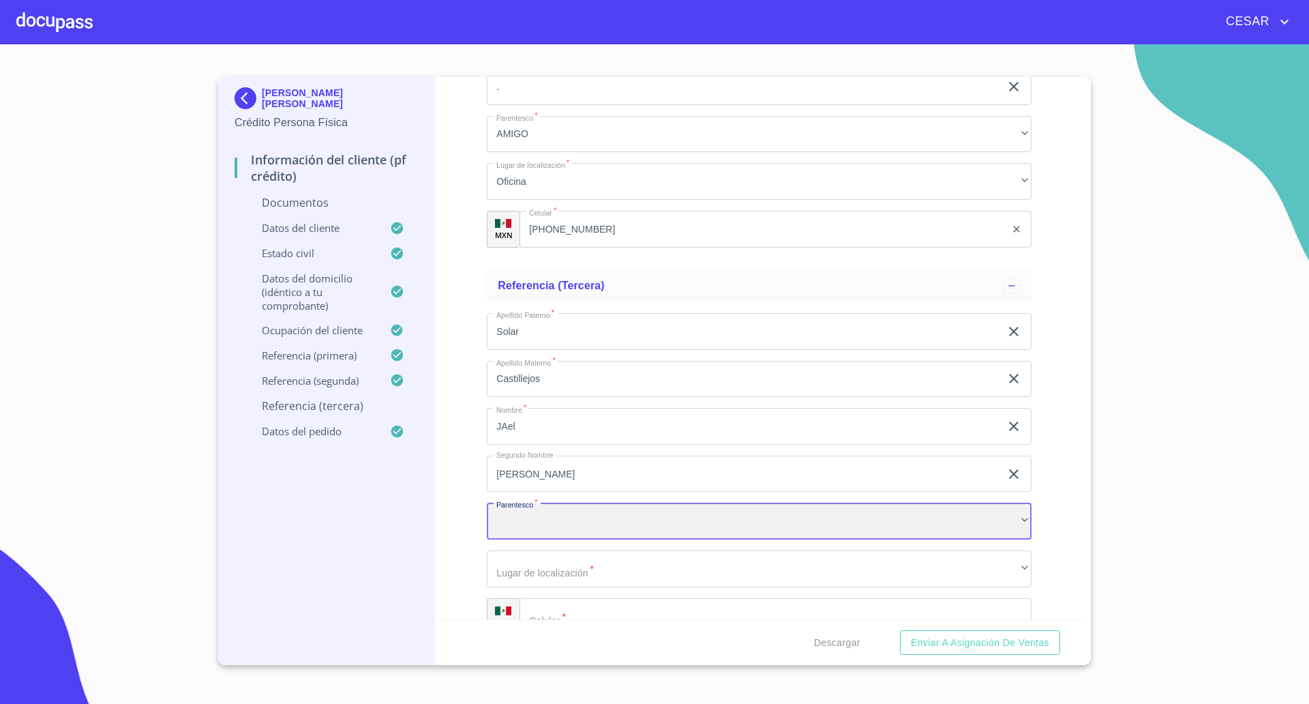
click at [599, 527] on div "​" at bounding box center [759, 521] width 545 height 37
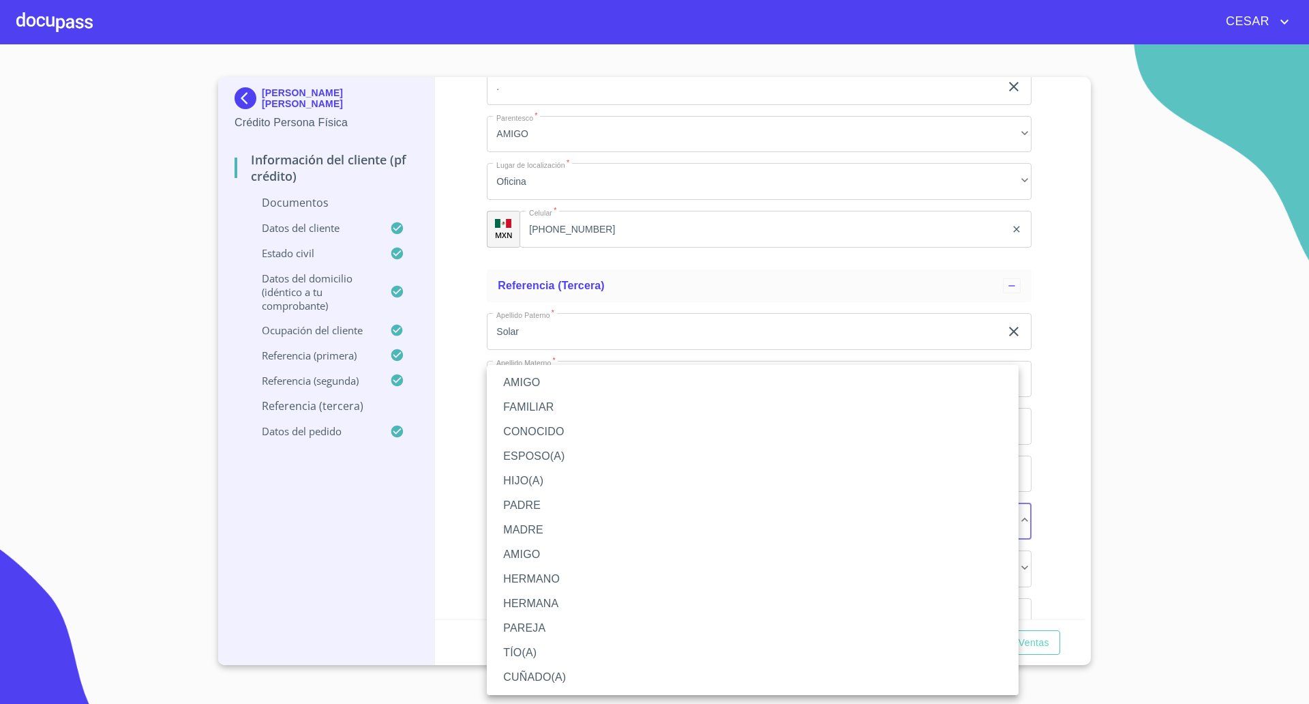
click at [523, 378] on li "AMIGO" at bounding box center [753, 382] width 532 height 25
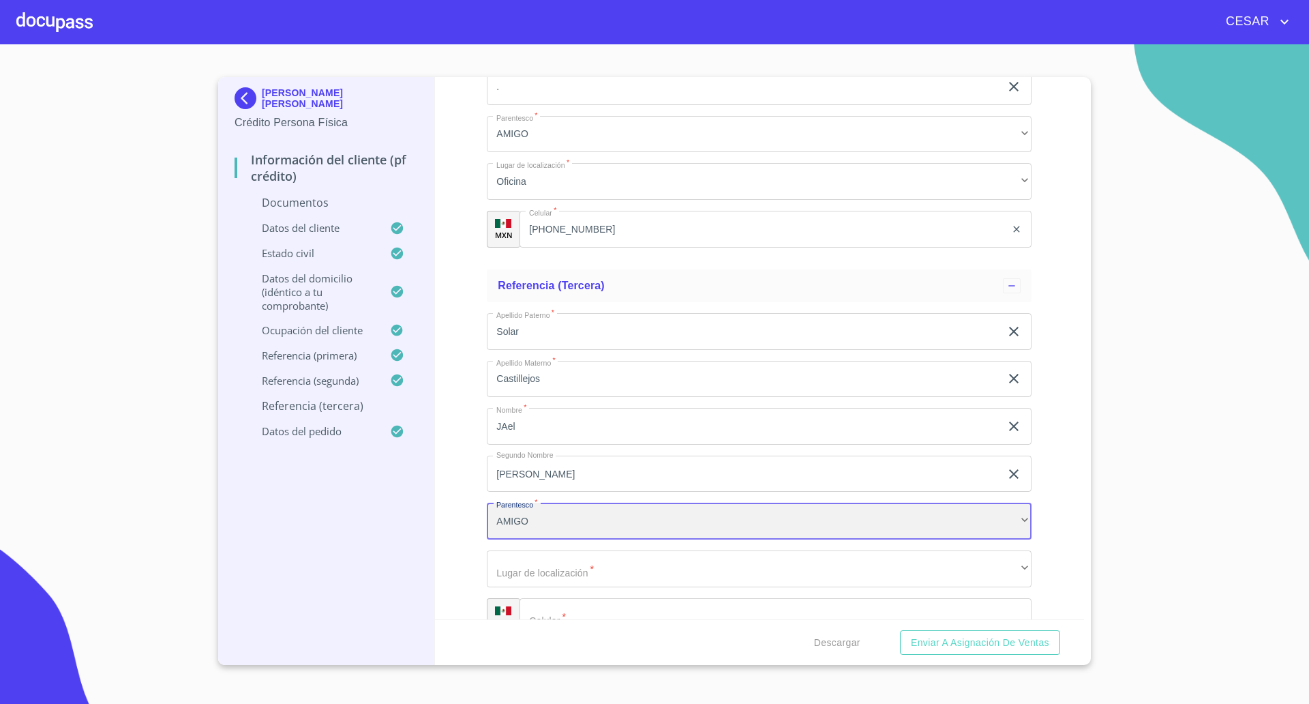
scroll to position [5199, 0]
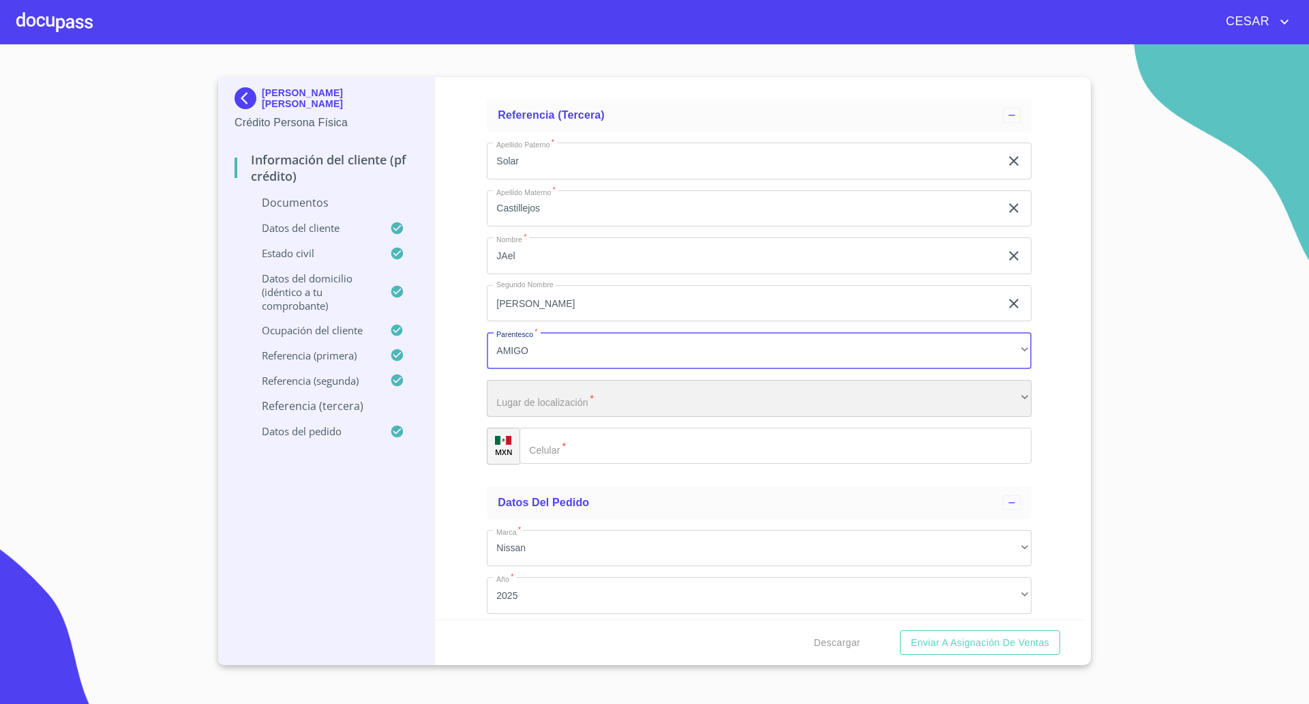
click at [574, 407] on div "​" at bounding box center [759, 398] width 545 height 37
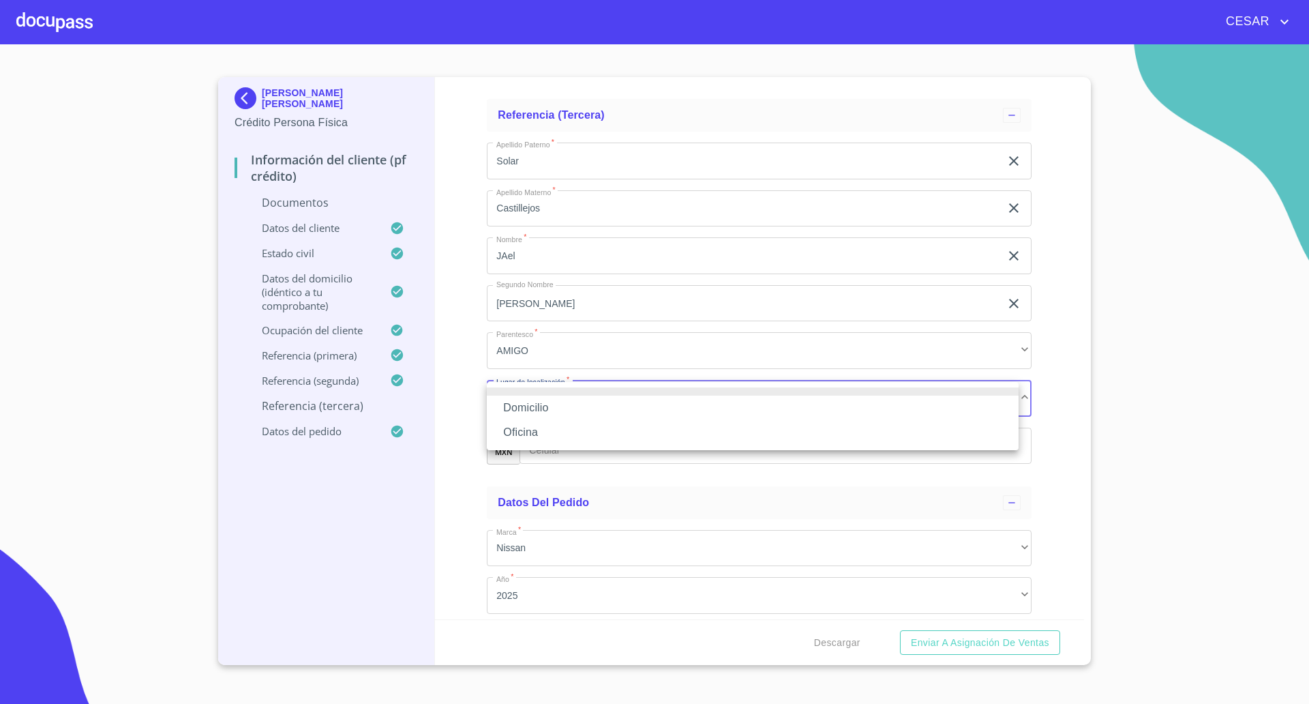
click at [567, 440] on li "Oficina" at bounding box center [753, 432] width 532 height 25
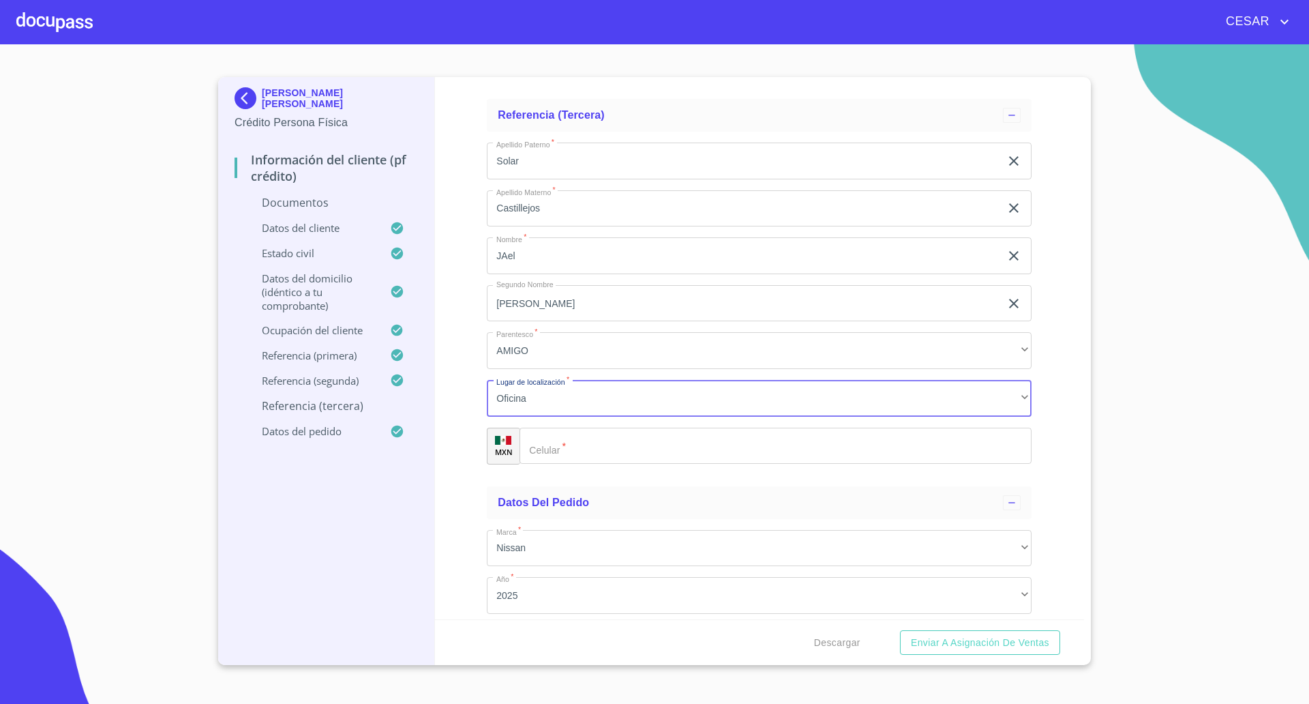
click at [605, 449] on input "Documento de identificación   *" at bounding box center [776, 446] width 512 height 37
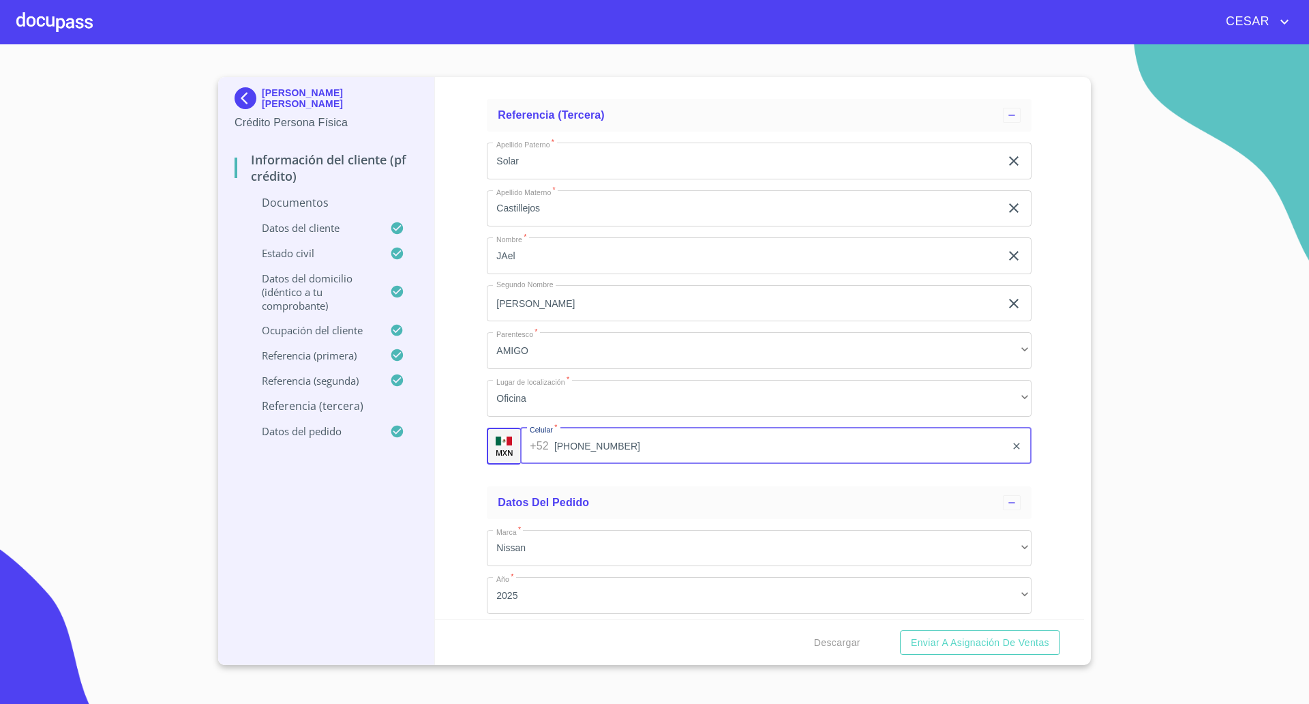
type input "[PHONE_NUMBER]"
click at [467, 478] on div "Información del cliente (PF crédito) Documentos Documento de identificación   *…" at bounding box center [760, 348] width 650 height 542
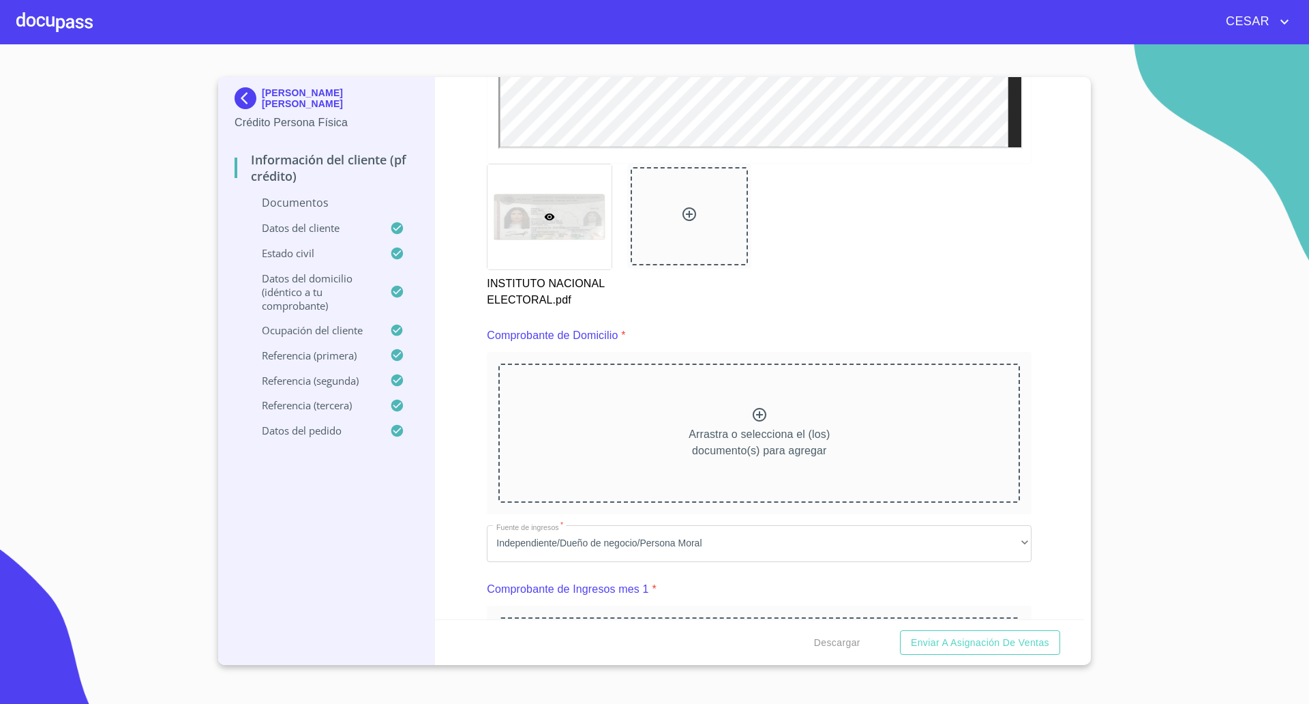
scroll to position [682, 0]
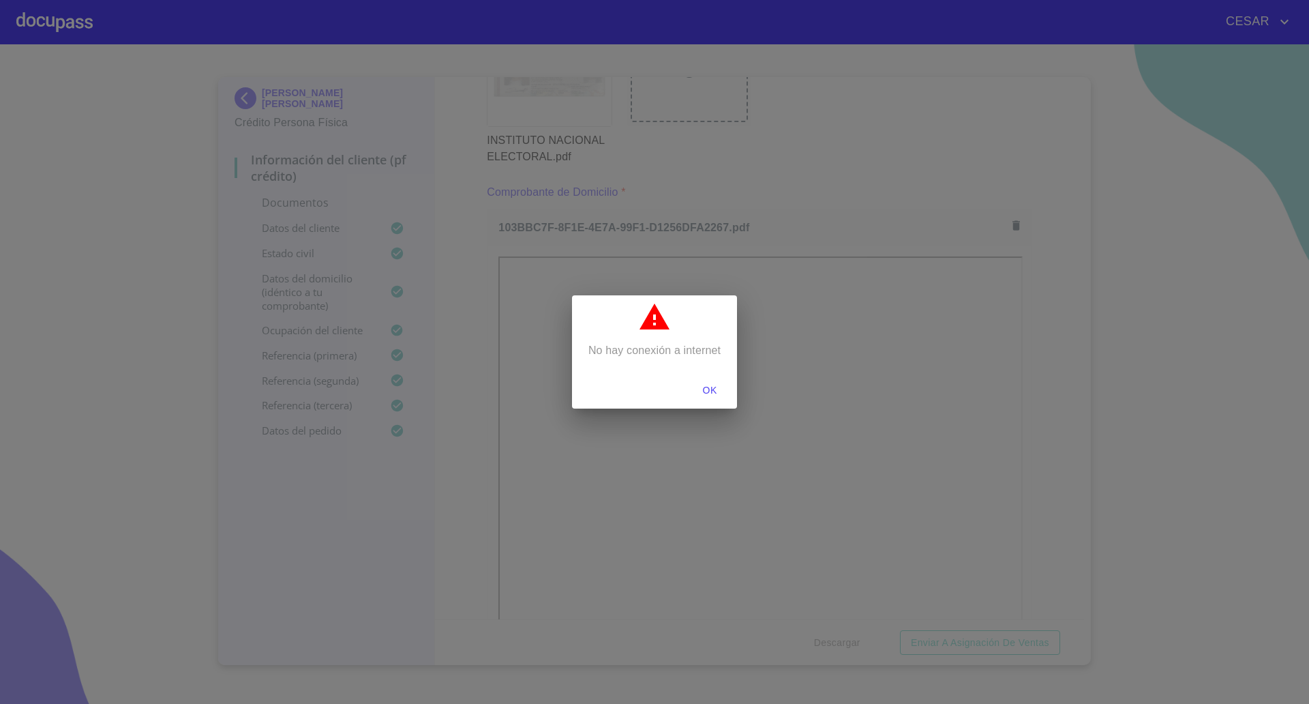
click at [717, 389] on span "OK" at bounding box center [709, 390] width 33 height 17
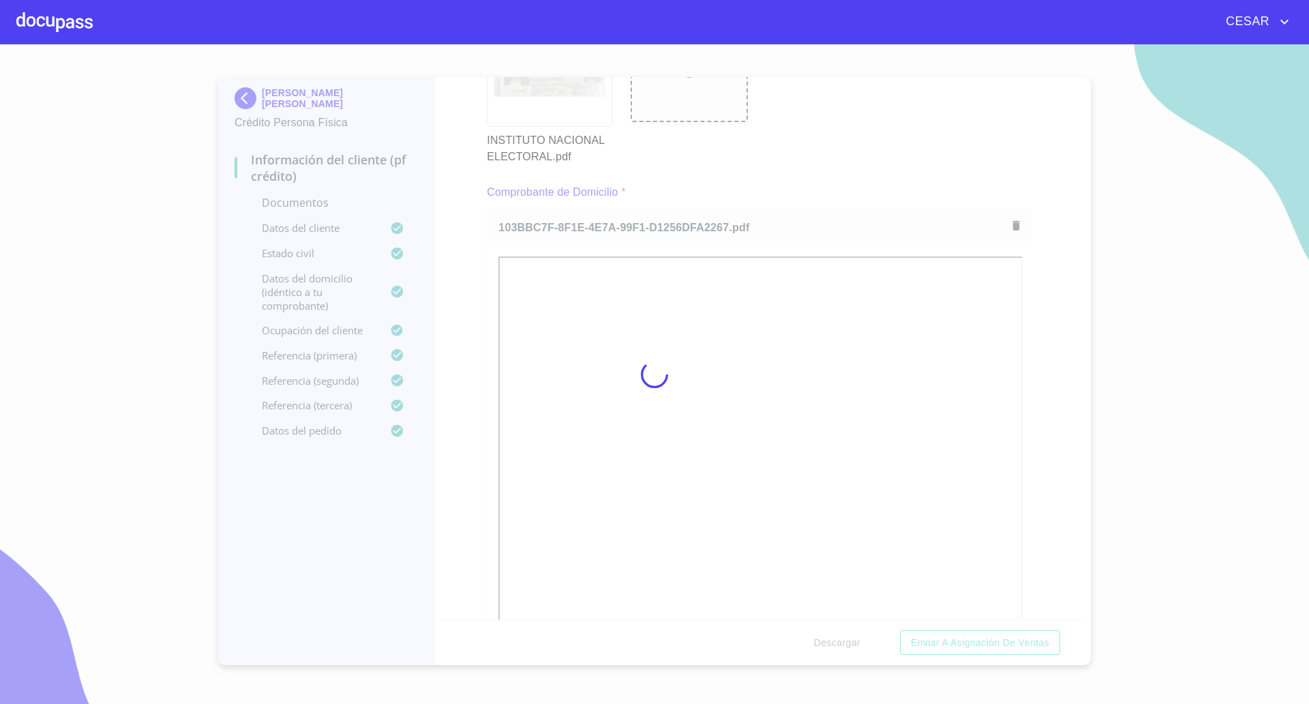
click at [1064, 398] on div at bounding box center [654, 373] width 1309 height 659
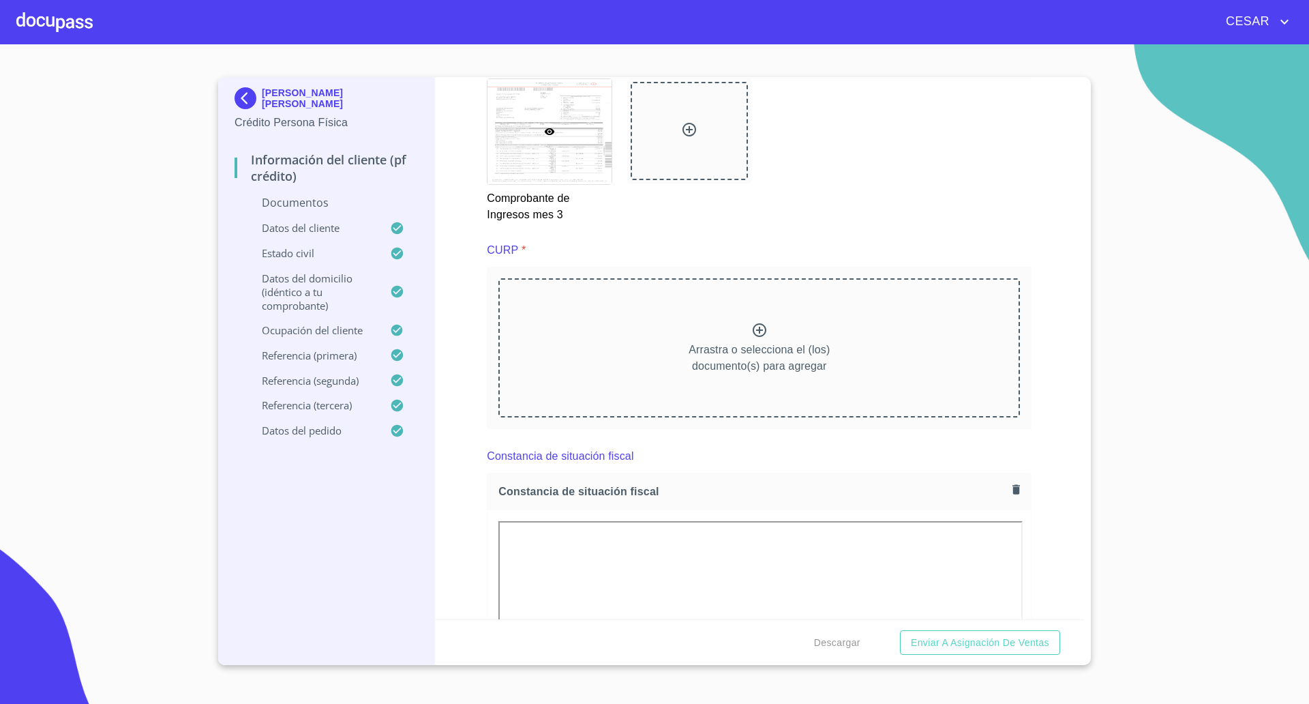
scroll to position [3239, 0]
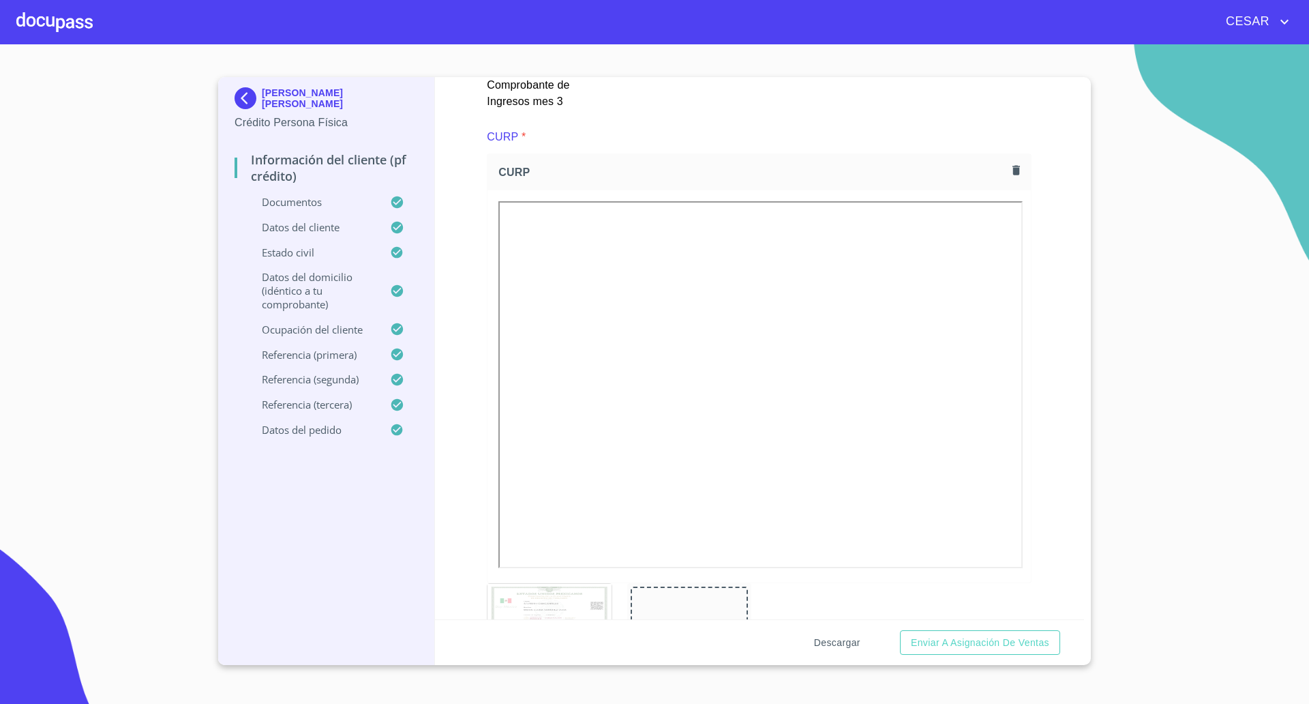
click at [843, 635] on span "Descargar" at bounding box center [837, 642] width 46 height 17
click at [842, 635] on span "Descargar" at bounding box center [837, 642] width 46 height 17
click at [965, 639] on span "Enviar a Asignación de Ventas" at bounding box center [980, 642] width 138 height 17
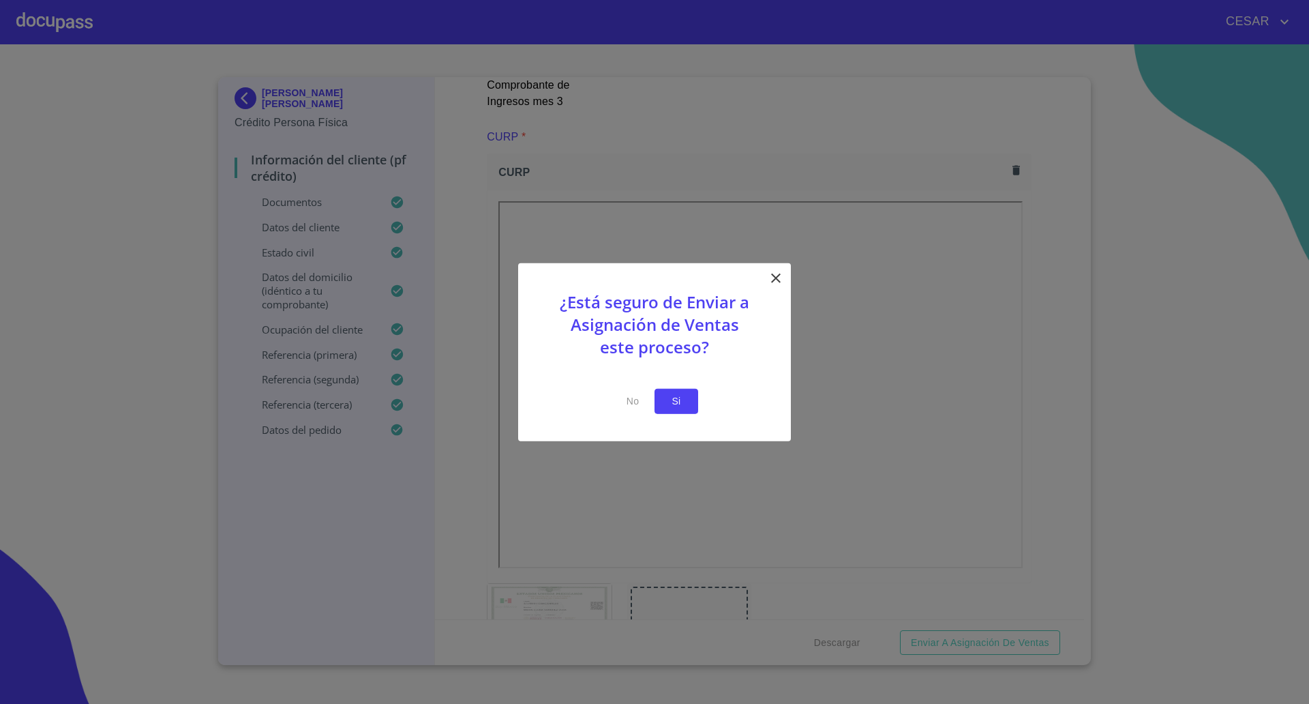
click at [683, 396] on span "Si" at bounding box center [676, 401] width 22 height 17
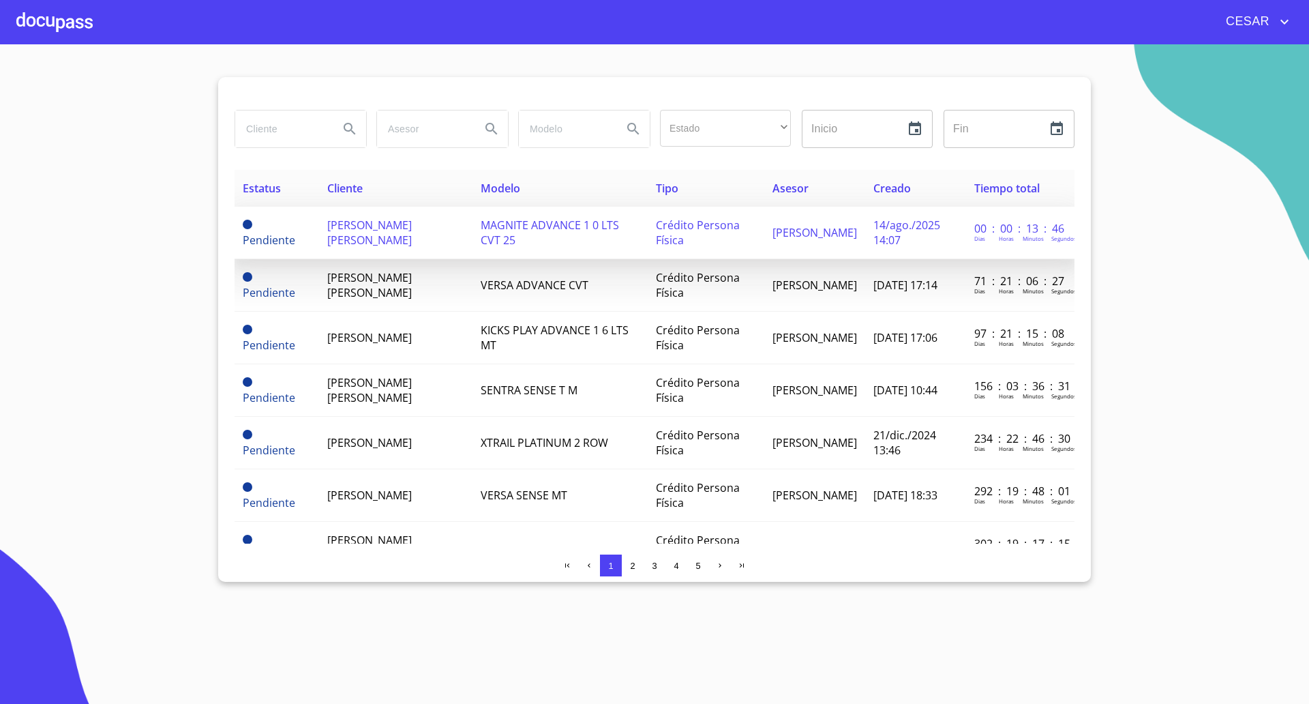
click at [400, 228] on span "[PERSON_NAME] [PERSON_NAME]" at bounding box center [369, 233] width 85 height 30
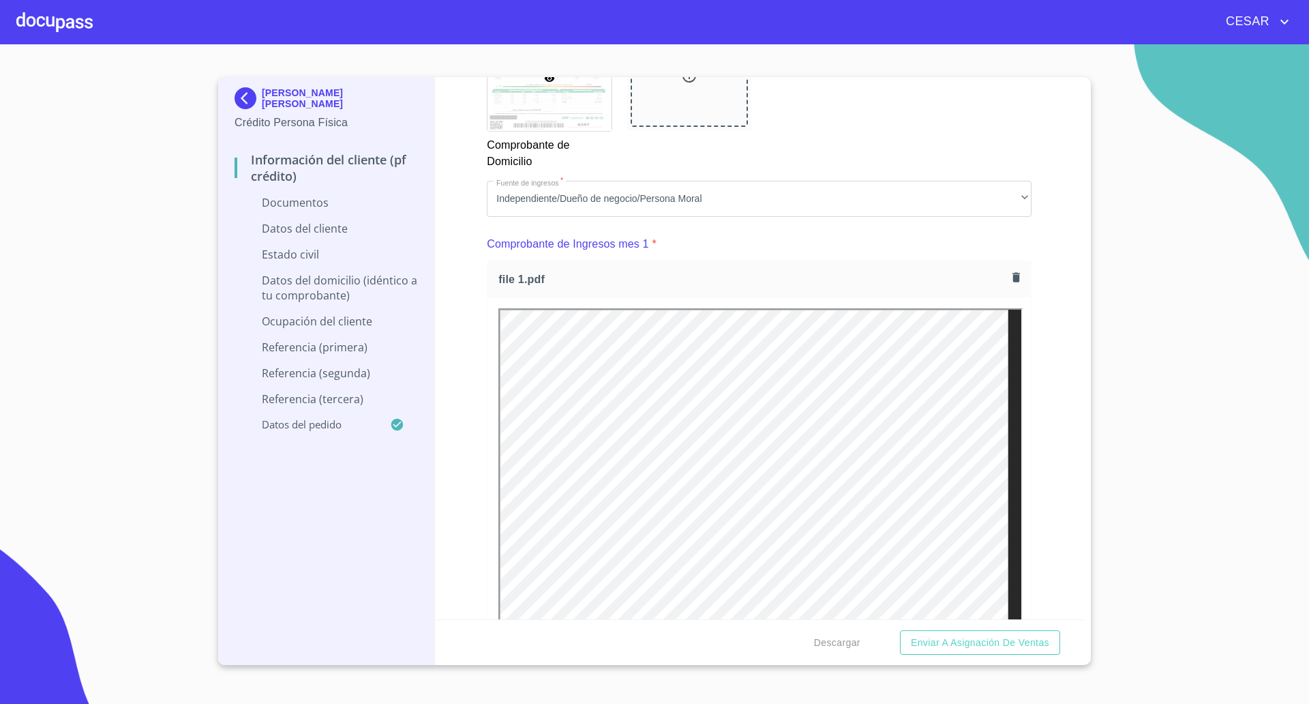
click at [1047, 406] on div "Información del cliente (PF crédito) Documentos Documento de identificación   *…" at bounding box center [760, 348] width 650 height 542
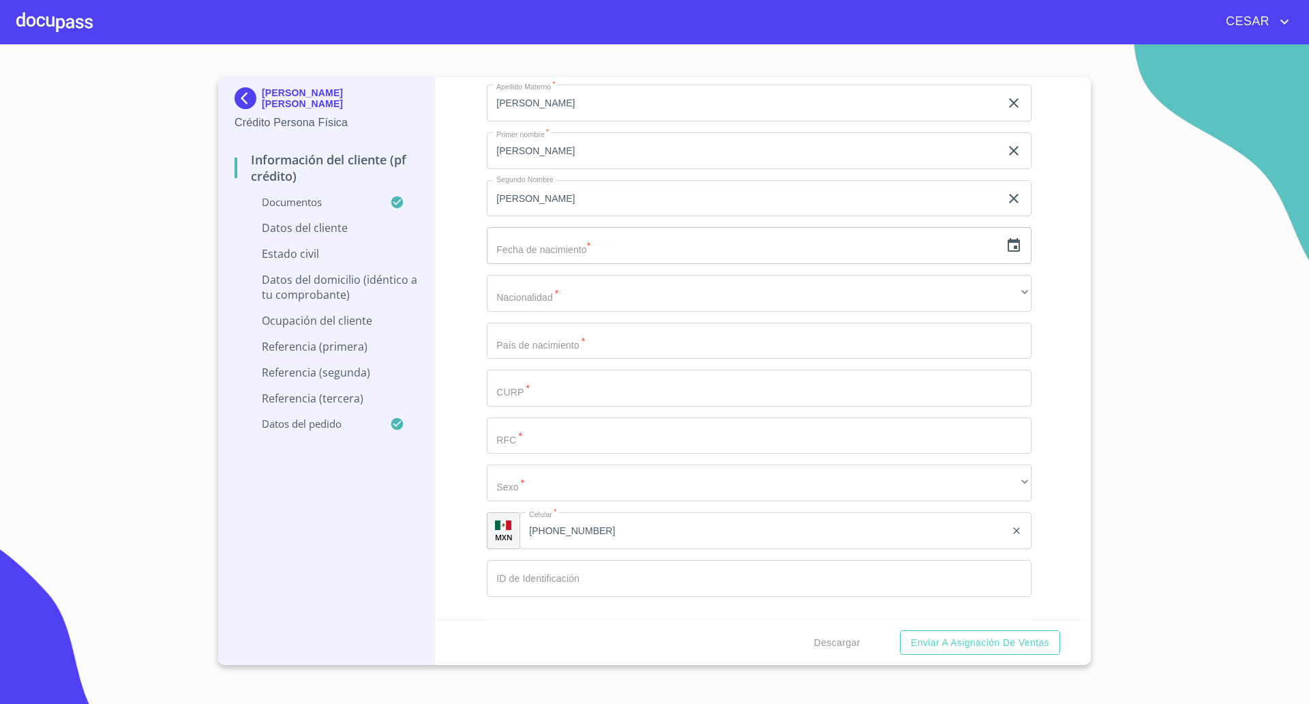
scroll to position [4602, 0]
click at [1006, 238] on icon "button" at bounding box center [1014, 238] width 16 height 16
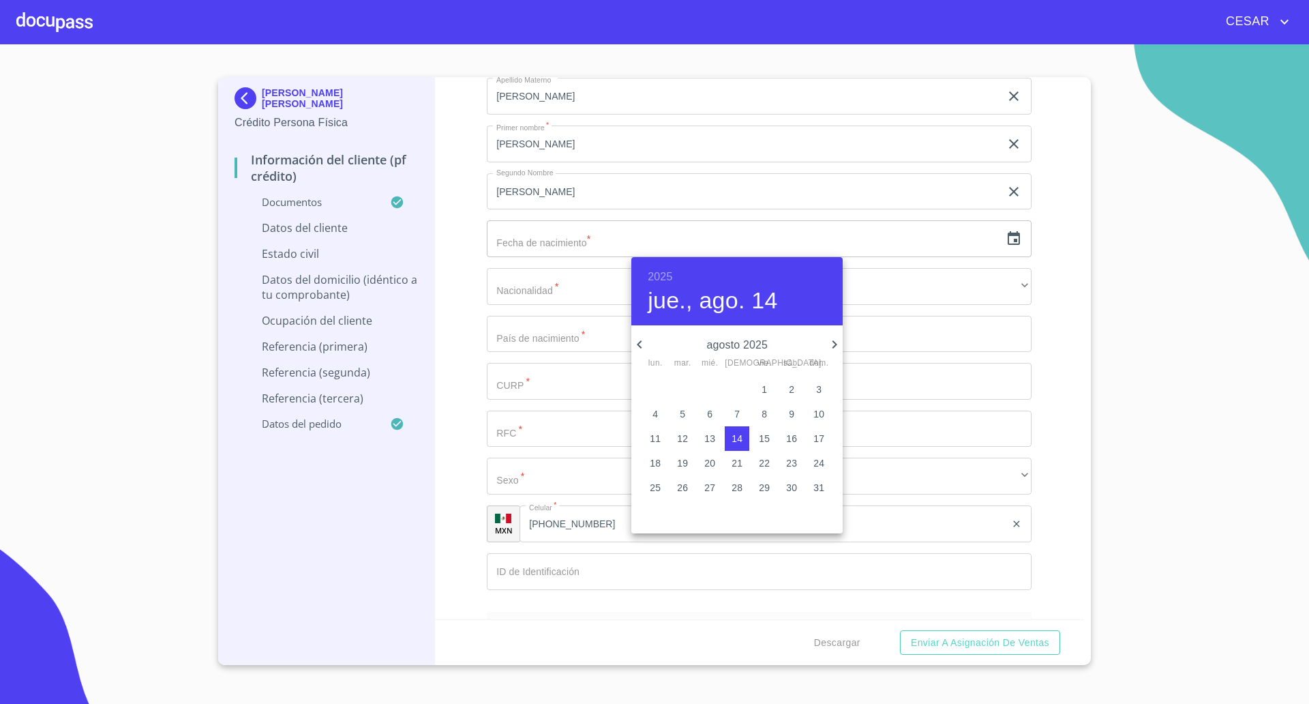
click at [826, 345] on div "agosto 2025" at bounding box center [736, 344] width 211 height 16
click at [828, 341] on icon "button" at bounding box center [834, 344] width 16 height 16
click at [829, 341] on icon "button" at bounding box center [834, 344] width 16 height 16
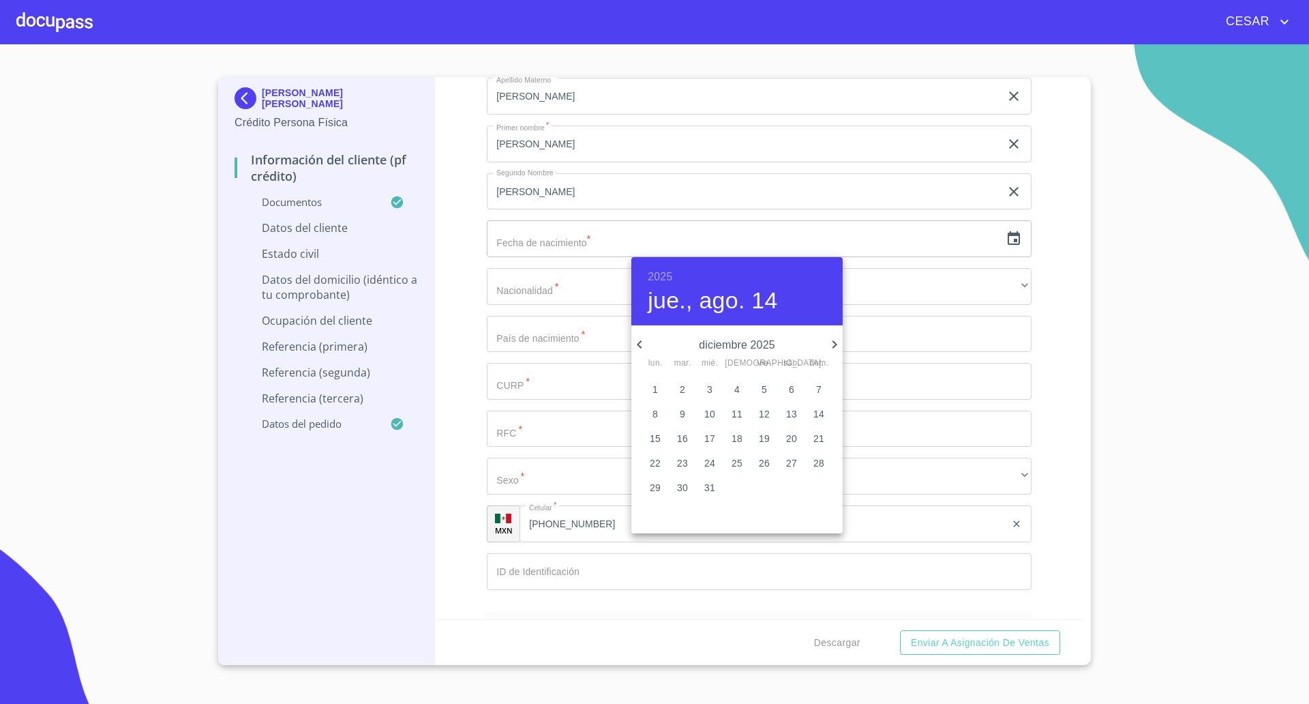
click at [829, 340] on icon "button" at bounding box center [834, 344] width 16 height 16
click at [657, 471] on button "19" at bounding box center [655, 463] width 25 height 25
click at [671, 278] on h6 "2026" at bounding box center [660, 276] width 25 height 19
click at [733, 373] on div "1996" at bounding box center [736, 370] width 211 height 27
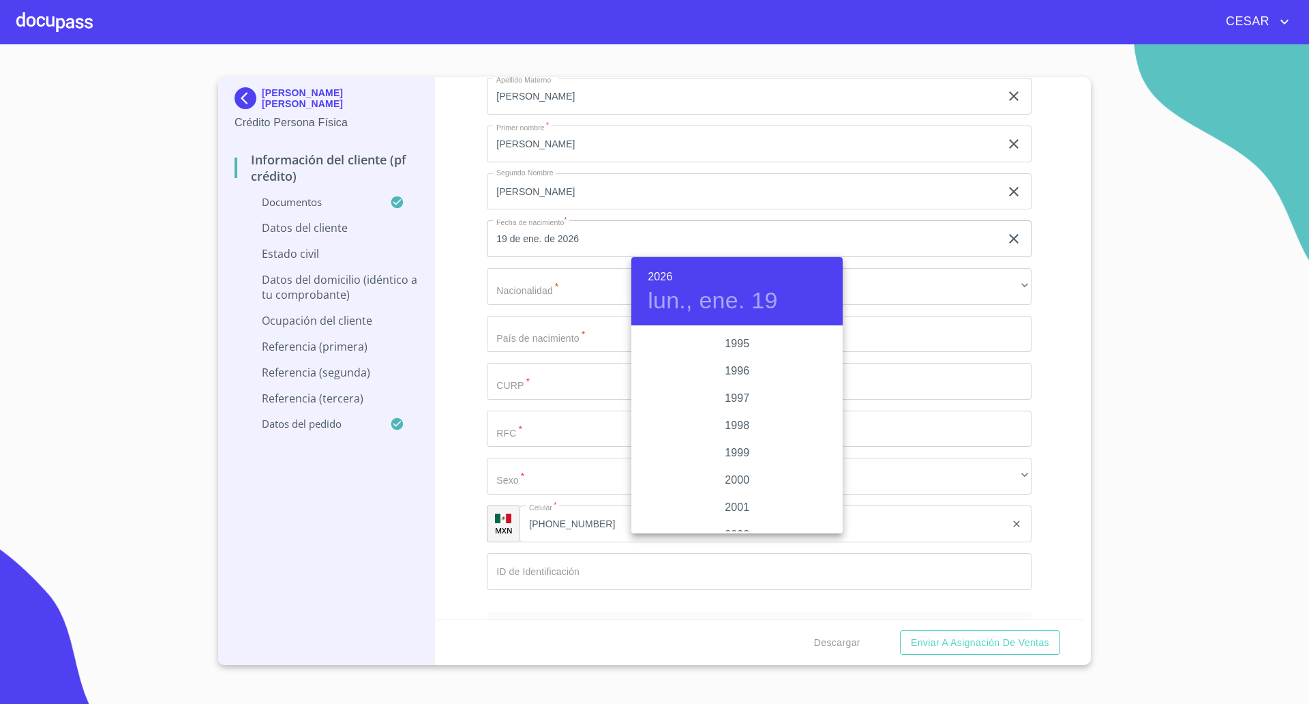
type input "19 de ene. de 1996"
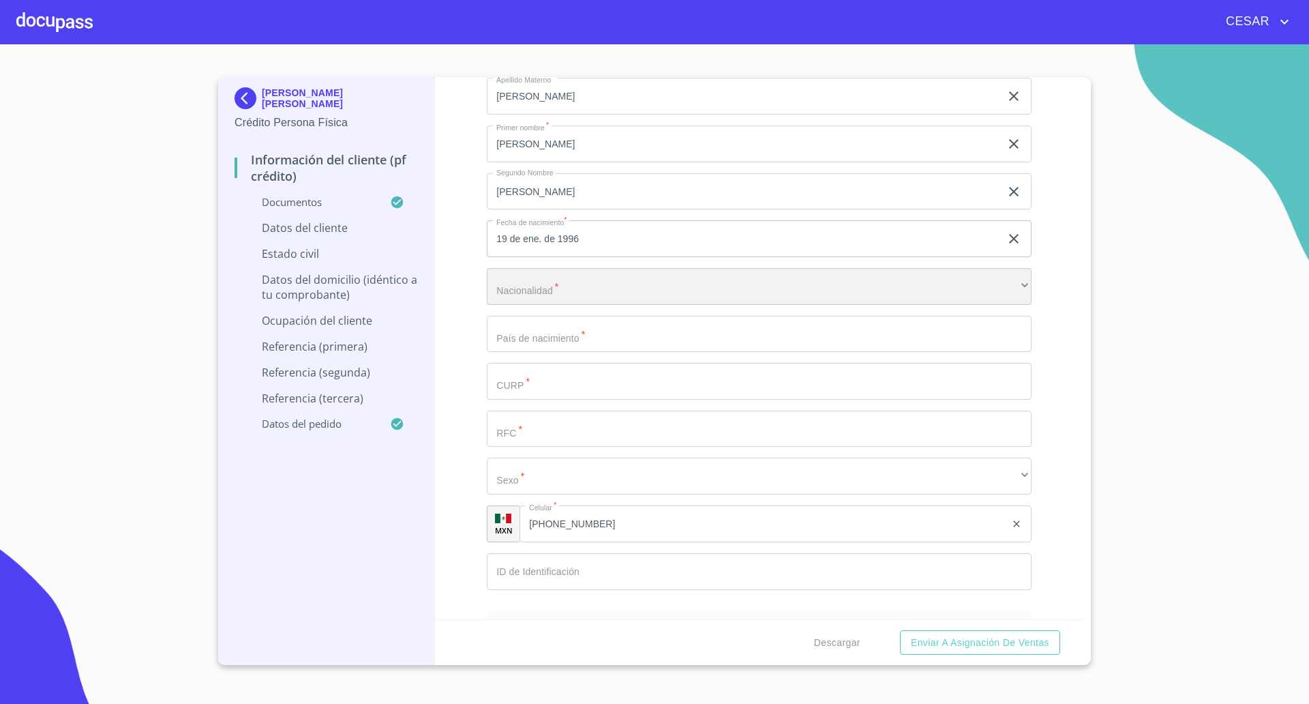
click at [541, 295] on div "​" at bounding box center [759, 286] width 545 height 37
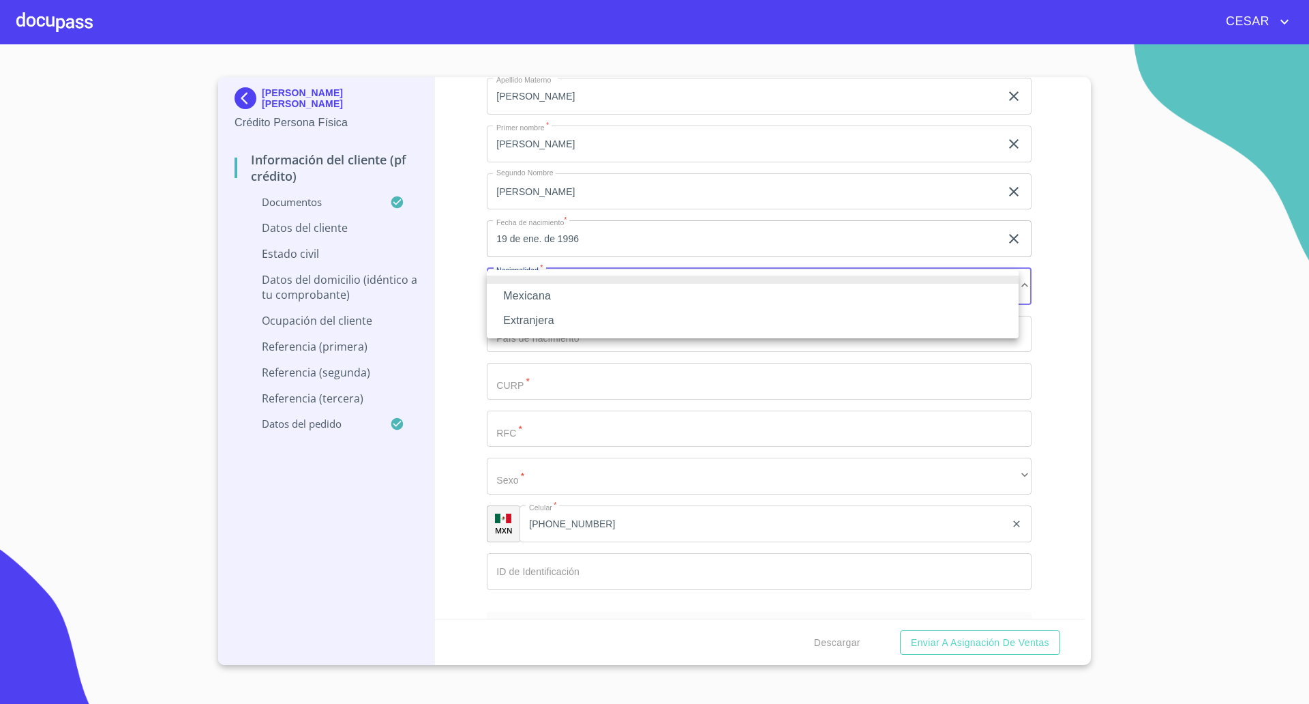
click at [541, 298] on li "Mexicana" at bounding box center [753, 296] width 532 height 25
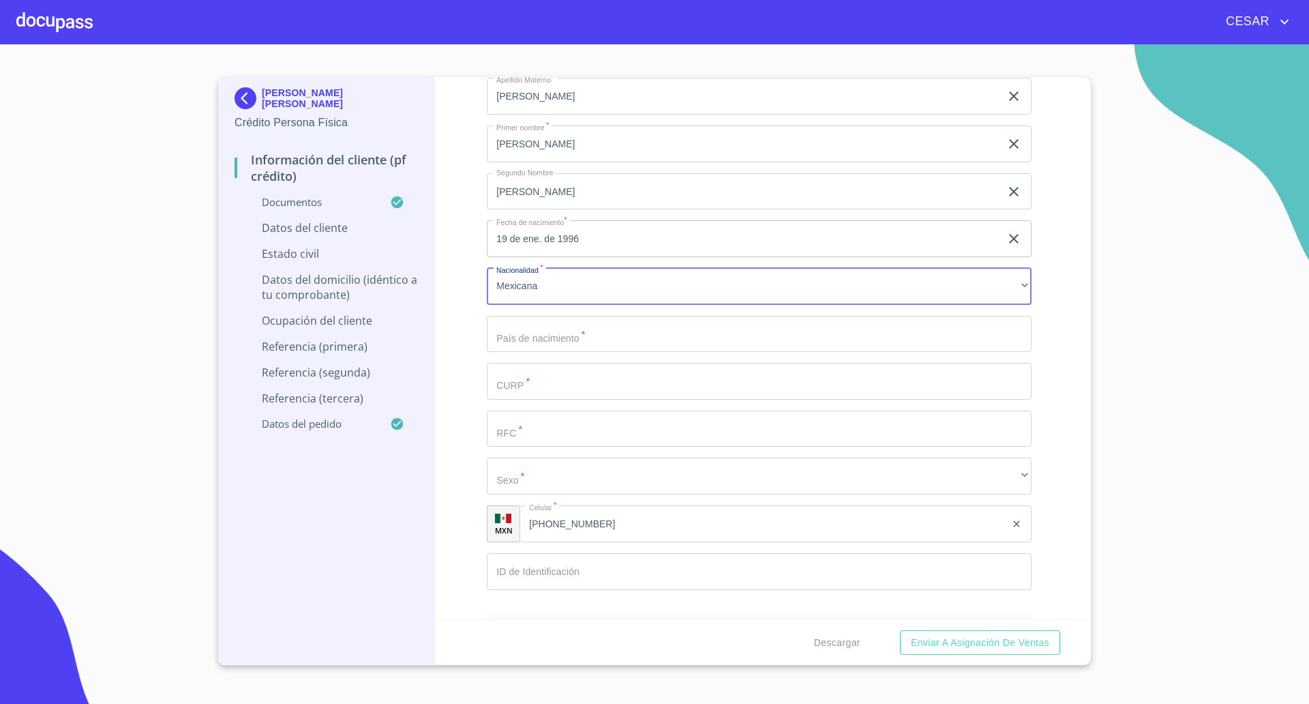
click at [551, 68] on input "Documento de identificación   *" at bounding box center [743, 49] width 513 height 37
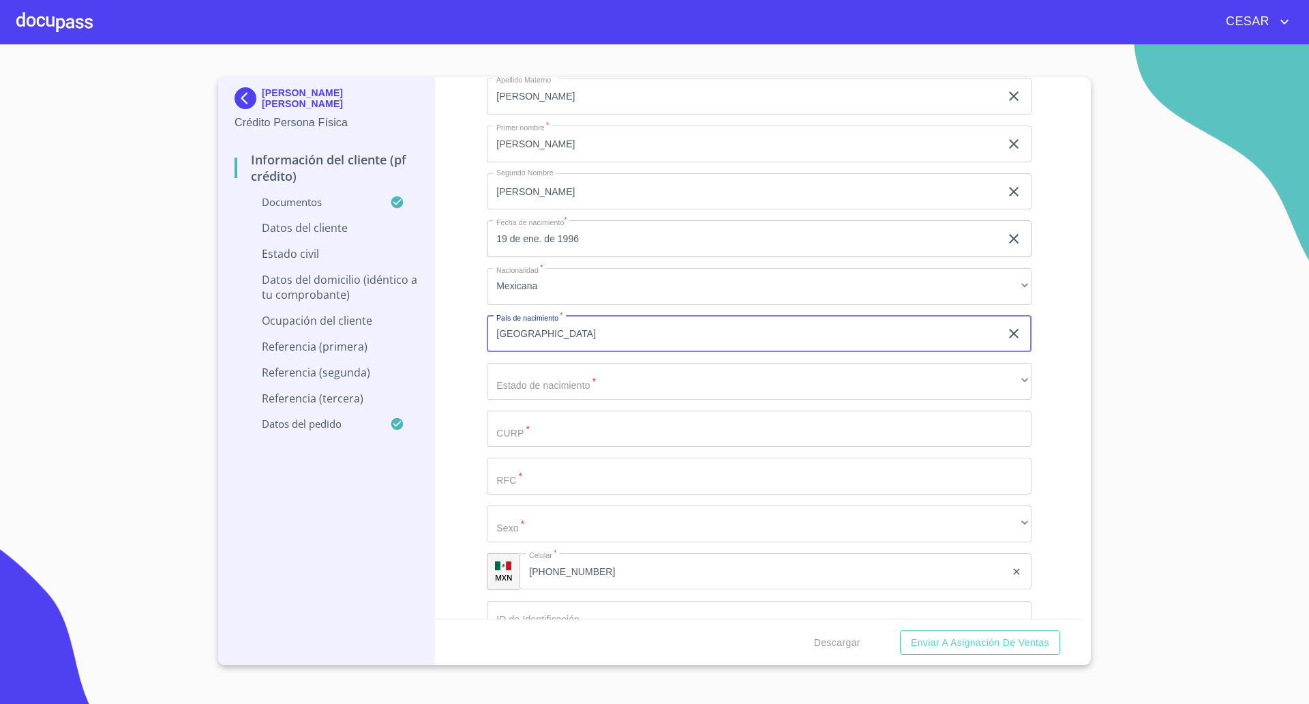
type input "[GEOGRAPHIC_DATA]"
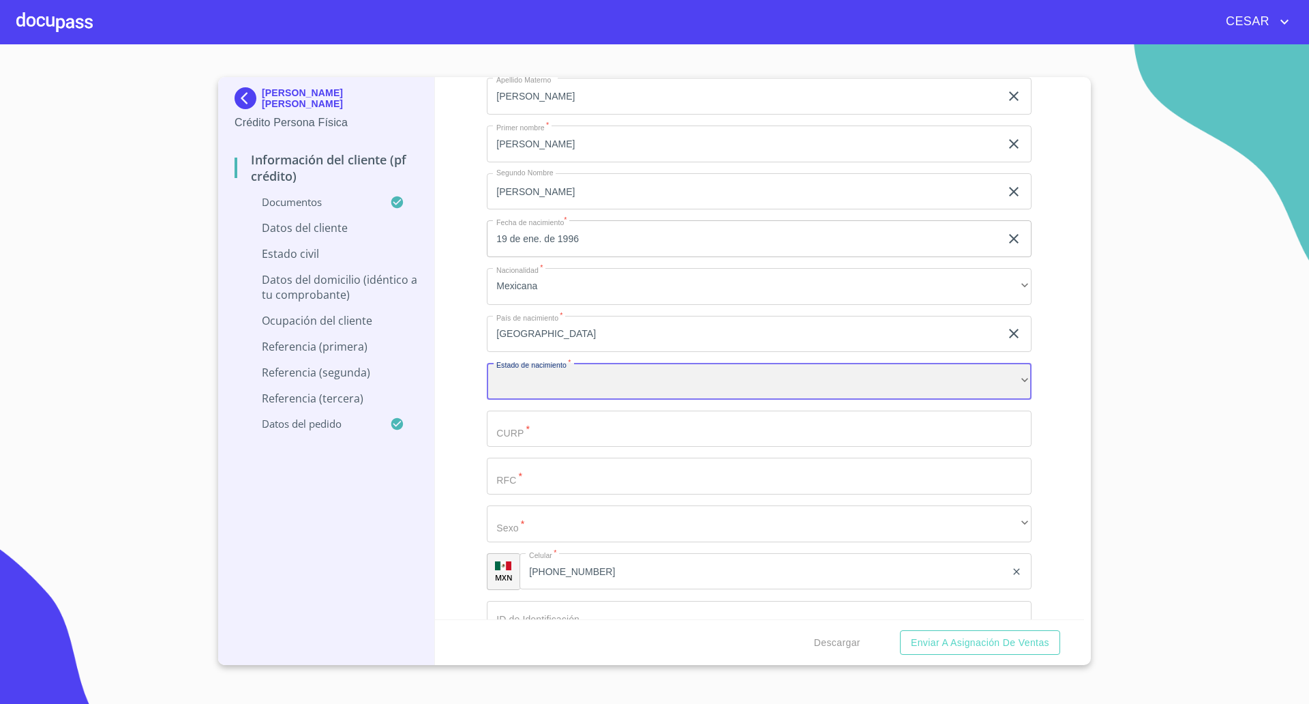
click at [528, 380] on div "​" at bounding box center [759, 381] width 545 height 37
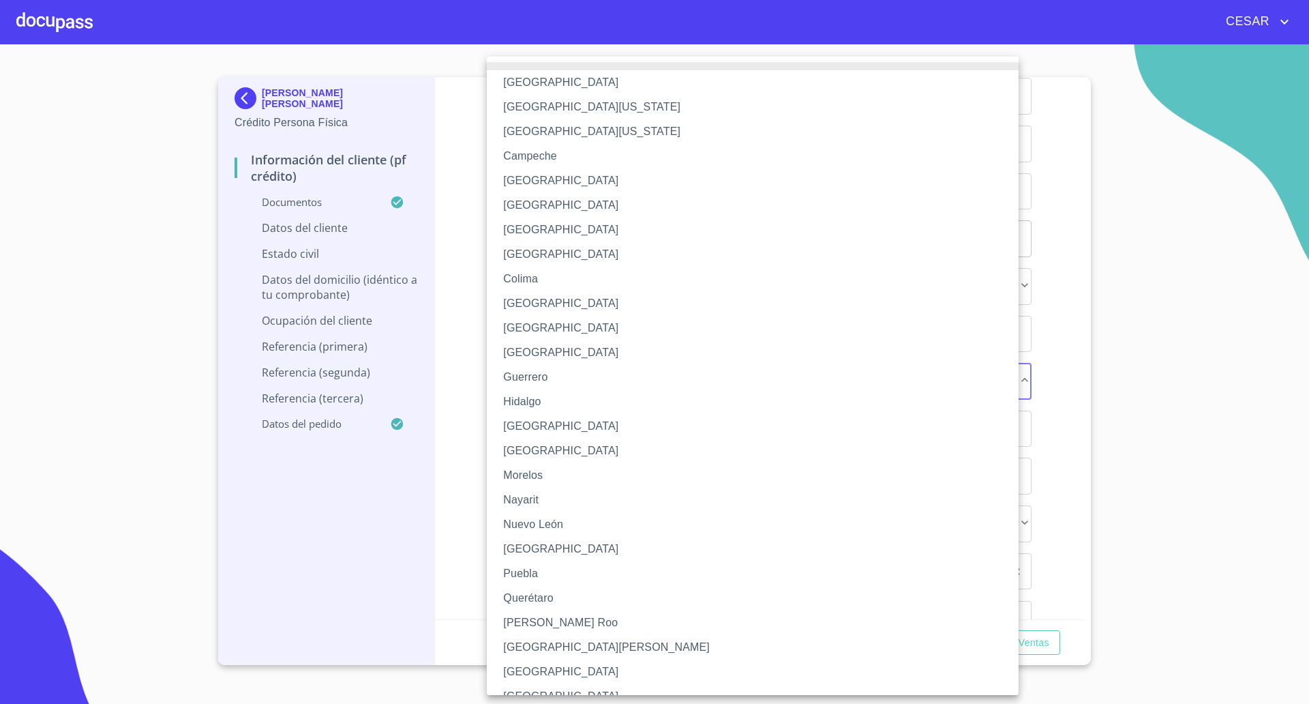
click at [522, 181] on li "[GEOGRAPHIC_DATA]" at bounding box center [759, 180] width 545 height 25
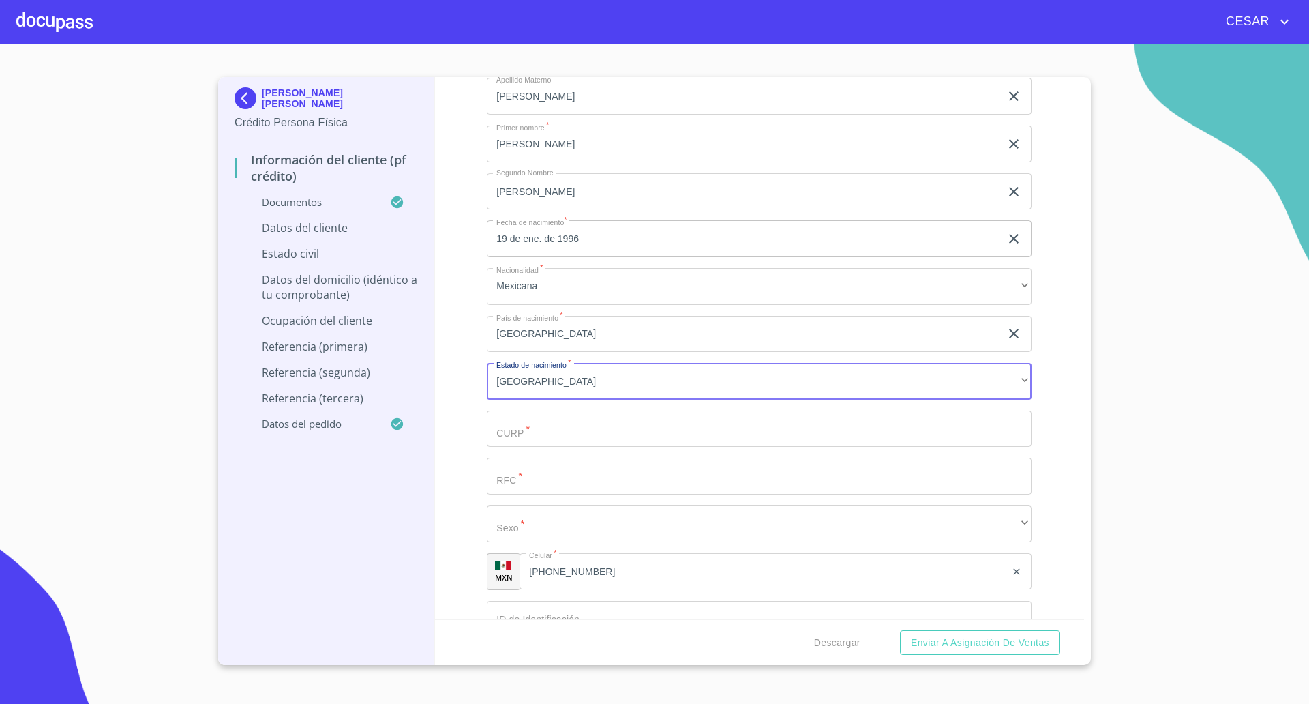
click at [554, 68] on input "Documento de identificación   *" at bounding box center [743, 49] width 513 height 37
paste input "CAPA960119HCSLXL04"
type input "CAPA960119HCSLXL04"
click at [573, 68] on input "Documento de identificación   *" at bounding box center [743, 49] width 513 height 37
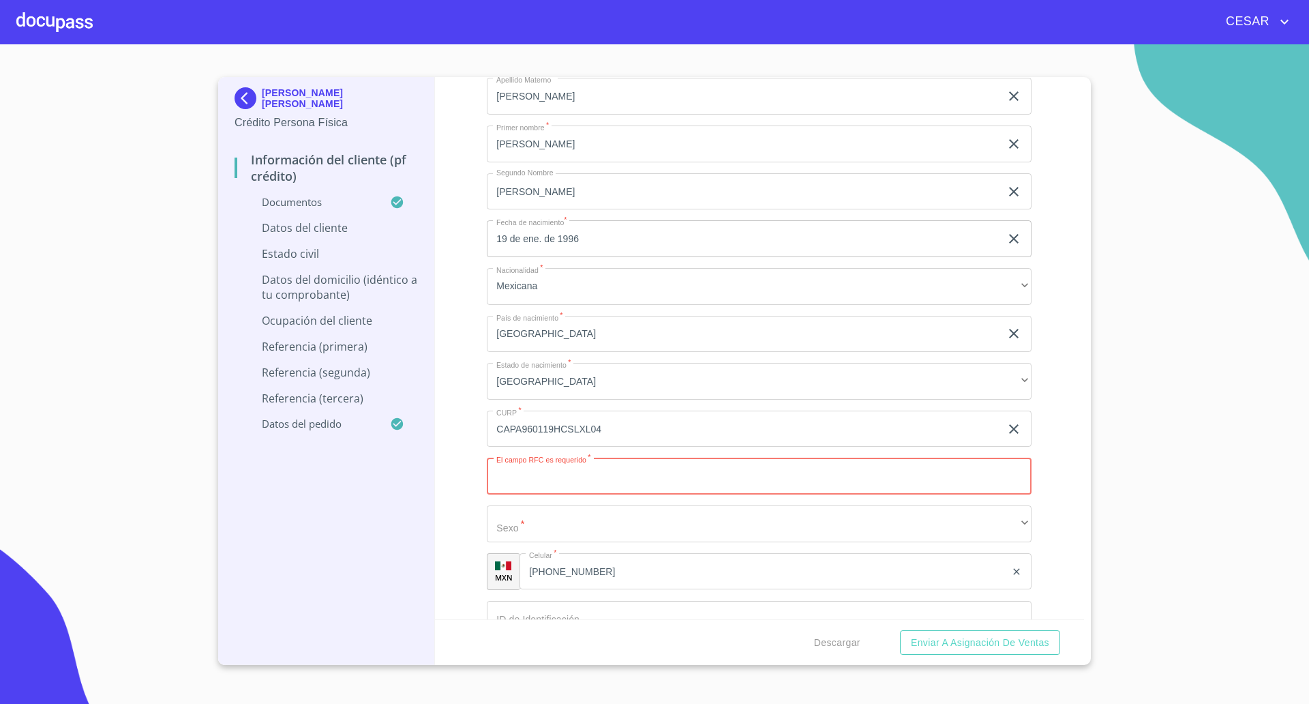
paste input "CAPA960119LS9"
type input "CAPA960119LS9"
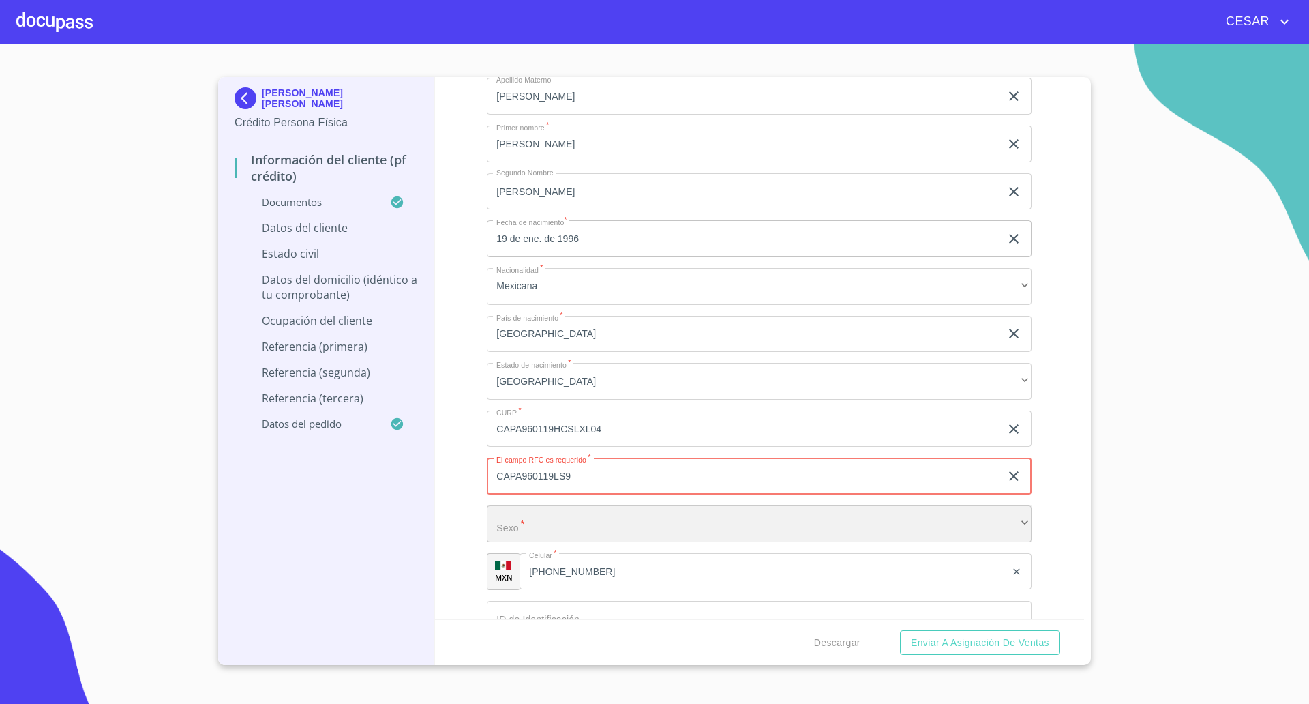
click at [549, 533] on div "​" at bounding box center [759, 523] width 545 height 37
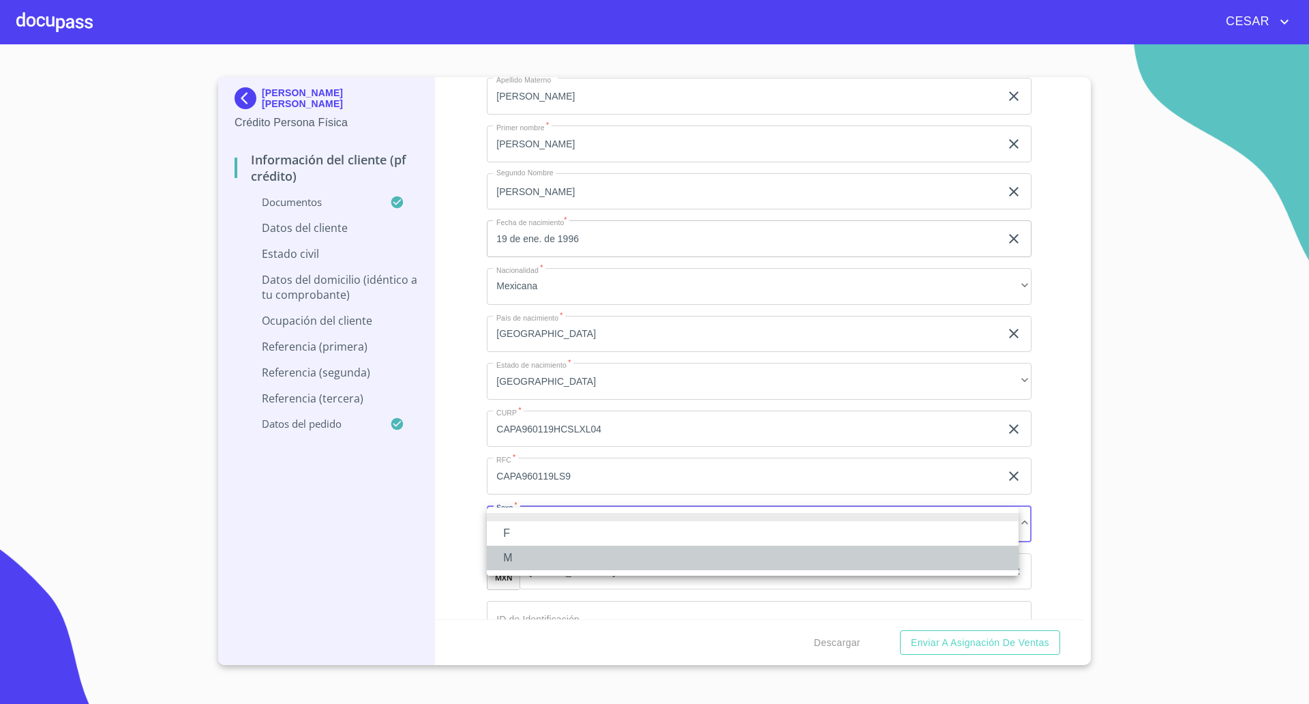
click at [519, 550] on li "M" at bounding box center [753, 557] width 532 height 25
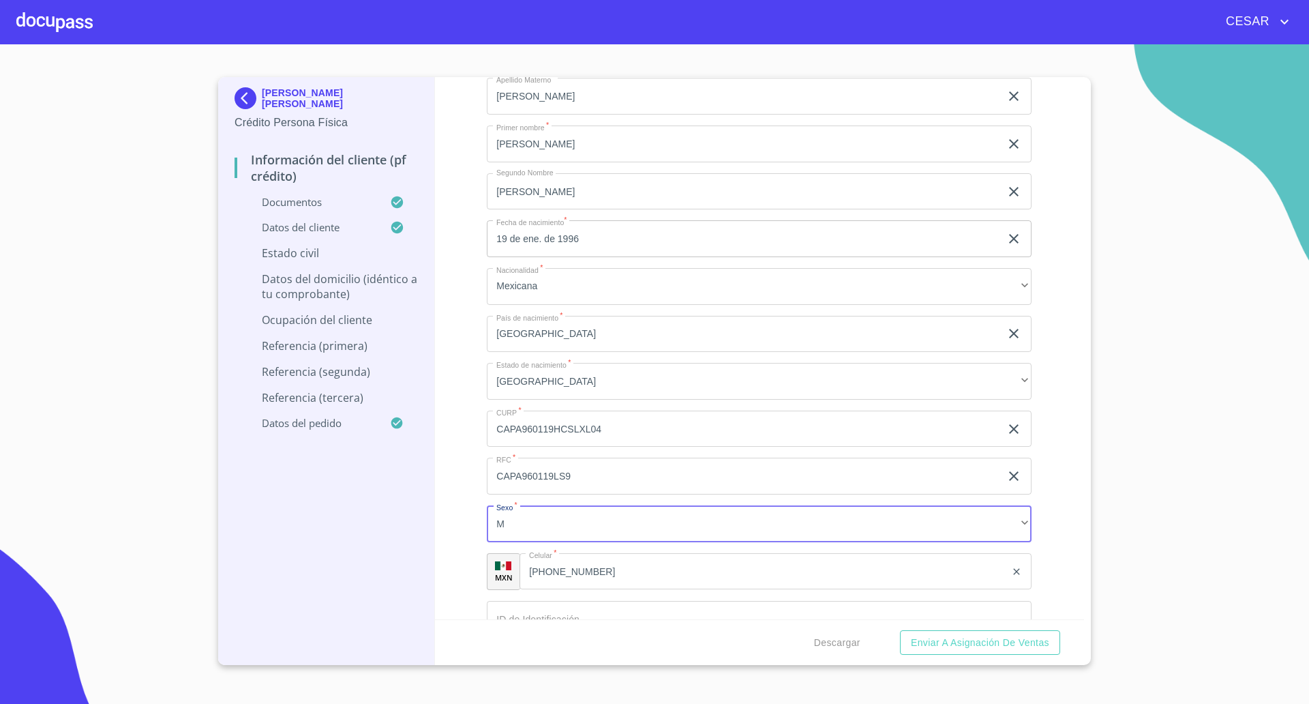
click at [473, 548] on div "Información del cliente (PF crédito) Documentos Documento de identificación   *…" at bounding box center [760, 348] width 650 height 542
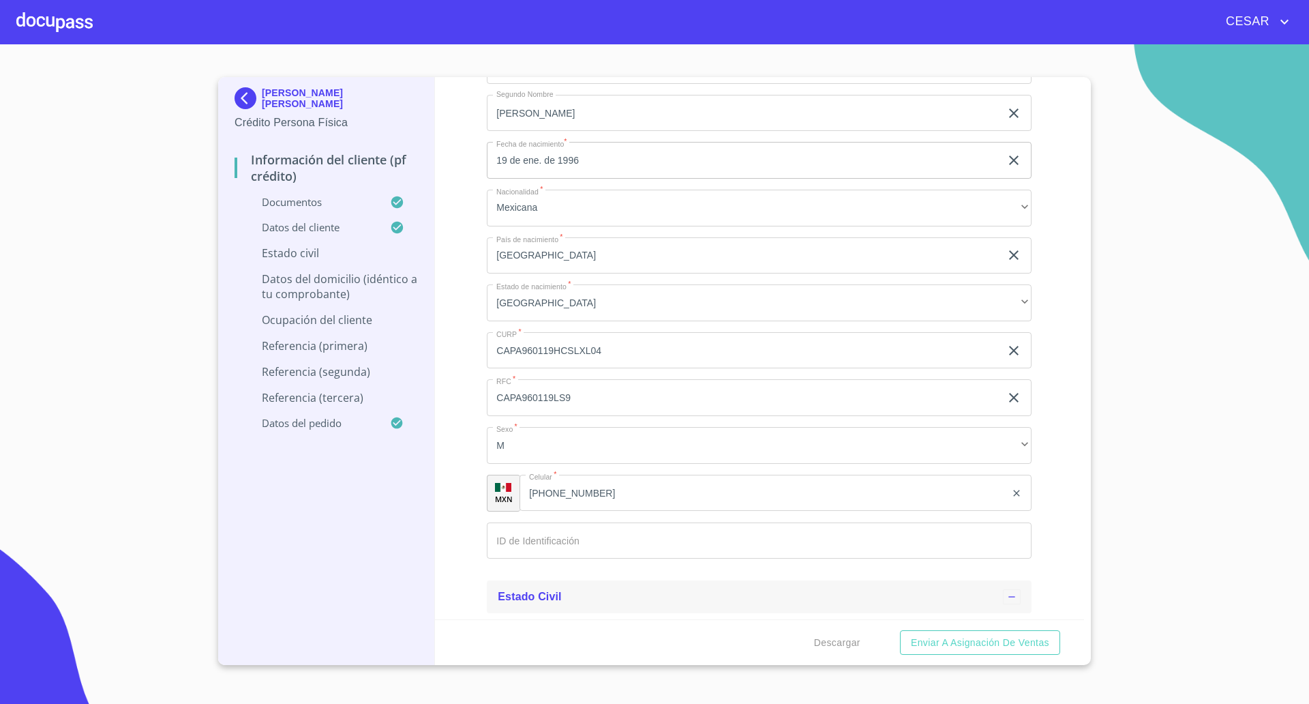
scroll to position [4773, 0]
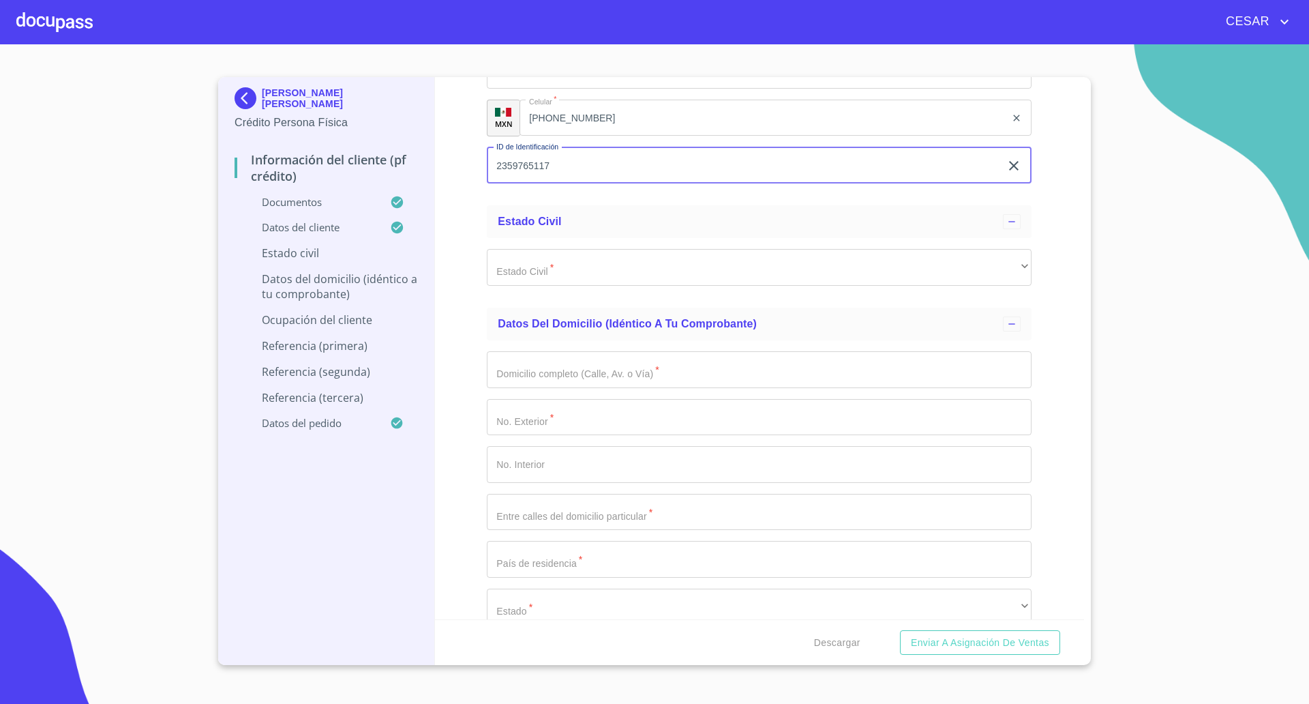
scroll to position [5114, 0]
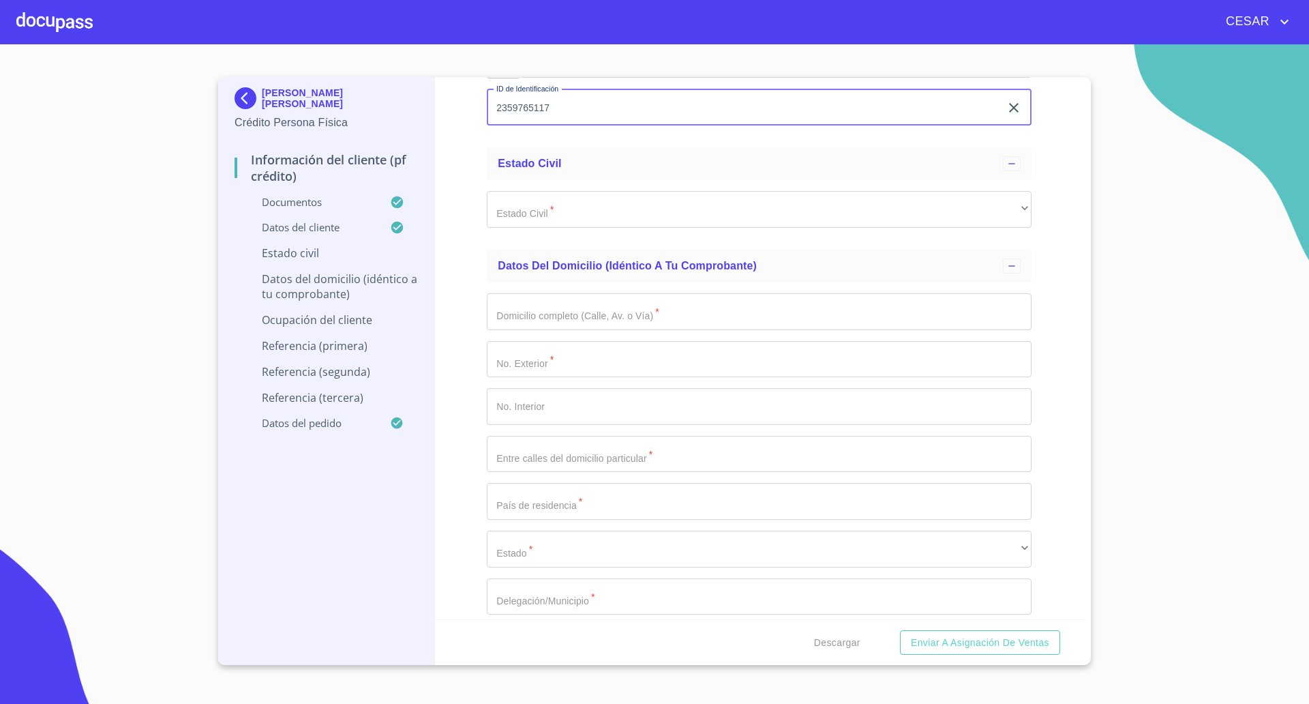
type input "2359765117"
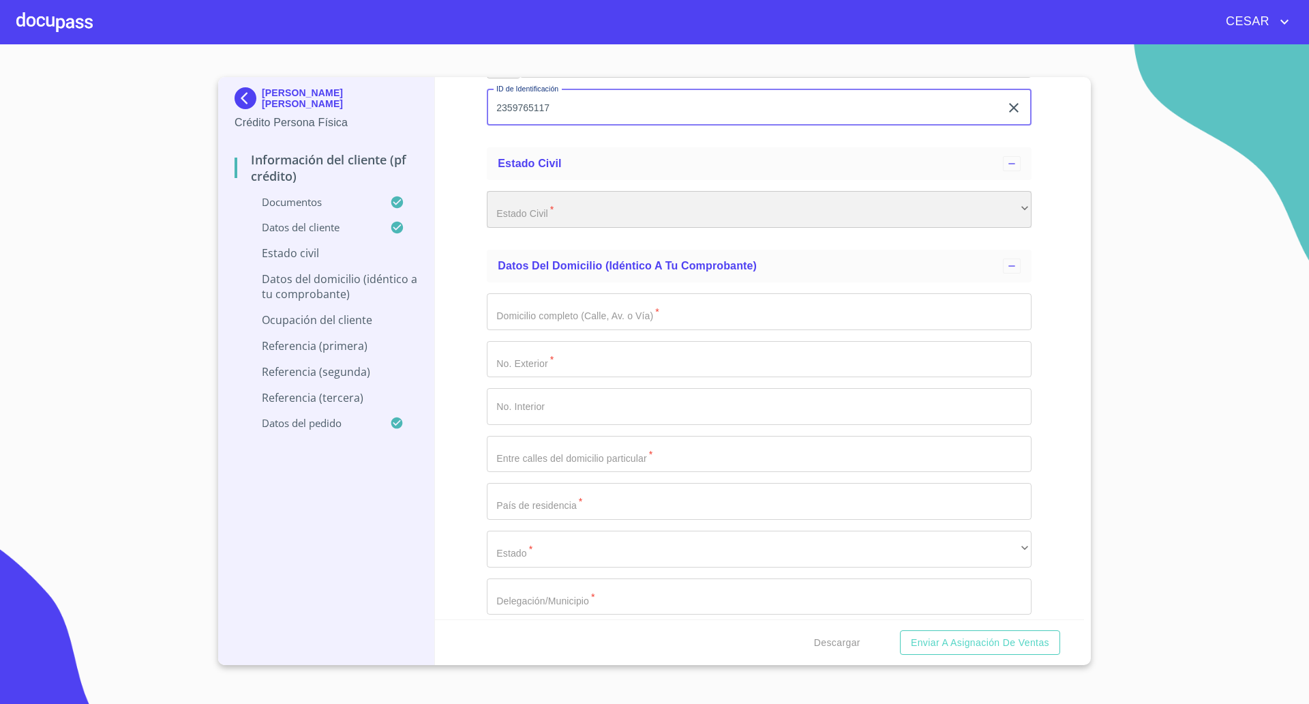
click at [562, 215] on div "​" at bounding box center [759, 209] width 545 height 37
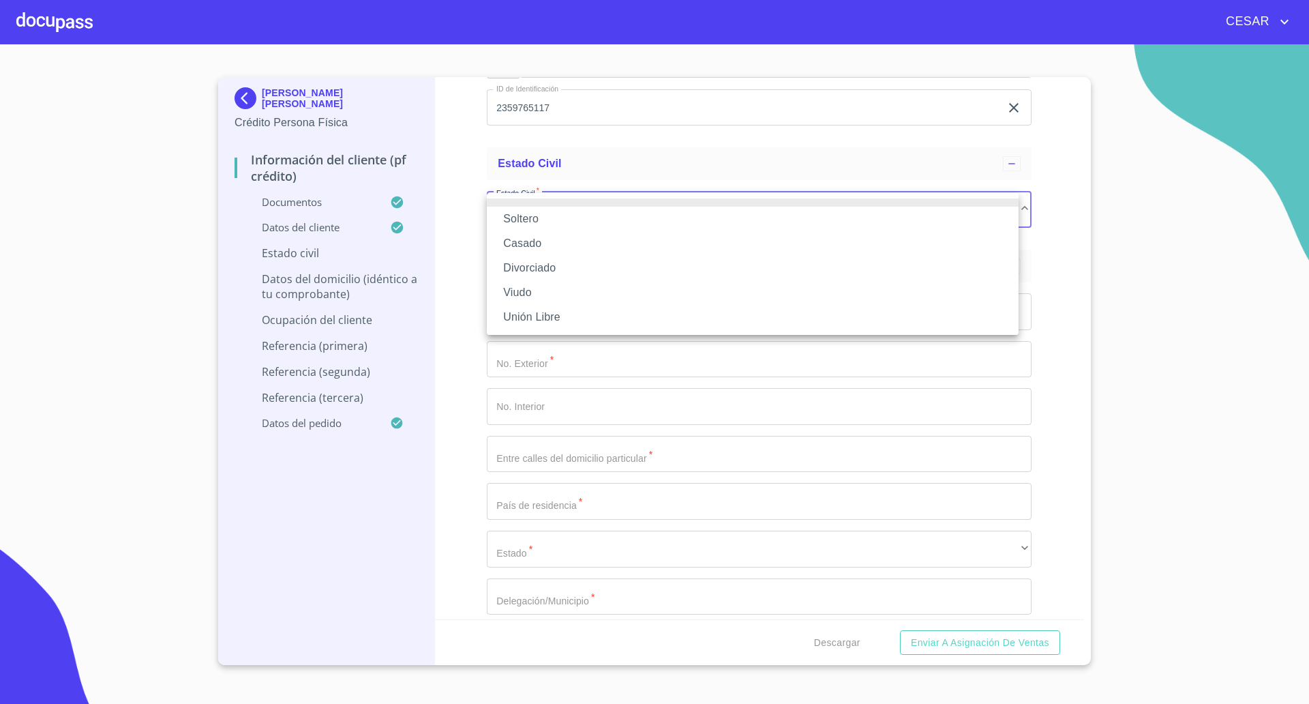
click at [548, 239] on li "Casado" at bounding box center [753, 243] width 532 height 25
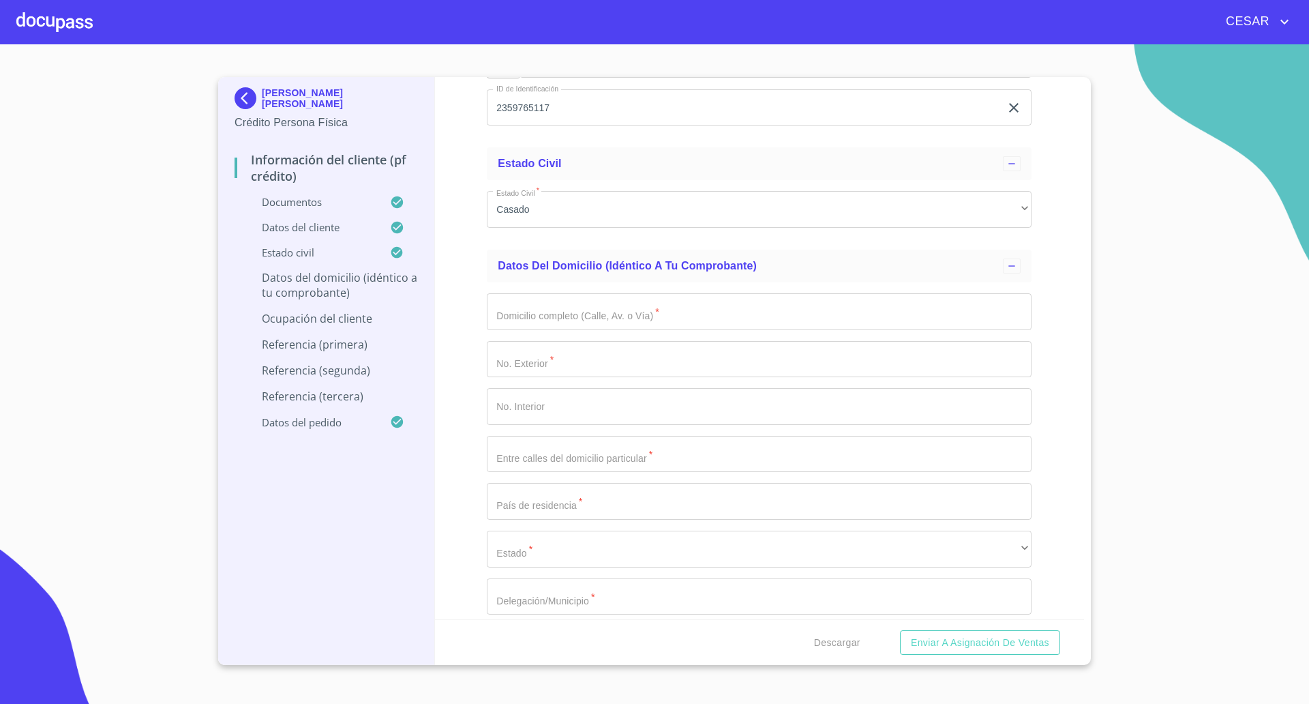
click at [460, 259] on div "Información del cliente (PF crédito) Documentos Documento de identificación   *…" at bounding box center [760, 348] width 650 height 542
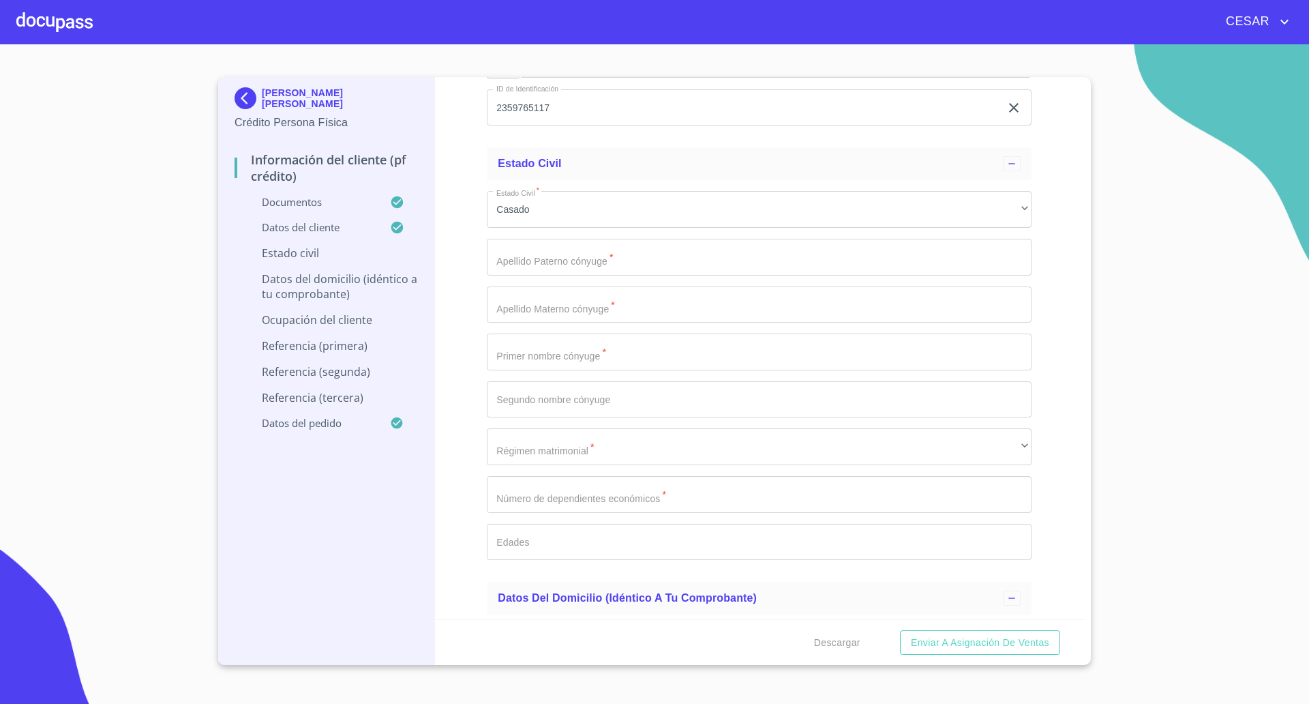
type input "[PERSON_NAME]"
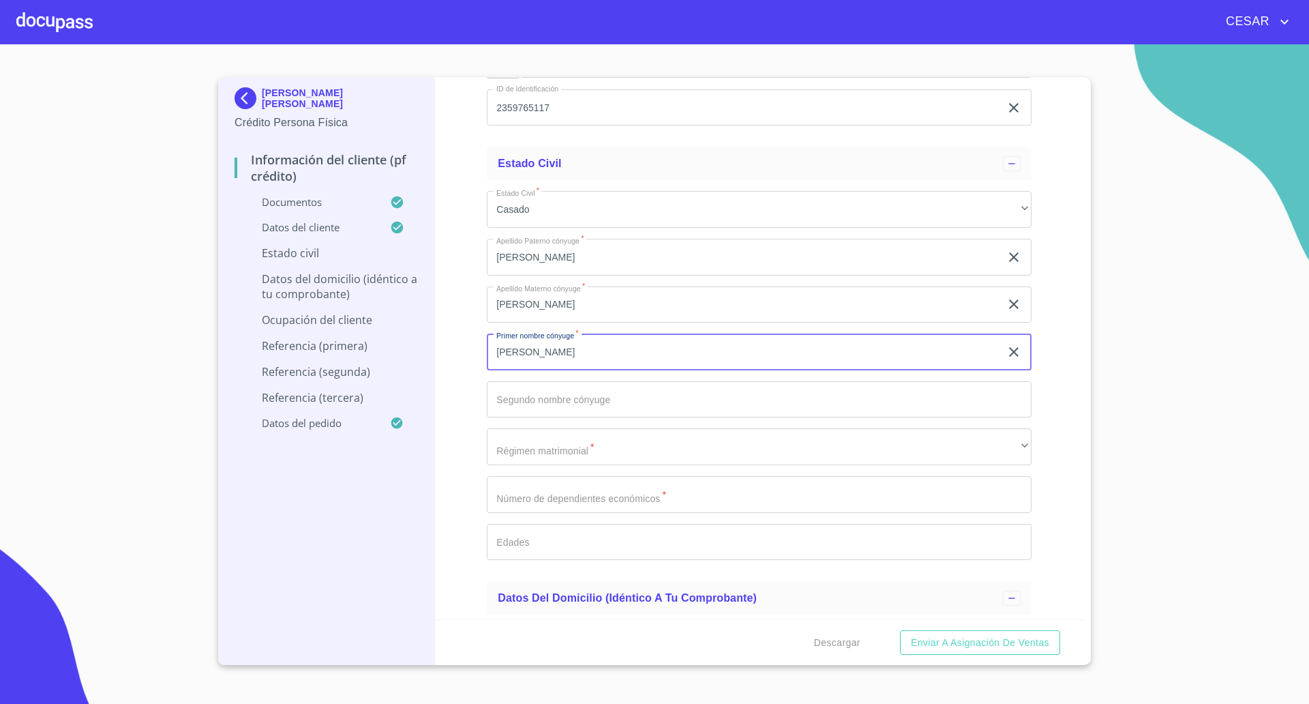
type input "[PERSON_NAME]"
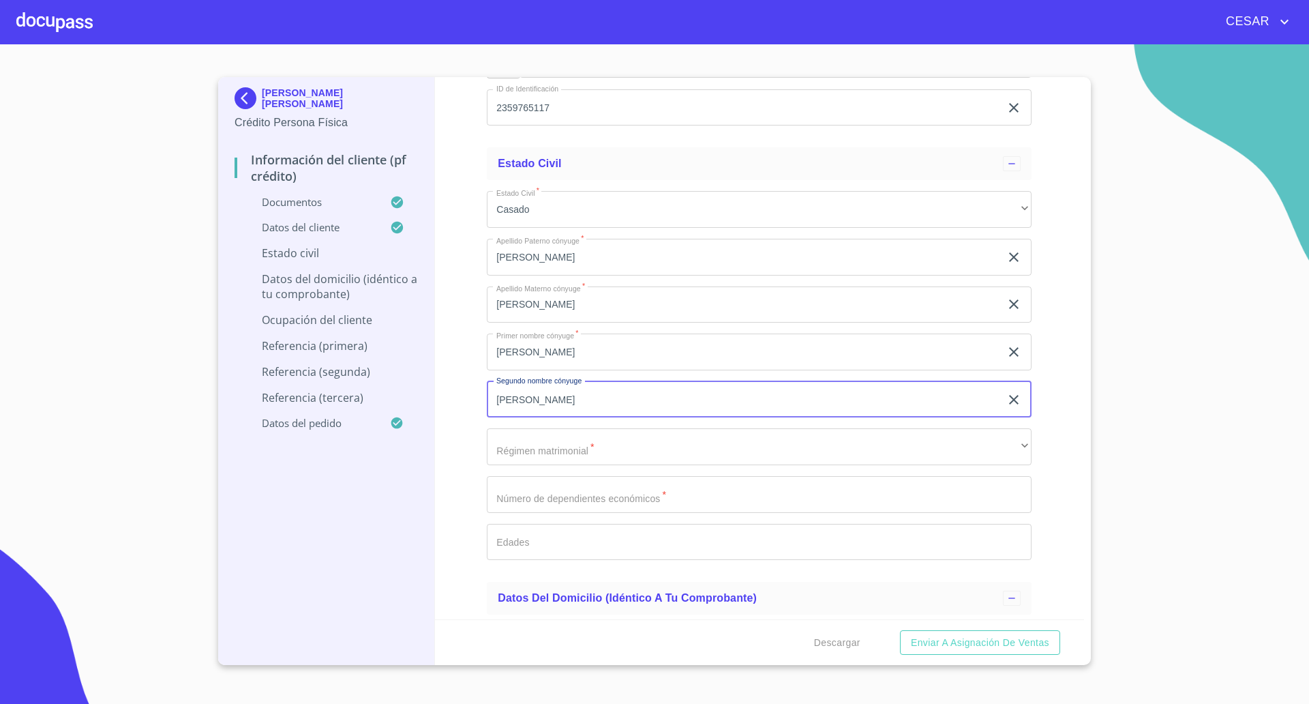
type input "[PERSON_NAME]"
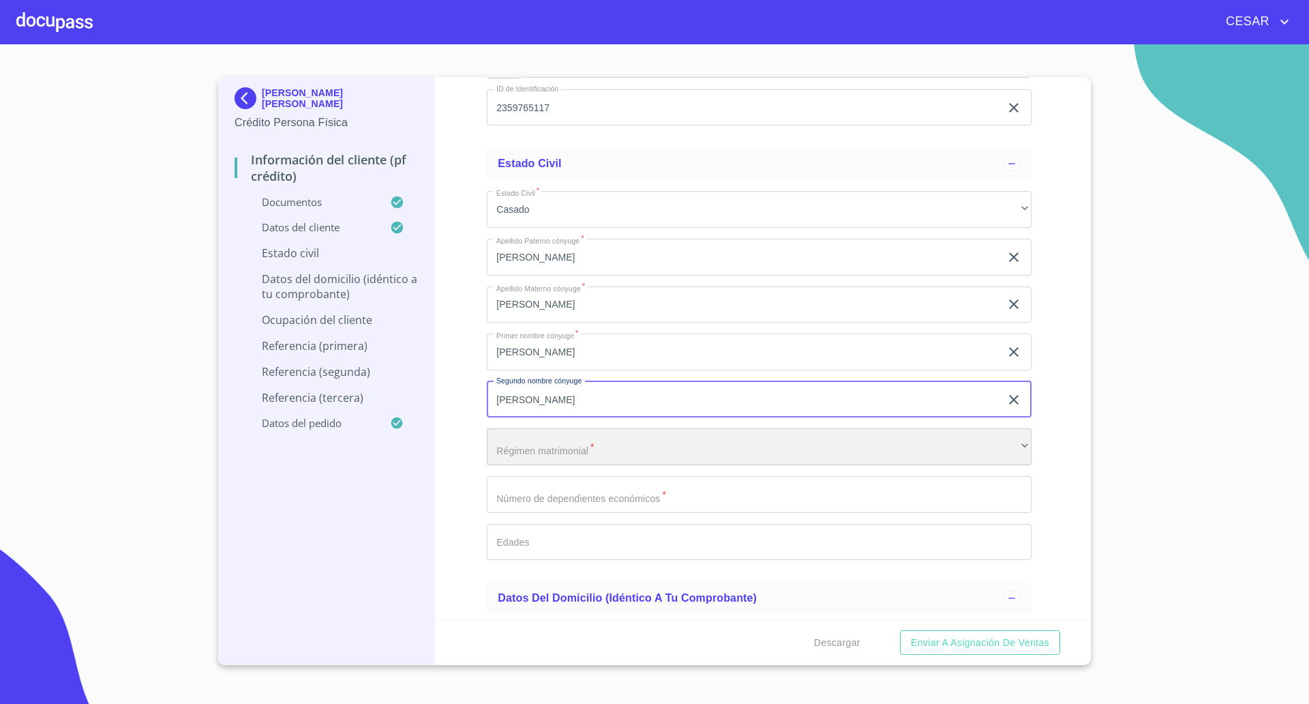
click at [552, 447] on div "​" at bounding box center [759, 446] width 545 height 37
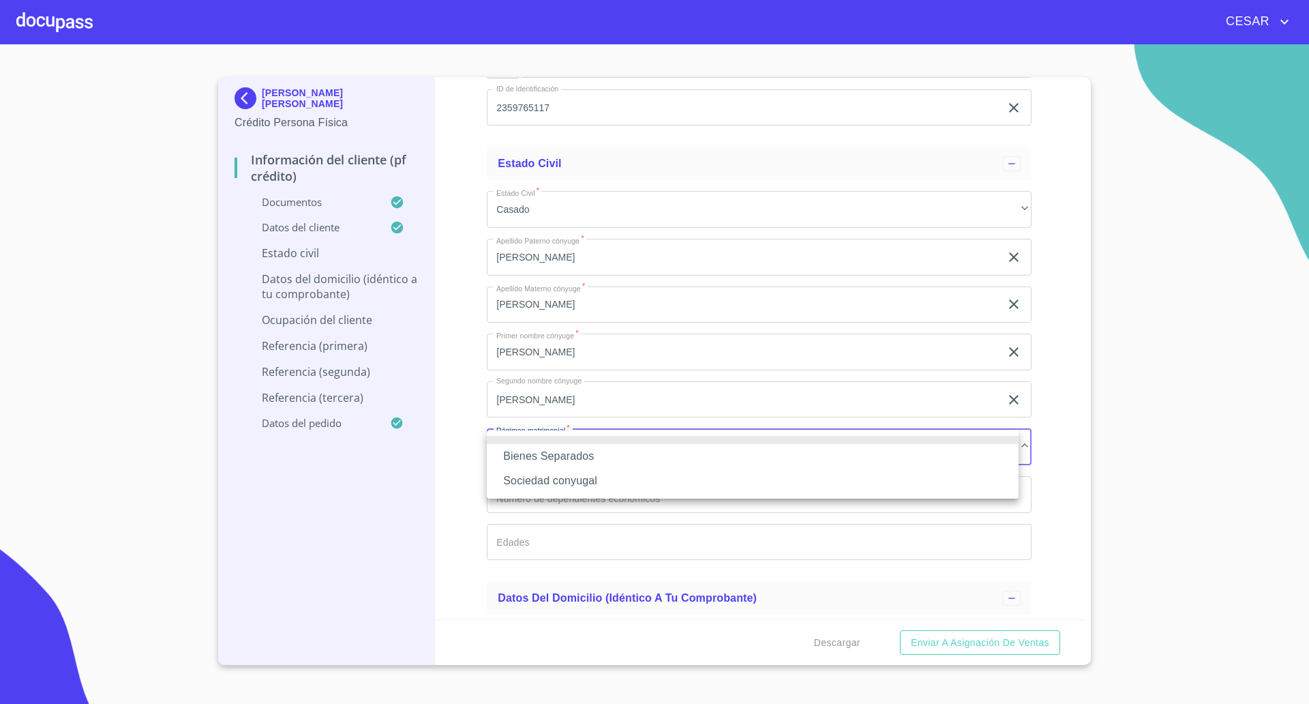
click at [541, 457] on li "Bienes Separados" at bounding box center [753, 456] width 532 height 25
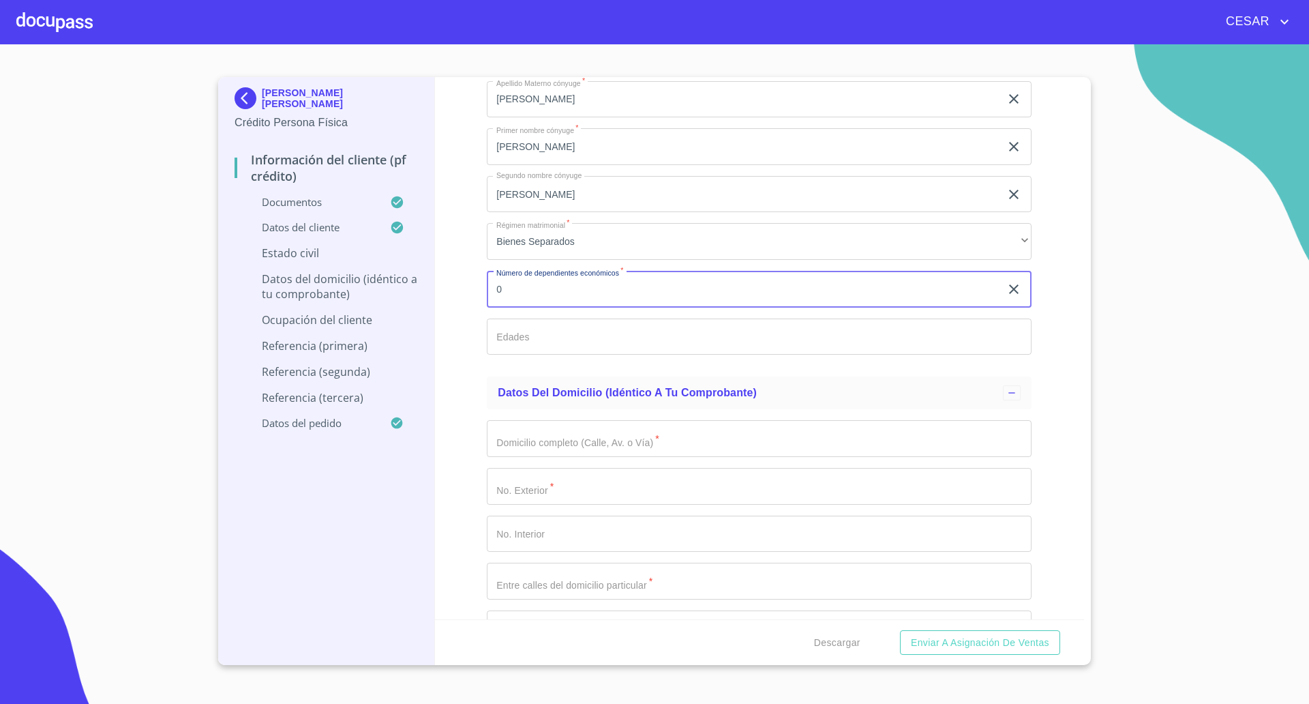
scroll to position [5370, 0]
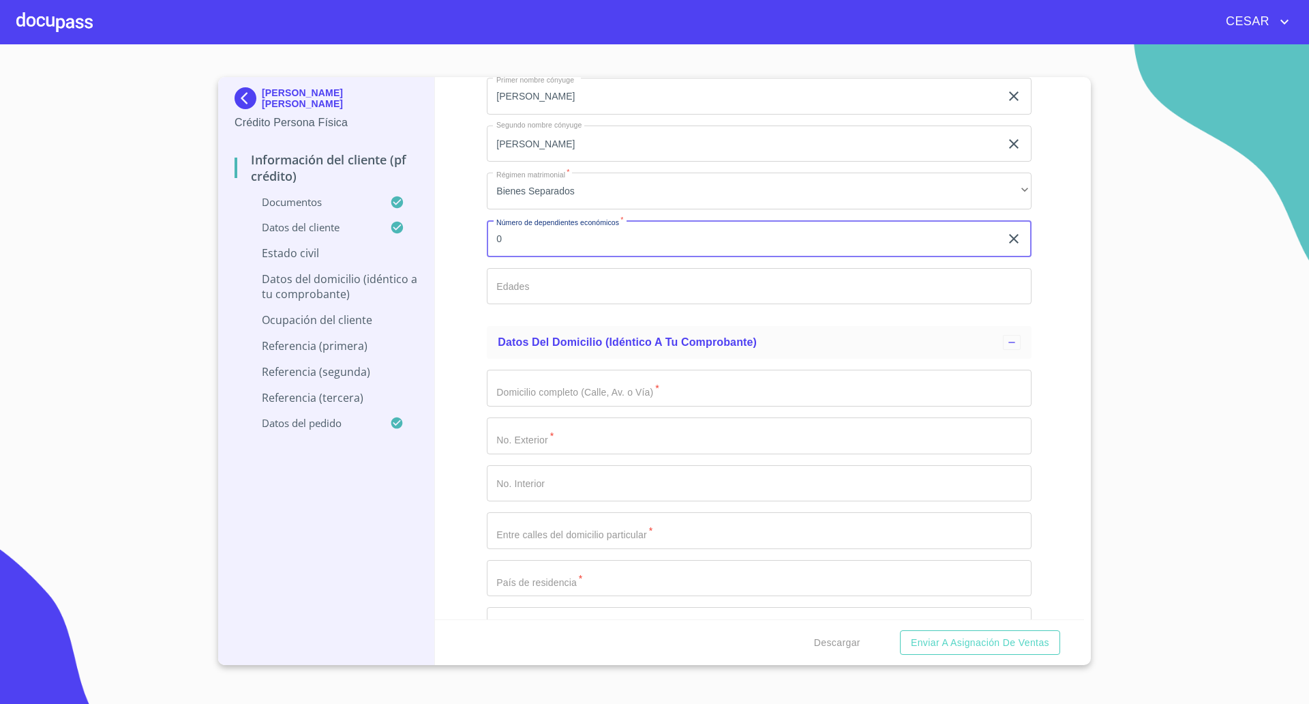
type input "0"
click at [468, 452] on div "Información del cliente (PF crédito) Documentos Documento de identificación   *…" at bounding box center [760, 348] width 650 height 542
drag, startPoint x: 553, startPoint y: 361, endPoint x: 544, endPoint y: 368, distance: 11.2
click at [549, 363] on div "Domicilio completo (Calle, Av. o Vía)   * ​ No. Exterior   * ​ No. Interior ​ …" at bounding box center [759, 625] width 545 height 533
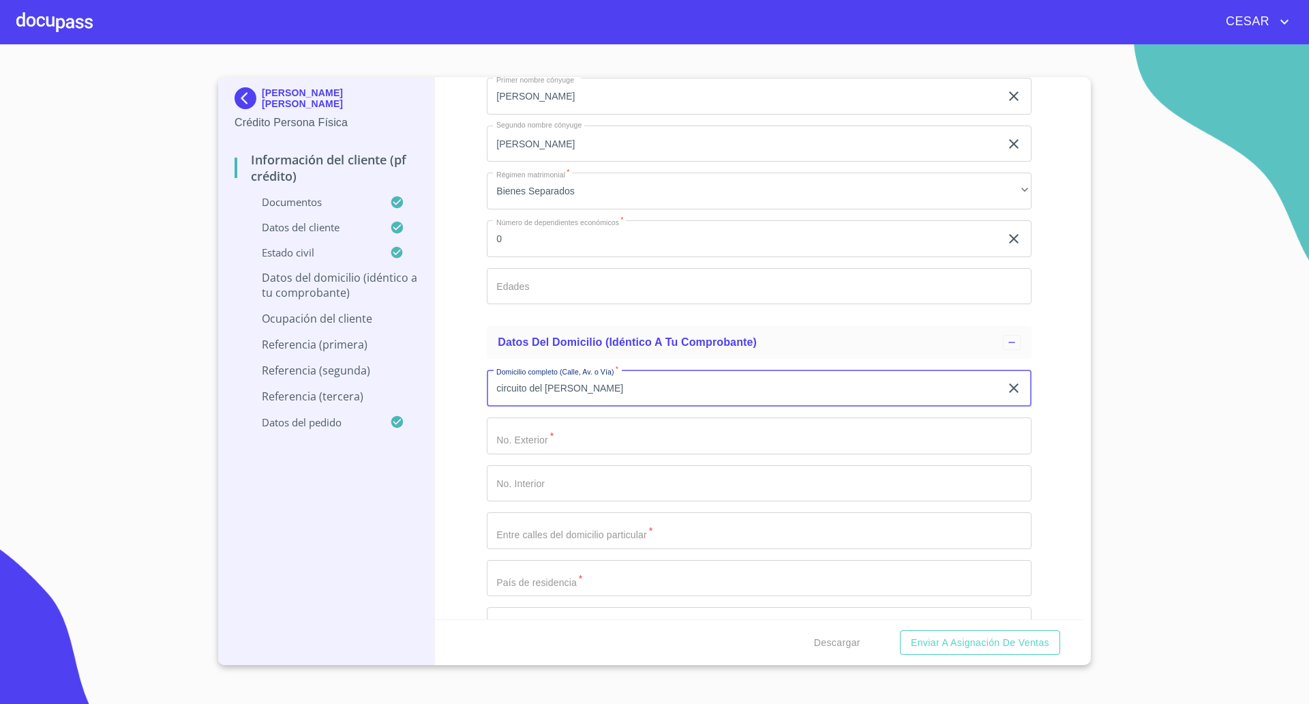
type input "circuito del [PERSON_NAME]"
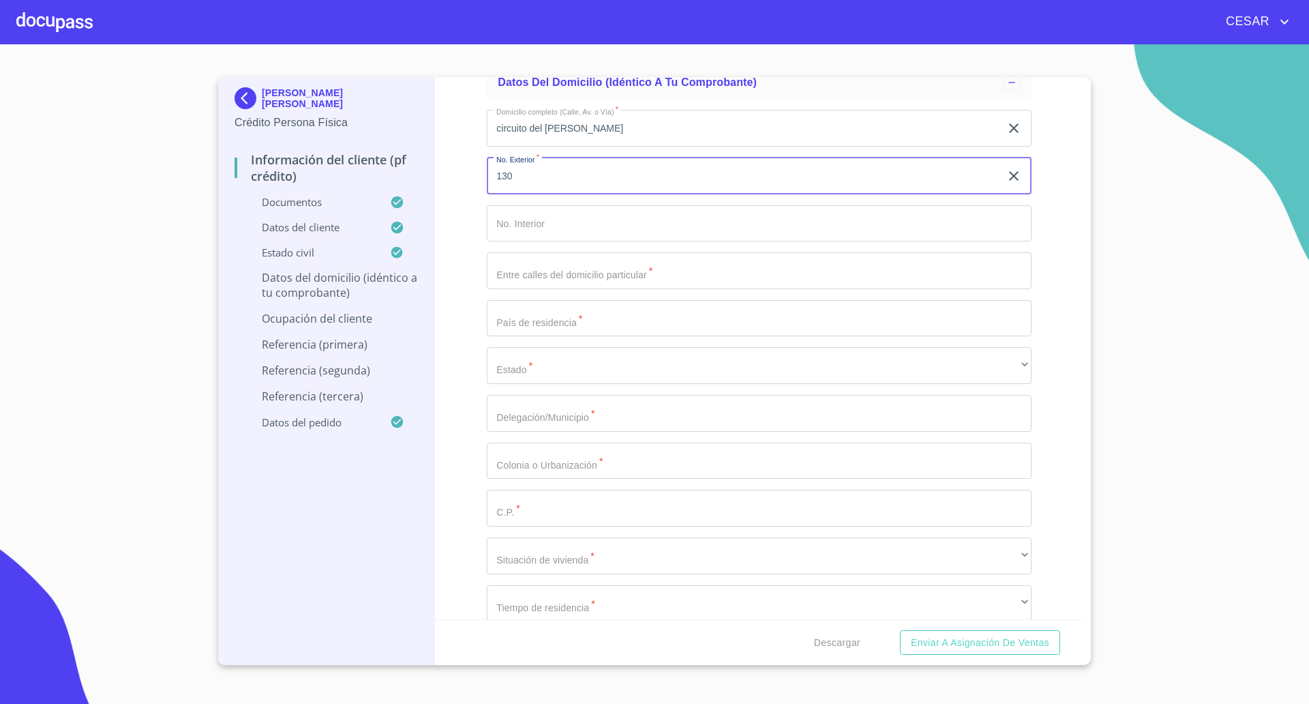
scroll to position [5710, 0]
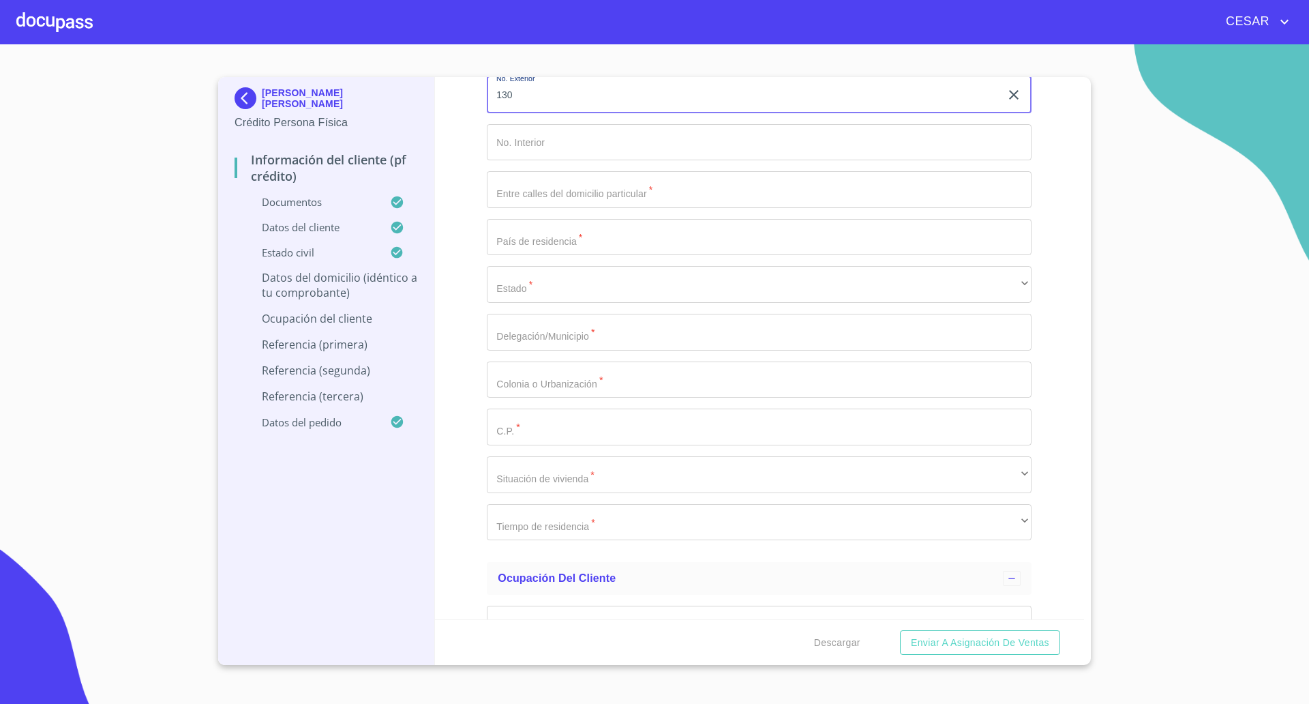
type input "130"
